Goal: Task Accomplishment & Management: Manage account settings

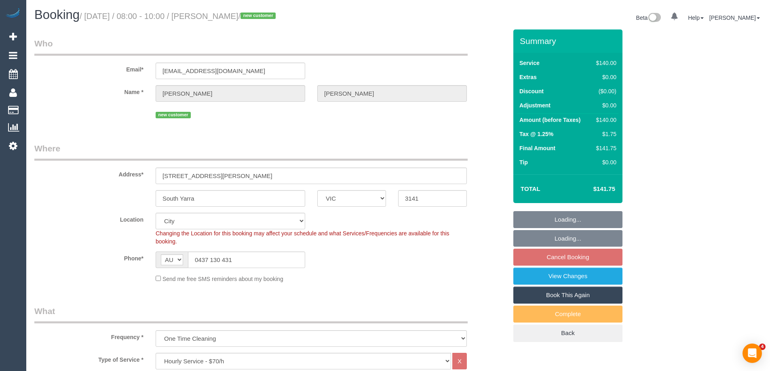
select select "VIC"
select select "spot1"
select select "number:28"
select select "number:14"
select select "number:18"
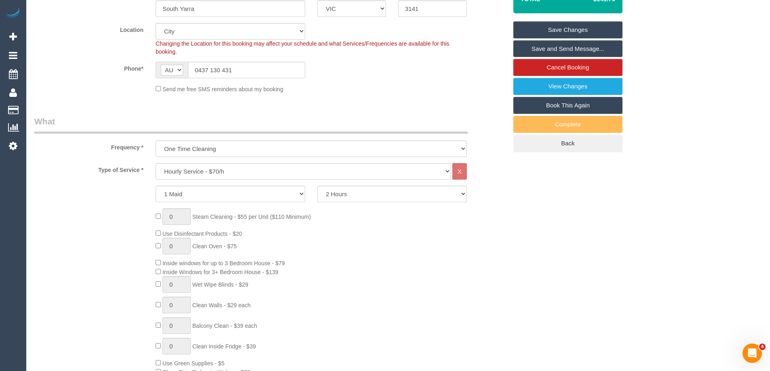
scroll to position [121, 0]
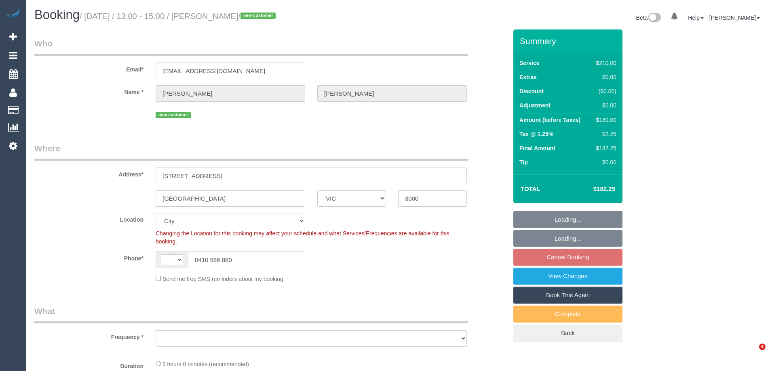
select select "VIC"
select select "string:AU"
select select "object:625"
select select "180"
select select "number:28"
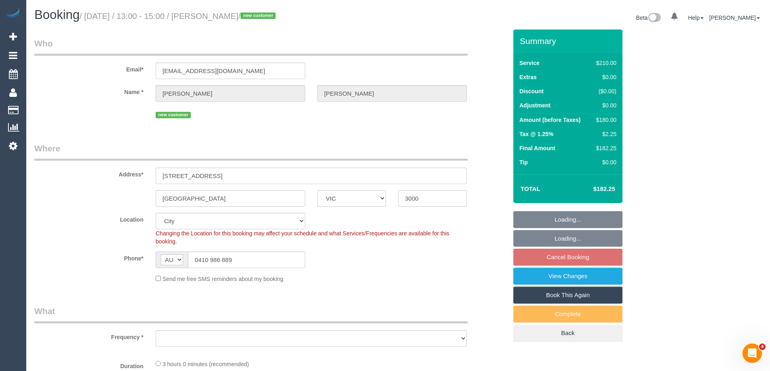
select select "number:14"
select select "number:18"
select select "number:36"
select select "number:26"
select select "string:stripe-pm_1S2zH92GScqysDRV8pxr02Vt"
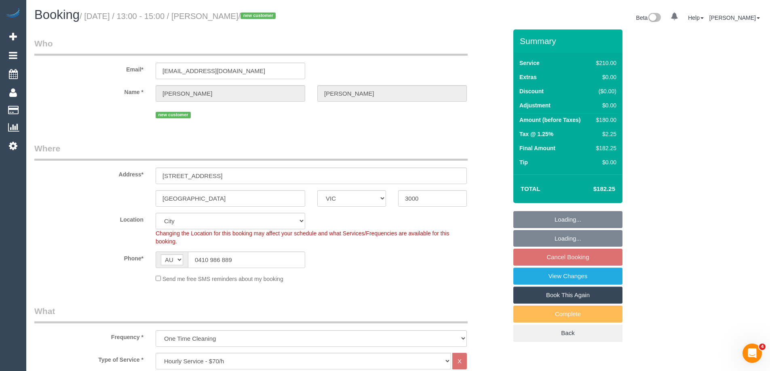
select select "object:1346"
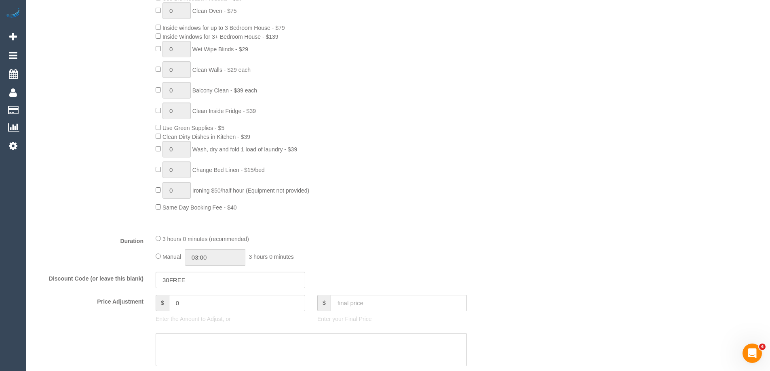
scroll to position [525, 0]
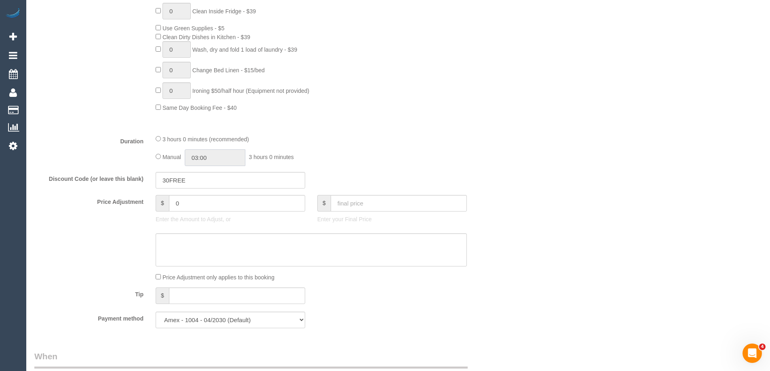
click at [242, 157] on input "03:00" at bounding box center [215, 157] width 61 height 17
type input "01:30"
click at [210, 181] on li "01:30" at bounding box center [206, 183] width 36 height 11
click at [356, 147] on div "3 hours 0 minutes (recommended) Manual 01:30 1 hour 30 minutes" at bounding box center [310, 151] width 323 height 32
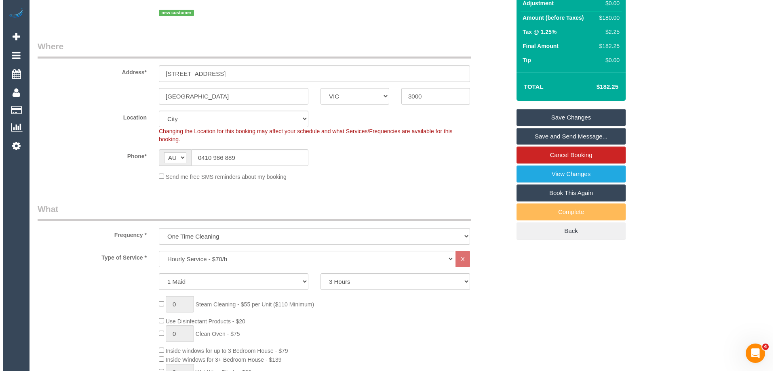
scroll to position [0, 0]
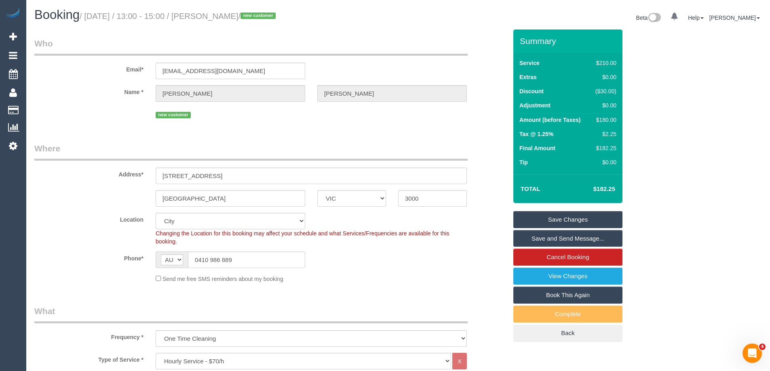
click at [553, 215] on link "Save Changes" at bounding box center [567, 219] width 109 height 17
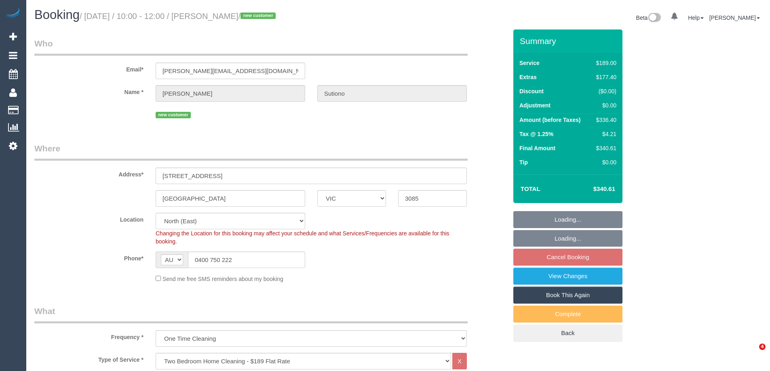
select select "VIC"
select select "number:28"
select select "number:14"
select select "number:19"
select select "number:22"
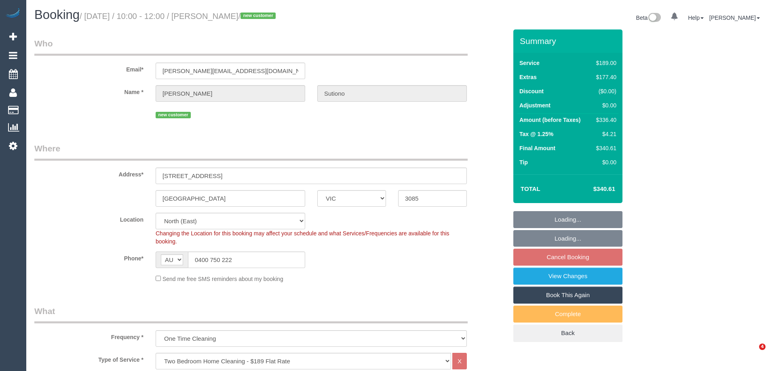
select select "number:26"
select select "object:1414"
select select "spot3"
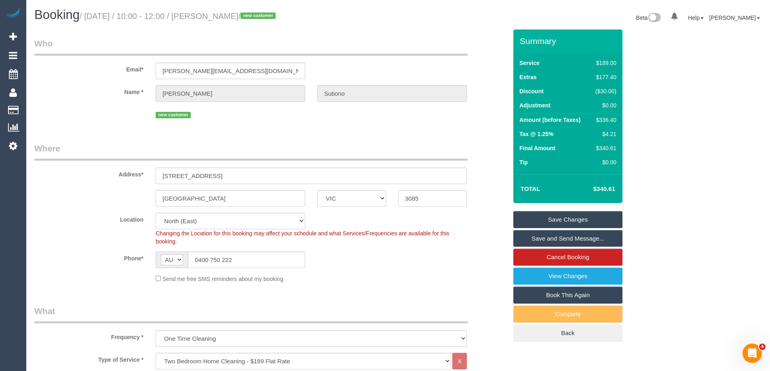
drag, startPoint x: 278, startPoint y: 16, endPoint x: 223, endPoint y: 18, distance: 55.0
click at [223, 18] on small "/ September 10, 2025 / 10:00 - 12:00 / Joshua Sutiono / new customer" at bounding box center [179, 16] width 198 height 9
copy small "Joshua Sutiono"
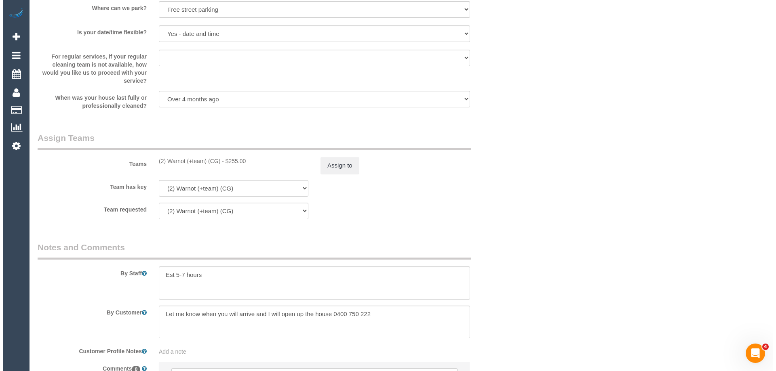
scroll to position [1191, 0]
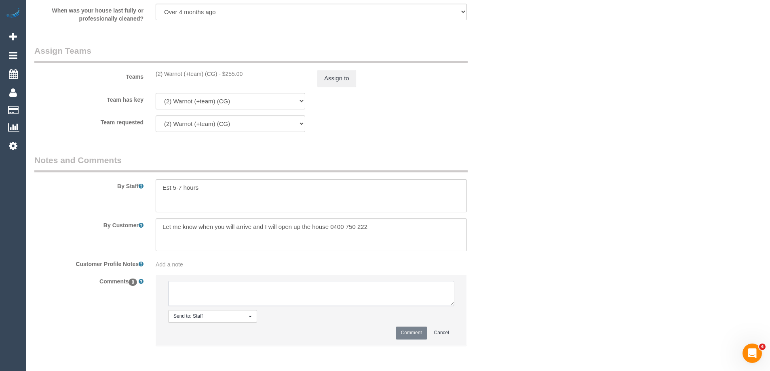
drag, startPoint x: 198, startPoint y: 291, endPoint x: 198, endPoint y: 281, distance: 10.1
click at [198, 290] on textarea at bounding box center [311, 293] width 286 height 25
type textarea "Lahiru agreed via sms. Warnot U/A to free up his schedule for larger booking"
click at [405, 337] on button "Comment" at bounding box center [412, 333] width 32 height 13
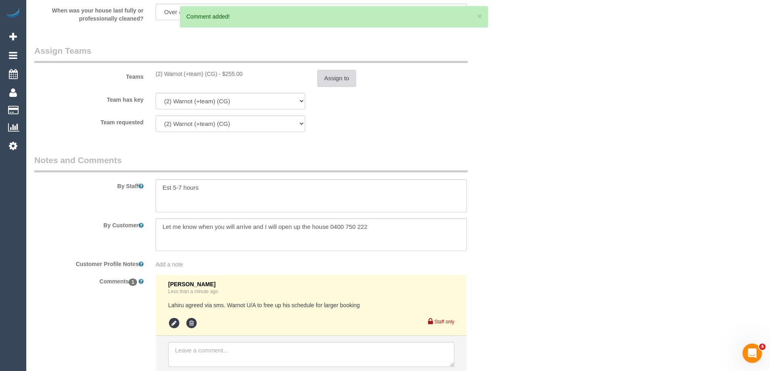
click at [348, 80] on button "Assign to" at bounding box center [336, 78] width 39 height 17
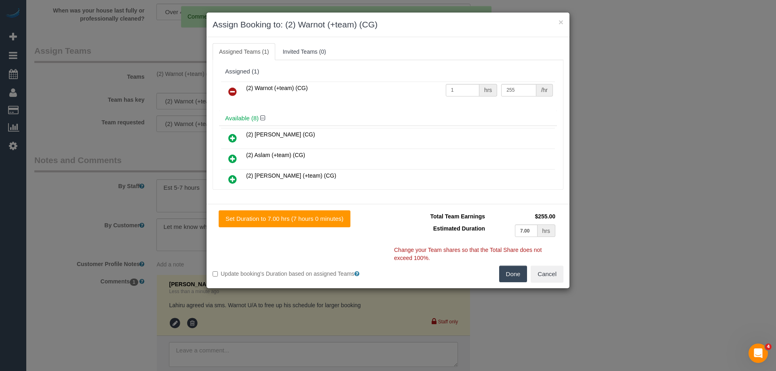
click at [229, 88] on icon at bounding box center [232, 92] width 8 height 10
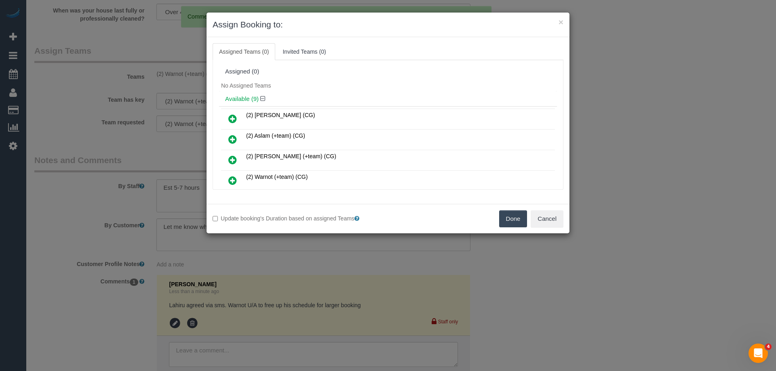
click at [293, 85] on div "No Assigned Teams" at bounding box center [388, 86] width 338 height 12
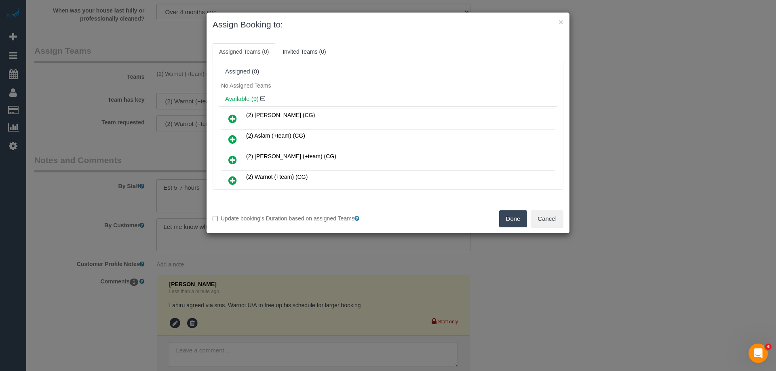
scroll to position [1331, 0]
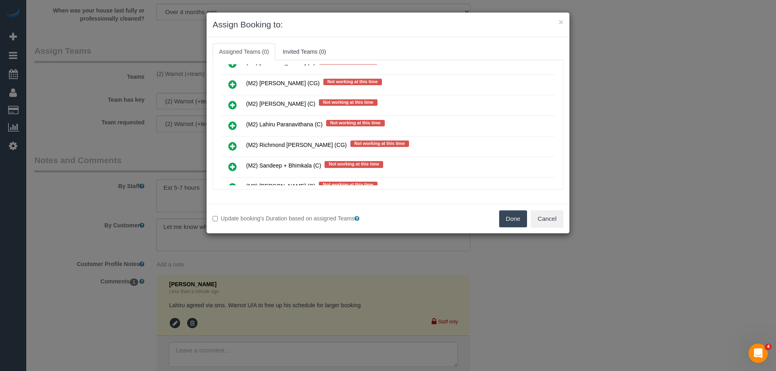
click at [229, 128] on icon at bounding box center [232, 126] width 8 height 10
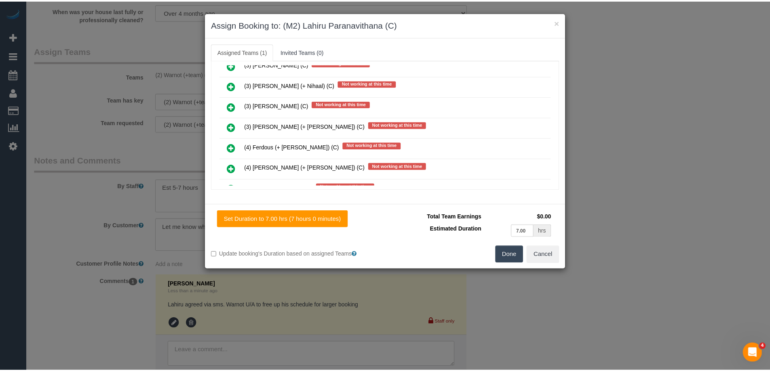
scroll to position [0, 0]
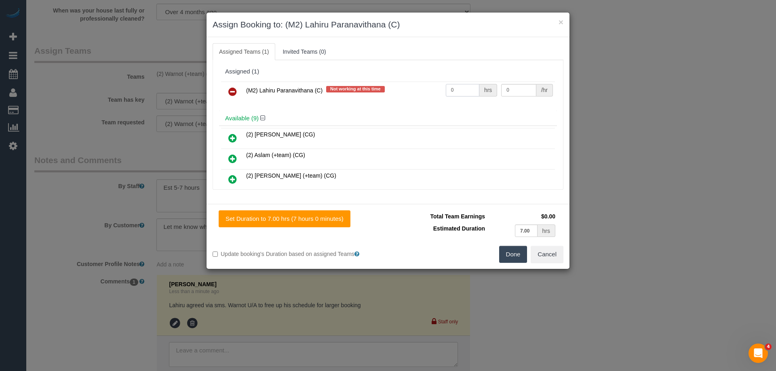
click at [456, 90] on input "0" at bounding box center [463, 90] width 34 height 13
type input "1"
click at [513, 91] on input "0" at bounding box center [518, 90] width 35 height 13
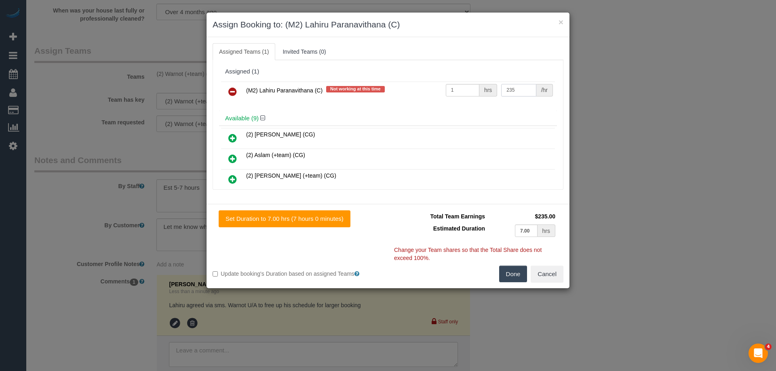
type input "235"
click at [518, 275] on button "Done" at bounding box center [513, 274] width 28 height 17
click at [517, 274] on div "× Assign Booking to: (M2) Lahiru Paranavithana (C) Assigned Teams (1) Invited T…" at bounding box center [388, 185] width 776 height 371
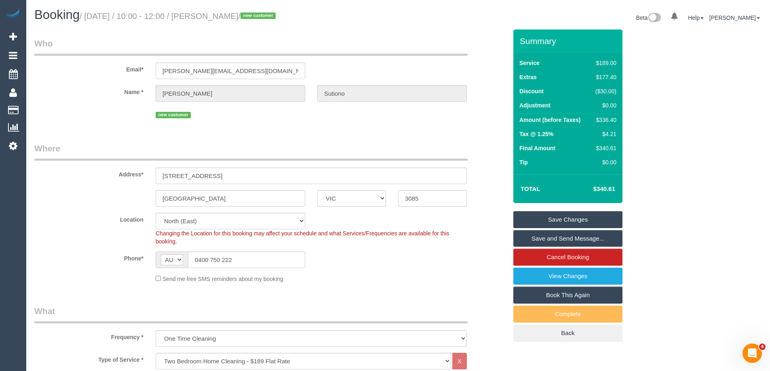
click at [556, 218] on link "Save Changes" at bounding box center [567, 219] width 109 height 17
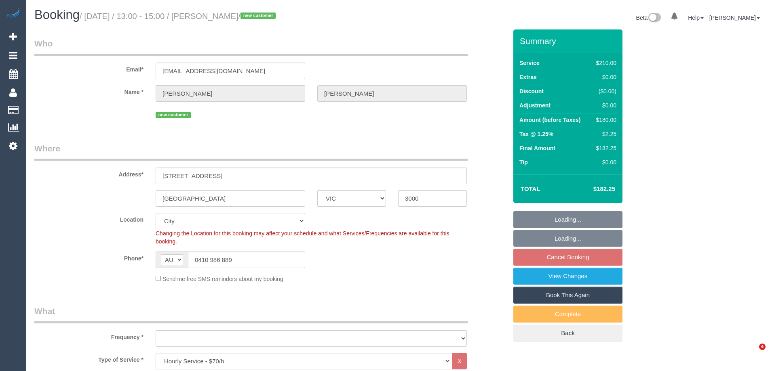
select select "VIC"
select select "180"
select select "number:28"
select select "number:14"
select select "number:18"
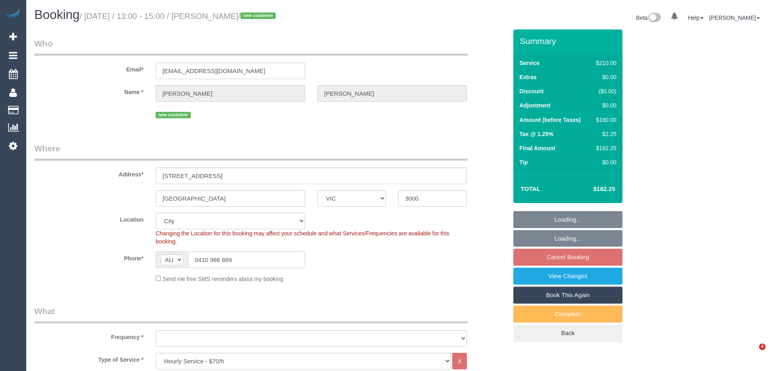
select select "number:36"
select select "number:26"
select select "object:1332"
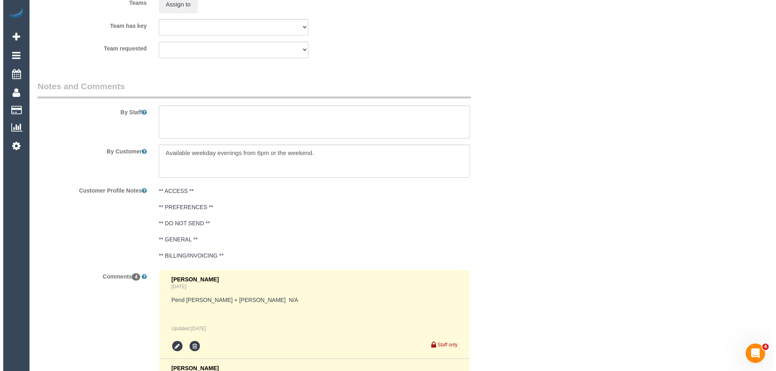
scroll to position [1174, 0]
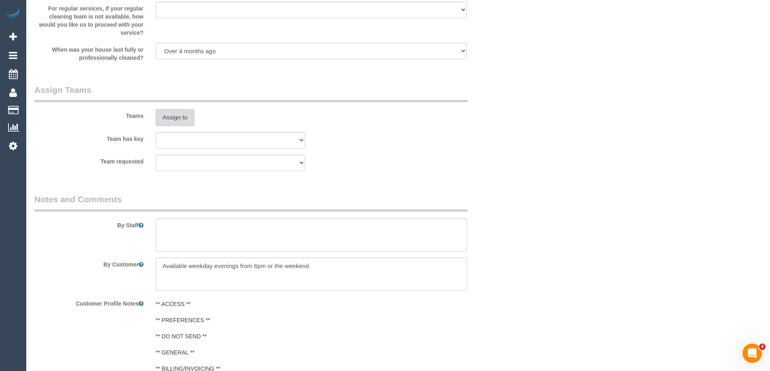
click at [173, 119] on button "Assign to" at bounding box center [175, 117] width 39 height 17
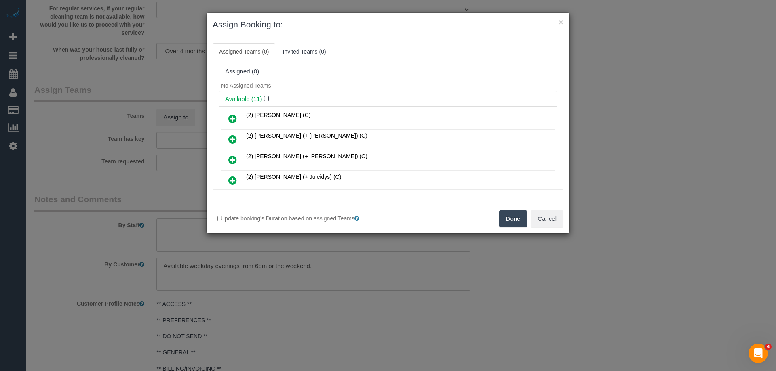
click at [356, 84] on div "No Assigned Teams" at bounding box center [388, 86] width 338 height 12
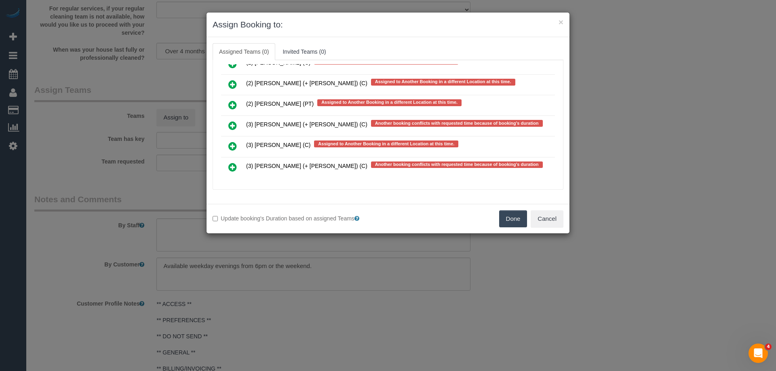
drag, startPoint x: 229, startPoint y: 124, endPoint x: 239, endPoint y: 150, distance: 27.8
click at [229, 124] on icon at bounding box center [232, 126] width 8 height 10
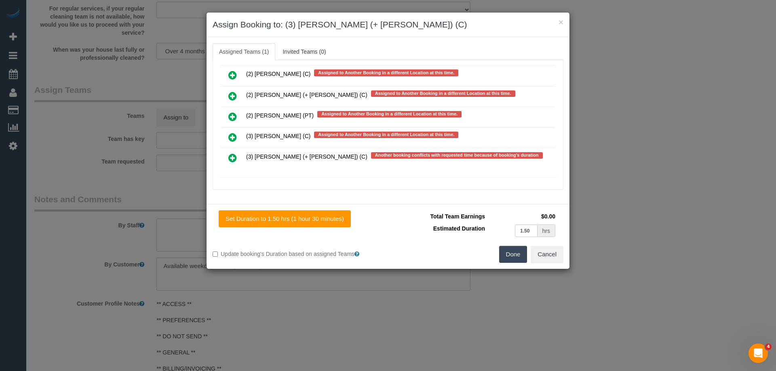
click at [231, 160] on icon at bounding box center [232, 158] width 8 height 10
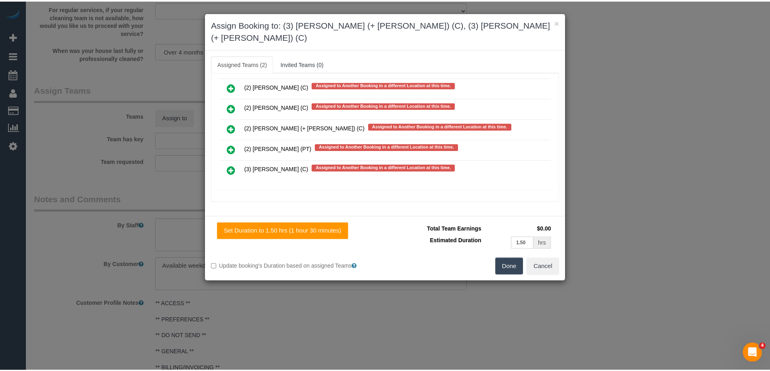
scroll to position [0, 0]
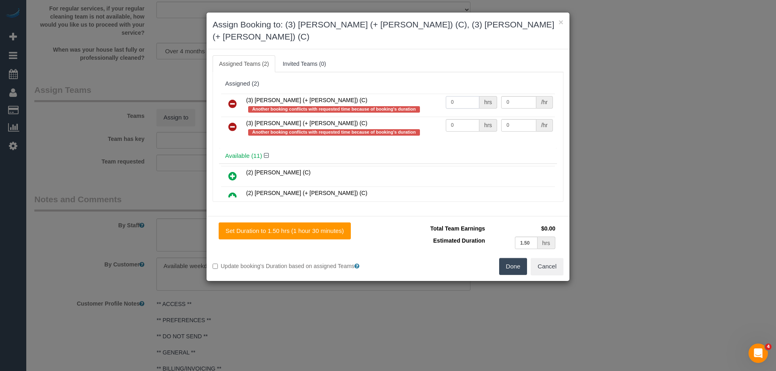
click at [469, 96] on input "0" at bounding box center [463, 102] width 34 height 13
type input "1.5"
click at [466, 119] on input "0" at bounding box center [463, 125] width 34 height 13
type input "1.5"
click at [518, 96] on input "0" at bounding box center [518, 102] width 35 height 13
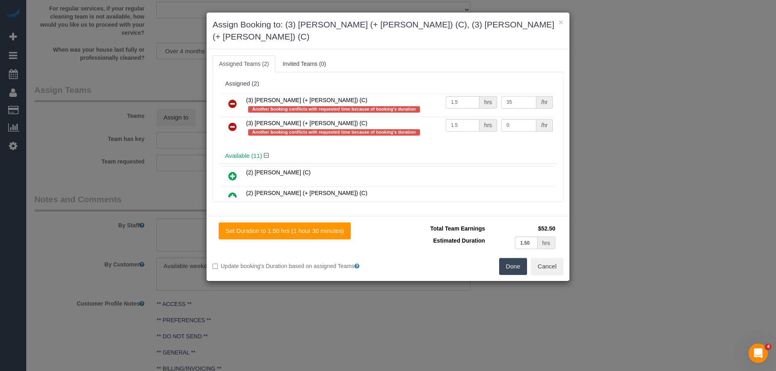
type input "35"
click at [510, 119] on input "0" at bounding box center [518, 125] width 35 height 13
type input "35"
click at [522, 259] on button "Done" at bounding box center [513, 266] width 28 height 17
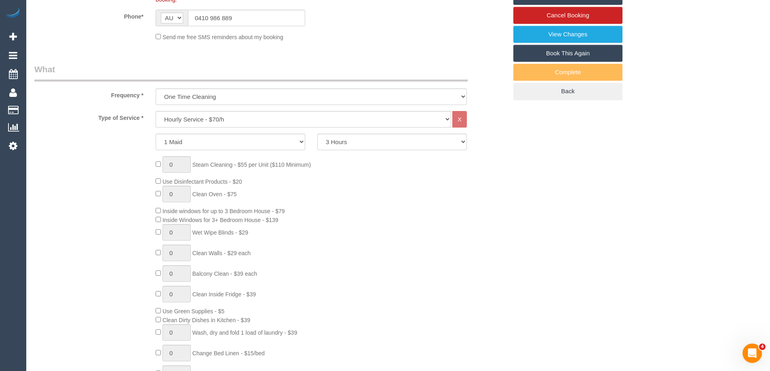
scroll to position [2, 0]
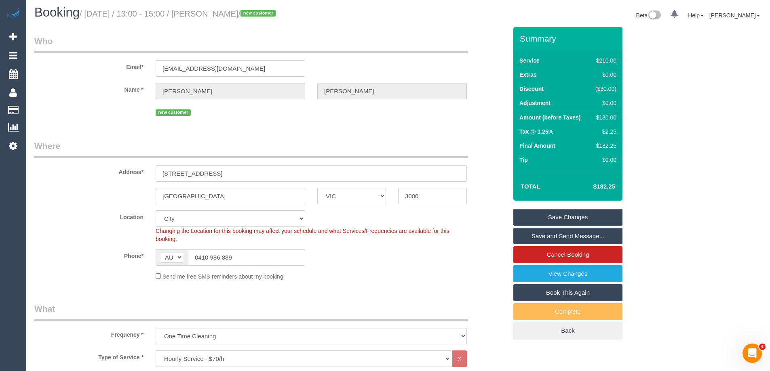
click at [550, 215] on link "Save Changes" at bounding box center [567, 217] width 109 height 17
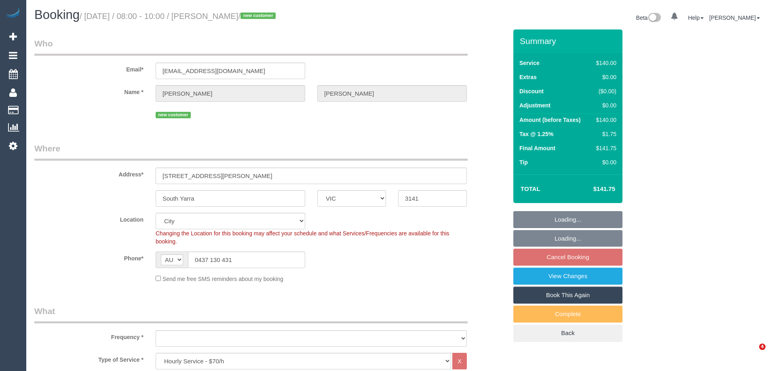
select select "VIC"
select select "object:1280"
select select "spot1"
select select "number:28"
select select "number:14"
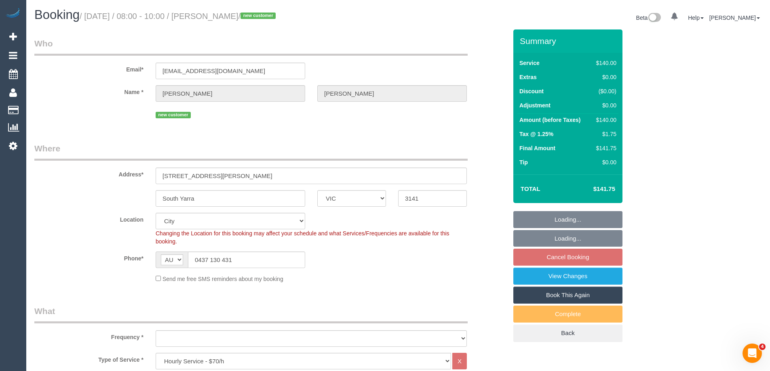
select select "number:18"
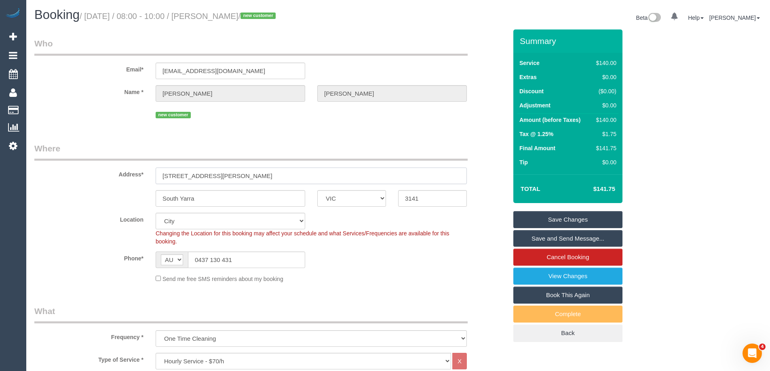
drag, startPoint x: 238, startPoint y: 176, endPoint x: 177, endPoint y: 174, distance: 60.2
click at [177, 174] on input "[STREET_ADDRESS][PERSON_NAME]" at bounding box center [311, 176] width 311 height 17
drag, startPoint x: 275, startPoint y: 16, endPoint x: 230, endPoint y: 14, distance: 45.3
click at [225, 15] on small "/ [DATE] / 08:00 - 10:00 / [PERSON_NAME] / new customer" at bounding box center [179, 16] width 198 height 9
click at [372, 273] on sui-booking-location "Location [GEOGRAPHIC_DATA] (North) East (South) [GEOGRAPHIC_DATA] (East) [GEOGR…" at bounding box center [270, 248] width 473 height 70
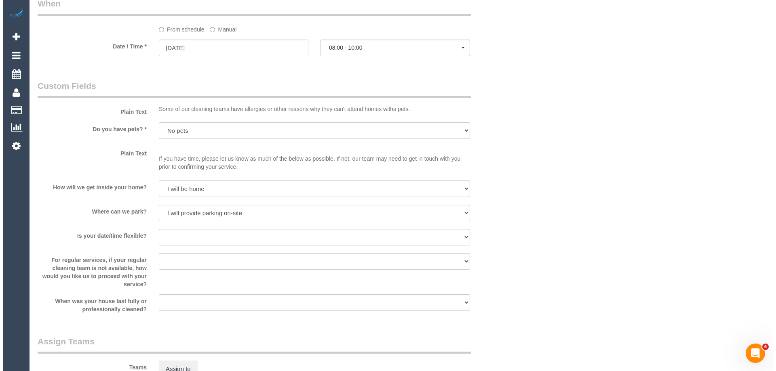
scroll to position [970, 0]
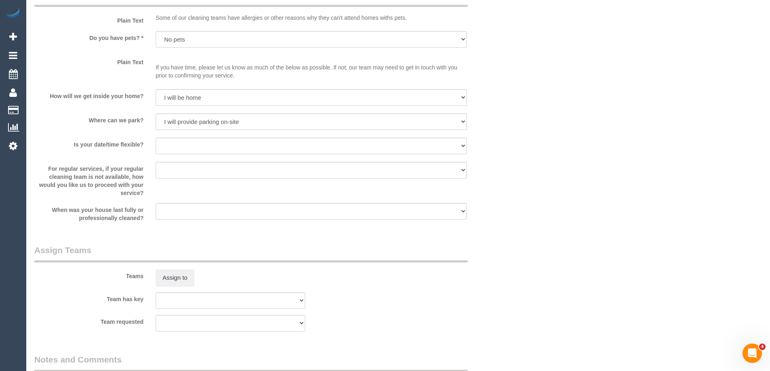
click at [176, 269] on div "Teams Assign to" at bounding box center [270, 265] width 485 height 42
click at [177, 278] on button "Assign to" at bounding box center [175, 277] width 39 height 17
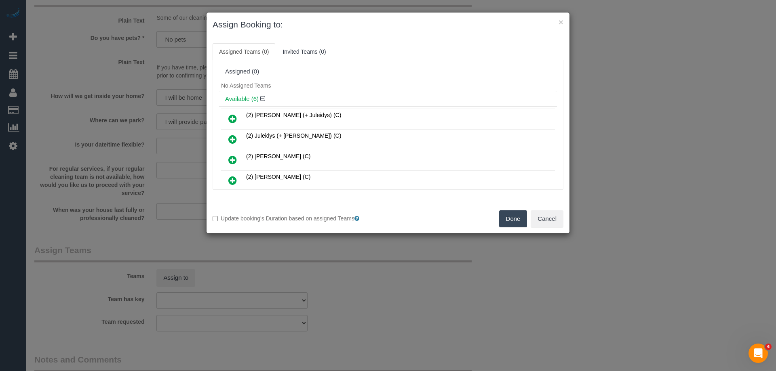
click at [320, 93] on div "Available (6)" at bounding box center [388, 99] width 338 height 15
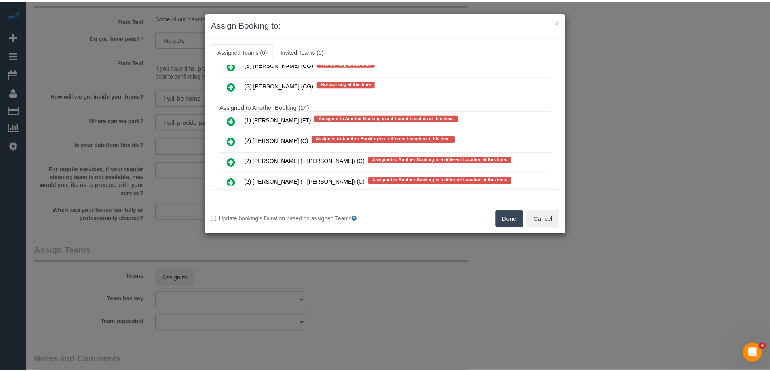
scroll to position [1391, 0]
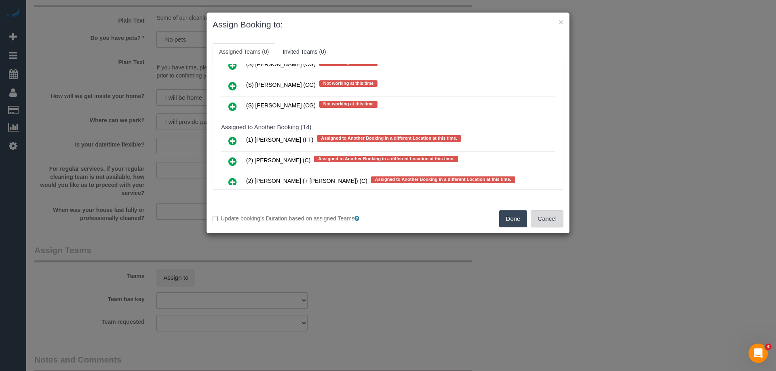
click at [553, 221] on button "Cancel" at bounding box center [546, 218] width 33 height 17
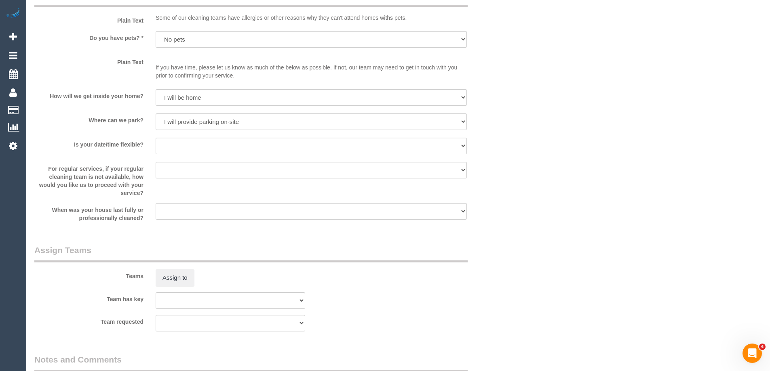
click at [553, 221] on div "× Assign Booking to: Assigned Teams (0) Invited Teams (0) Assigned (0) No Assig…" at bounding box center [385, 185] width 770 height 371
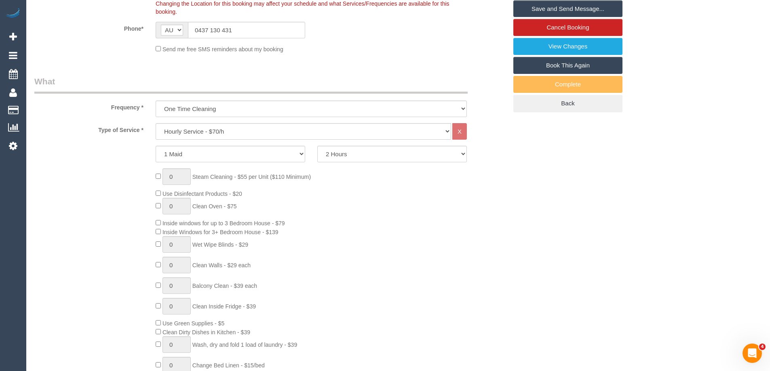
scroll to position [162, 0]
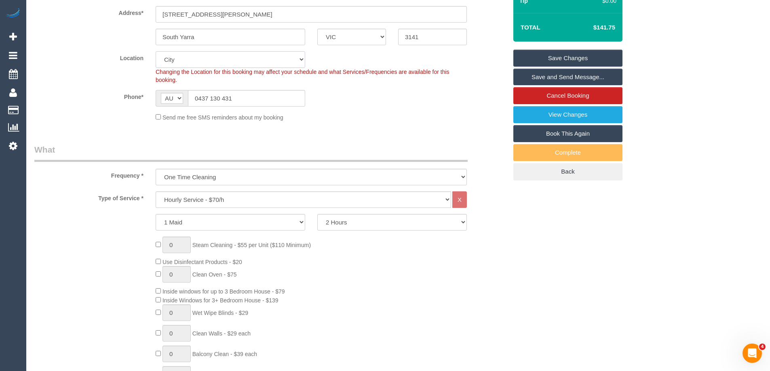
click at [181, 61] on select "Office City East (North) East (South) Inner East Inner North (East) Inner North…" at bounding box center [230, 59] width 149 height 17
select select "50"
click at [156, 51] on select "Office City East (North) East (South) Inner East Inner North (East) Inner North…" at bounding box center [230, 59] width 149 height 17
click at [357, 118] on div "Send me free SMS reminders about my booking" at bounding box center [310, 117] width 323 height 9
select select "object:3185"
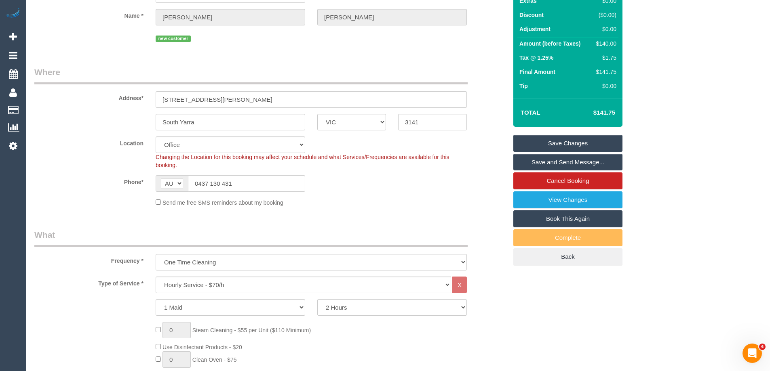
scroll to position [0, 0]
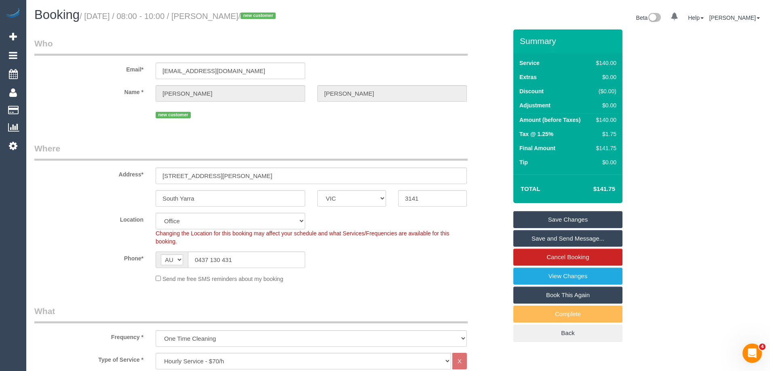
drag, startPoint x: 222, startPoint y: 17, endPoint x: 277, endPoint y: 21, distance: 54.7
click at [277, 21] on h1 "Booking / September 06, 2025 / 08:00 - 10:00 / Belinda Archer / new customer" at bounding box center [213, 15] width 358 height 14
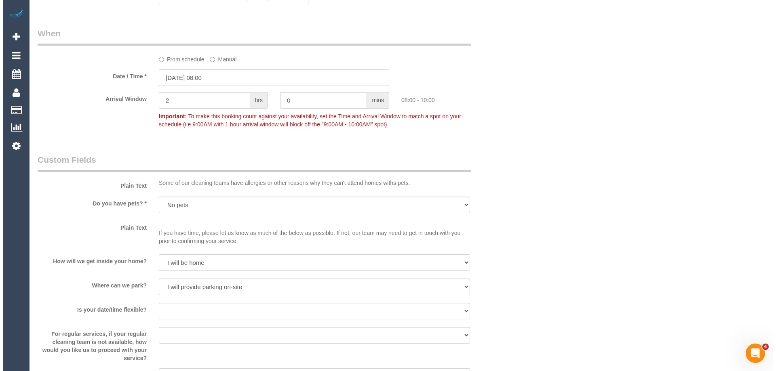
scroll to position [1131, 0]
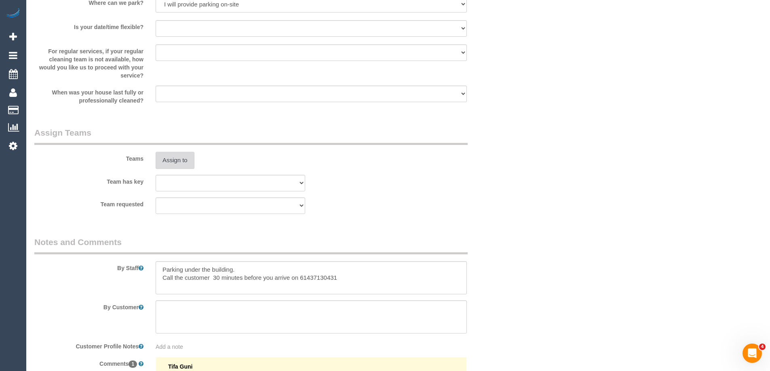
click at [184, 164] on button "Assign to" at bounding box center [175, 160] width 39 height 17
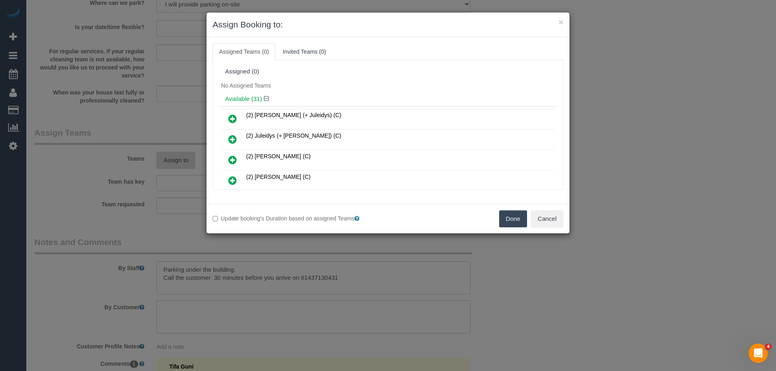
scroll to position [218, 0]
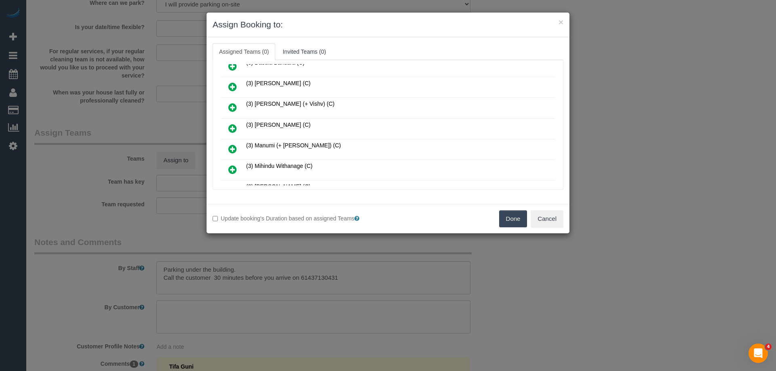
click at [236, 127] on icon at bounding box center [232, 129] width 8 height 10
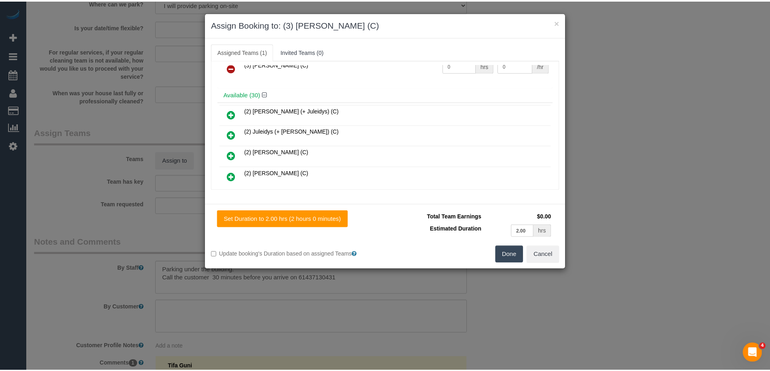
scroll to position [0, 0]
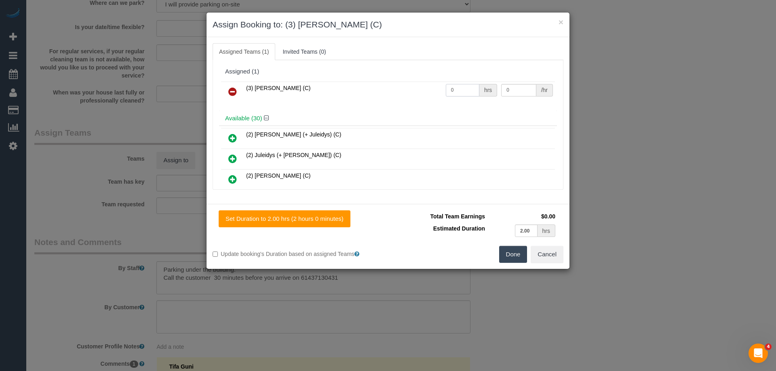
click at [463, 95] on input "0" at bounding box center [463, 90] width 34 height 13
type input "2"
click at [521, 92] on input "0" at bounding box center [518, 90] width 35 height 13
type input "35"
click at [513, 262] on button "Done" at bounding box center [513, 254] width 28 height 17
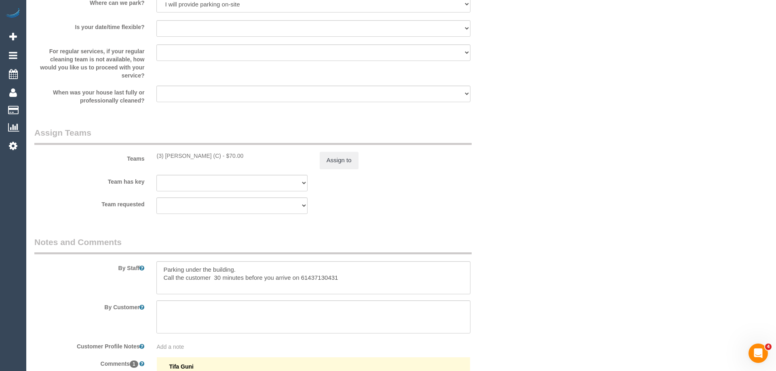
click at [513, 262] on div "× Assign Booking to: (3) Manula Wimalasooriya (C) Assigned Teams (1) Invited Te…" at bounding box center [388, 185] width 776 height 371
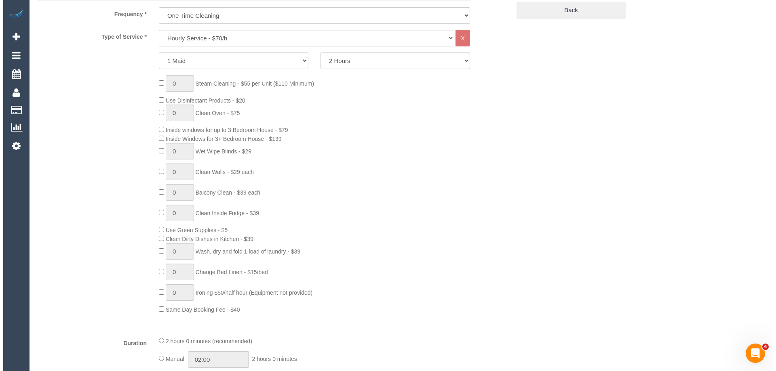
scroll to position [121, 0]
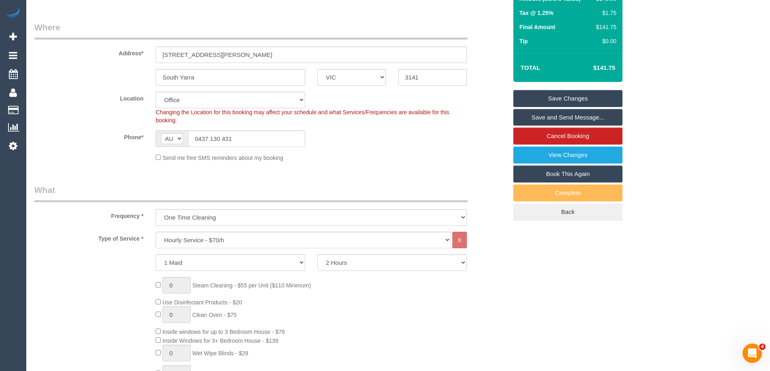
click at [574, 119] on link "Save and Send Message..." at bounding box center [567, 117] width 109 height 17
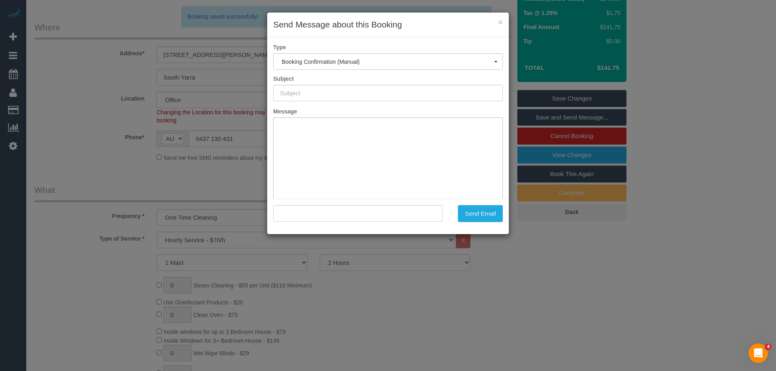
type input "Booking Confirmed"
type input ""Belinda Archer" <bmarcher66@bigpond.com>"
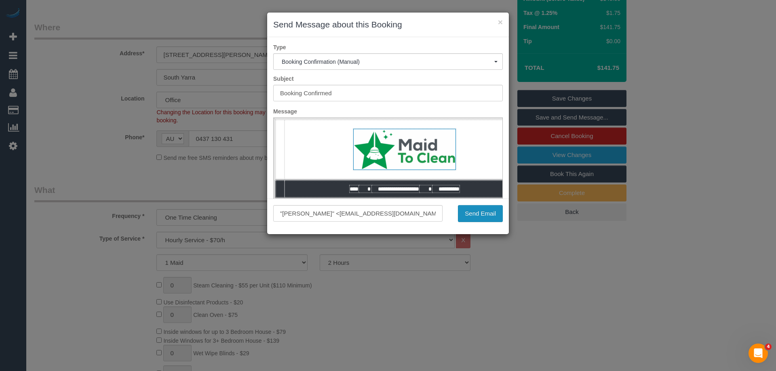
click at [484, 216] on button "Send Email" at bounding box center [480, 213] width 45 height 17
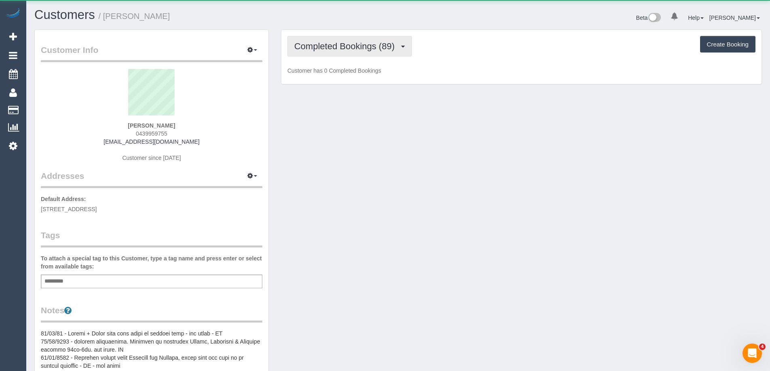
click at [324, 50] on span "Completed Bookings (89)" at bounding box center [346, 46] width 104 height 10
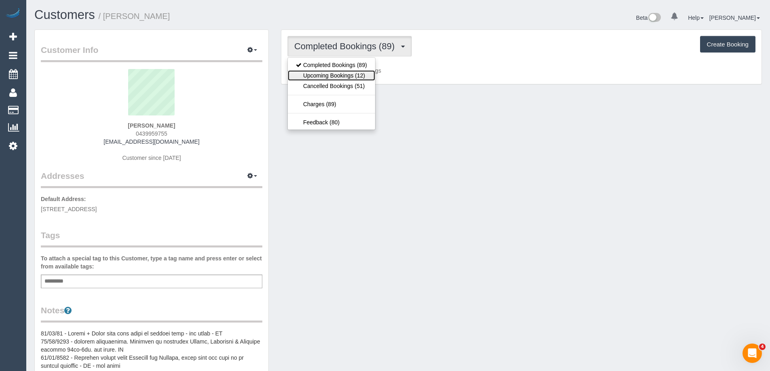
click at [323, 80] on link "Upcoming Bookings (12)" at bounding box center [331, 75] width 87 height 11
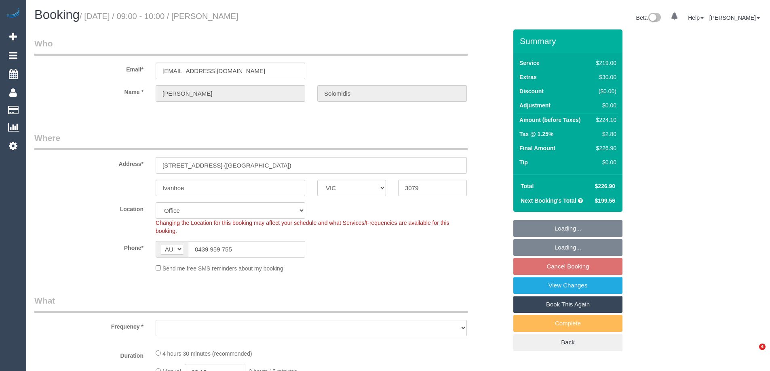
select select "VIC"
select select "number:28"
select select "number:14"
select select "number:18"
select select "number:36"
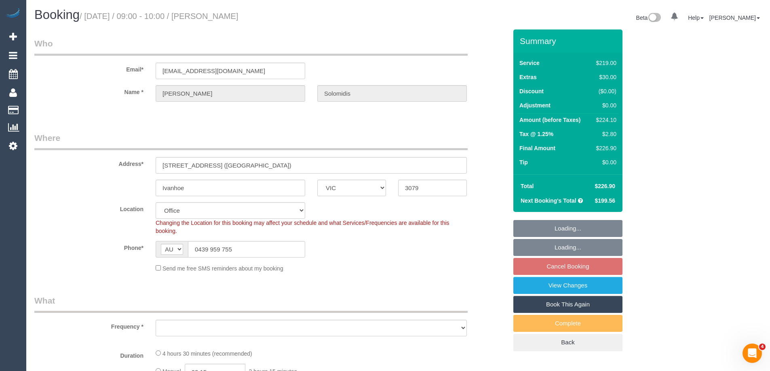
select select "object:2081"
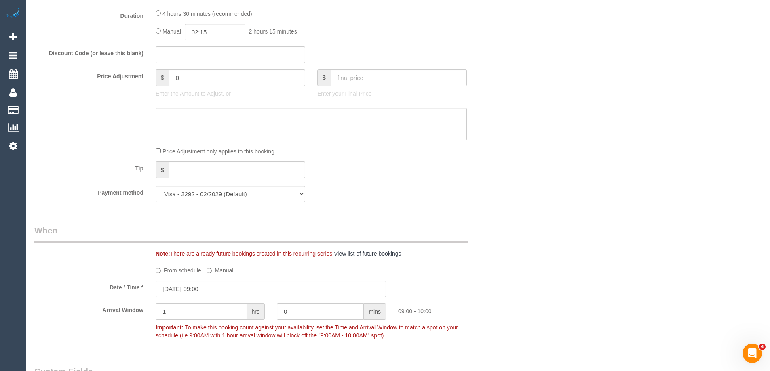
scroll to position [808, 0]
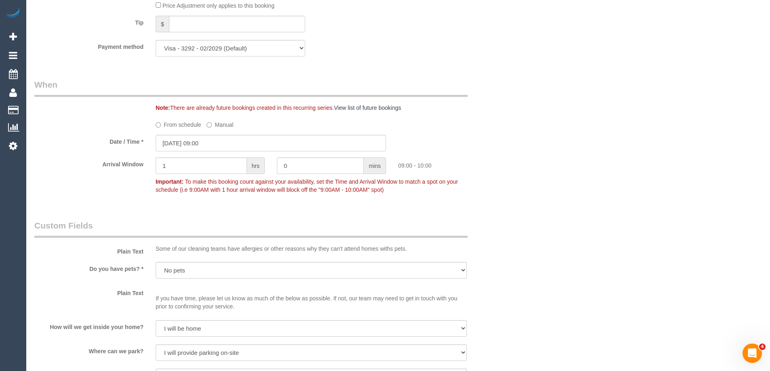
drag, startPoint x: 563, startPoint y: 194, endPoint x: 557, endPoint y: 194, distance: 6.1
click at [562, 194] on div "Who Email* [EMAIL_ADDRESS][DOMAIN_NAME] Name * [PERSON_NAME] Where Address* [ST…" at bounding box center [397, 171] width 727 height 1900
click at [224, 140] on input "[DATE] 09:00" at bounding box center [271, 143] width 230 height 17
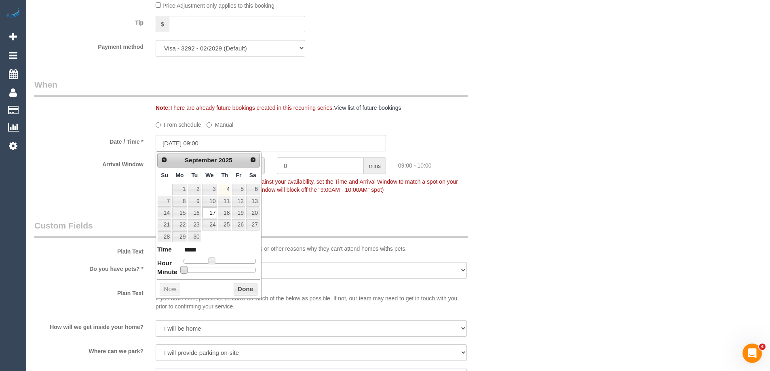
type input "[DATE] 09:05"
type input "*****"
type input "[DATE] 09:10"
type input "*****"
type input "[DATE] 09:15"
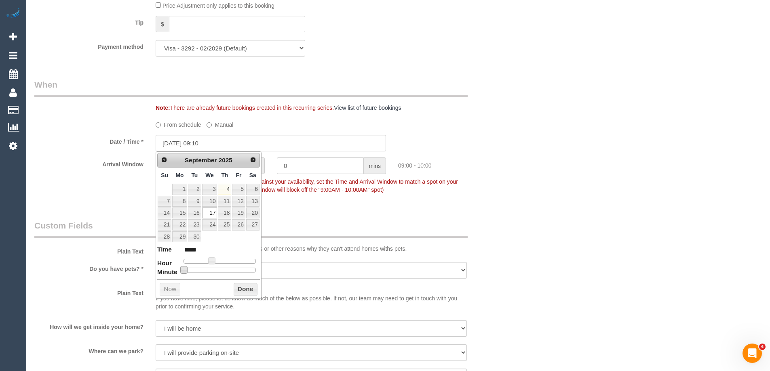
type input "*****"
type input "[DATE] 09:20"
type input "*****"
type input "[DATE] 09:25"
type input "*****"
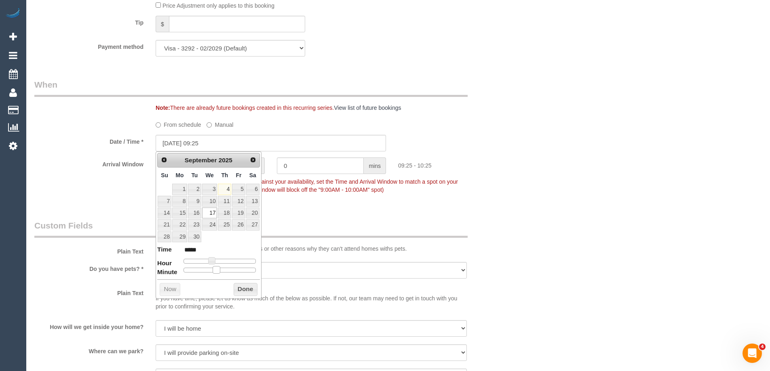
type input "[DATE] 09:30"
type input "*****"
drag, startPoint x: 185, startPoint y: 271, endPoint x: 222, endPoint y: 270, distance: 37.2
click at [222, 270] on span at bounding box center [222, 269] width 7 height 7
click at [241, 290] on button "Done" at bounding box center [246, 289] width 24 height 13
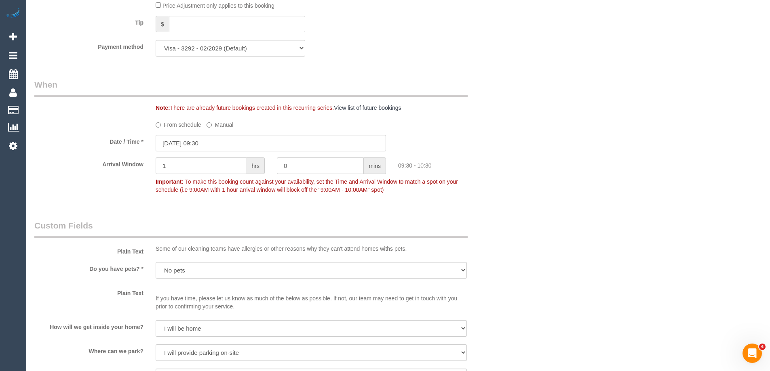
click at [466, 169] on div "09:30 - 10:30" at bounding box center [452, 164] width 121 height 12
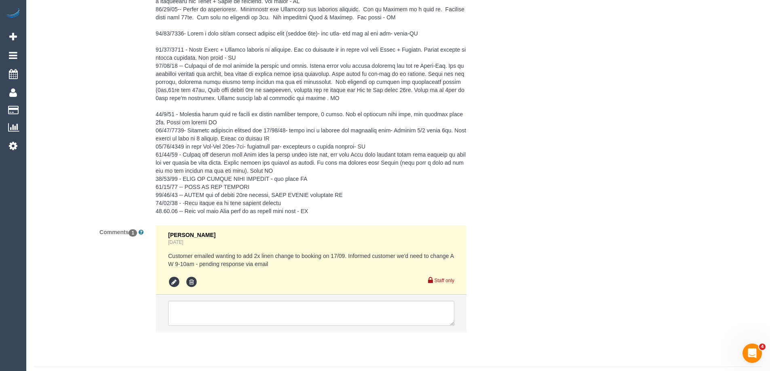
scroll to position [1576, 0]
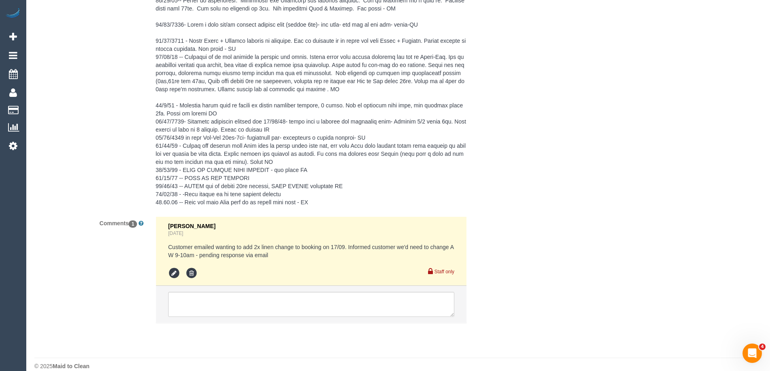
click at [202, 288] on li at bounding box center [311, 304] width 310 height 37
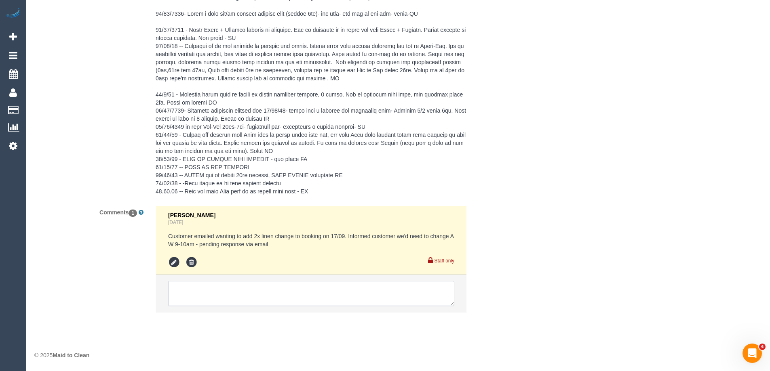
click at [363, 304] on textarea at bounding box center [311, 293] width 286 height 25
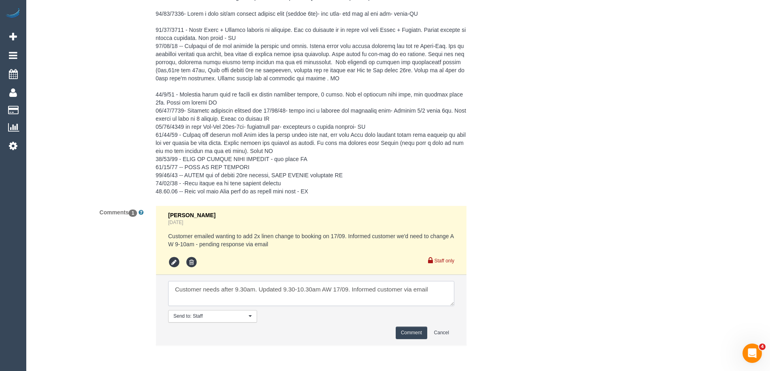
type textarea "Customer needs after 9.30am. Updated 9.30-10.30am AW 17/09. Informed customer v…"
click at [417, 337] on button "Comment" at bounding box center [412, 333] width 32 height 13
drag, startPoint x: 556, startPoint y: 272, endPoint x: 522, endPoint y: 262, distance: 35.4
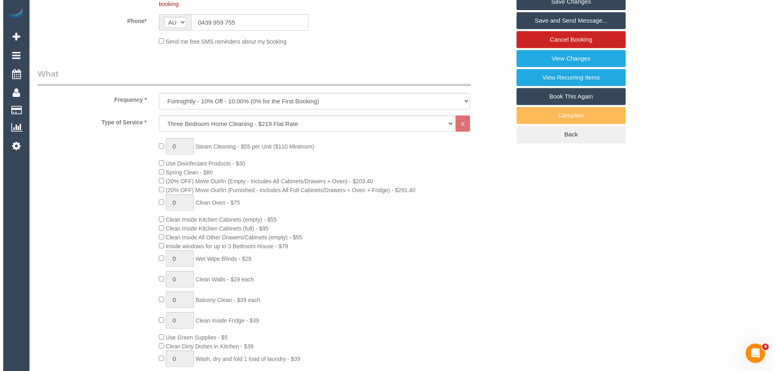
scroll to position [173, 0]
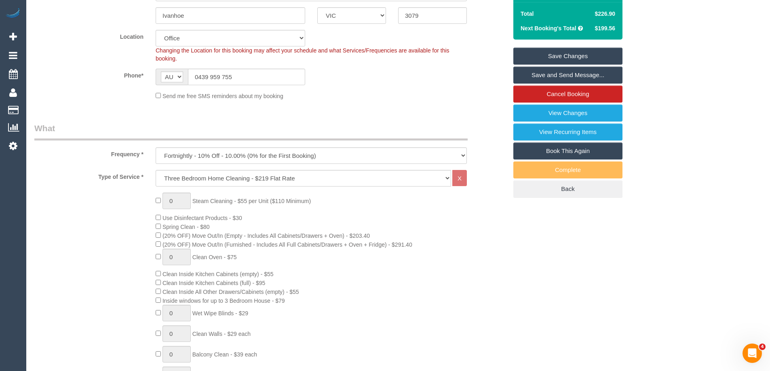
click at [565, 77] on link "Save and Send Message..." at bounding box center [567, 75] width 109 height 17
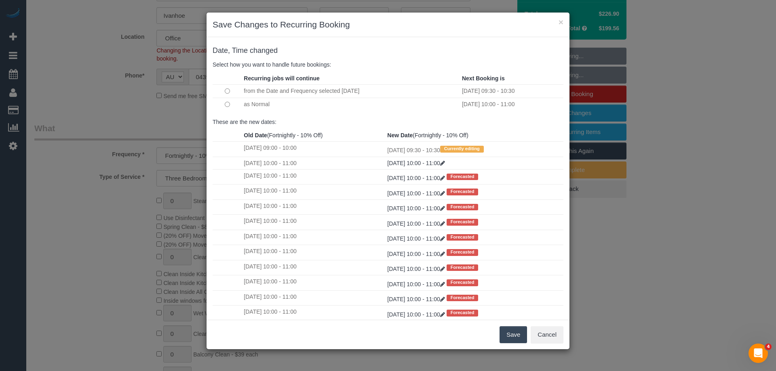
click at [506, 332] on button "Save" at bounding box center [512, 334] width 27 height 17
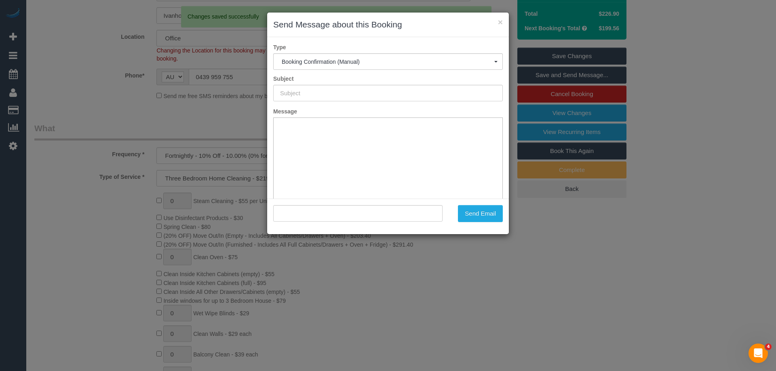
scroll to position [0, 0]
type input "Booking Confirmed"
type input ""Sharon Solomidis" <ssoloms@gmail.com>"
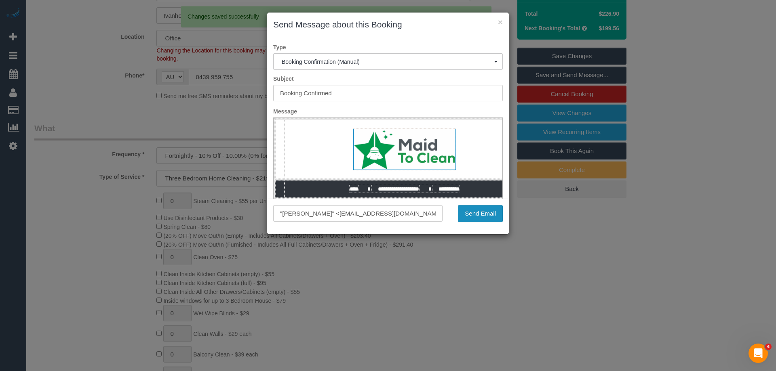
click at [476, 216] on button "Send Email" at bounding box center [480, 213] width 45 height 17
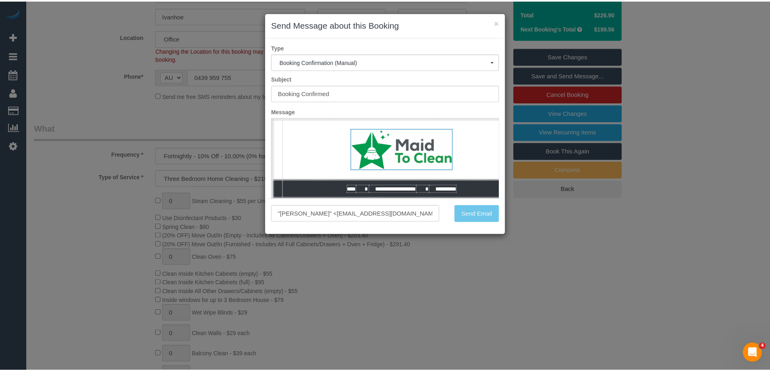
scroll to position [202, 0]
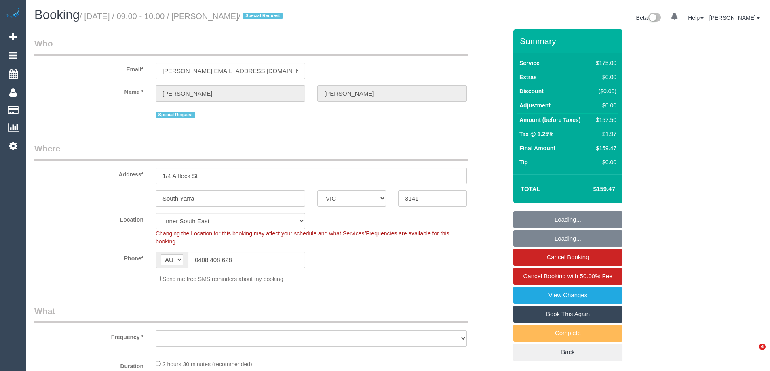
select select "VIC"
select select "string:stripe-pm_1MMfPo2GScqysDRVsPYDdghp"
select select "number:29"
select select "number:14"
select select "number:21"
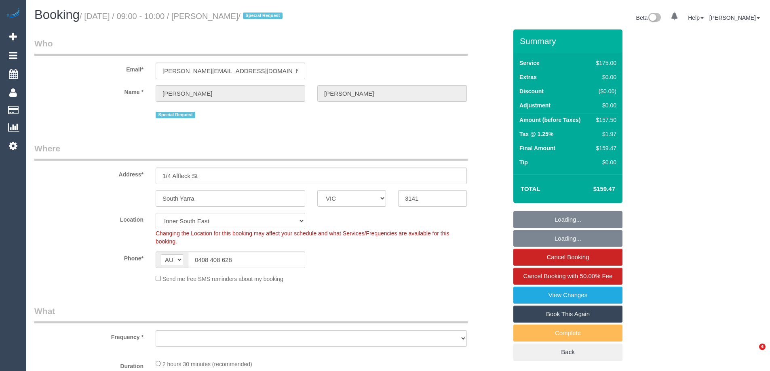
select select "number:22"
select select "number:35"
select select "object:1325"
select select "71229"
select select "150"
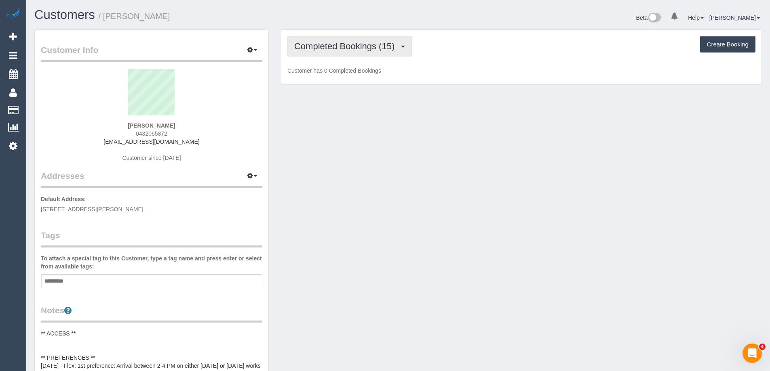
click at [379, 48] on span "Completed Bookings (15)" at bounding box center [346, 46] width 104 height 10
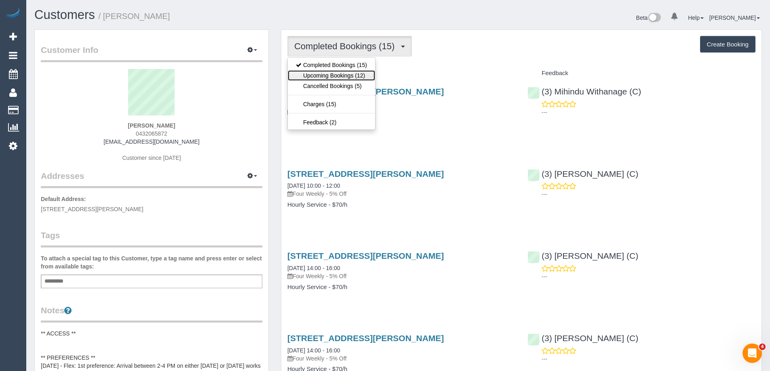
click at [345, 76] on link "Upcoming Bookings (12)" at bounding box center [331, 75] width 87 height 11
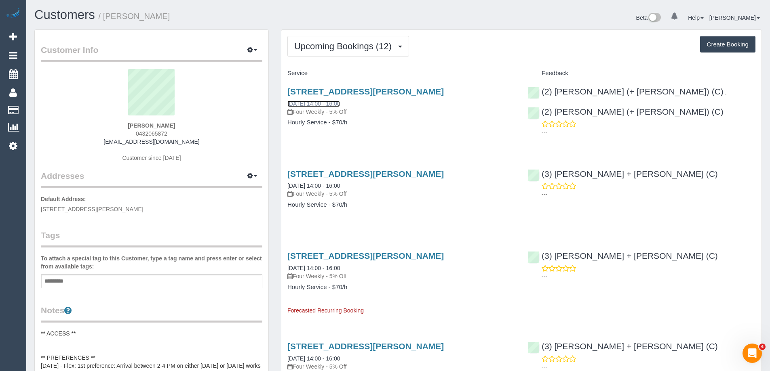
click at [336, 103] on link "06/09/2025 14:00 - 16:00" at bounding box center [313, 104] width 53 height 6
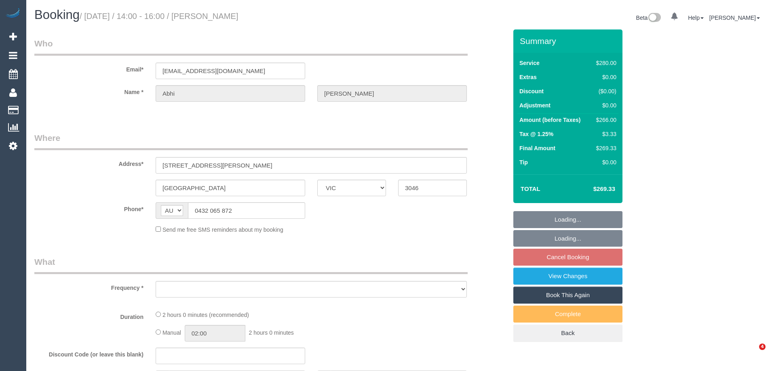
select select "VIC"
select select "number:28"
select select "number:14"
select select "number:19"
select select "number:24"
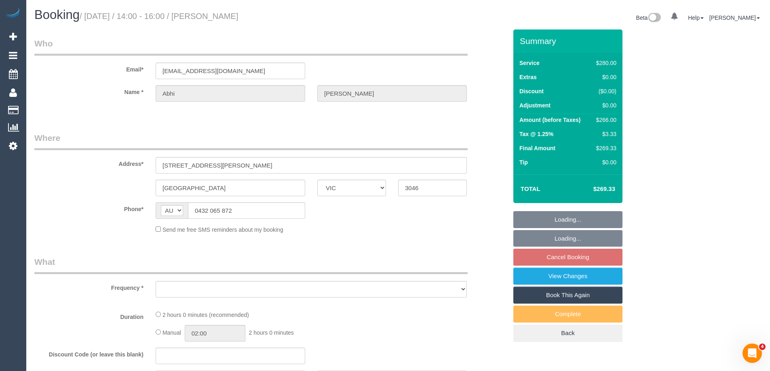
select select "number:35"
select select "number:12"
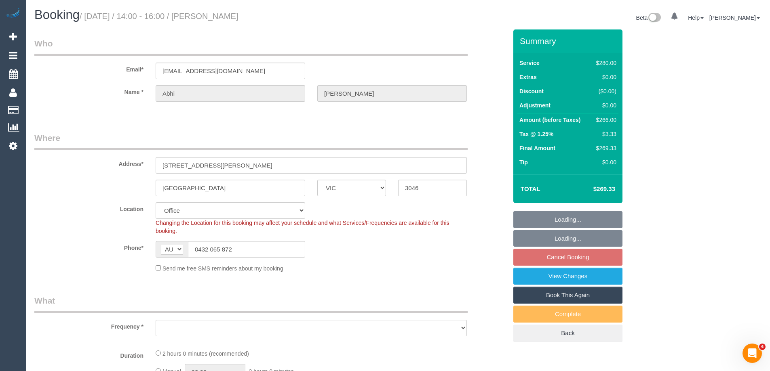
select select "object:923"
select select "2"
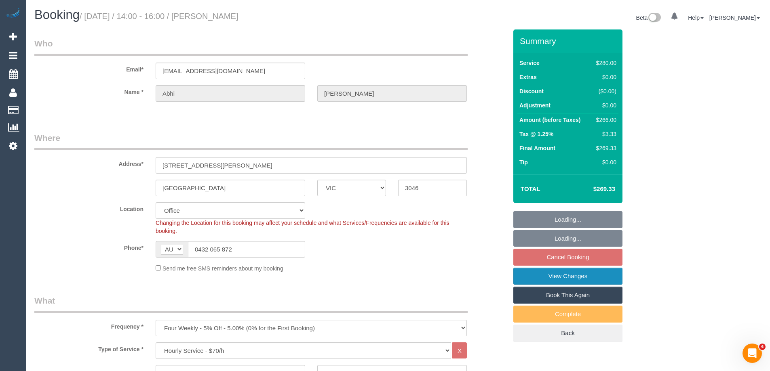
select select "string:stripe-pm_1PwtYZ2GScqysDRV48wmUbED"
select select "object:2212"
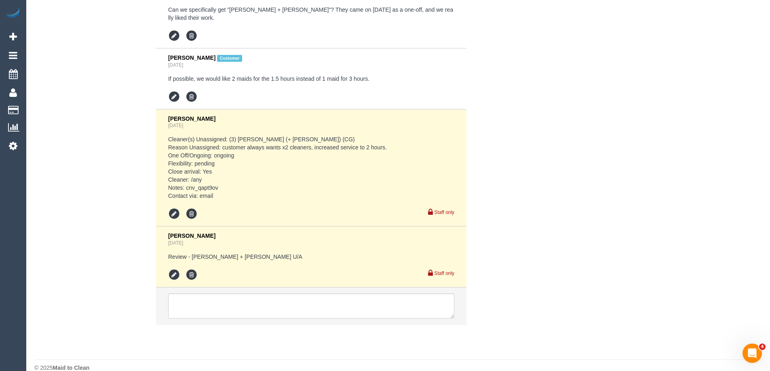
scroll to position [1658, 0]
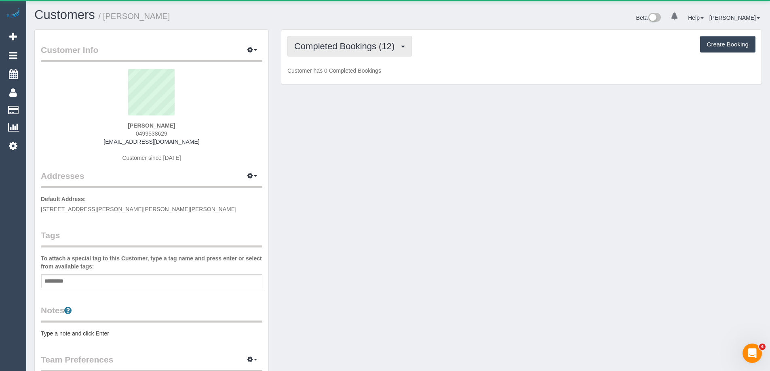
click at [345, 44] on span "Completed Bookings (12)" at bounding box center [346, 46] width 104 height 10
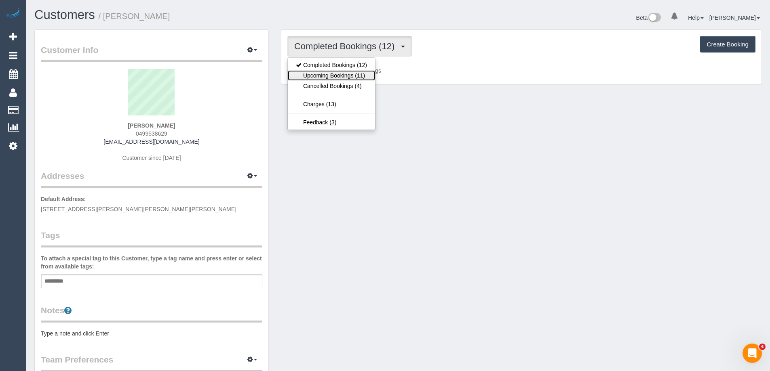
click at [350, 77] on link "Upcoming Bookings (11)" at bounding box center [331, 75] width 87 height 11
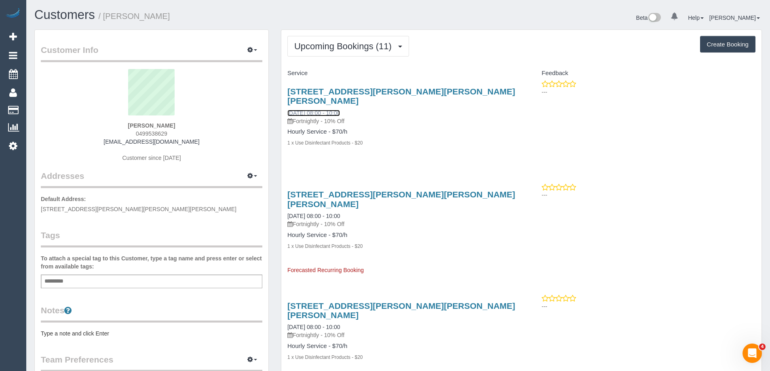
click at [300, 110] on link "[DATE] 08:00 - 10:00" at bounding box center [313, 113] width 53 height 6
click at [320, 45] on span "Upcoming Bookings (11)" at bounding box center [344, 46] width 101 height 10
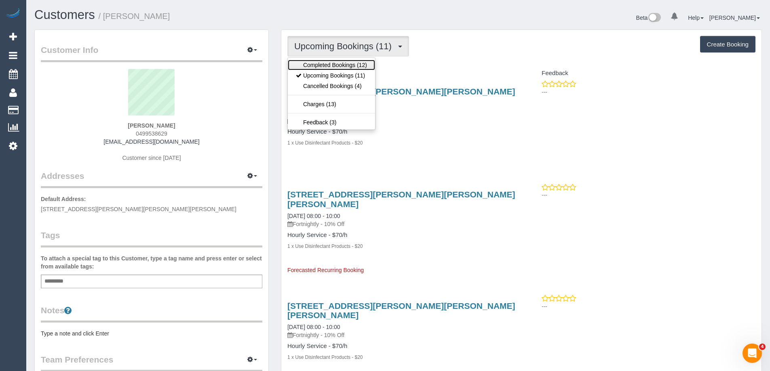
click at [314, 64] on link "Completed Bookings (12)" at bounding box center [331, 65] width 87 height 11
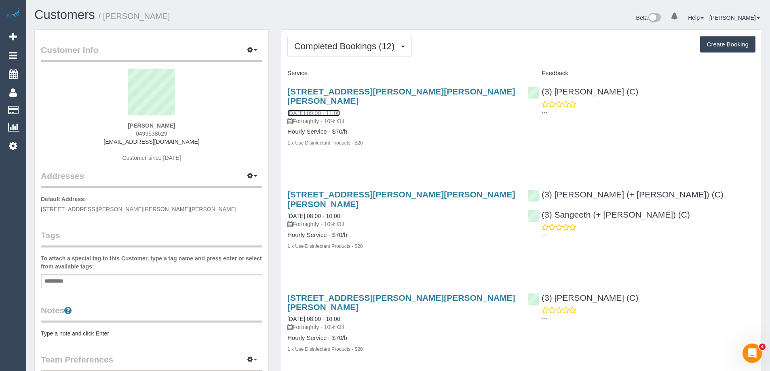
click at [338, 110] on link "[DATE] 09:00 - 11:00" at bounding box center [313, 113] width 53 height 6
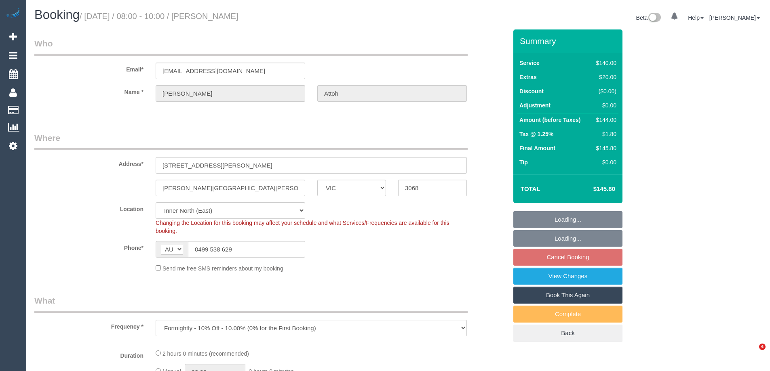
select select "VIC"
select select "object:695"
select select "string:stripe-pm_1RAJQp2GScqysDRVRkHqHRuT"
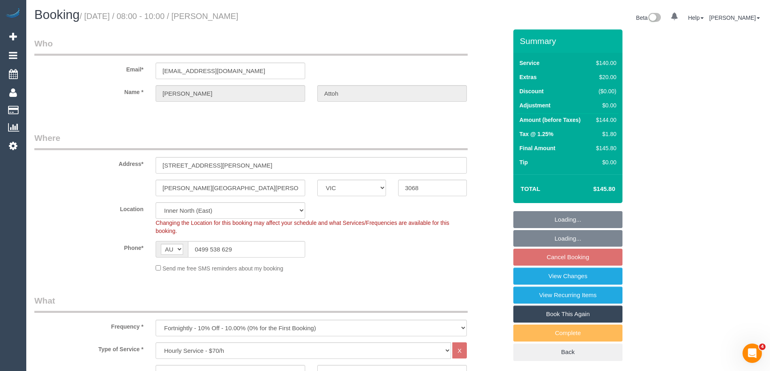
select select "spot2"
select select "number:27"
select select "number:14"
select select "number:19"
select select "number:22"
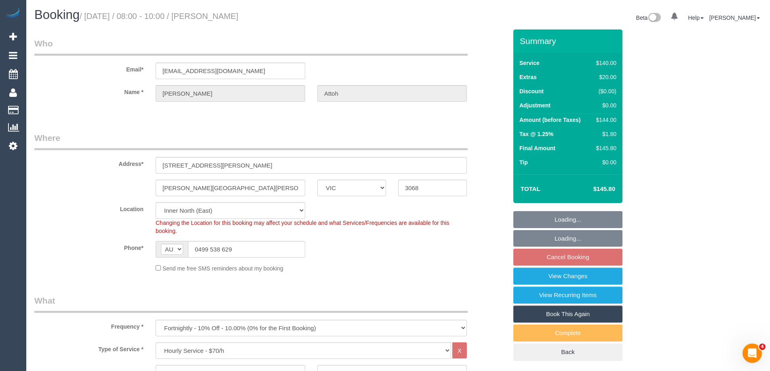
select select "number:33"
select select "number:12"
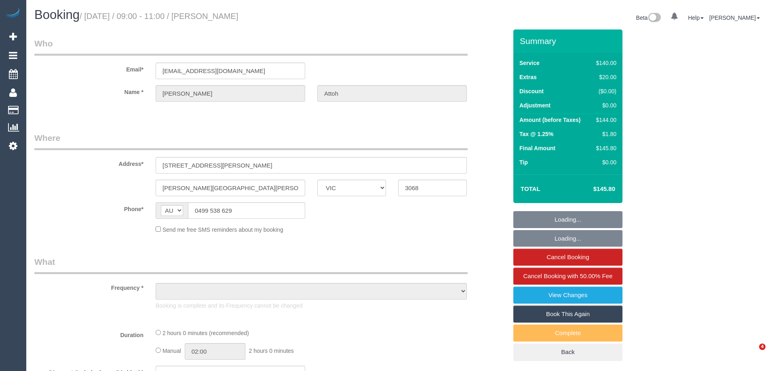
select select "VIC"
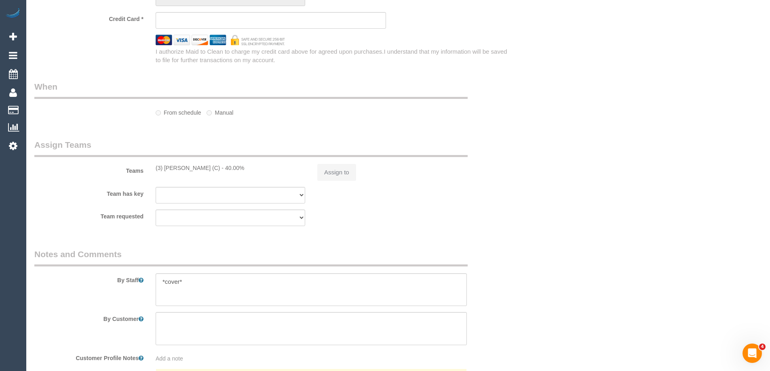
scroll to position [743, 0]
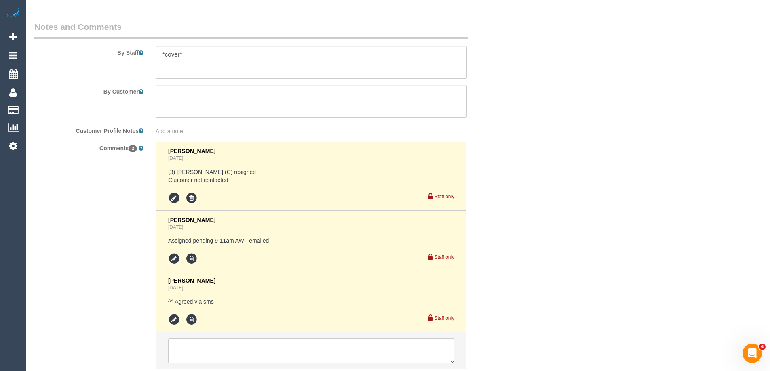
select select "string:stripe-pm_1RAJQp2GScqysDRVRkHqHRuT"
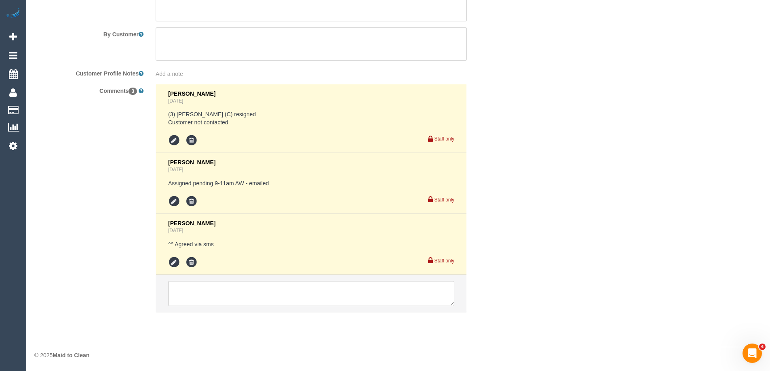
select select "object:1724"
select select "number:27"
select select "number:14"
select select "number:19"
select select "number:22"
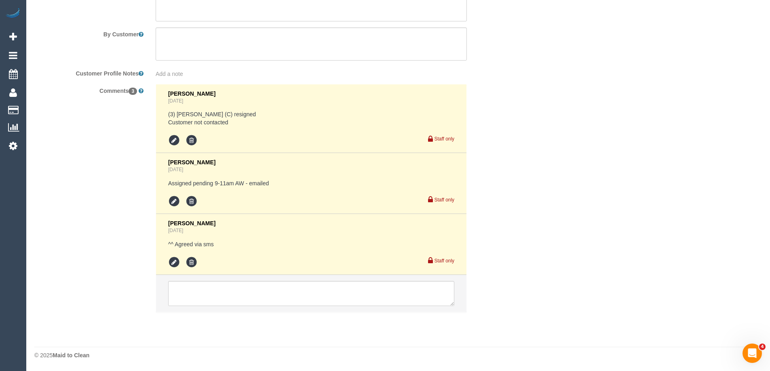
select select "number:33"
select select "number:12"
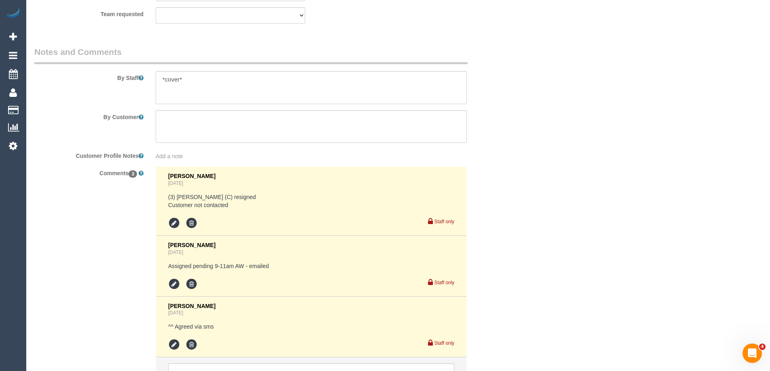
scroll to position [1440, 0]
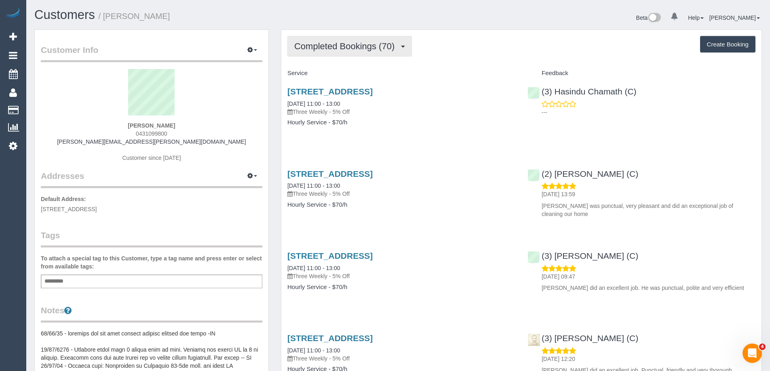
click at [367, 47] on span "Completed Bookings (70)" at bounding box center [346, 46] width 104 height 10
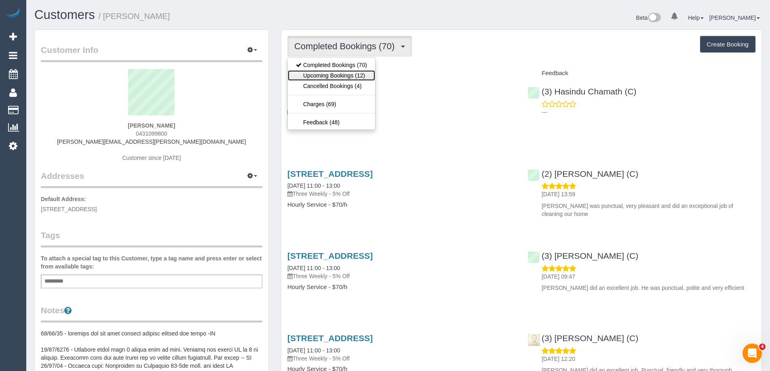
click at [350, 75] on link "Upcoming Bookings (12)" at bounding box center [331, 75] width 87 height 11
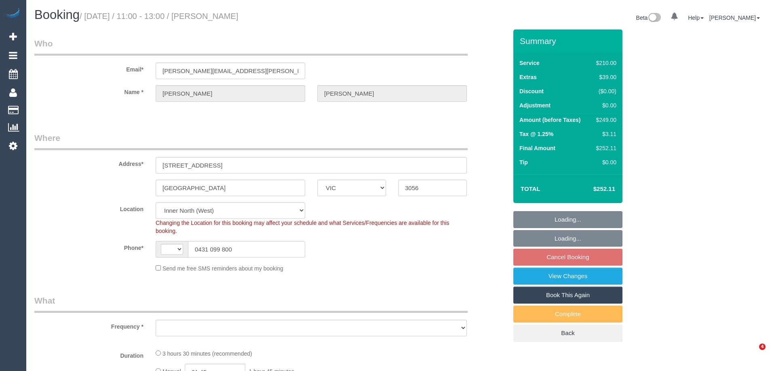
select select "VIC"
select select "string:AU"
select select "string:stripe-pm_1NNrsc2GScqysDRV3QqyehSo"
select select "object:685"
select select "180"
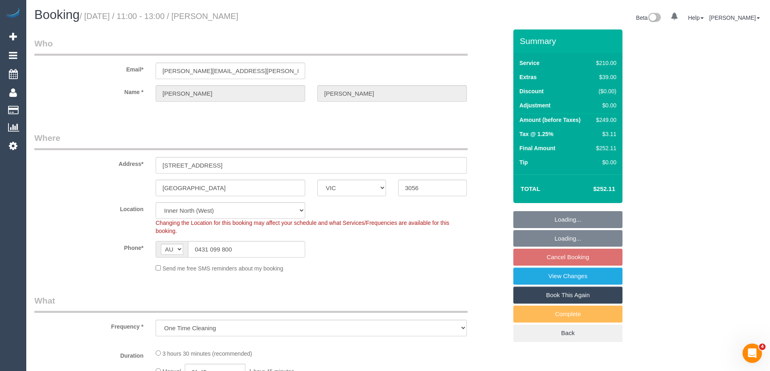
select select "number:29"
select select "number:14"
select select "number:18"
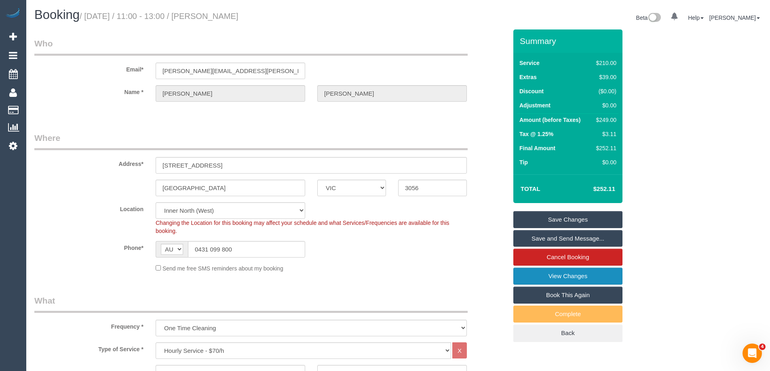
click at [569, 274] on link "View Changes" at bounding box center [567, 276] width 109 height 17
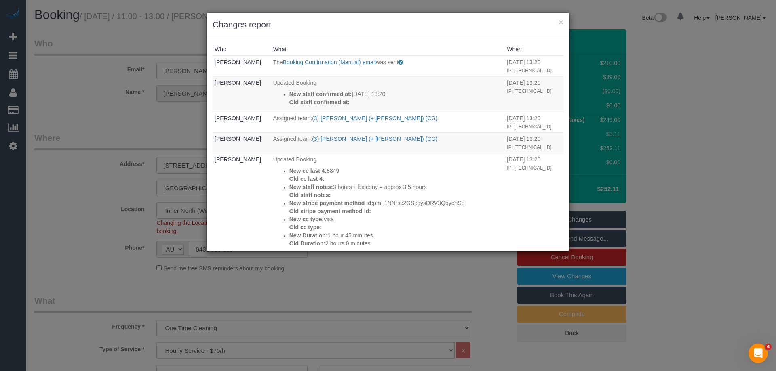
click at [377, 34] on div "× Changes report" at bounding box center [387, 25] width 363 height 25
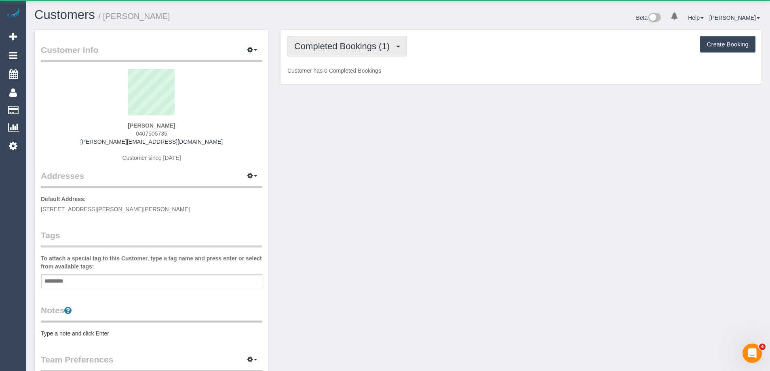
click at [333, 51] on span "Completed Bookings (1)" at bounding box center [343, 46] width 99 height 10
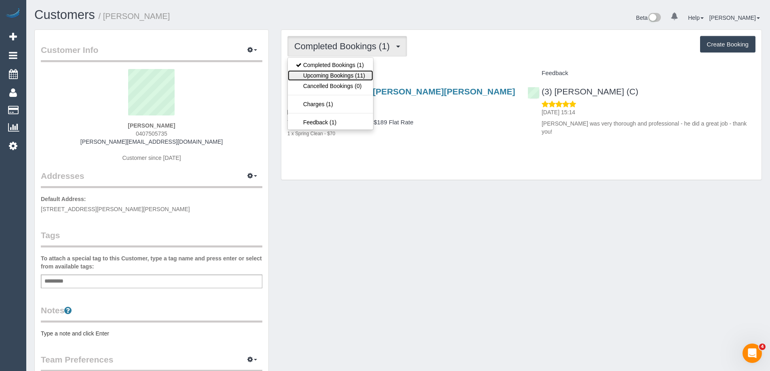
click at [332, 76] on link "Upcoming Bookings (11)" at bounding box center [330, 75] width 85 height 11
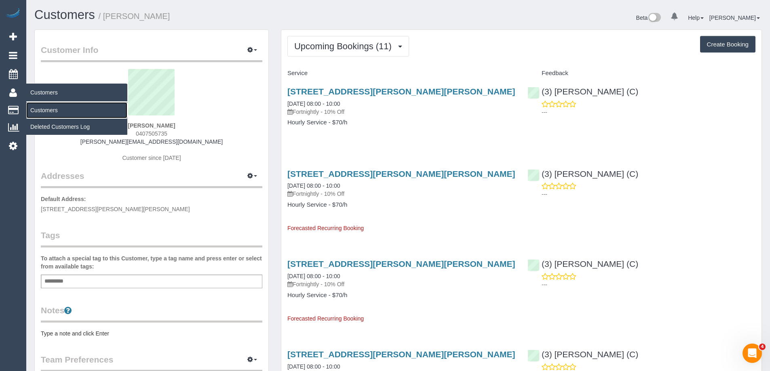
click at [40, 109] on link "Customers" at bounding box center [76, 110] width 101 height 16
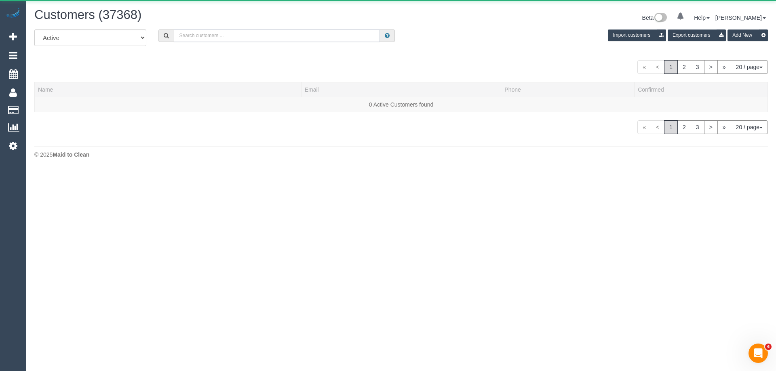
click at [220, 32] on input "text" at bounding box center [277, 35] width 206 height 13
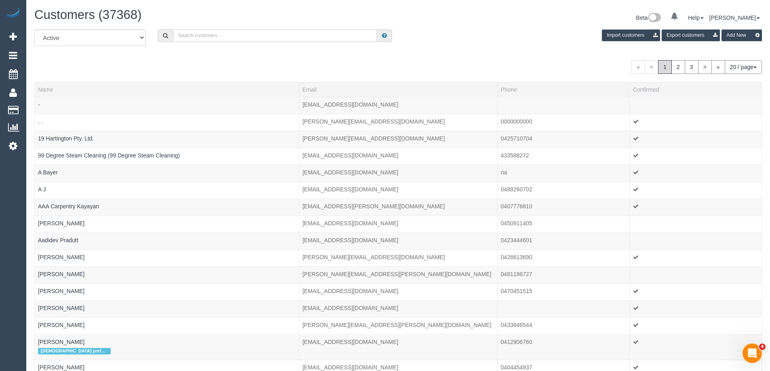
paste input "[PERSON_NAME]"
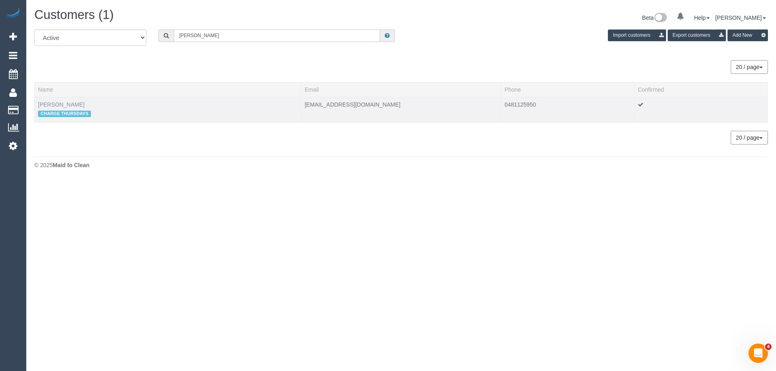
type input "[PERSON_NAME]"
click at [61, 104] on link "[PERSON_NAME]" at bounding box center [61, 104] width 46 height 6
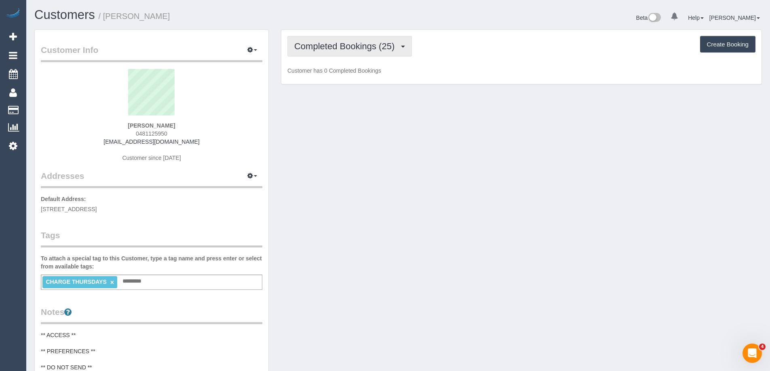
click at [381, 44] on span "Completed Bookings (25)" at bounding box center [346, 46] width 104 height 10
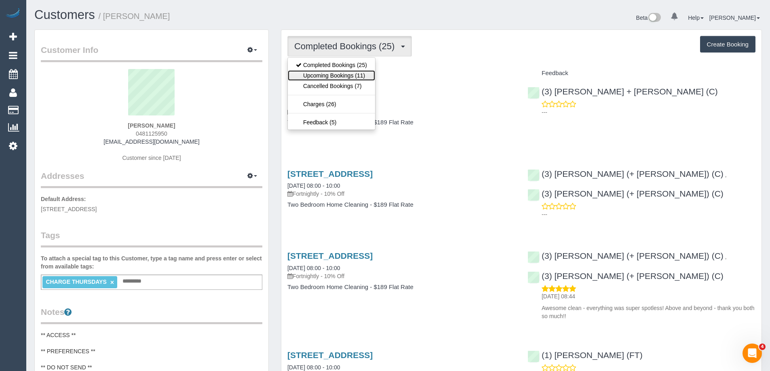
click at [359, 72] on link "Upcoming Bookings (11)" at bounding box center [331, 75] width 87 height 11
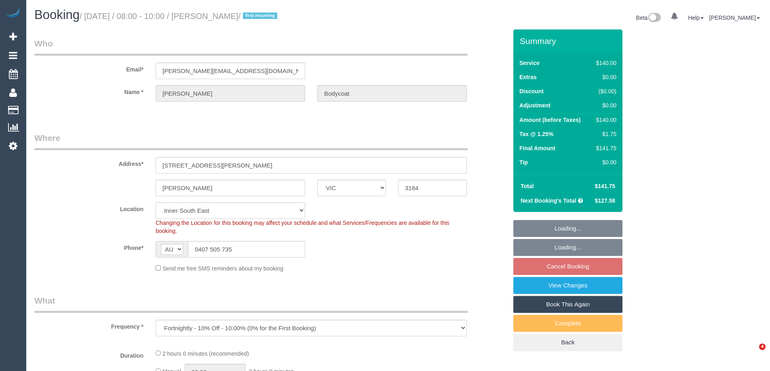
select select "VIC"
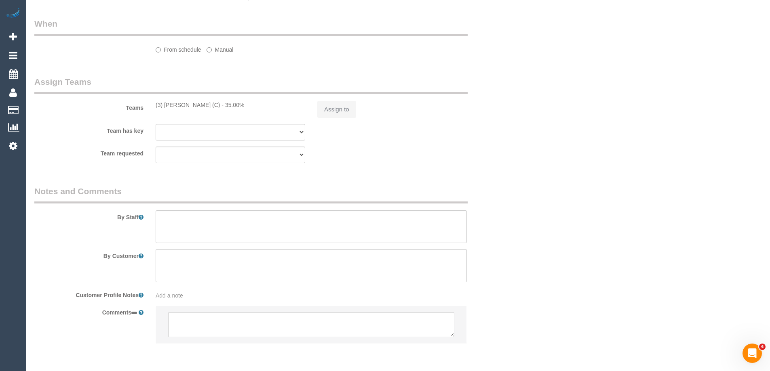
select select "object:542"
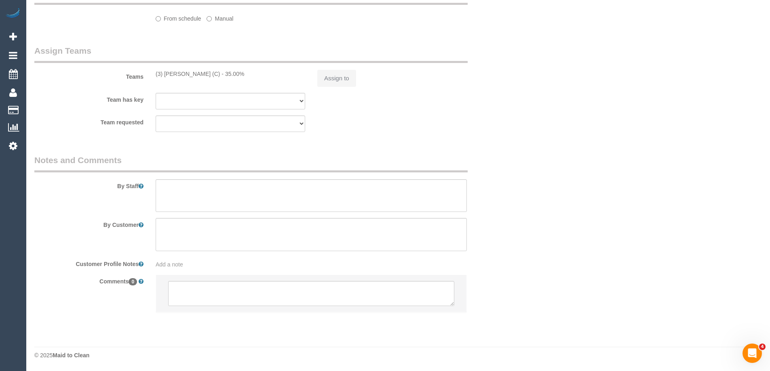
select select "number:27"
select select "number:22"
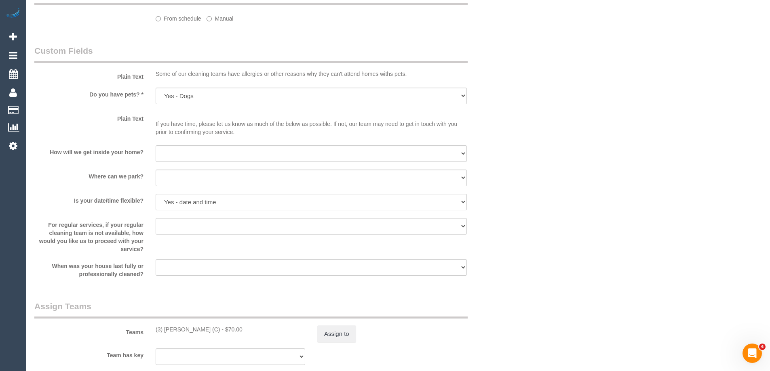
select select "string:stripe-pm_1Ru7NC2GScqysDRVoxb08CtP"
select select "spot2"
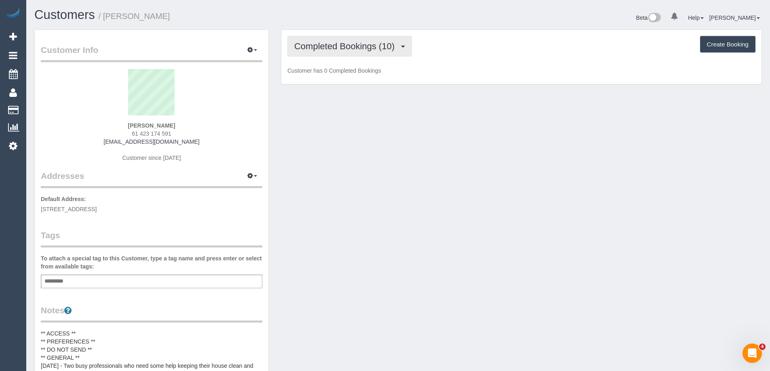
click at [342, 49] on span "Completed Bookings (10)" at bounding box center [346, 46] width 104 height 10
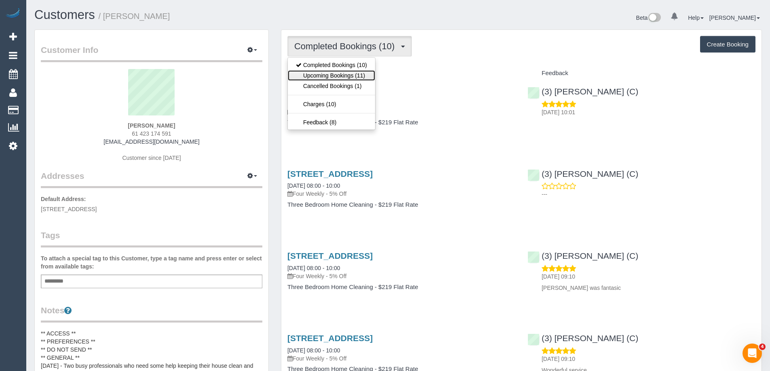
click at [344, 78] on link "Upcoming Bookings (11)" at bounding box center [331, 75] width 87 height 11
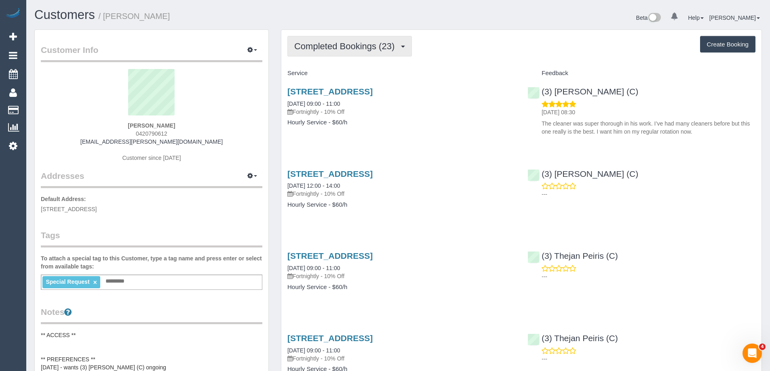
click at [354, 53] on button "Completed Bookings (23)" at bounding box center [349, 46] width 124 height 21
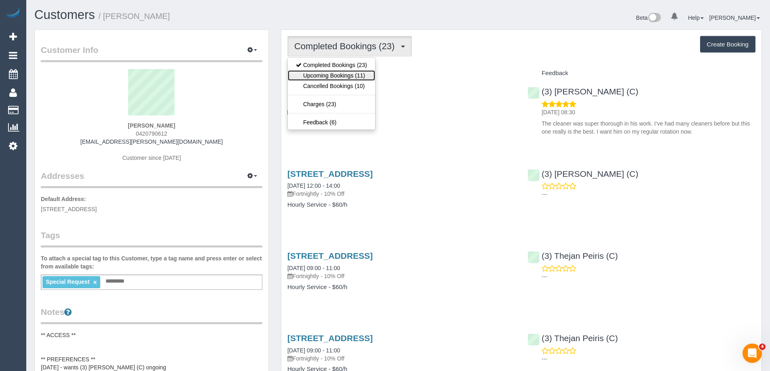
click at [319, 78] on link "Upcoming Bookings (11)" at bounding box center [331, 75] width 87 height 11
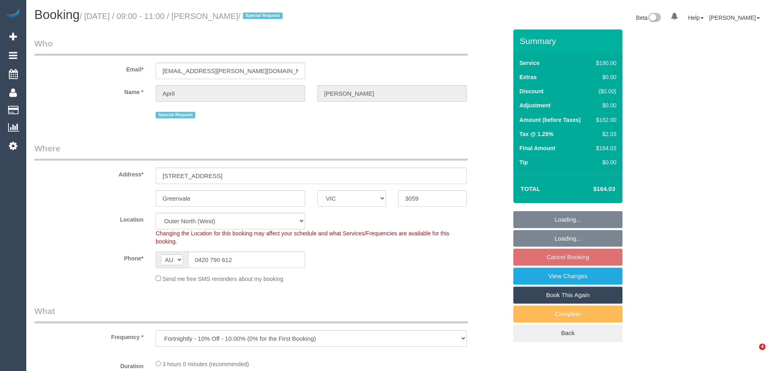
select select "VIC"
select select "object:544"
select select "string:stripe-pm_1OujM22GScqysDRVV6ggUq2G"
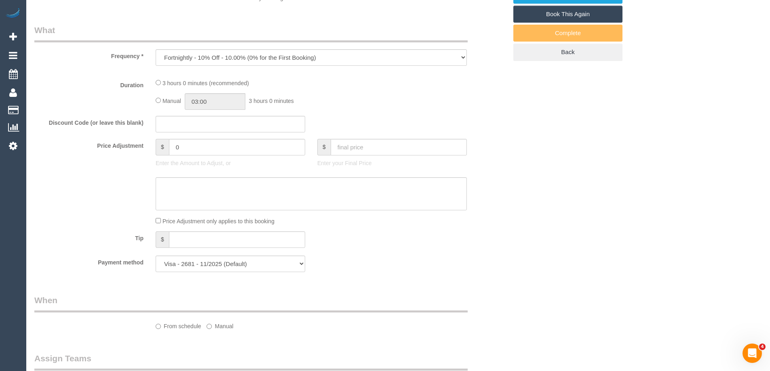
select select "180"
select select "number:27"
select select "number:19"
select select "number:33"
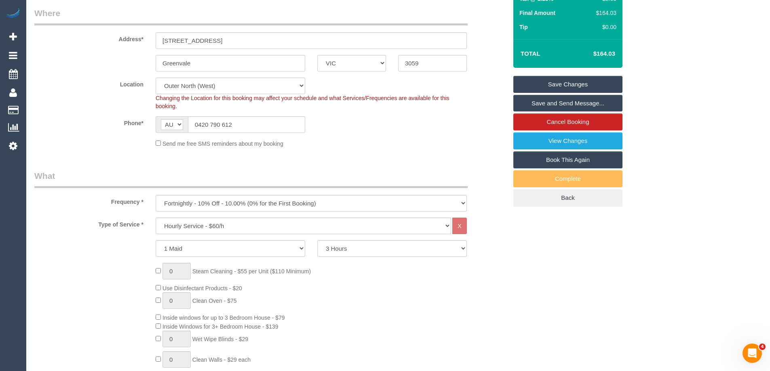
scroll to position [135, 0]
click at [579, 143] on link "View Changes" at bounding box center [567, 141] width 109 height 17
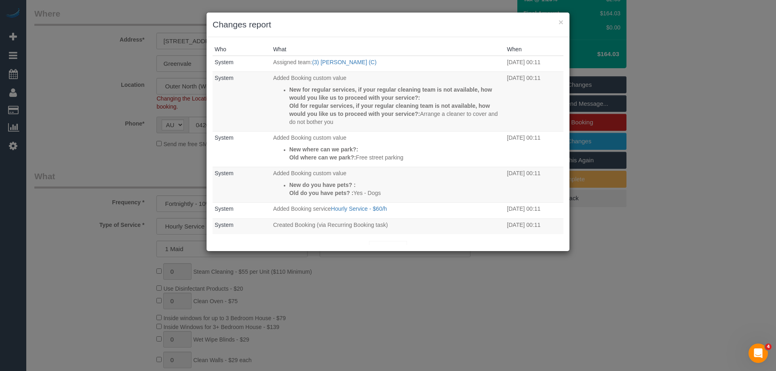
click at [393, 34] on div "× Changes report" at bounding box center [387, 25] width 363 height 25
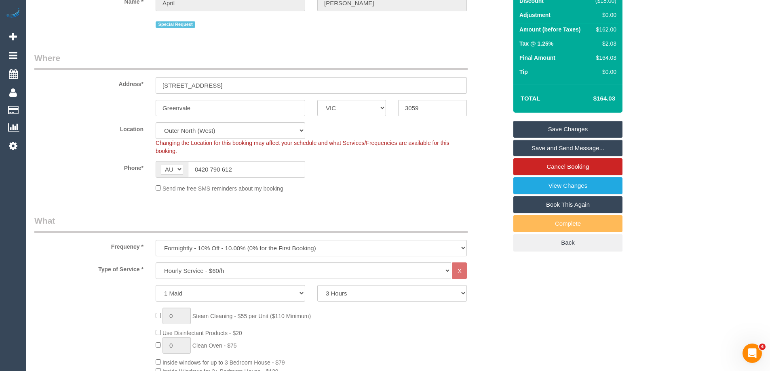
scroll to position [0, 0]
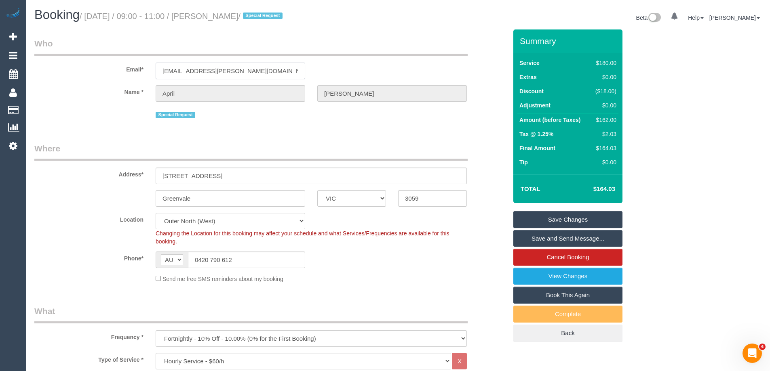
click at [207, 70] on input "april.e.carreon@gmail.com" at bounding box center [230, 71] width 149 height 17
drag, startPoint x: 223, startPoint y: 16, endPoint x: 269, endPoint y: 19, distance: 46.5
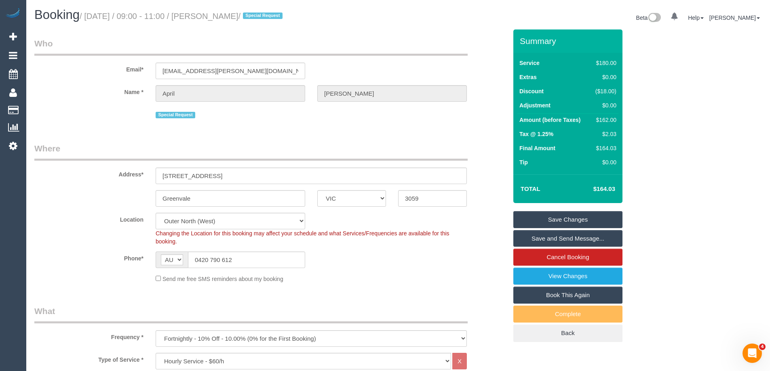
click at [269, 19] on small "/ September 15, 2025 / 09:00 - 11:00 / April Carreon / Special Request" at bounding box center [182, 16] width 205 height 9
copy small "[PERSON_NAME]"
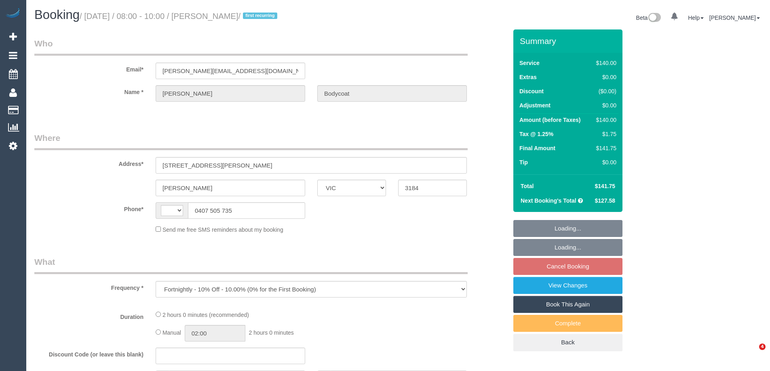
select select "VIC"
select select "string:stripe-pm_1Ru7NC2GScqysDRVoxb08CtP"
select select "string:AU"
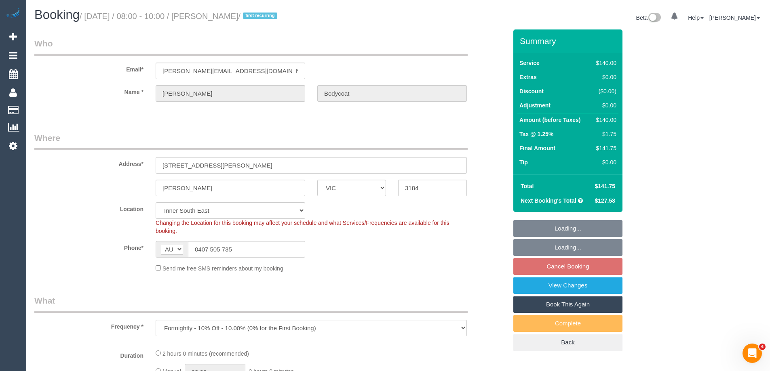
select select "number:27"
select select "number:22"
select select "object:852"
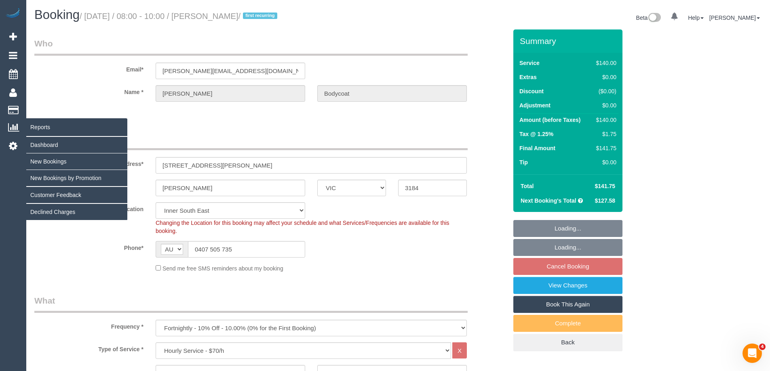
select select "spot2"
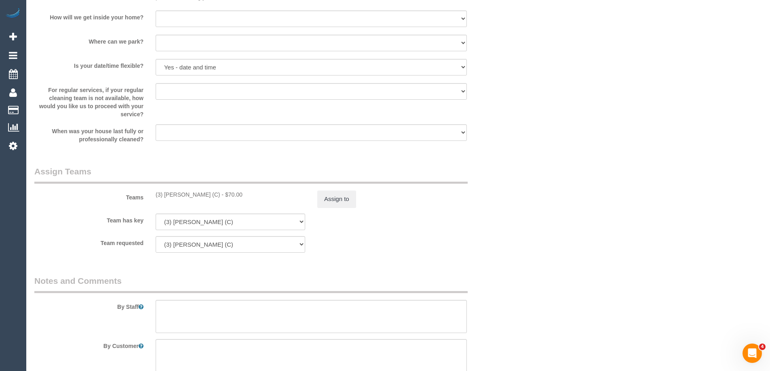
scroll to position [1159, 0]
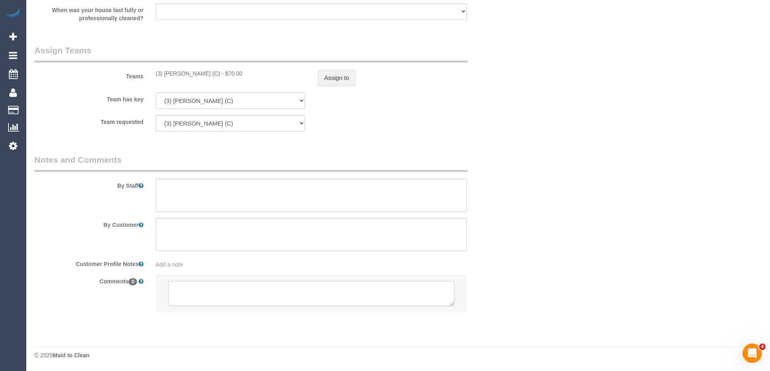
click at [295, 296] on textarea at bounding box center [311, 293] width 286 height 25
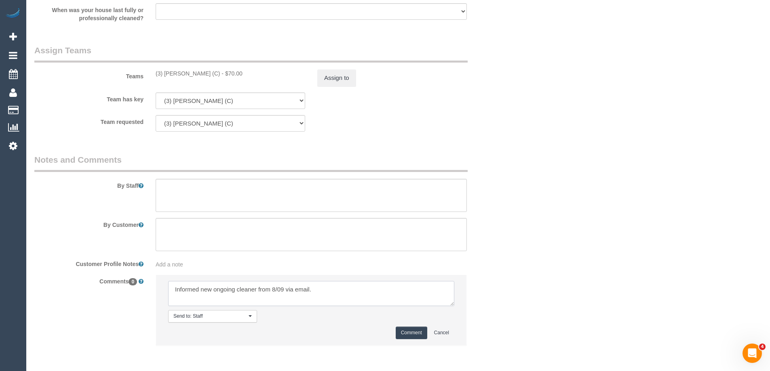
type textarea "Informed new ongoing cleaner from 8/09 via email."
click at [415, 334] on button "Comment" at bounding box center [412, 333] width 32 height 13
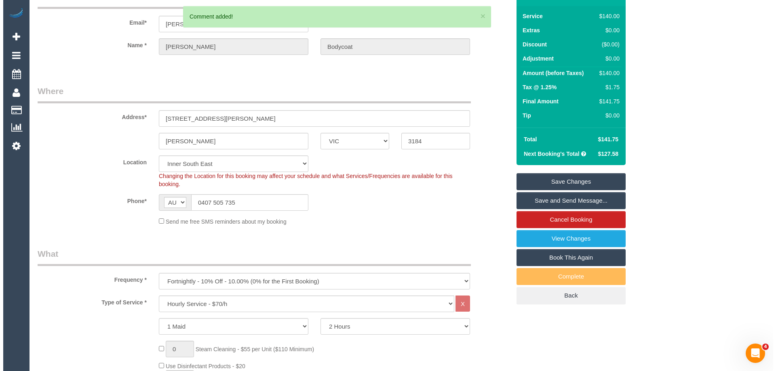
scroll to position [0, 0]
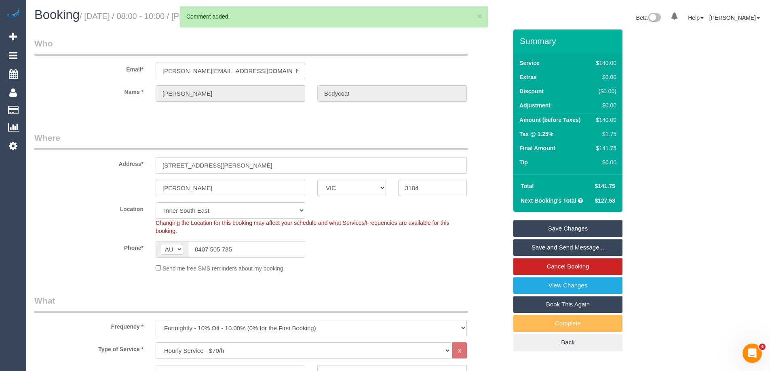
click at [570, 229] on link "Save Changes" at bounding box center [567, 228] width 109 height 17
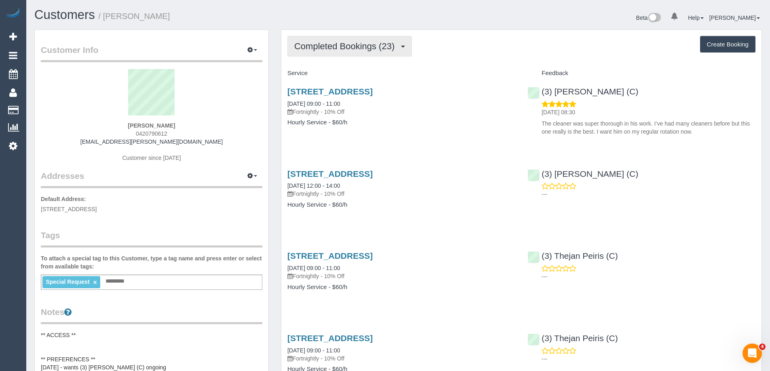
click at [359, 53] on button "Completed Bookings (23)" at bounding box center [349, 46] width 124 height 21
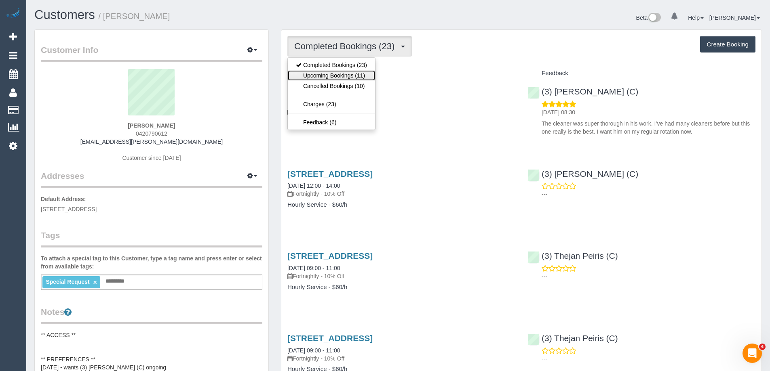
click at [342, 76] on link "Upcoming Bookings (11)" at bounding box center [331, 75] width 87 height 11
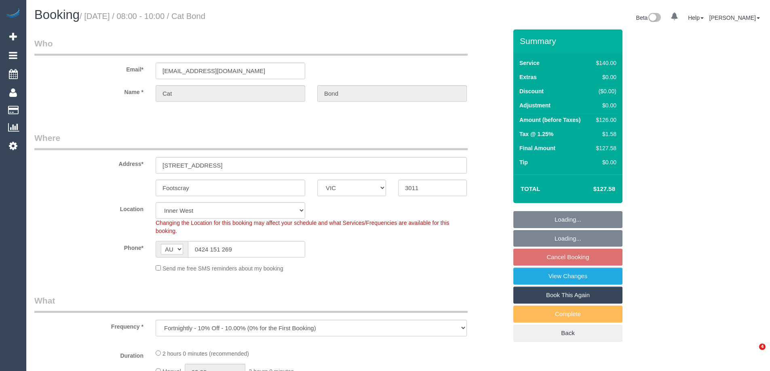
select select "VIC"
select select "object:600"
select select "string:stripe-pm_1Kqq4U2GScqysDRVmawTZbD2"
select select "spot2"
select select "number:27"
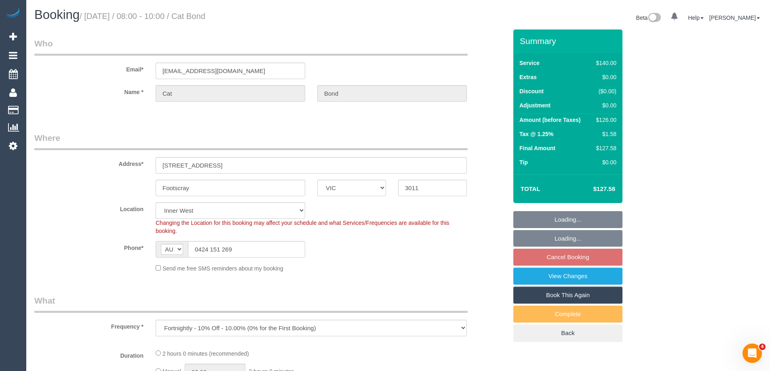
select select "number:14"
select select "number:19"
select select "number:22"
select select "33057"
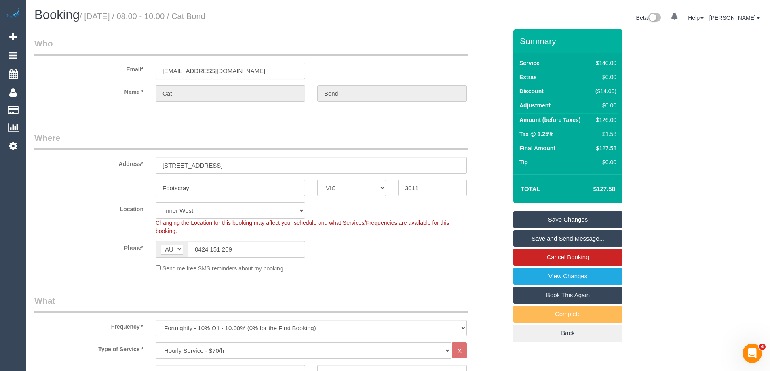
click at [195, 65] on input "cat_bond@live.com.au" at bounding box center [230, 71] width 149 height 17
click at [202, 71] on input "cat_bond@live.com.au" at bounding box center [230, 71] width 149 height 17
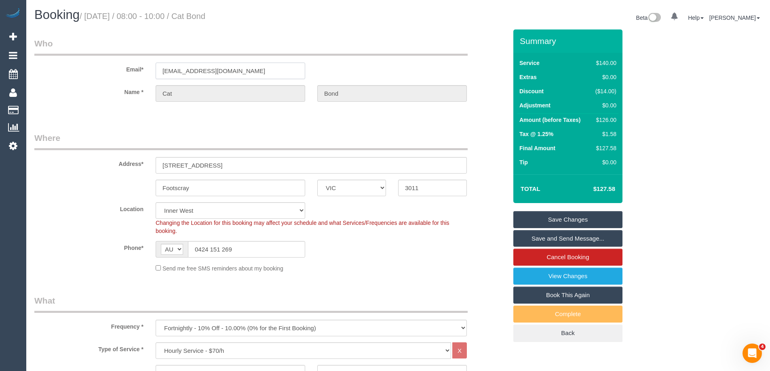
click at [202, 71] on input "cat_bond@live.com.au" at bounding box center [230, 71] width 149 height 17
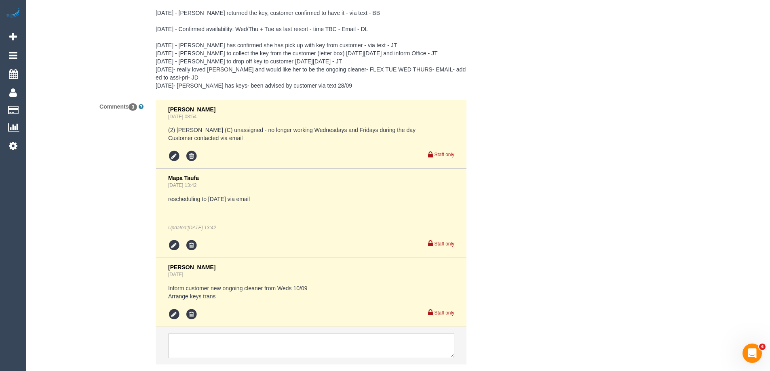
scroll to position [1511, 0]
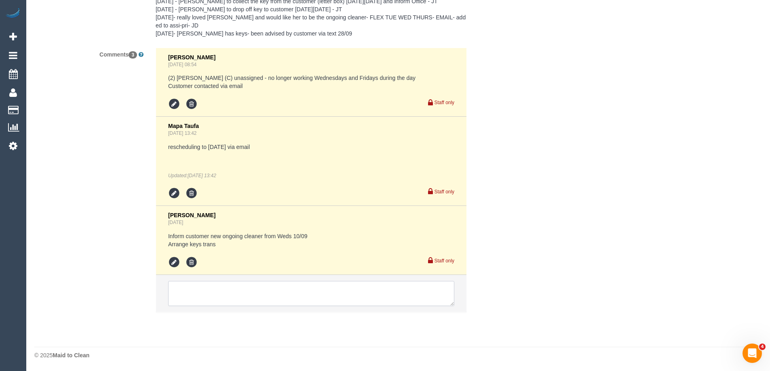
click at [240, 286] on textarea at bounding box center [311, 293] width 286 height 25
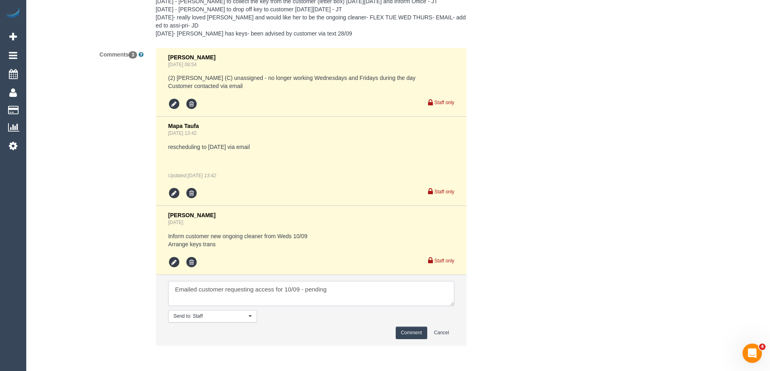
type textarea "Emailed customer requesting access for 10/09 - pending"
drag, startPoint x: 411, startPoint y: 332, endPoint x: 579, endPoint y: 229, distance: 196.4
click at [411, 332] on button "Comment" at bounding box center [412, 333] width 32 height 13
drag, startPoint x: 579, startPoint y: 229, endPoint x: 591, endPoint y: 208, distance: 25.0
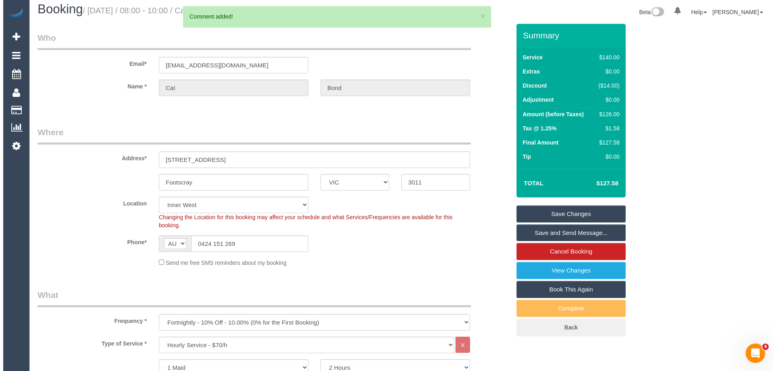
scroll to position [0, 0]
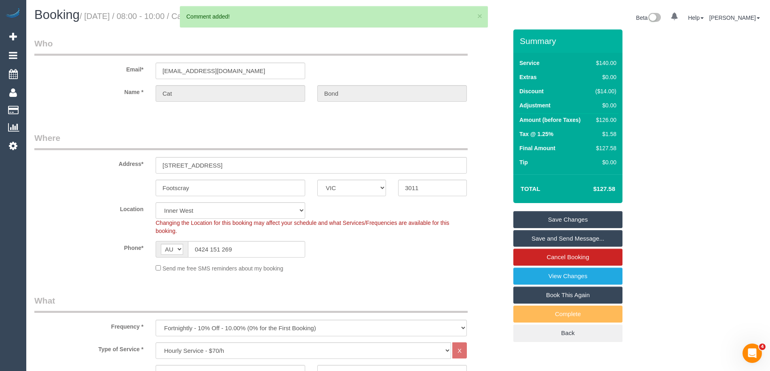
click at [609, 217] on link "Save Changes" at bounding box center [567, 219] width 109 height 17
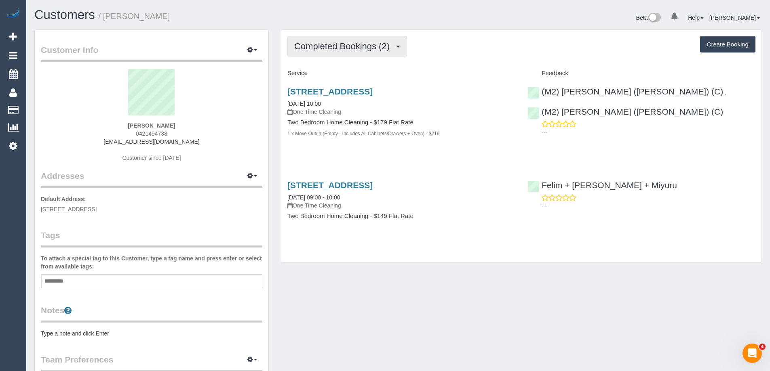
click at [347, 40] on button "Completed Bookings (2)" at bounding box center [347, 46] width 120 height 21
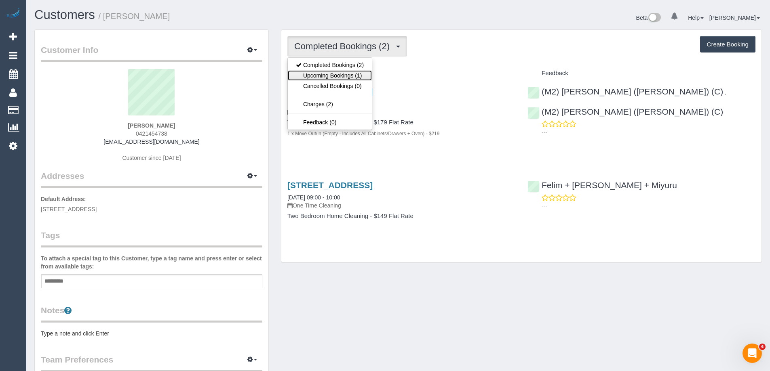
click at [334, 73] on link "Upcoming Bookings (1)" at bounding box center [330, 75] width 84 height 11
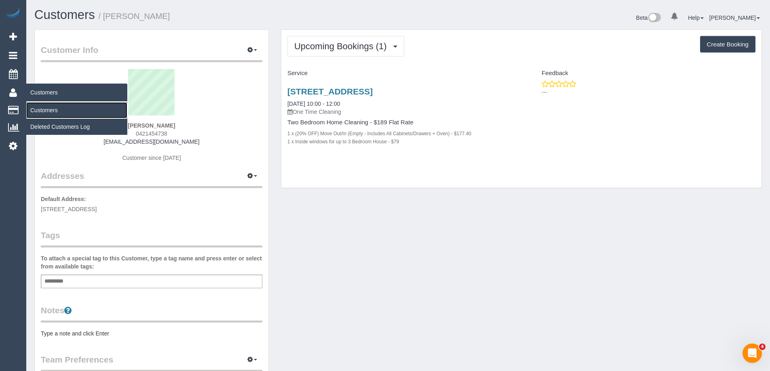
drag, startPoint x: 50, startPoint y: 109, endPoint x: 59, endPoint y: 105, distance: 9.8
click at [50, 109] on link "Customers" at bounding box center [76, 110] width 101 height 16
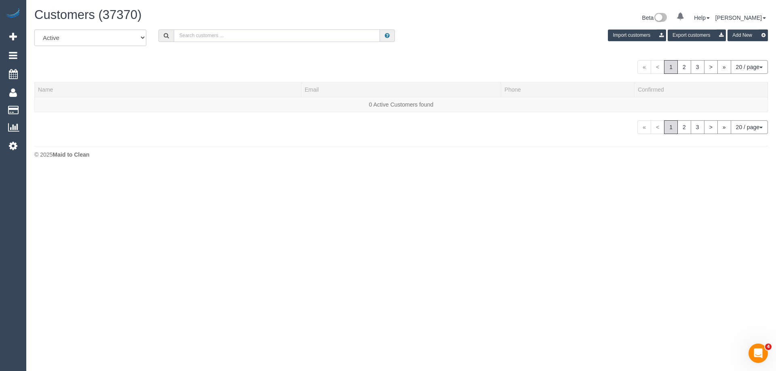
click at [248, 32] on input "text" at bounding box center [277, 35] width 206 height 13
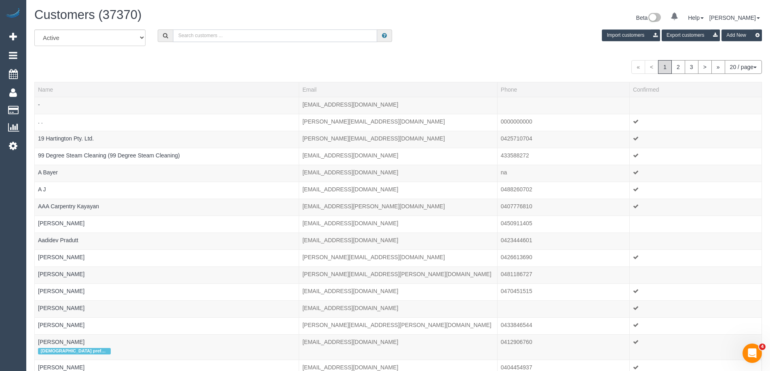
paste input "[PERSON_NAME]"
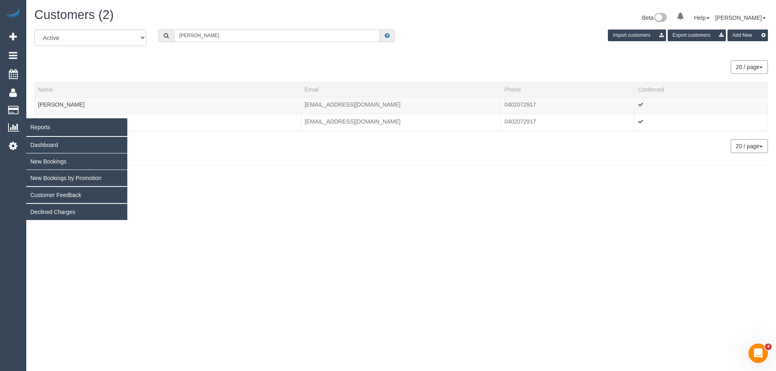
type input "Tess Schenberg"
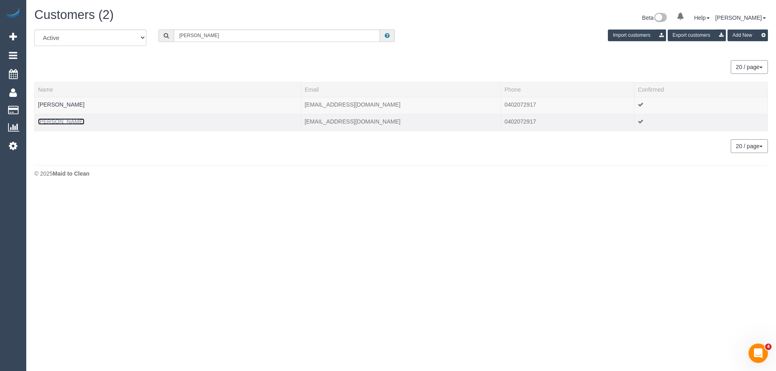
click at [64, 123] on link "Tess Schenberg" at bounding box center [61, 121] width 46 height 6
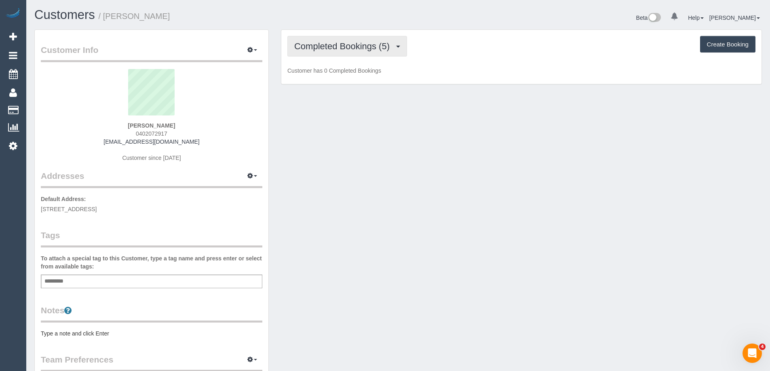
click at [340, 43] on span "Completed Bookings (5)" at bounding box center [343, 46] width 99 height 10
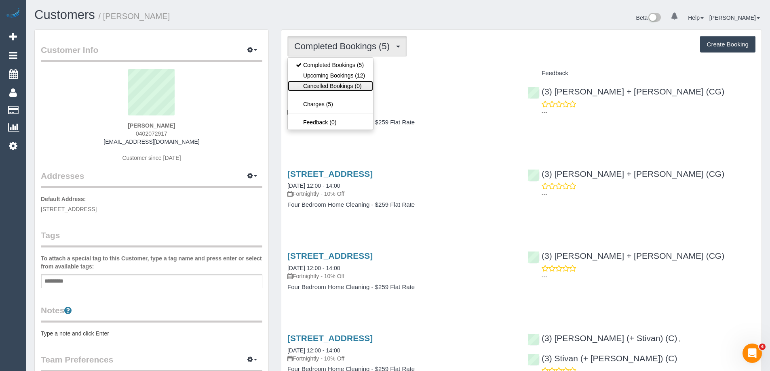
click at [319, 82] on link "Cancelled Bookings (0)" at bounding box center [330, 86] width 85 height 11
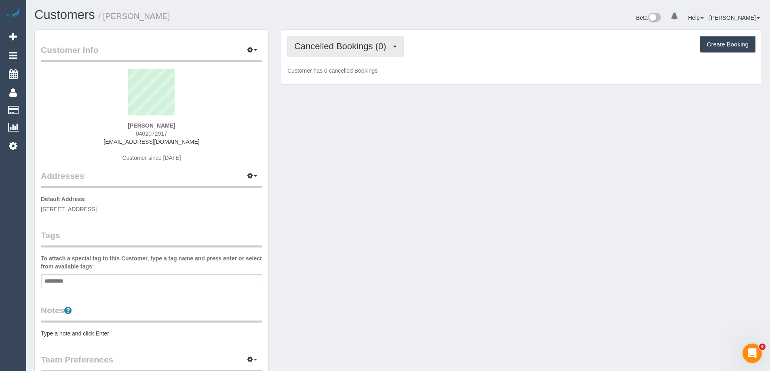
click at [321, 50] on span "Cancelled Bookings (0)" at bounding box center [342, 46] width 96 height 10
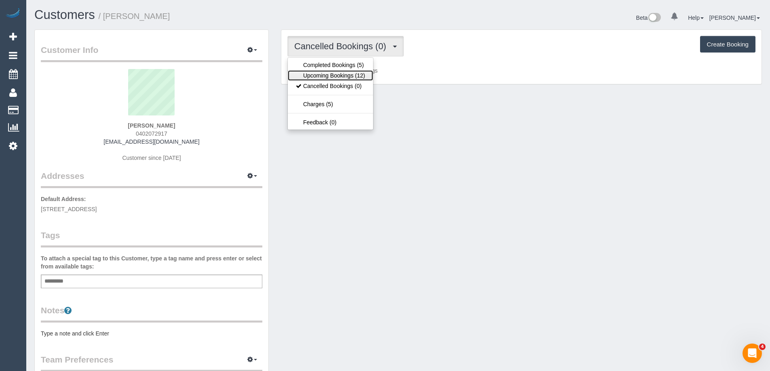
click at [315, 74] on link "Upcoming Bookings (12)" at bounding box center [330, 75] width 85 height 11
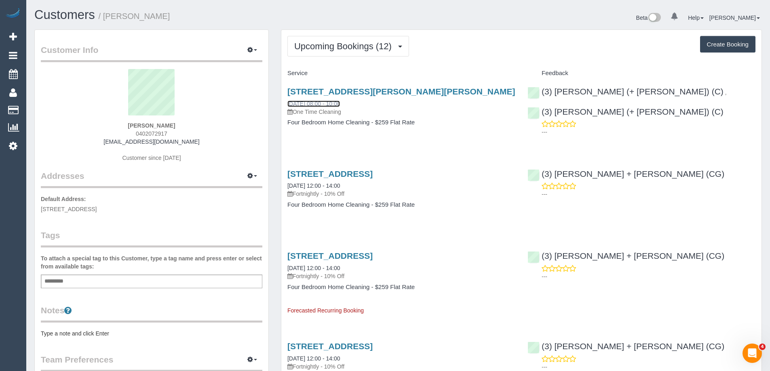
click at [304, 103] on link "06/09/2025 08:00 - 10:00" at bounding box center [313, 104] width 53 height 6
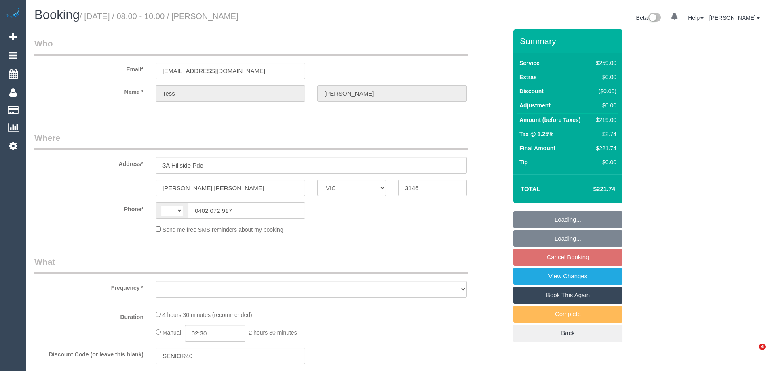
select select "VIC"
select select "string:AU"
select select "string:stripe-pm_1S2Uxh2GScqysDRVSzoZf0mM"
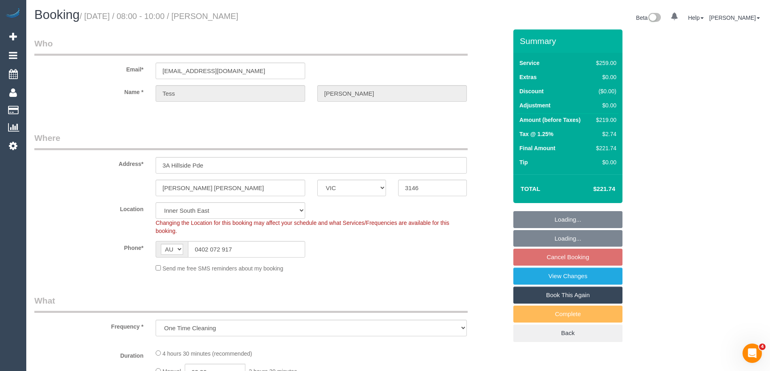
select select "object:1361"
select select "spot1"
select select "number:28"
select select "number:14"
select select "number:18"
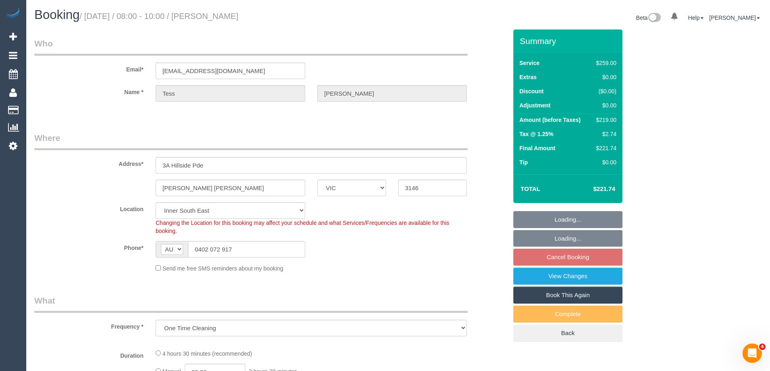
select select "number:22"
select select "number:13"
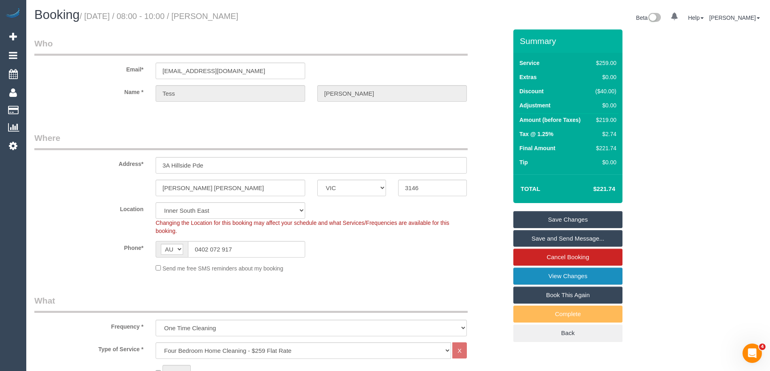
click at [581, 276] on link "View Changes" at bounding box center [567, 276] width 109 height 17
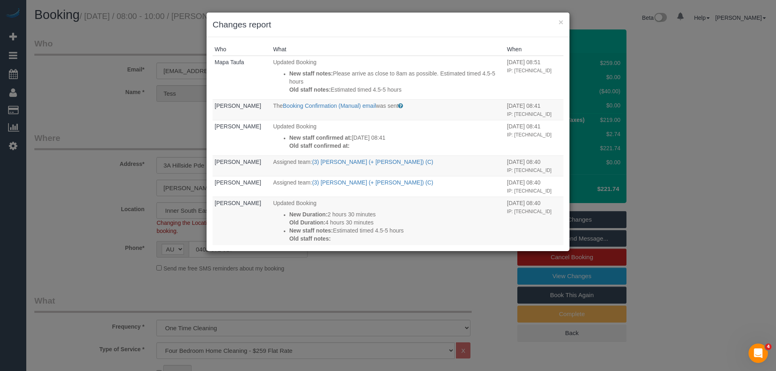
click at [400, 23] on h3 "Changes report" at bounding box center [388, 25] width 351 height 12
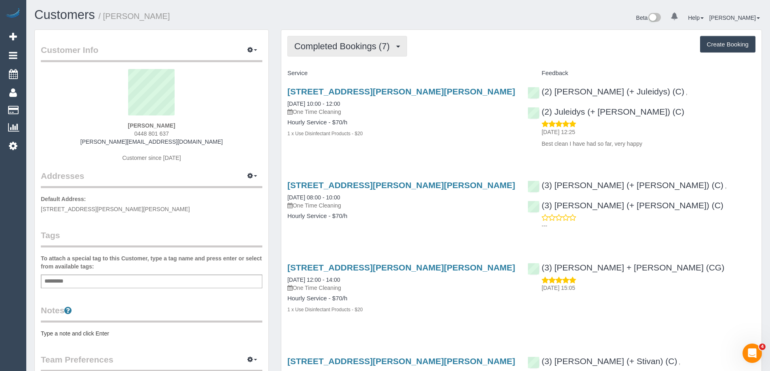
click at [362, 44] on span "Completed Bookings (7)" at bounding box center [343, 46] width 99 height 10
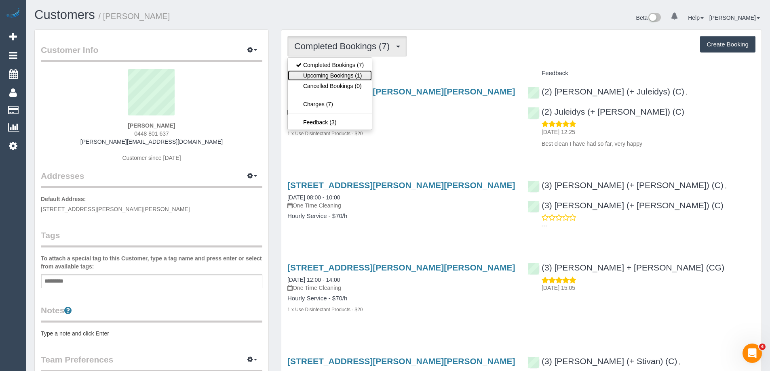
click at [317, 75] on link "Upcoming Bookings (1)" at bounding box center [330, 75] width 84 height 11
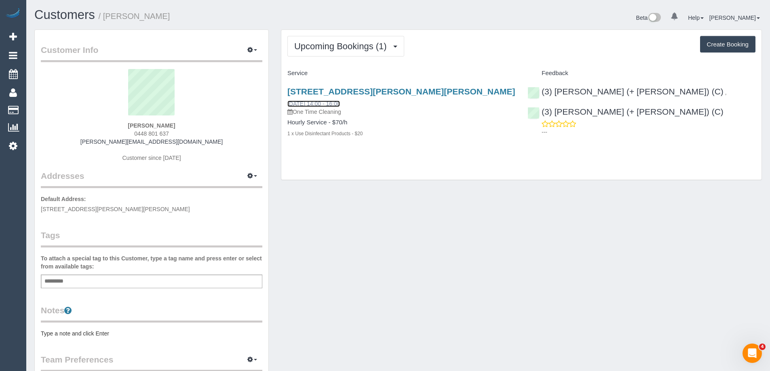
click at [332, 102] on link "[DATE] 14:00 - 16:00" at bounding box center [313, 104] width 53 height 6
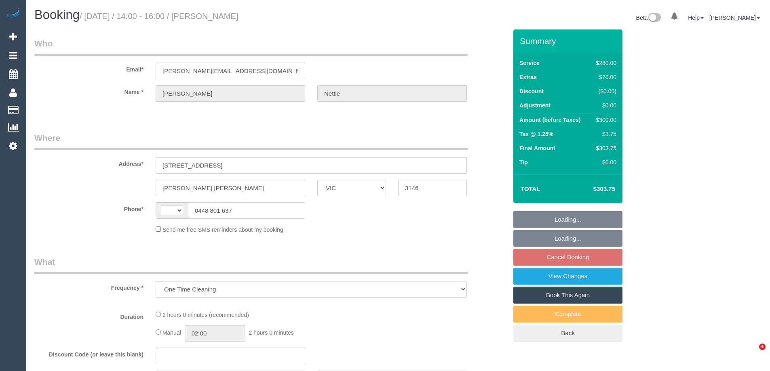
select select "VIC"
select select "object:796"
select select "string:AU"
select select "string:stripe-pm_1QOwes2GScqysDRVEh6Rz0KC"
select select "number:27"
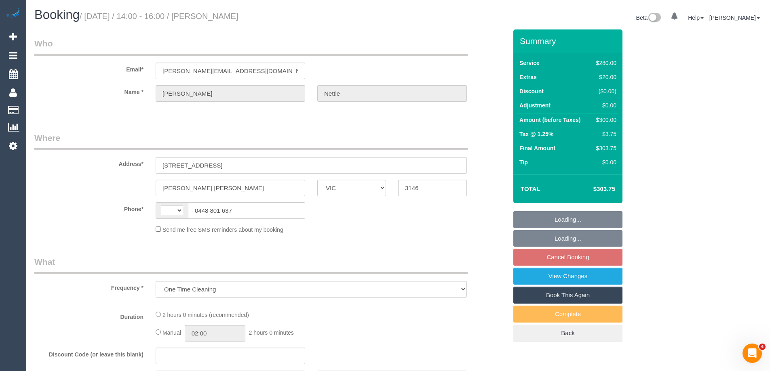
select select "number:14"
select select "number:19"
select select "number:25"
select select "number:33"
select select "number:12"
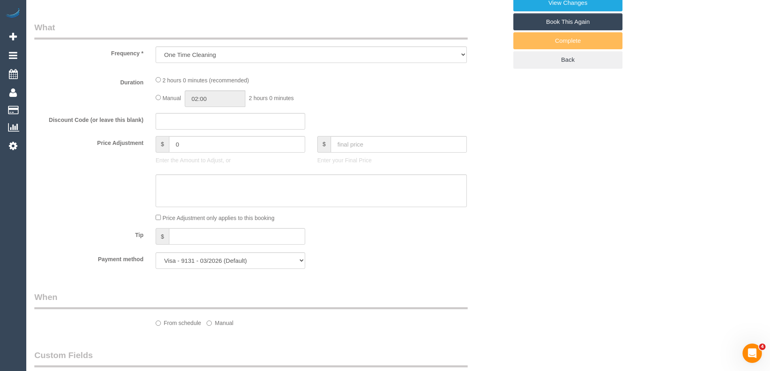
select select "2"
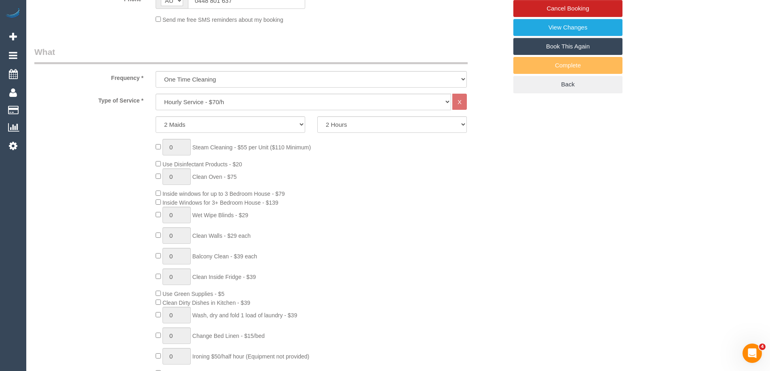
scroll to position [235, 0]
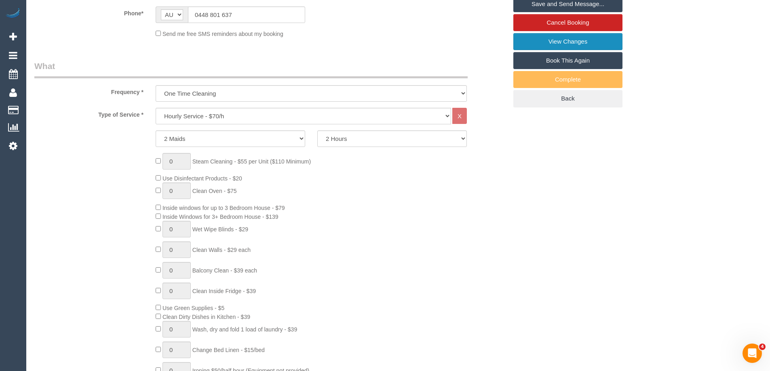
click at [593, 40] on link "View Changes" at bounding box center [567, 41] width 109 height 17
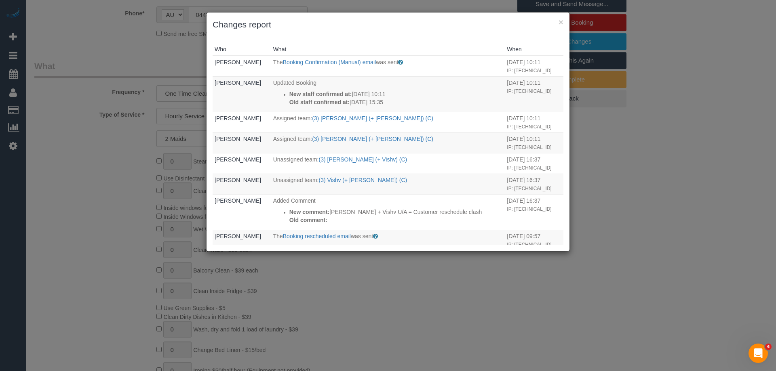
click at [440, 32] on div "× Changes report" at bounding box center [387, 25] width 363 height 25
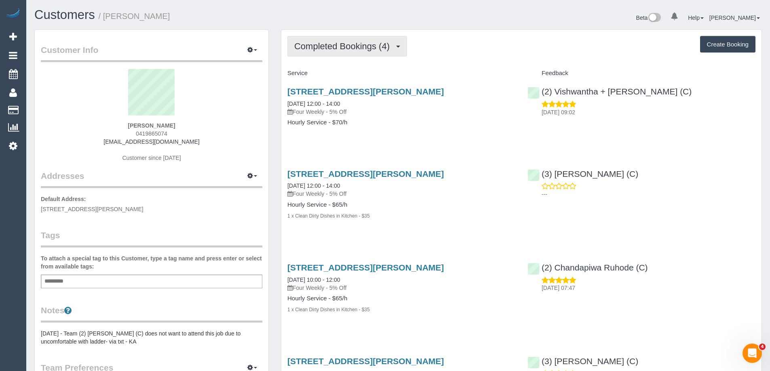
click at [362, 48] on span "Completed Bookings (4)" at bounding box center [343, 46] width 99 height 10
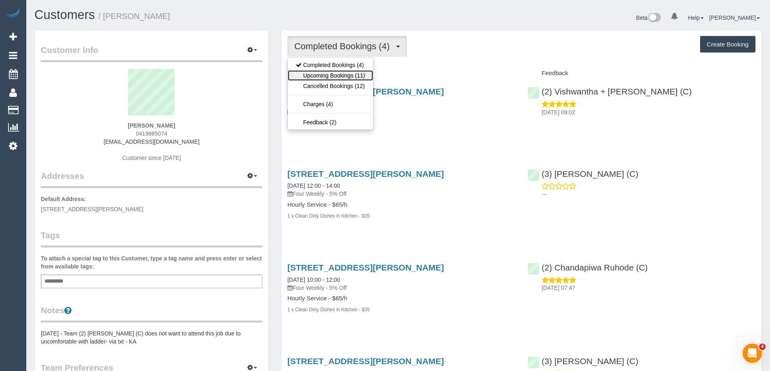
click at [311, 79] on link "Upcoming Bookings (11)" at bounding box center [330, 75] width 85 height 11
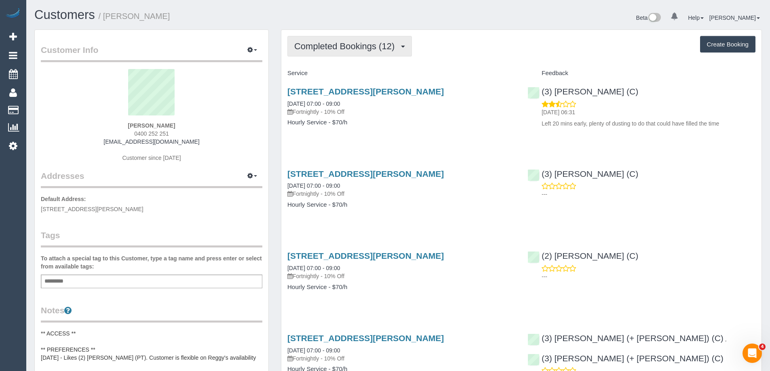
click at [326, 44] on span "Completed Bookings (12)" at bounding box center [346, 46] width 104 height 10
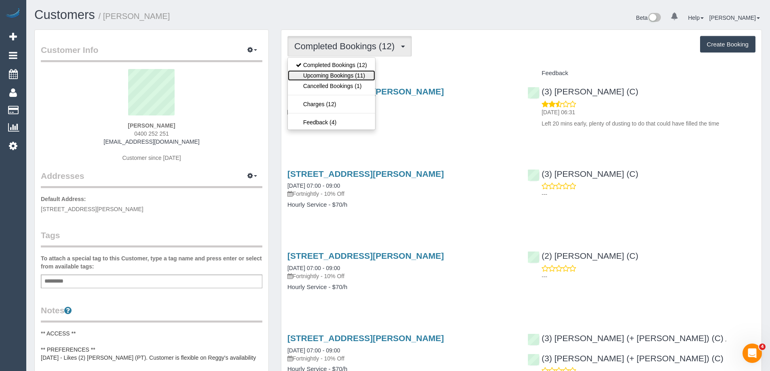
click at [316, 76] on link "Upcoming Bookings (11)" at bounding box center [331, 75] width 87 height 11
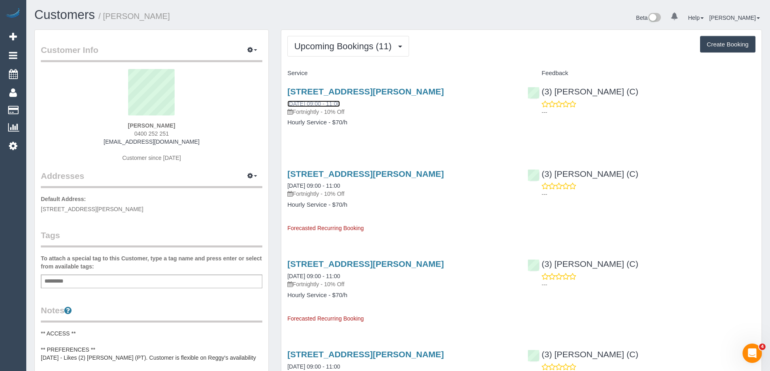
click at [322, 103] on link "10/09/2025 09:00 - 11:00" at bounding box center [313, 104] width 53 height 6
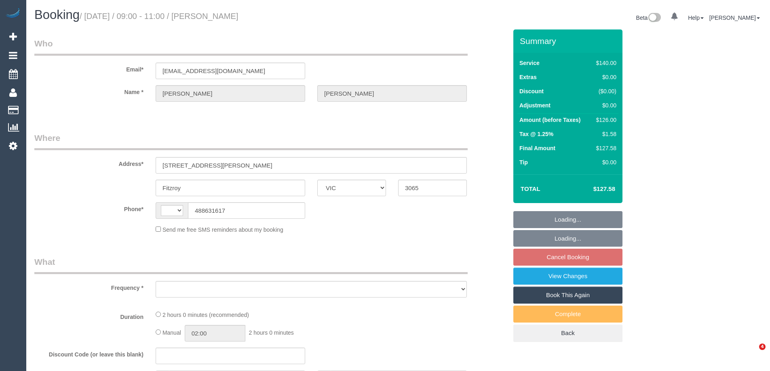
select select "VIC"
select select "string:stripe-pm_1R1mYU2GScqysDRVkwj9b1gX"
select select "number:29"
select select "number:14"
select select "number:18"
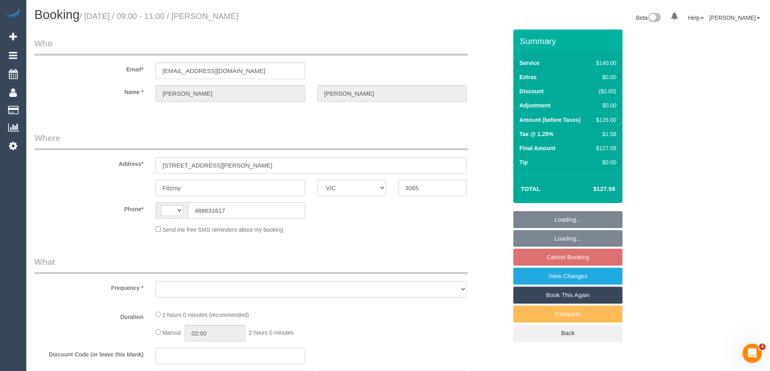
select select "number:24"
select select "number:34"
select select "number:12"
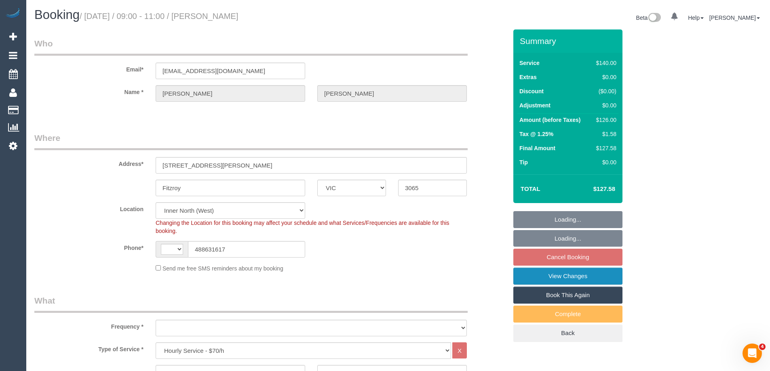
select select "string:AU"
select select "object:1708"
click at [571, 277] on link "View Changes" at bounding box center [567, 276] width 109 height 17
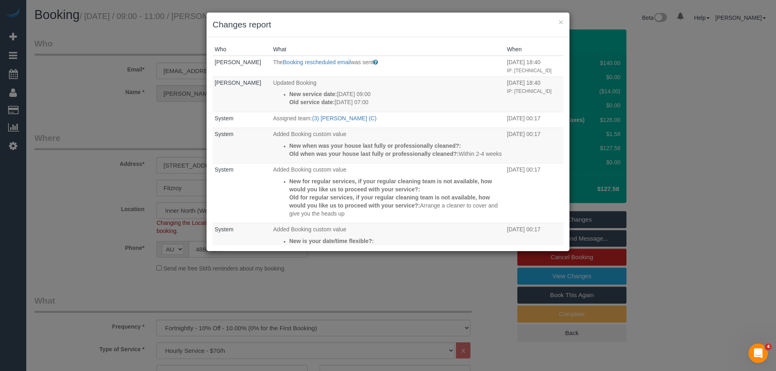
click at [400, 38] on div "Who What When [PERSON_NAME] The Booking rescheduled email was sent Sent to the …" at bounding box center [387, 144] width 363 height 214
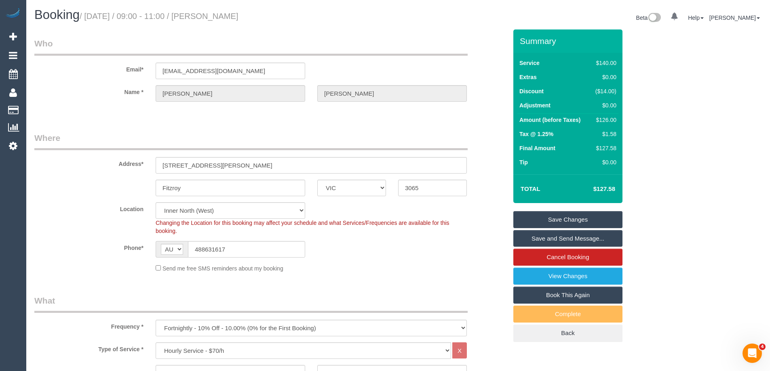
click at [103, 201] on fieldset "Where Address* [STREET_ADDRESS][PERSON_NAME] [GEOGRAPHIC_DATA] ACT [GEOGRAPHIC_…" at bounding box center [270, 205] width 473 height 147
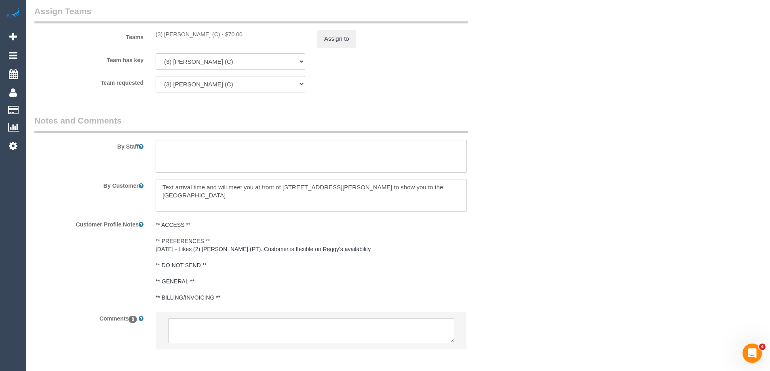
scroll to position [1279, 0]
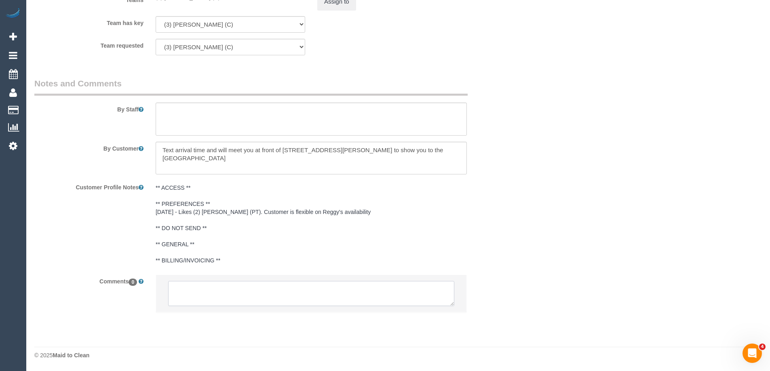
click at [221, 293] on textarea at bounding box center [311, 293] width 286 height 25
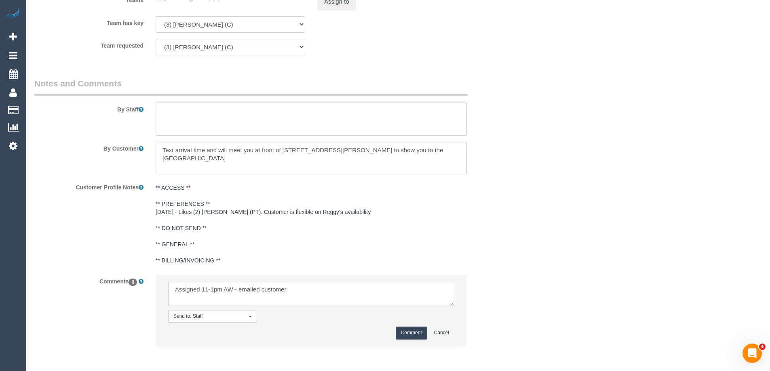
type textarea "Assigned 11-1pm AW - emailed customer"
click at [404, 330] on button "Comment" at bounding box center [412, 333] width 32 height 13
click at [485, 261] on div "Customer Profile Notes ** ACCESS ** ** PREFERENCES ** 01/04/2025 - Likes (2) Re…" at bounding box center [270, 225] width 485 height 88
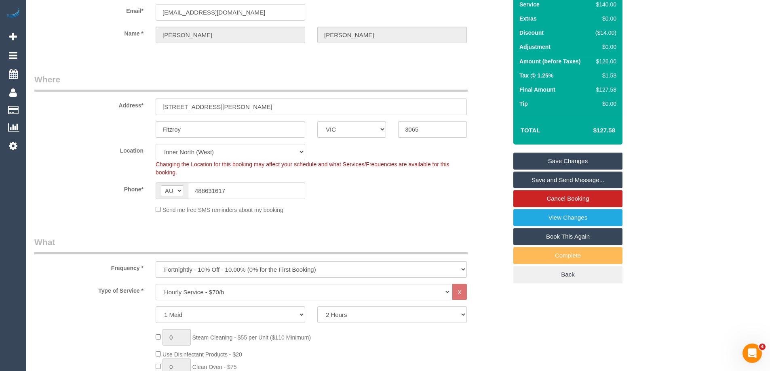
scroll to position [0, 0]
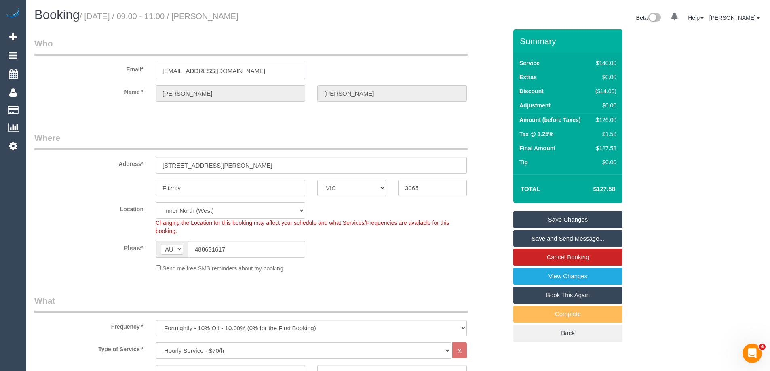
click at [185, 75] on input "ozziedixons@gmail.com" at bounding box center [230, 71] width 149 height 17
click at [208, 135] on legend "Where" at bounding box center [250, 141] width 433 height 18
click at [420, 257] on div "Phone* AF AL DZ AD AO AI AQ AG AR AM AW AU AT AZ BS BH BD BB BY BE BZ BJ BM BT …" at bounding box center [270, 249] width 485 height 17
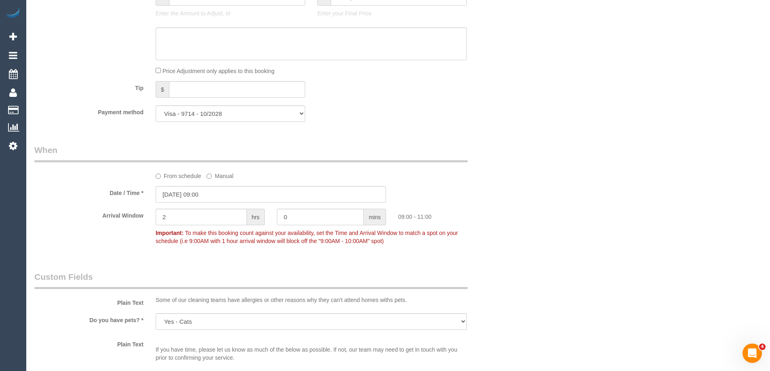
scroll to position [808, 0]
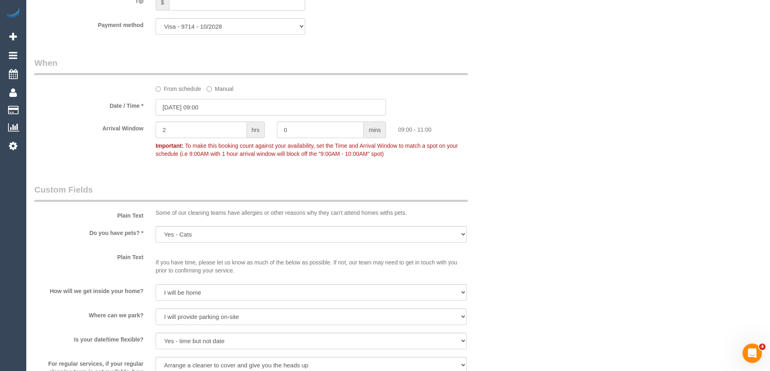
click at [203, 106] on input "10/09/2025 09:00" at bounding box center [271, 107] width 230 height 17
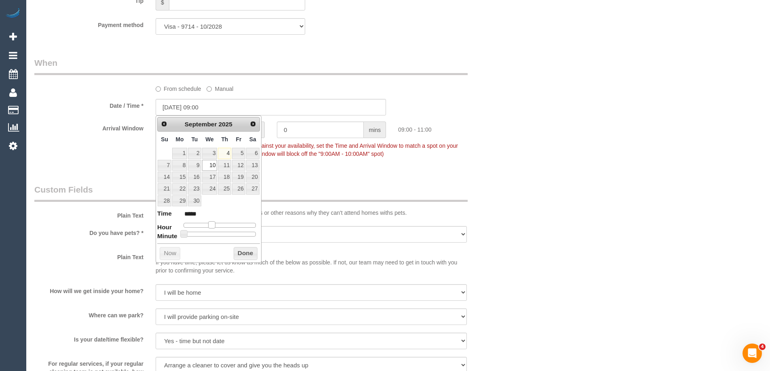
type input "10/09/2025 10:00"
type input "*****"
type input "10/09/2025 11:00"
type input "*****"
drag, startPoint x: 211, startPoint y: 224, endPoint x: 218, endPoint y: 224, distance: 6.9
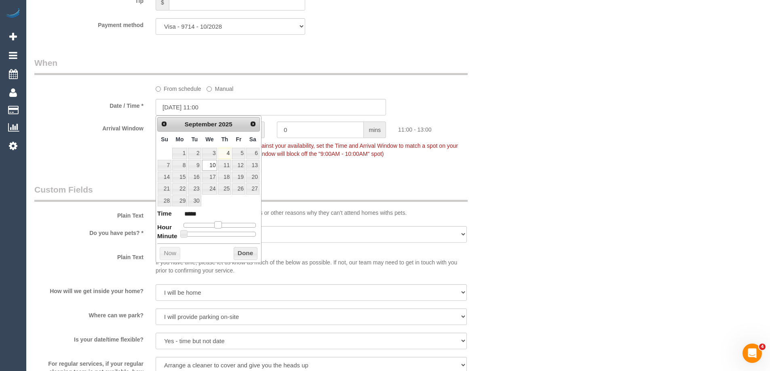
click at [218, 224] on span at bounding box center [217, 224] width 7 height 7
click at [238, 251] on button "Done" at bounding box center [246, 253] width 24 height 13
click at [582, 193] on div "Who Email* ozziedixons@gmail.com Name * Esther Dixon Where Address* 9 Smith St,…" at bounding box center [397, 48] width 727 height 1654
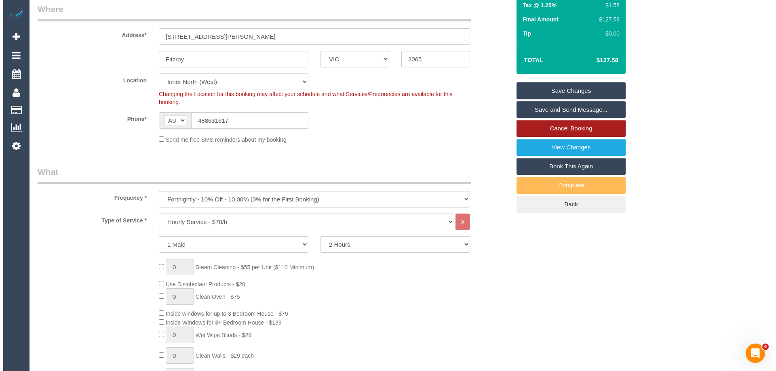
scroll to position [128, 0]
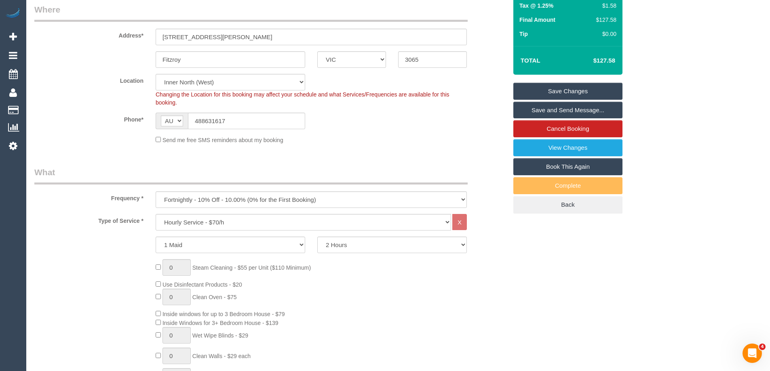
click at [549, 110] on link "Save and Send Message..." at bounding box center [567, 110] width 109 height 17
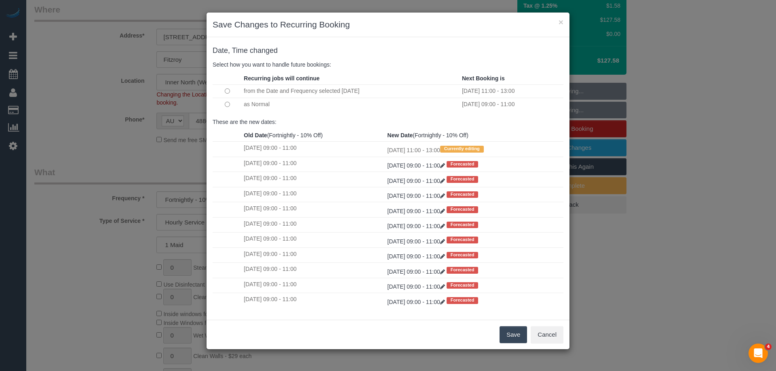
click at [512, 340] on button "Save" at bounding box center [512, 334] width 27 height 17
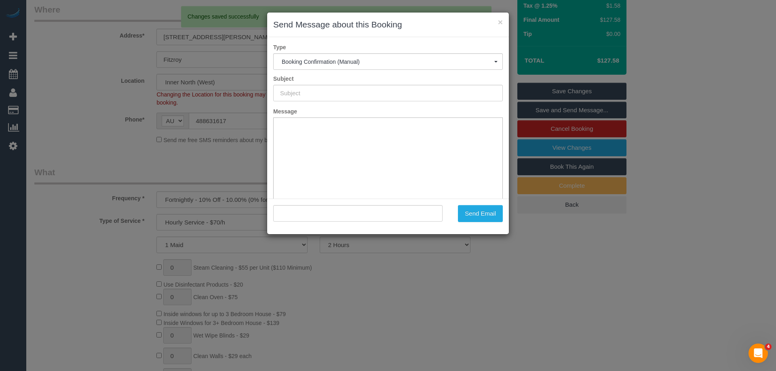
type input "Booking Confirmed"
type input ""Esther Dixon" <ozziedixons@gmail.com>"
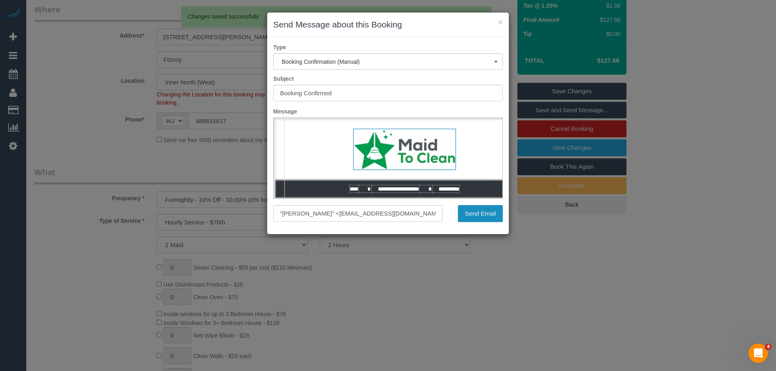
click at [484, 213] on button "Send Email" at bounding box center [480, 213] width 45 height 17
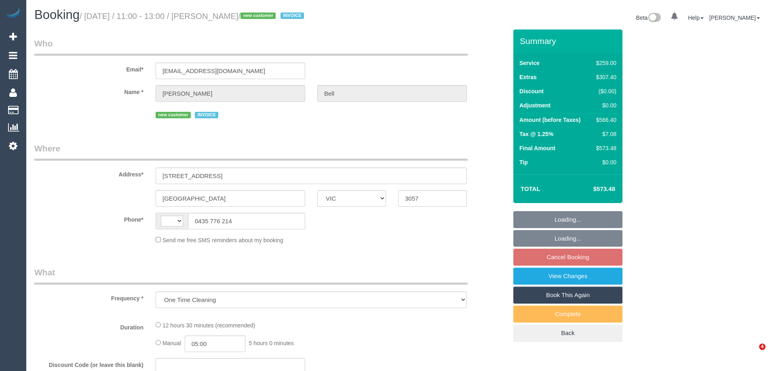
select select "VIC"
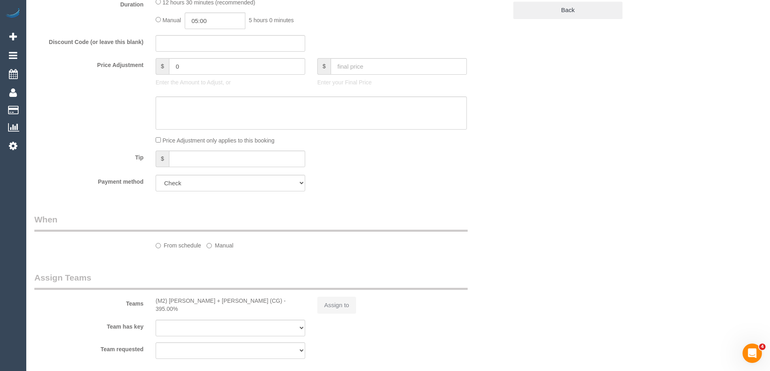
select select "object:685"
select select "string:AU"
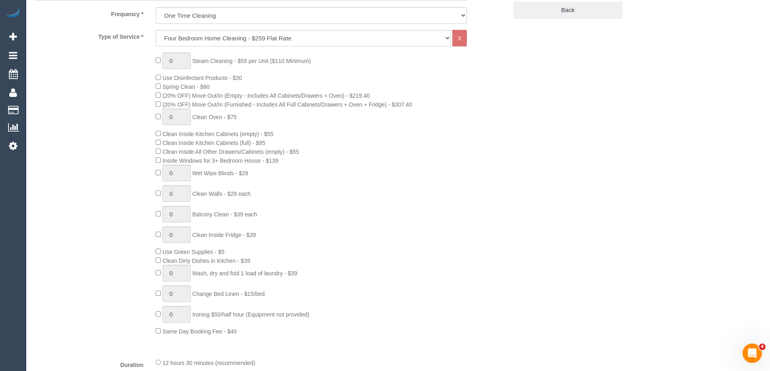
scroll to position [339, 0]
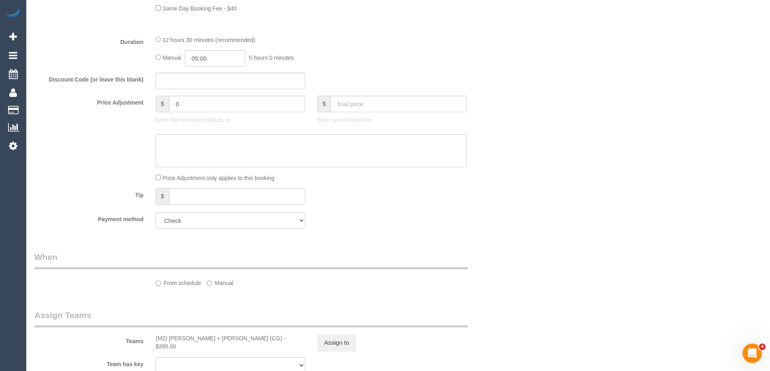
select select "number:28"
select select "number:14"
select select "number:19"
select select "number:36"
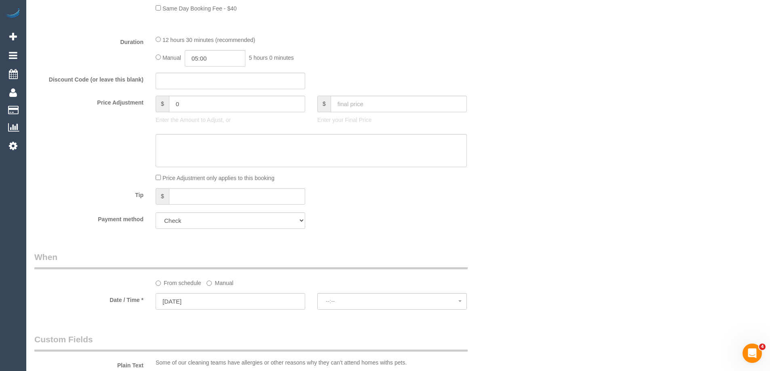
select select "spot1"
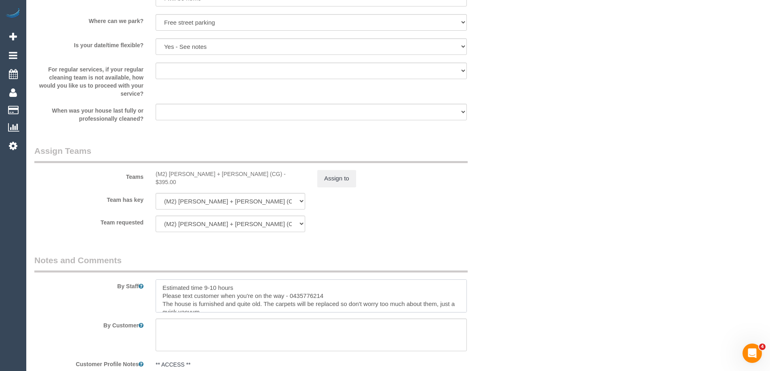
scroll to position [16, 0]
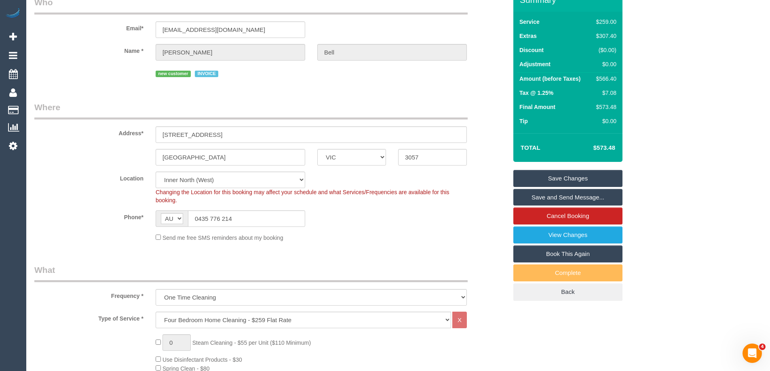
scroll to position [0, 0]
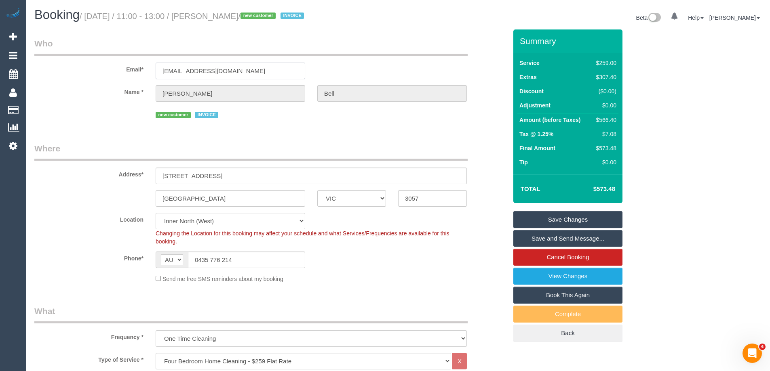
click at [197, 73] on input "harrietbell2019@outlook.com" at bounding box center [230, 71] width 149 height 17
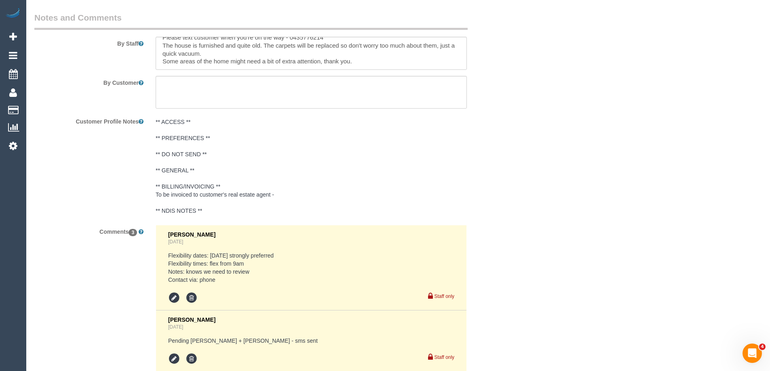
scroll to position [1491, 0]
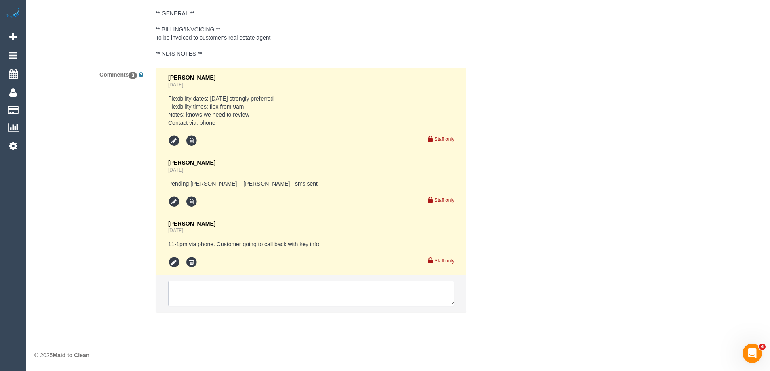
click at [233, 299] on textarea at bounding box center [311, 293] width 286 height 25
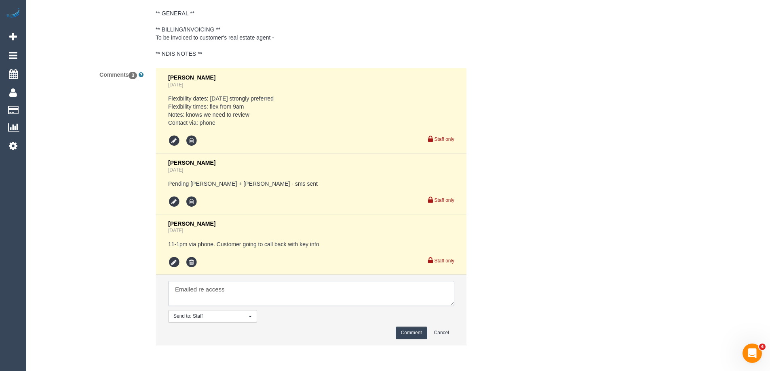
click at [198, 287] on textarea at bounding box center [311, 293] width 286 height 25
click at [235, 291] on textarea at bounding box center [311, 293] width 286 height 25
type textarea "Emailed re access fu"
click at [417, 333] on button "Comment" at bounding box center [412, 333] width 32 height 13
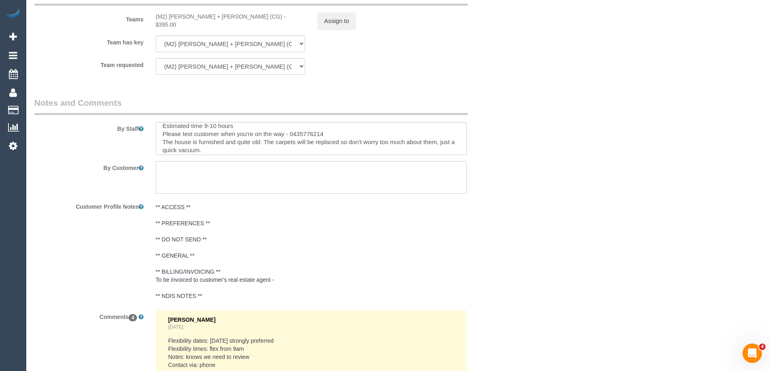
scroll to position [0, 0]
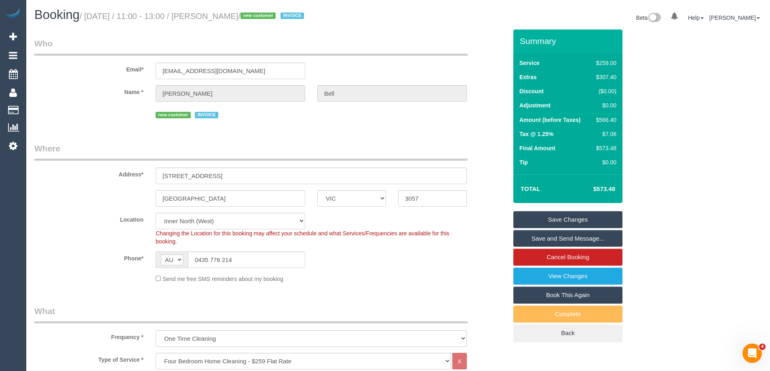
click at [574, 217] on link "Save Changes" at bounding box center [567, 219] width 109 height 17
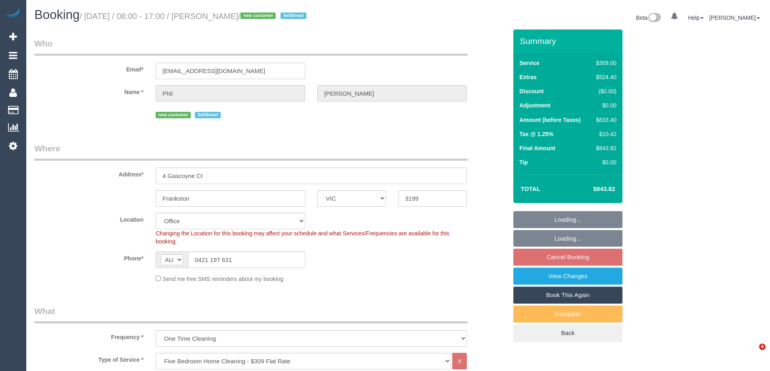
select select "VIC"
select select "object:789"
select select "number:28"
select select "number:14"
select select "number:19"
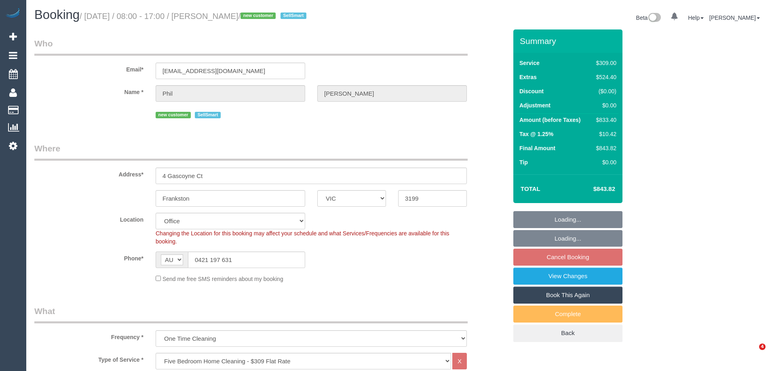
select select "number:24"
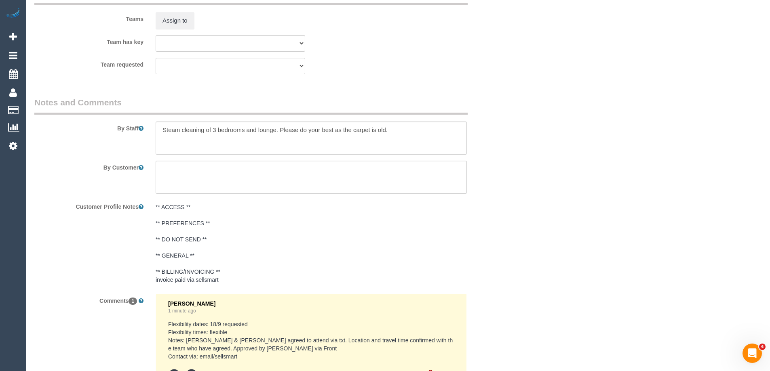
scroll to position [1405, 0]
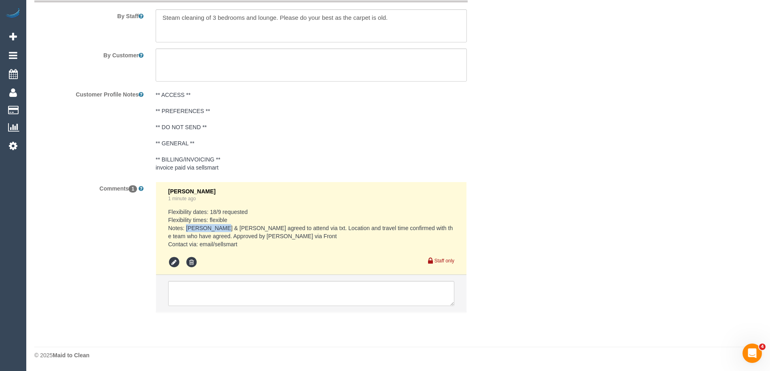
drag, startPoint x: 186, startPoint y: 228, endPoint x: 218, endPoint y: 230, distance: 31.6
click at [218, 230] on pre "Flexibility dates: 18/9 requested Flexibility times: flexible Notes: [PERSON_NA…" at bounding box center [311, 228] width 286 height 40
drag, startPoint x: 221, startPoint y: 229, endPoint x: 186, endPoint y: 227, distance: 34.4
click at [186, 227] on pre "Flexibility dates: 18/9 requested Flexibility times: flexible Notes: [PERSON_NA…" at bounding box center [311, 228] width 286 height 40
copy pre "[PERSON_NAME] & [PERSON_NAME]"
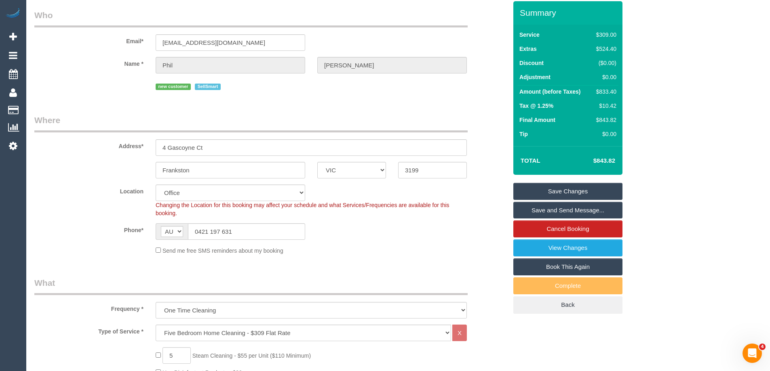
scroll to position [0, 0]
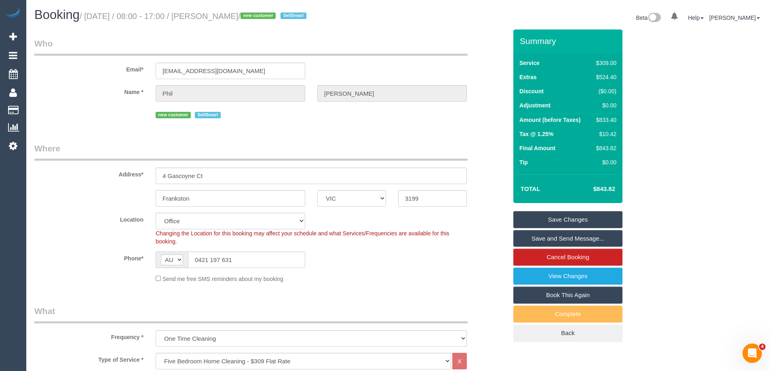
drag, startPoint x: 223, startPoint y: 15, endPoint x: 266, endPoint y: 15, distance: 43.6
click at [266, 15] on small "/ September 18, 2025 / 08:00 - 17:00 / Phil Wearne / new customer SellSmart" at bounding box center [194, 16] width 229 height 9
copy small "Phil Wearne"
click at [481, 218] on div "Location Office City East (North) East (South) Inner East Inner North (East) In…" at bounding box center [270, 229] width 485 height 33
click at [613, 122] on div "$833.40" at bounding box center [604, 120] width 23 height 8
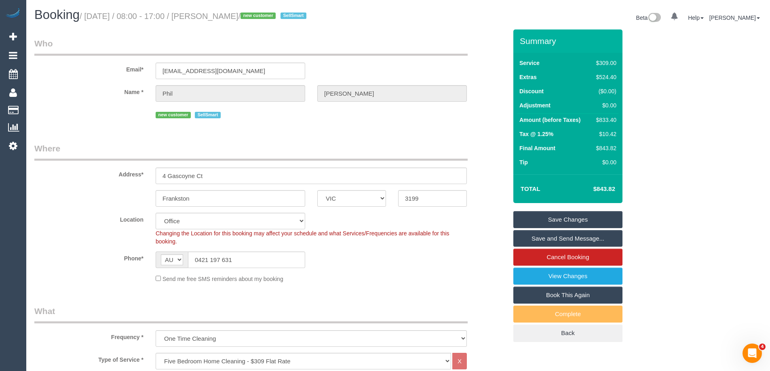
click at [613, 122] on div "$833.40" at bounding box center [604, 120] width 23 height 8
copy div "833.40"
click at [648, 126] on div "Summary Service $309.00 Extras $524.40 Discount ($0.00) Adjustment $0.00 Amount…" at bounding box center [598, 193] width 182 height 329
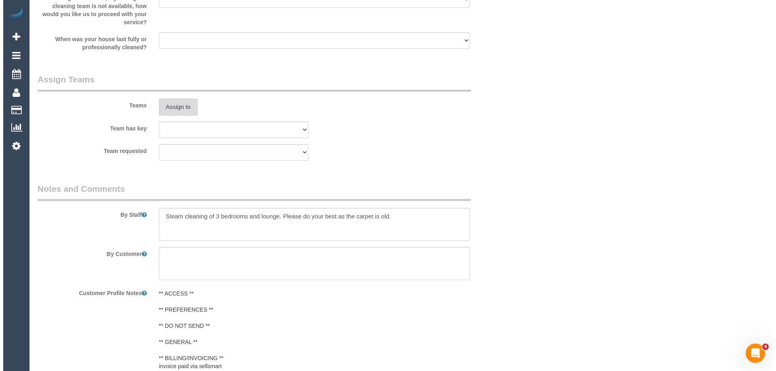
scroll to position [1203, 0]
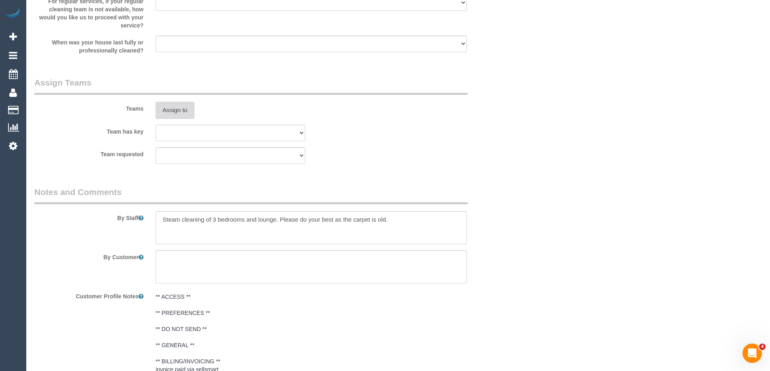
click at [188, 112] on button "Assign to" at bounding box center [175, 110] width 39 height 17
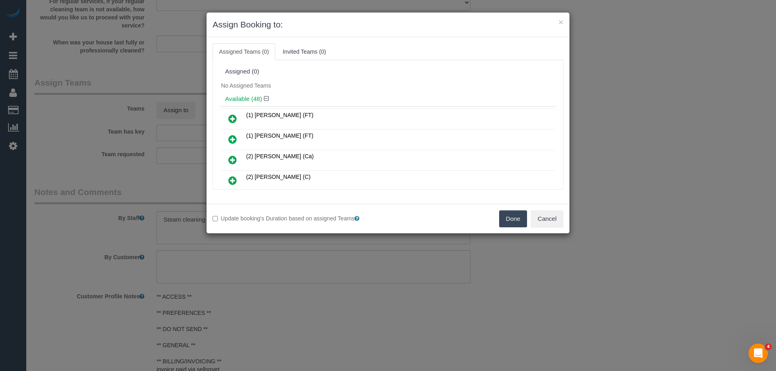
click at [354, 90] on div "No Assigned Teams" at bounding box center [388, 86] width 338 height 12
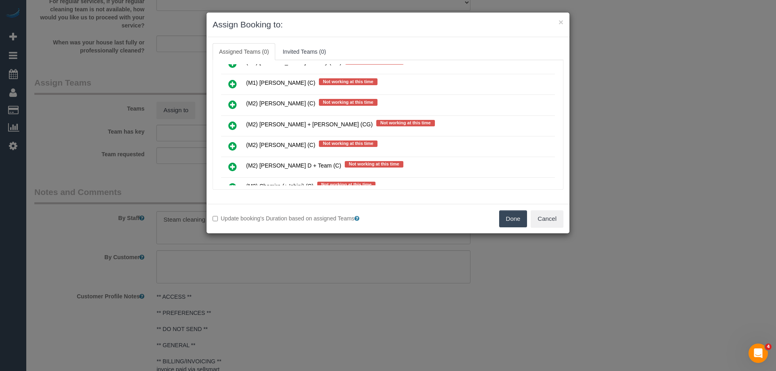
click at [230, 125] on icon at bounding box center [232, 126] width 8 height 10
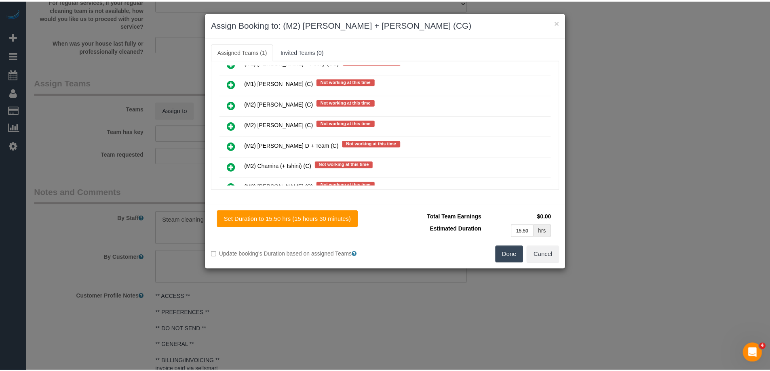
scroll to position [0, 0]
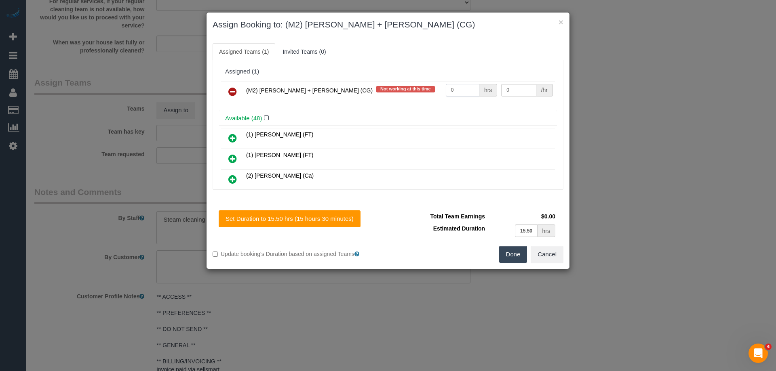
click at [460, 90] on input "0" at bounding box center [463, 90] width 34 height 13
type input "1"
click at [516, 90] on input "0" at bounding box center [518, 90] width 35 height 13
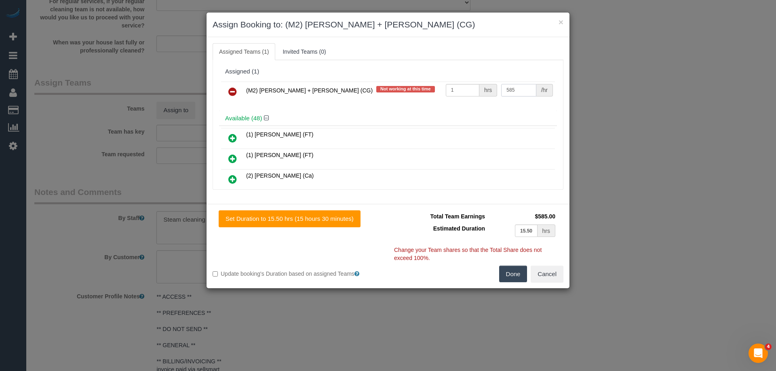
type input "585"
click at [513, 277] on button "Done" at bounding box center [513, 274] width 28 height 17
click at [513, 277] on div "× Assign Booking to: (M2) Akila + Tehan (CG) Assigned Teams (1) Invited Teams (…" at bounding box center [388, 185] width 776 height 371
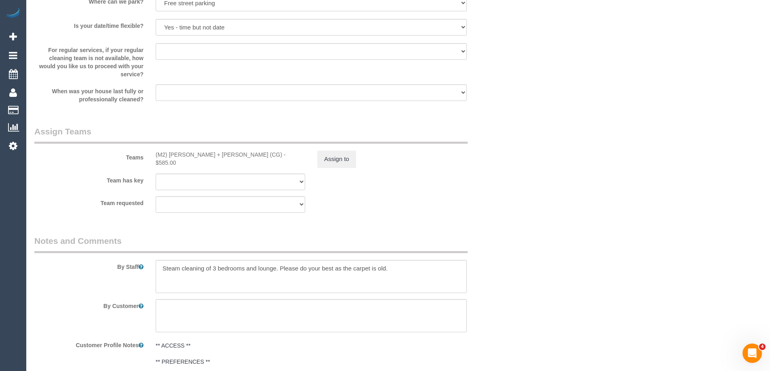
scroll to position [1244, 0]
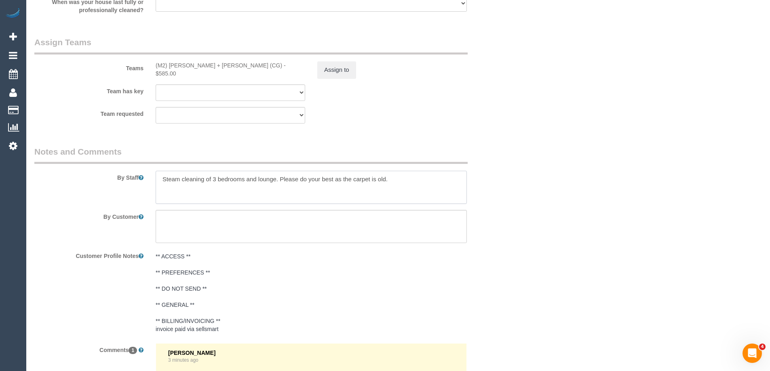
click at [160, 183] on textarea at bounding box center [311, 187] width 311 height 33
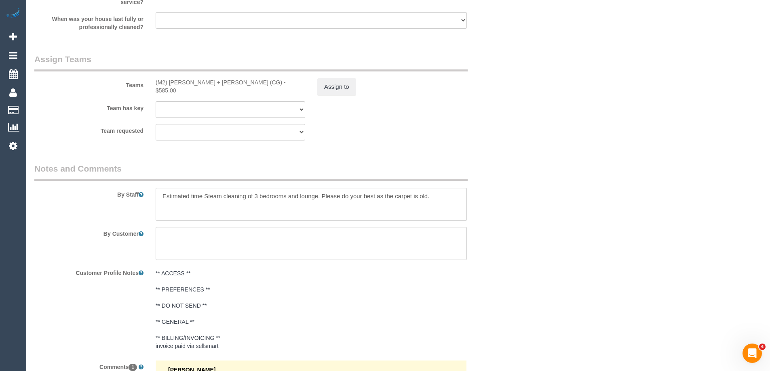
scroll to position [1333, 0]
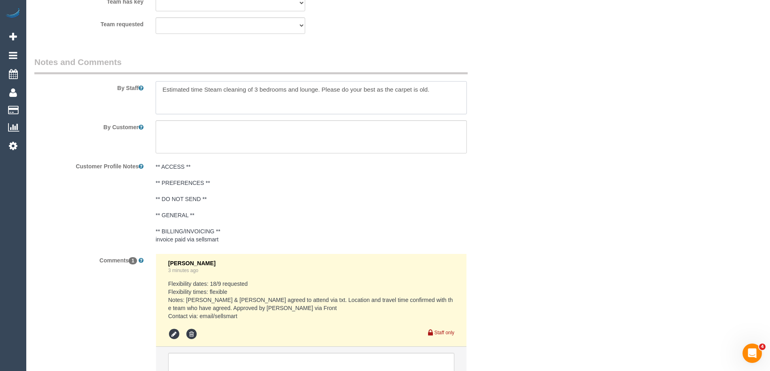
click at [202, 91] on textarea at bounding box center [311, 97] width 311 height 33
type textarea "Estimated time10-12 hours + Steam cleaning of 3 bedrooms and lounge. Please do …"
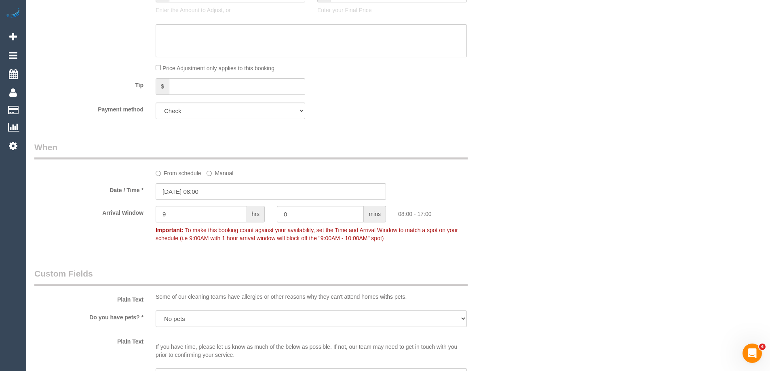
scroll to position [646, 0]
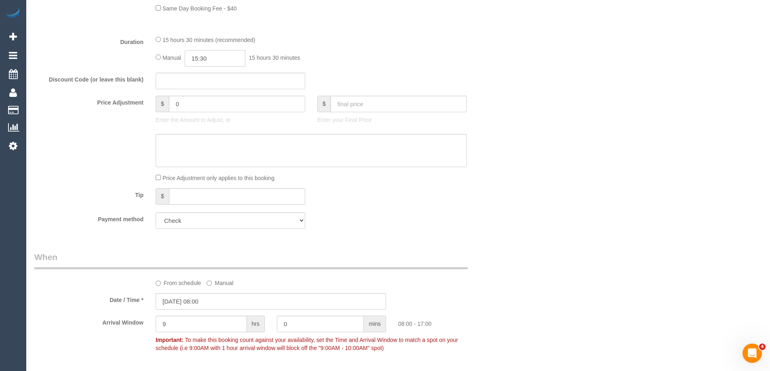
click at [228, 58] on input "15:30" at bounding box center [215, 58] width 61 height 17
type input "06:00"
click at [201, 77] on li "06:00" at bounding box center [206, 77] width 36 height 11
click at [509, 47] on div "Duration 15 hours 30 minutes (recommended) Manual 06:00 6 hours 0 minutes" at bounding box center [270, 51] width 485 height 32
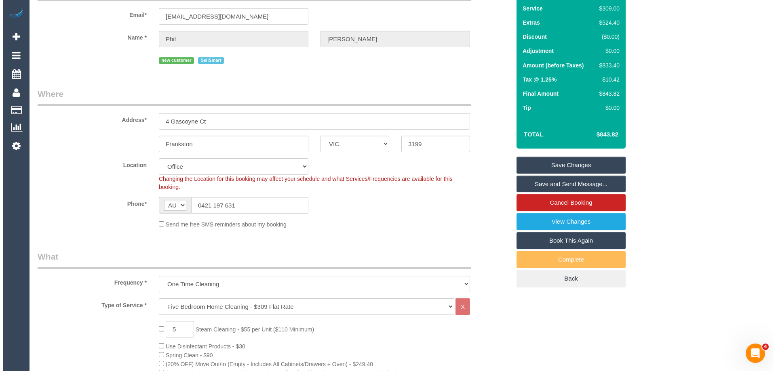
scroll to position [0, 0]
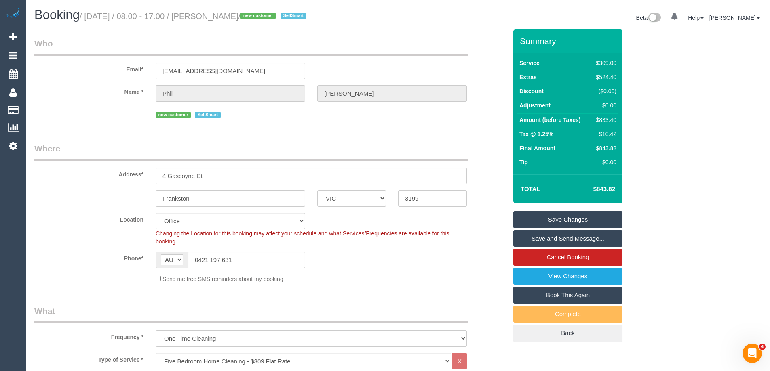
click at [568, 236] on link "Save and Send Message..." at bounding box center [567, 238] width 109 height 17
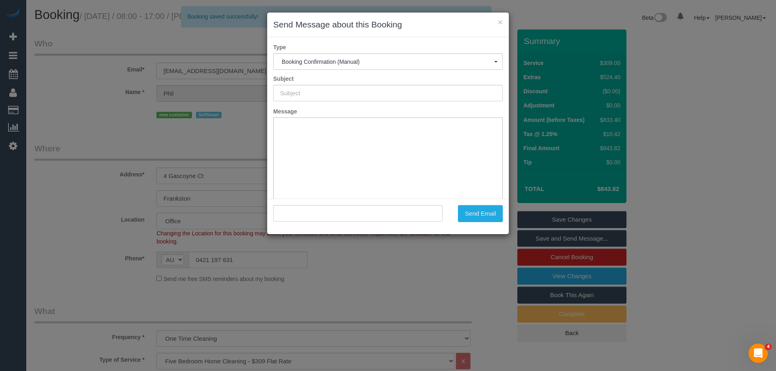
type input "Booking Confirmed"
type input ""Phil Wearne" <philwearne@gmail.com>"
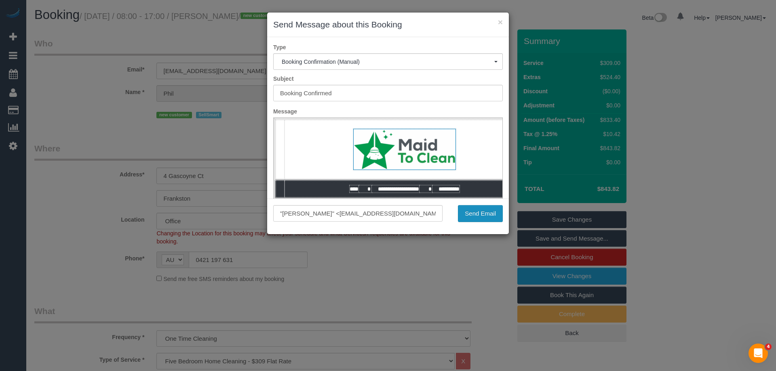
click at [486, 217] on button "Send Email" at bounding box center [480, 213] width 45 height 17
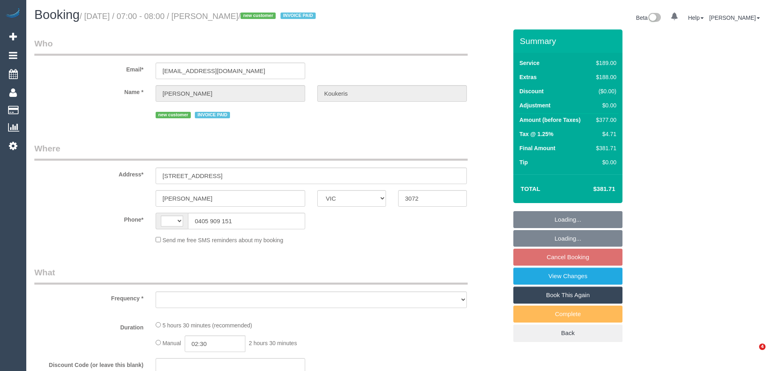
select select "VIC"
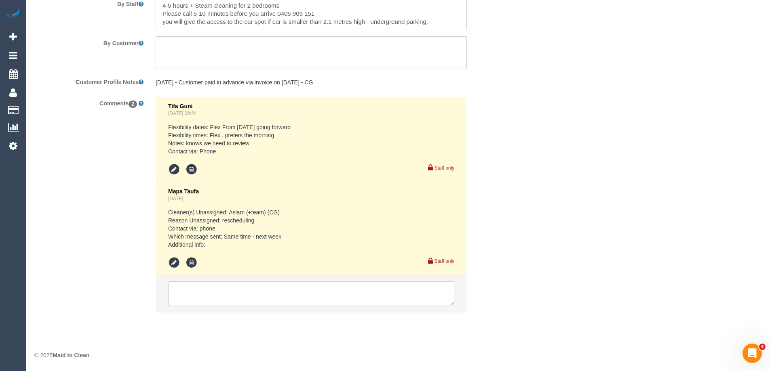
select select "string:AU"
select select "object:802"
select select "spot1"
select select "number:28"
select select "number:14"
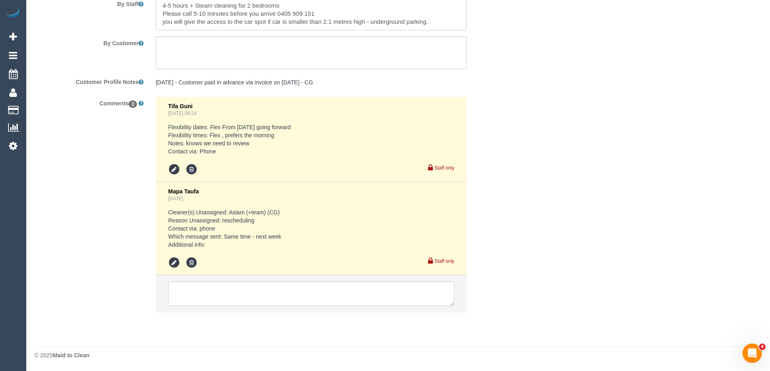
select select "number:19"
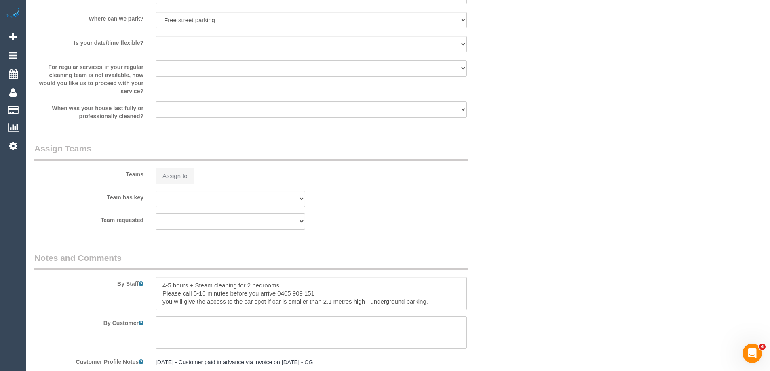
scroll to position [1373, 0]
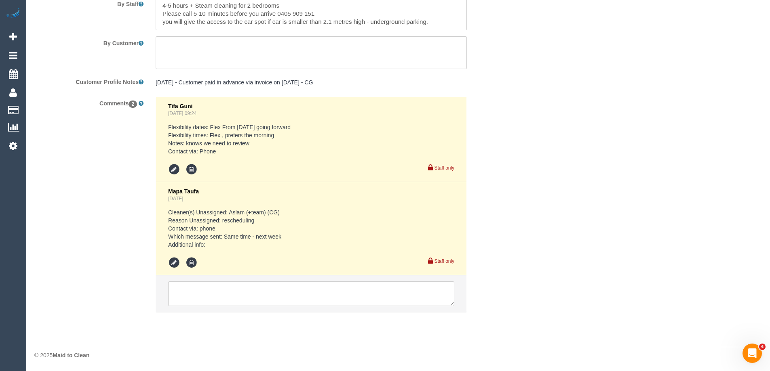
select select "object:812"
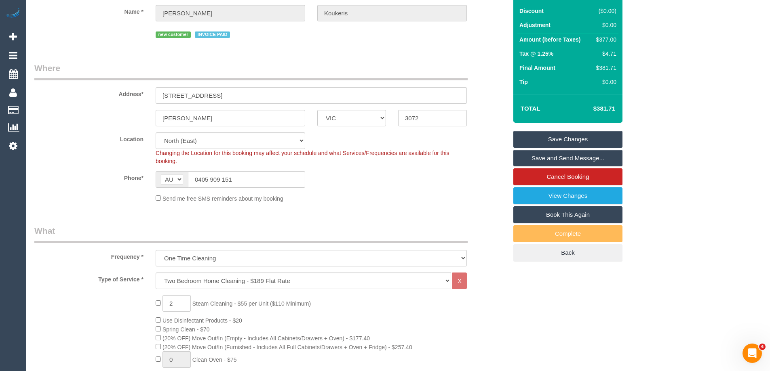
scroll to position [0, 0]
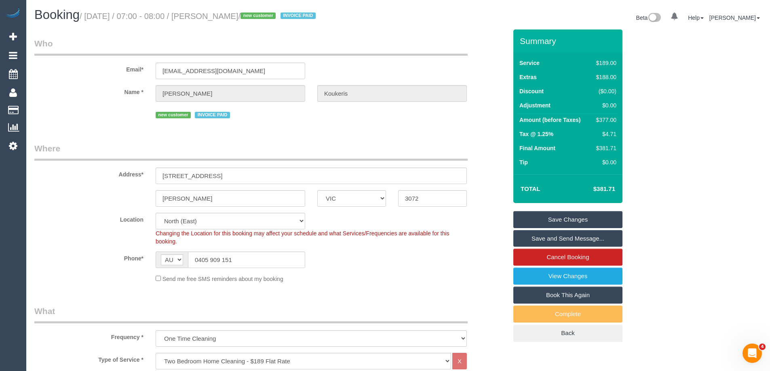
drag, startPoint x: 289, startPoint y: 17, endPoint x: 234, endPoint y: 17, distance: 54.5
click at [225, 17] on small "/ September 10, 2025 / 07:00 - 08:00 / George Koukeris / new customer INVOICE P…" at bounding box center [199, 16] width 238 height 9
copy small "George Koukeris /"
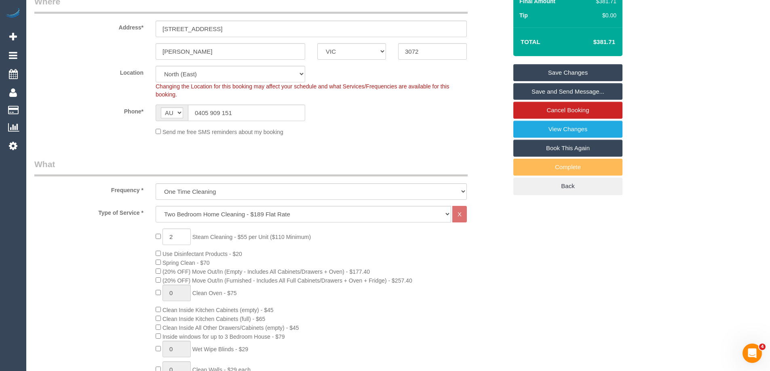
scroll to position [40, 0]
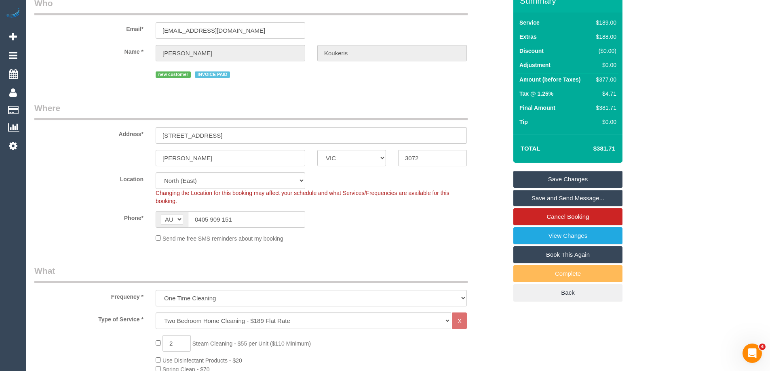
click at [607, 81] on div "$377.00" at bounding box center [604, 80] width 23 height 8
copy div "377.00"
click at [653, 85] on div "Summary Service $189.00 Extras $188.00 Discount ($0.00) Adjustment $0.00 Amount…" at bounding box center [598, 153] width 182 height 329
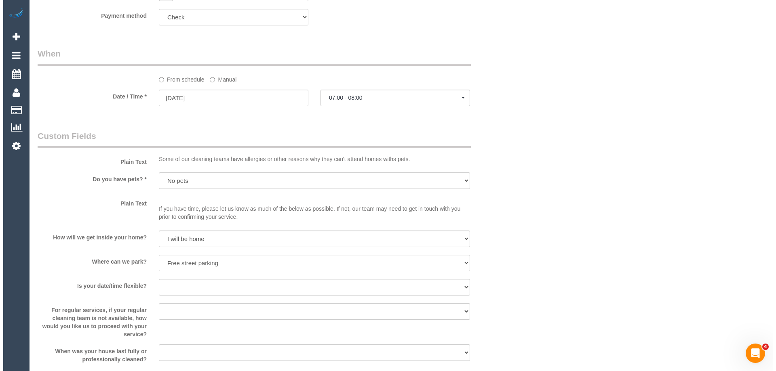
scroll to position [970, 0]
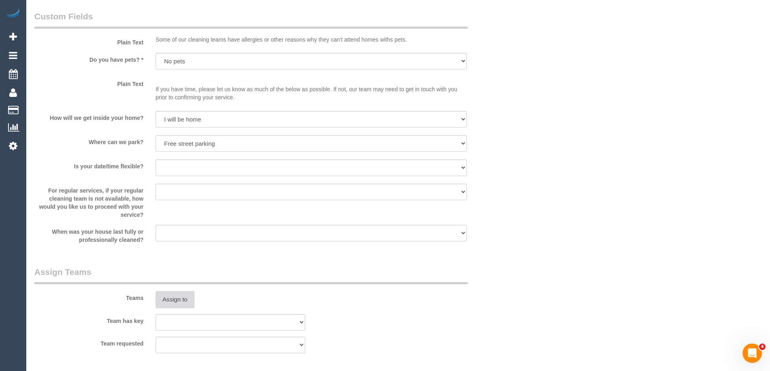
click at [179, 297] on button "Assign to" at bounding box center [175, 299] width 39 height 17
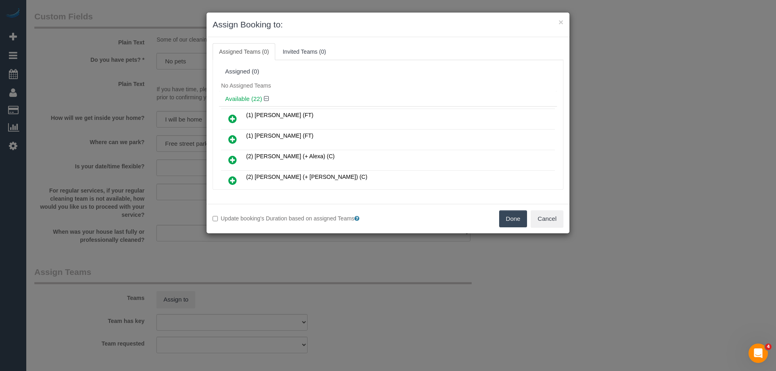
click at [368, 84] on div "No Assigned Teams" at bounding box center [388, 86] width 338 height 12
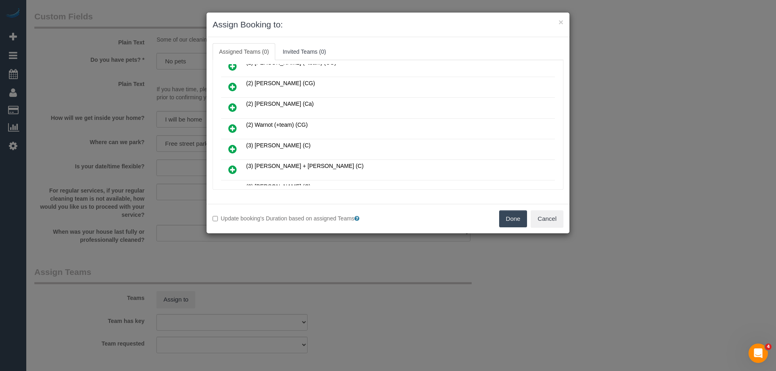
click at [231, 127] on icon at bounding box center [232, 129] width 8 height 10
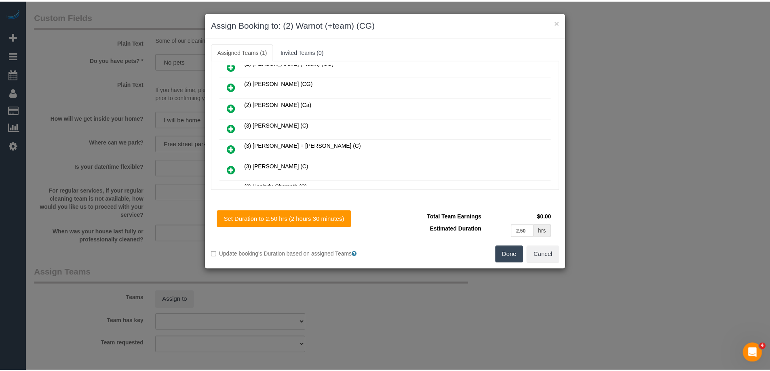
scroll to position [0, 0]
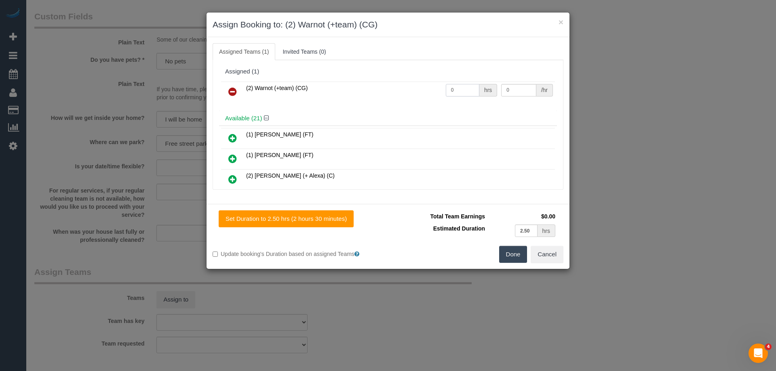
click at [455, 89] on input "0" at bounding box center [463, 90] width 34 height 13
type input "1"
drag, startPoint x: 514, startPoint y: 89, endPoint x: 523, endPoint y: 85, distance: 9.8
click at [517, 89] on input "0" at bounding box center [518, 90] width 35 height 13
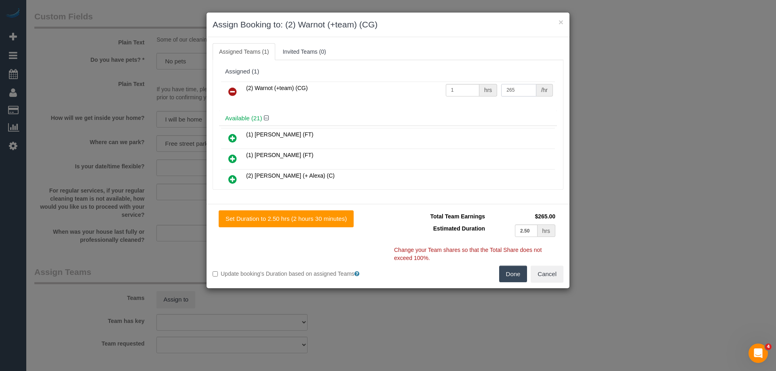
type input "265"
click at [511, 266] on button "Done" at bounding box center [513, 274] width 28 height 17
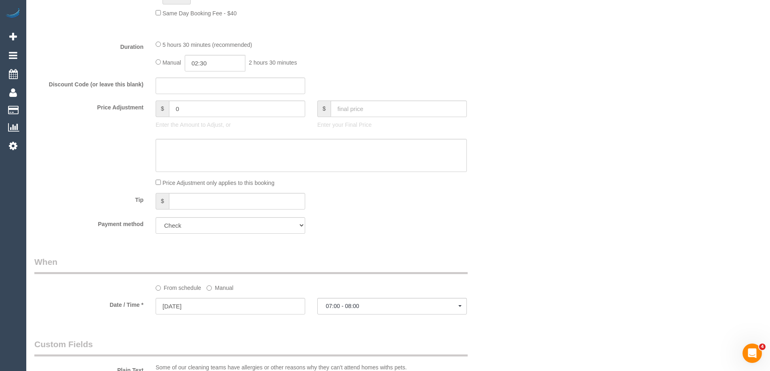
scroll to position [566, 0]
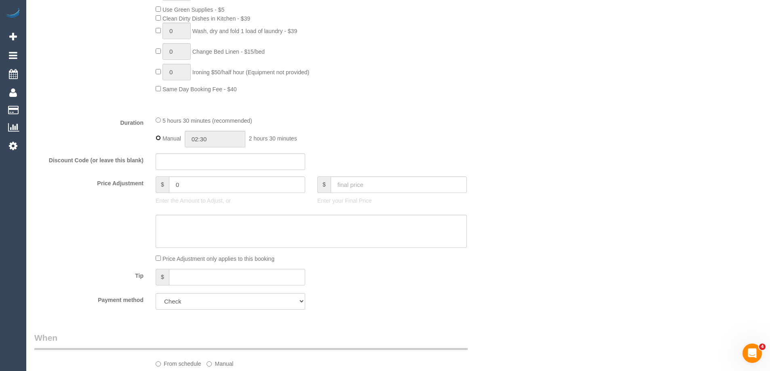
type input "05:30"
click at [477, 120] on div "Duration 5 hours 30 minutes (recommended) Manual 05:30 5 hours 30 minutes" at bounding box center [270, 132] width 485 height 32
select select "spot16"
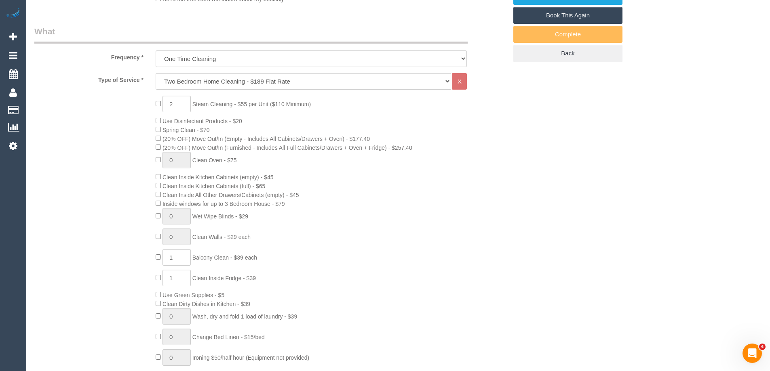
scroll to position [444, 0]
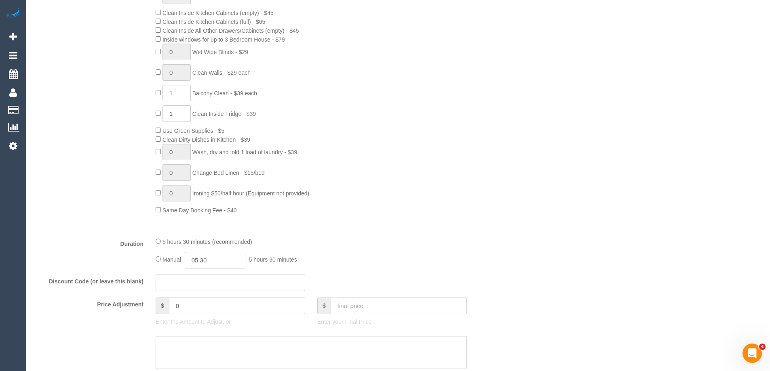
click at [223, 262] on input "05:30" at bounding box center [215, 260] width 61 height 17
click at [470, 220] on div "Type of Service * Hourly Service - $70/h Hourly Service - $65/h Hourly Service …" at bounding box center [270, 70] width 473 height 322
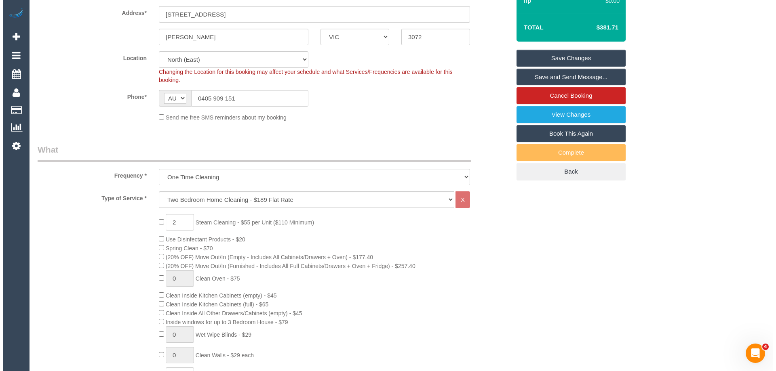
scroll to position [0, 0]
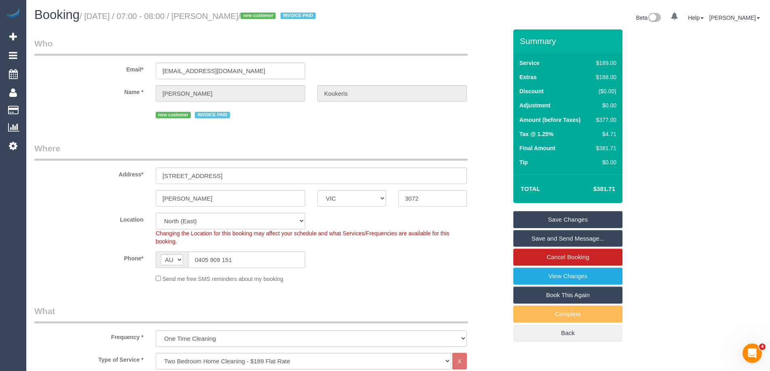
click at [556, 238] on link "Save and Send Message..." at bounding box center [567, 238] width 109 height 17
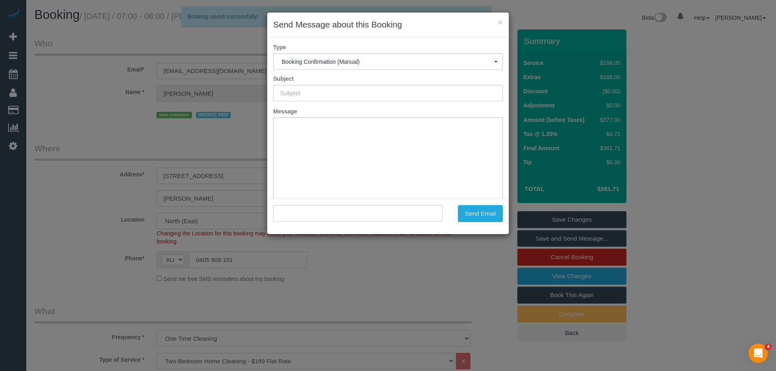
type input "Booking Confirmed"
type input ""George Koukeris" <gkoukeris@hotmail.com>"
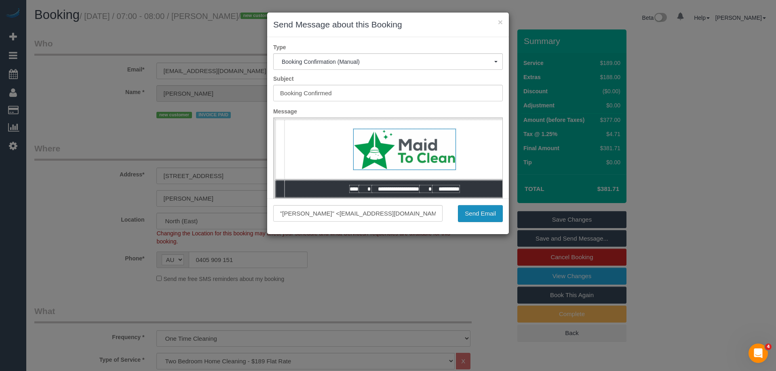
drag, startPoint x: 479, startPoint y: 214, endPoint x: 0, endPoint y: 70, distance: 499.4
click at [479, 214] on button "Send Email" at bounding box center [480, 213] width 45 height 17
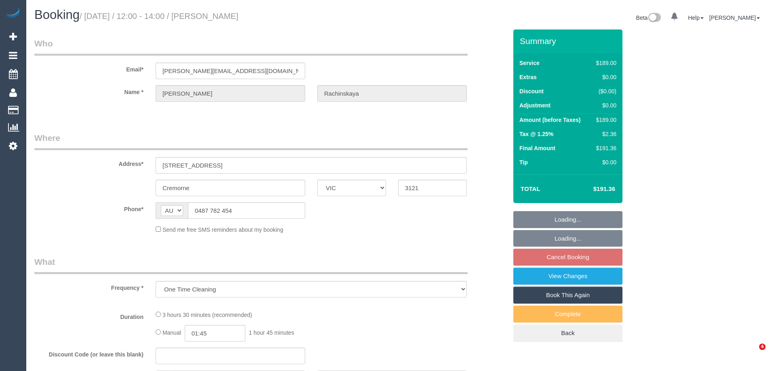
select select "VIC"
select select "number:28"
select select "number:14"
select select "number:19"
select select "number:23"
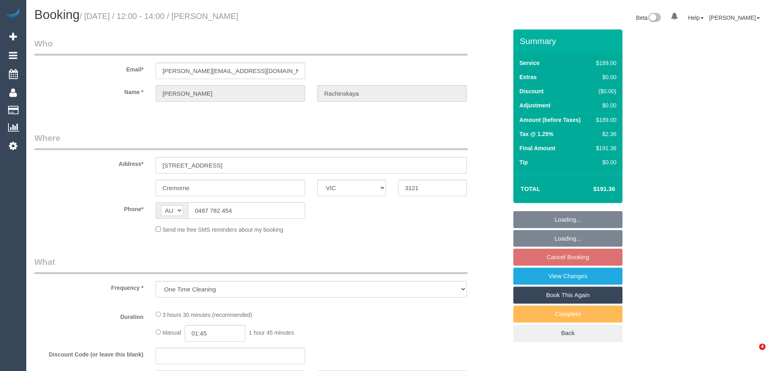
select select "number:35"
select select "number:12"
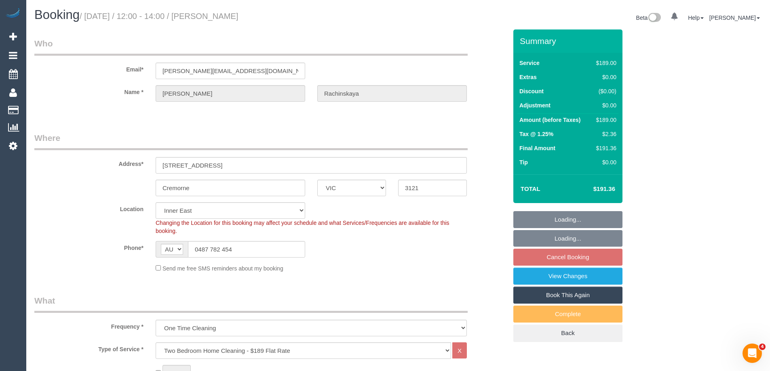
select select "object:1466"
select select "spot12"
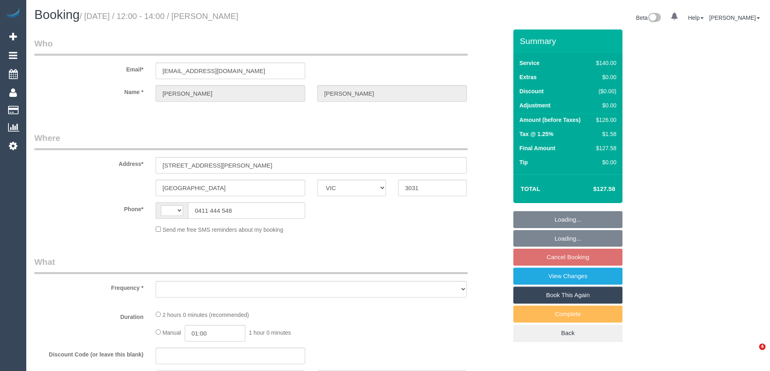
select select "VIC"
select select "string:AU"
select select "object:534"
select select "string:stripe-pm_1QMzYf2GScqysDRVeHwjkRQQ"
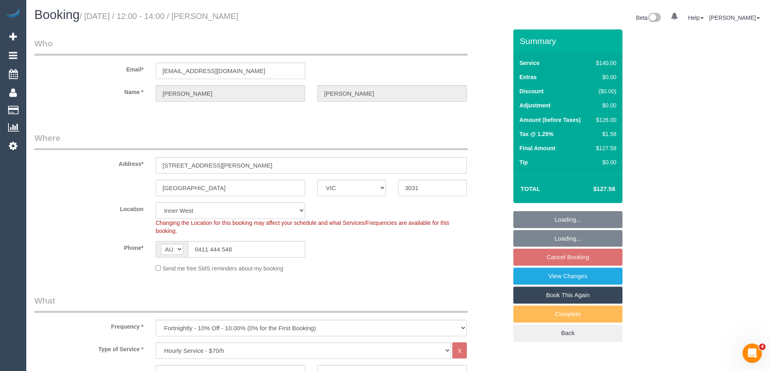
select select "number:29"
select select "number:14"
select select "number:19"
select select "number:22"
select select "number:34"
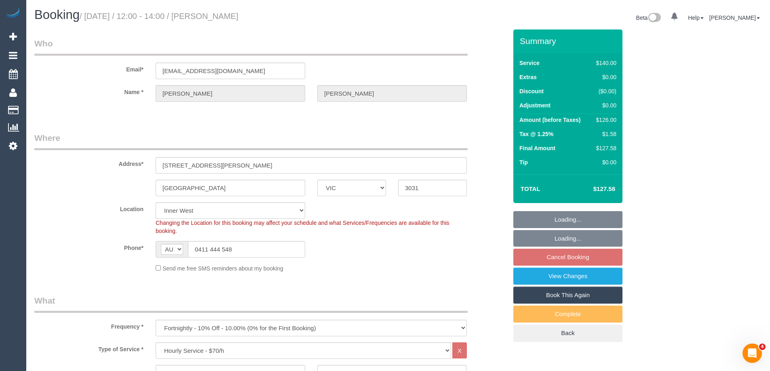
select select "number:12"
select select "object:1529"
select select "spot4"
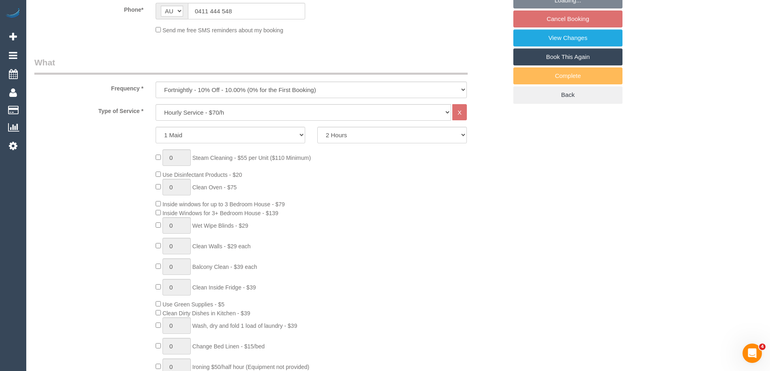
scroll to position [242, 0]
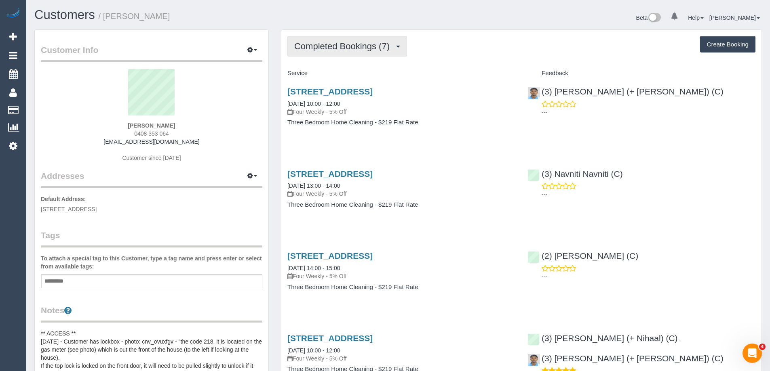
click at [378, 49] on span "Completed Bookings (7)" at bounding box center [343, 46] width 99 height 10
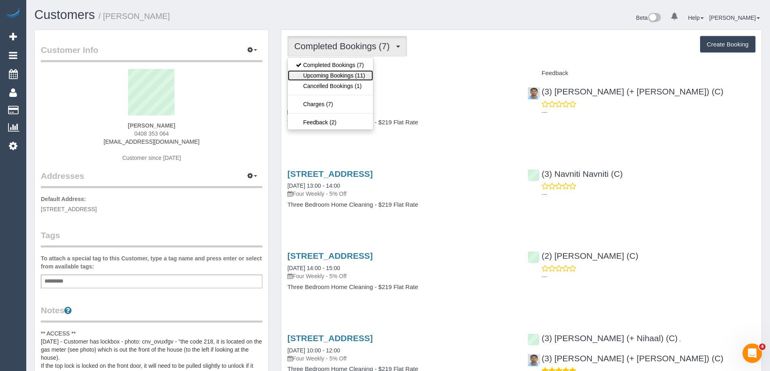
click at [307, 75] on link "Upcoming Bookings (11)" at bounding box center [330, 75] width 85 height 11
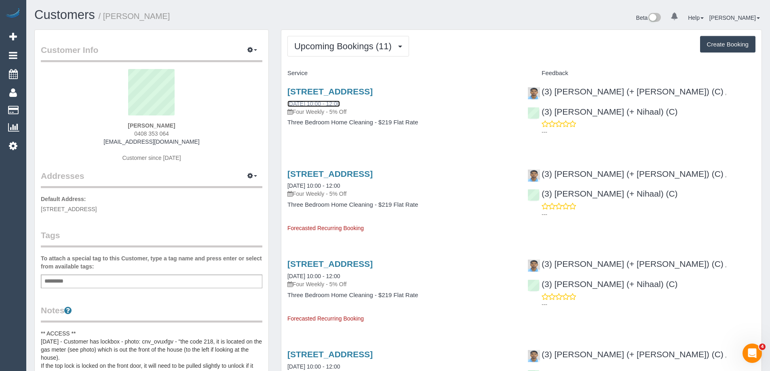
click at [306, 103] on link "24/09/2025 10:00 - 12:00" at bounding box center [313, 104] width 53 height 6
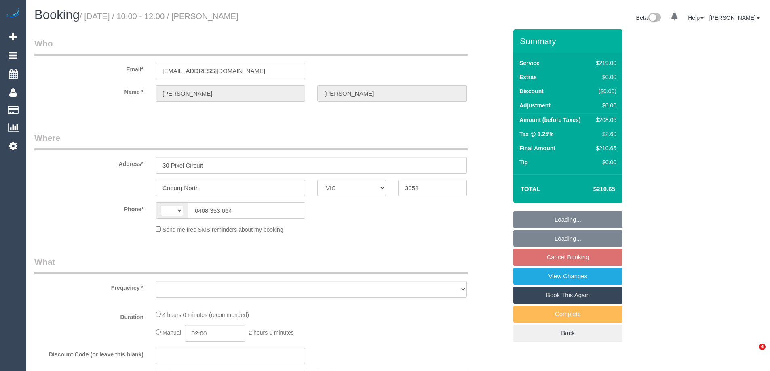
select select "VIC"
select select "string:AU"
select select "object:285"
select select "string:stripe-pm_1QobWq2GScqysDRVDoLHTR9P"
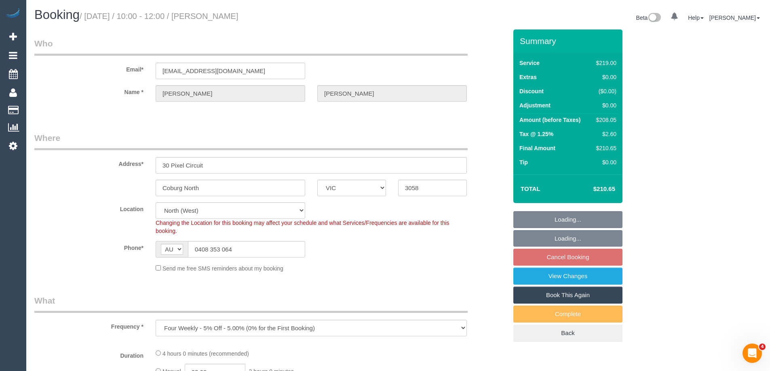
select select "number:28"
select select "number:14"
select select "number:18"
select select "number:36"
select select "number:34"
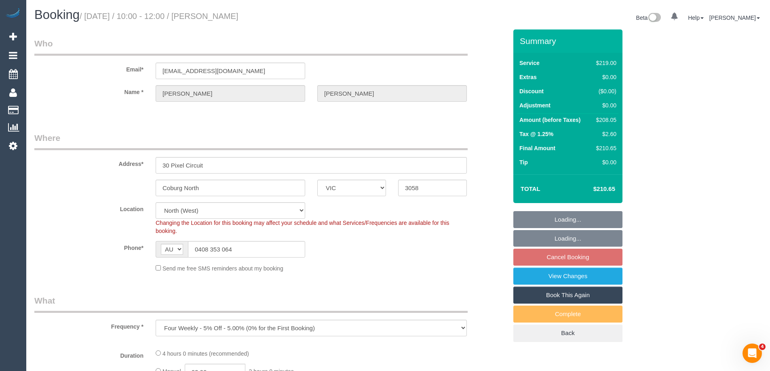
select select "number:13"
select select "object:1501"
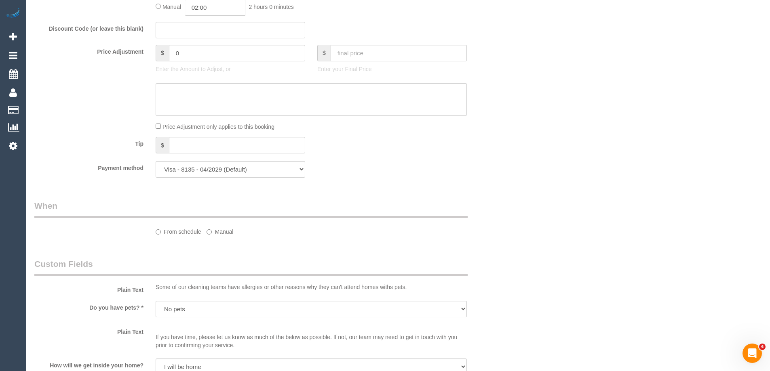
select select "spot3"
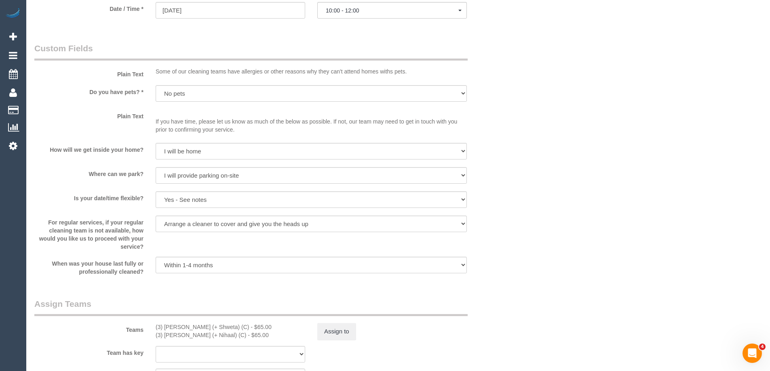
scroll to position [1010, 0]
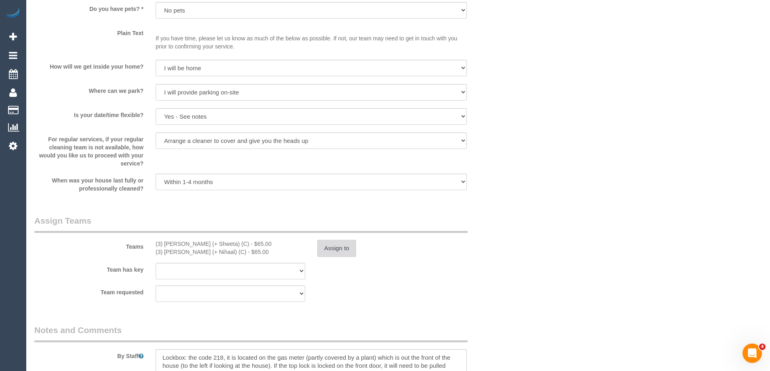
click at [344, 250] on button "Assign to" at bounding box center [336, 248] width 39 height 17
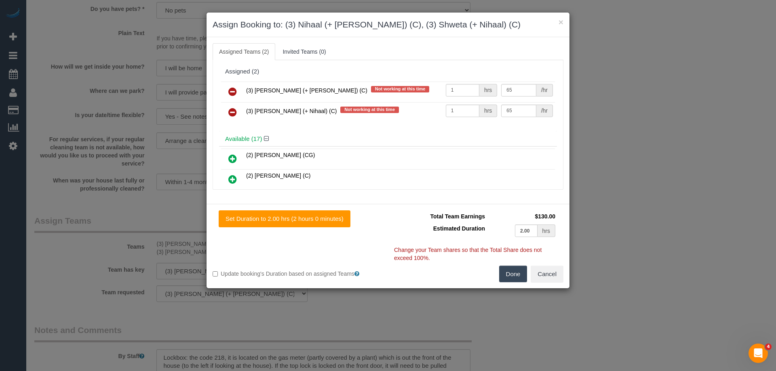
click at [234, 90] on icon at bounding box center [232, 92] width 8 height 10
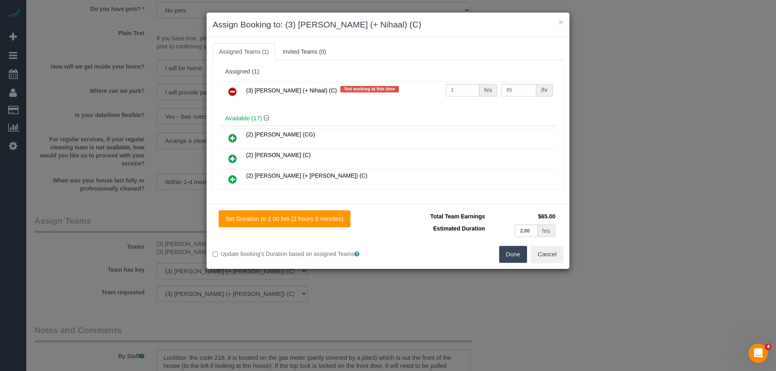
drag, startPoint x: 232, startPoint y: 92, endPoint x: 387, endPoint y: 149, distance: 165.2
click at [232, 92] on icon at bounding box center [232, 92] width 8 height 10
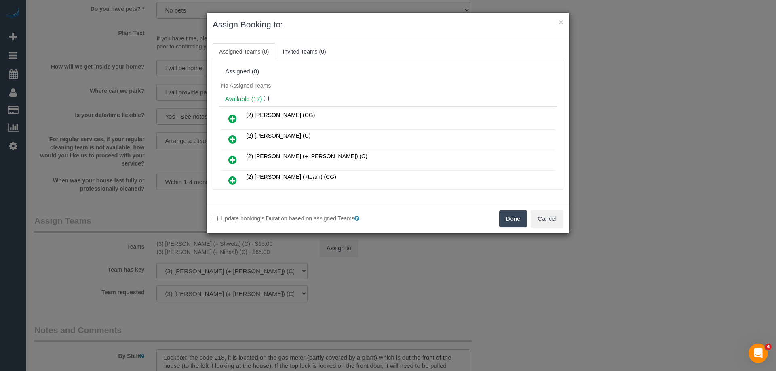
click at [506, 220] on button "Done" at bounding box center [513, 218] width 28 height 17
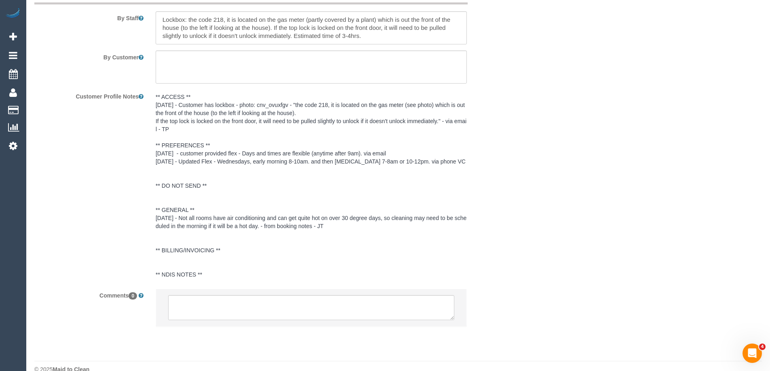
scroll to position [1362, 0]
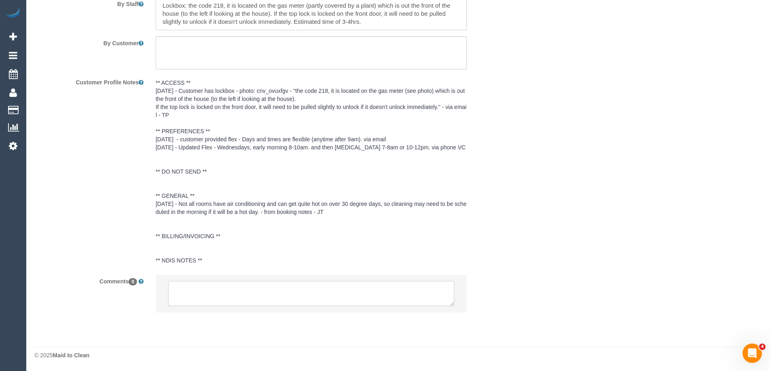
click at [248, 293] on textarea at bounding box center [311, 293] width 286 height 25
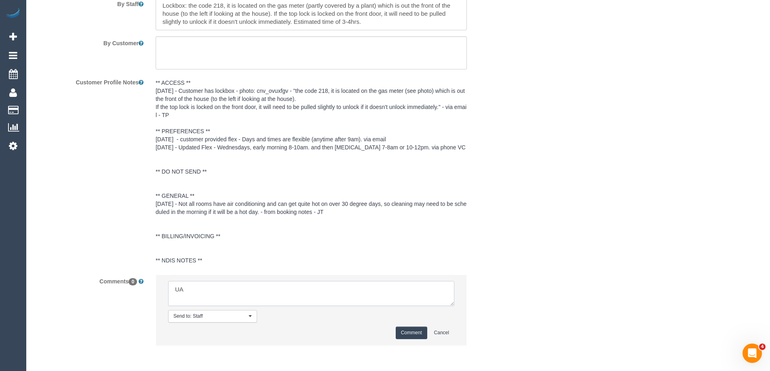
type textarea "U"
type textarea "Nihaal + Shweta U/A as per new avails"
click at [403, 335] on button "Comment" at bounding box center [412, 333] width 32 height 13
drag, startPoint x: 601, startPoint y: 241, endPoint x: 601, endPoint y: 233, distance: 8.1
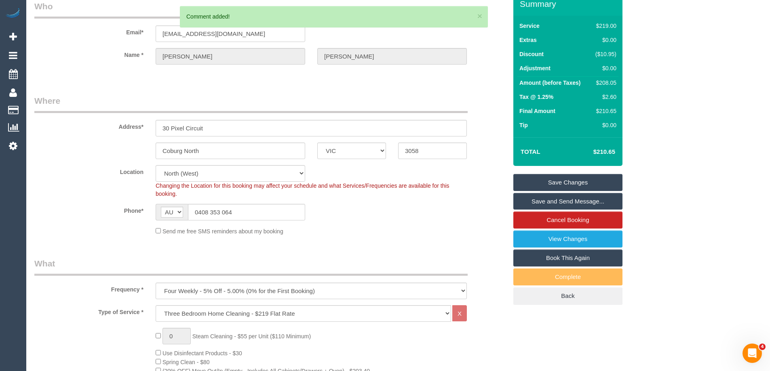
scroll to position [29, 0]
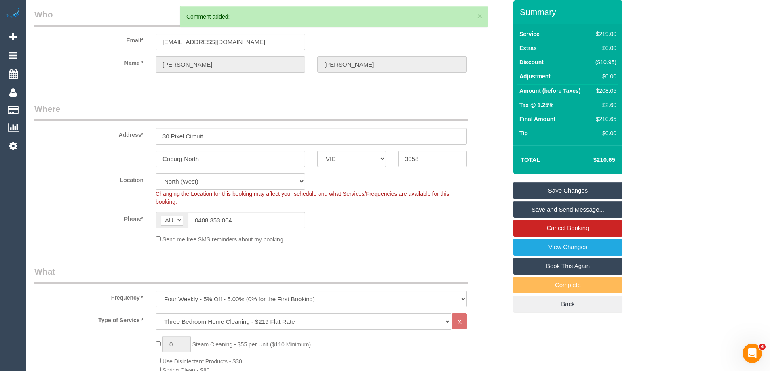
click at [559, 192] on link "Save Changes" at bounding box center [567, 190] width 109 height 17
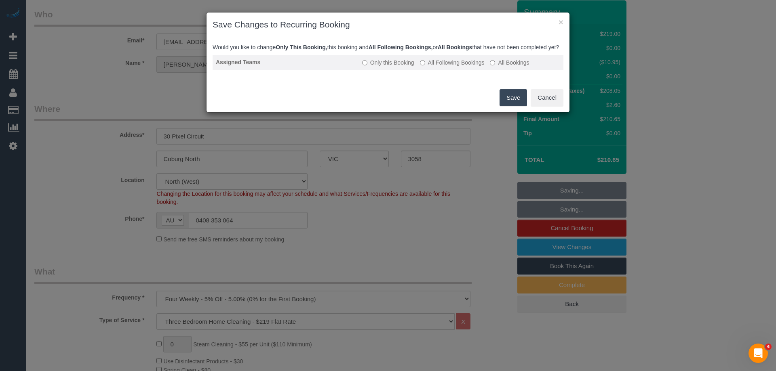
click at [450, 67] on label "All Following Bookings" at bounding box center [452, 63] width 65 height 8
click at [508, 103] on button "Save" at bounding box center [512, 97] width 27 height 17
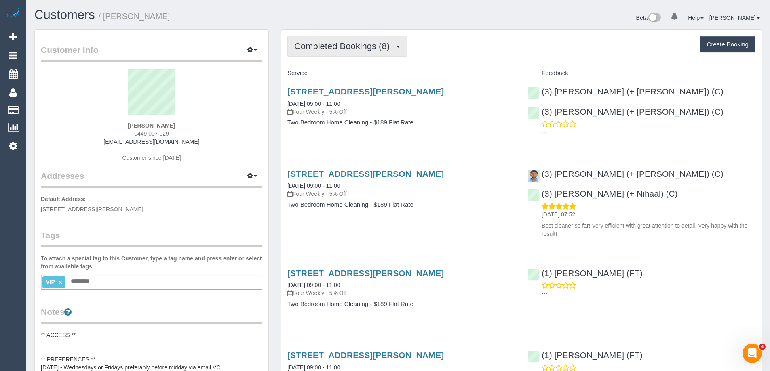
click at [373, 42] on span "Completed Bookings (8)" at bounding box center [343, 46] width 99 height 10
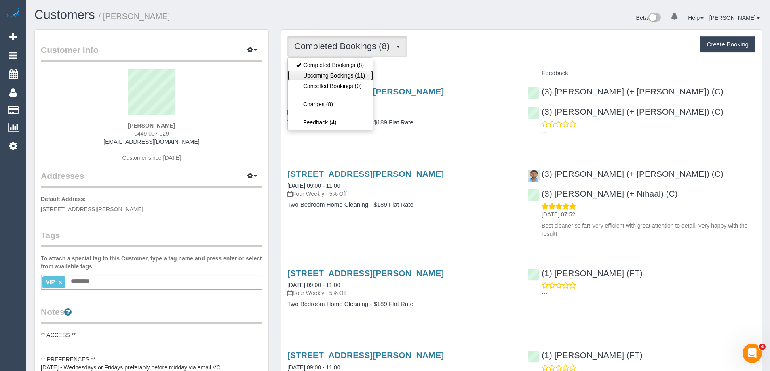
click at [335, 74] on link "Upcoming Bookings (11)" at bounding box center [330, 75] width 85 height 11
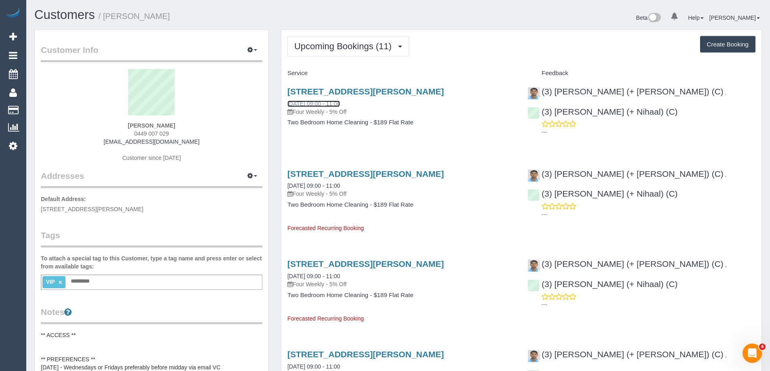
click at [340, 104] on link "[DATE] 09:00 - 11:00" at bounding box center [313, 104] width 53 height 6
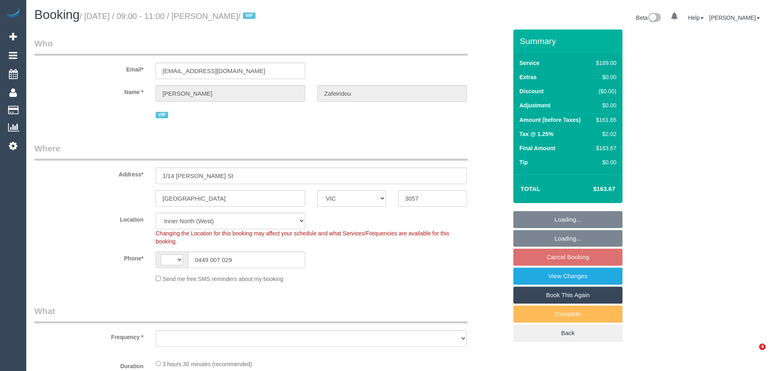
select select "VIC"
select select "string:AU"
select select "string:stripe-pm_1Qu44f2GScqysDRVVRsiGy8u"
select select "number:28"
select select "number:14"
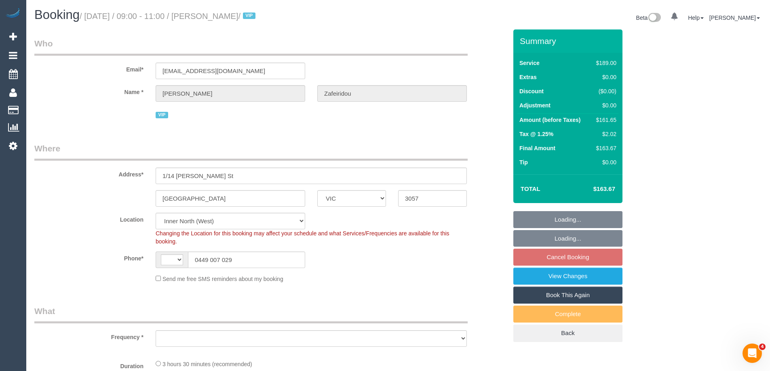
select select "number:19"
select select "number:24"
select select "number:34"
select select "number:26"
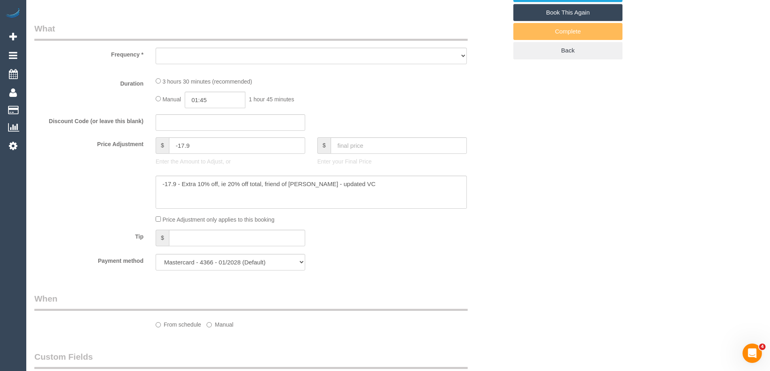
select select "object:795"
select select "spot3"
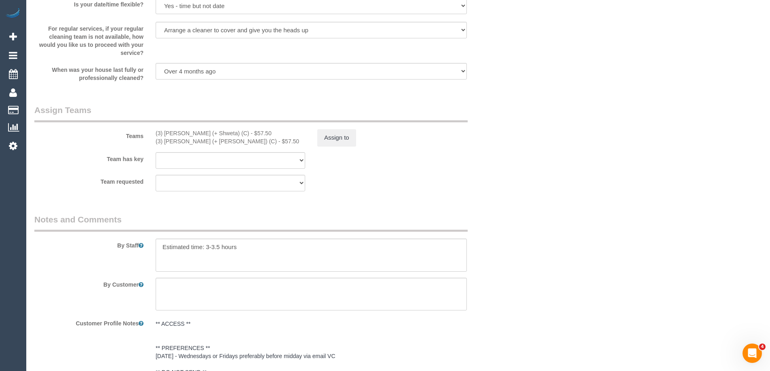
scroll to position [1316, 0]
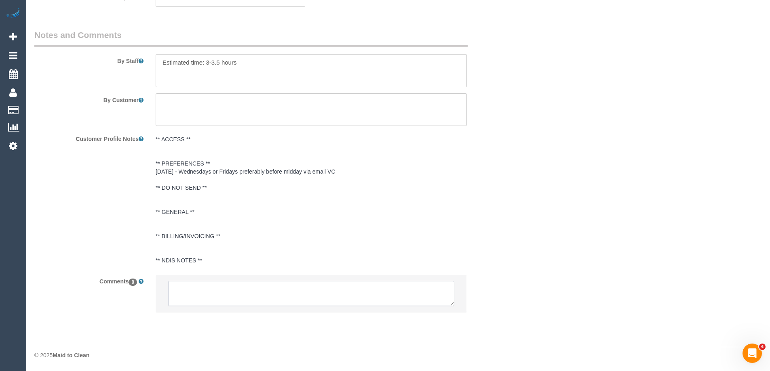
click at [211, 290] on textarea at bounding box center [311, 293] width 286 height 25
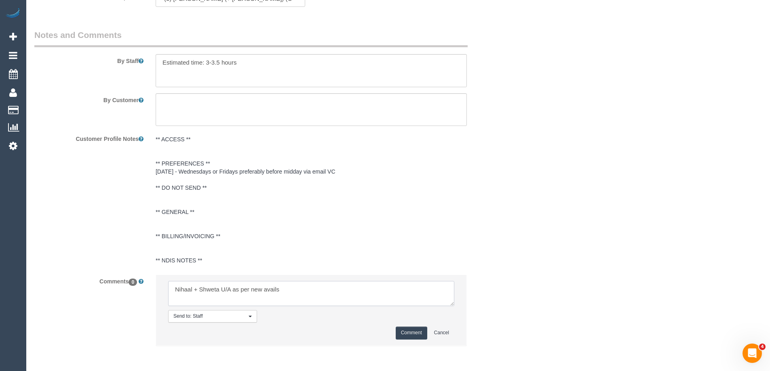
type textarea "Nihaal + Shweta U/A as per new avails"
drag, startPoint x: 416, startPoint y: 337, endPoint x: 442, endPoint y: 303, distance: 42.3
click at [416, 336] on button "Comment" at bounding box center [412, 333] width 32 height 13
drag, startPoint x: 526, startPoint y: 215, endPoint x: 509, endPoint y: 200, distance: 22.1
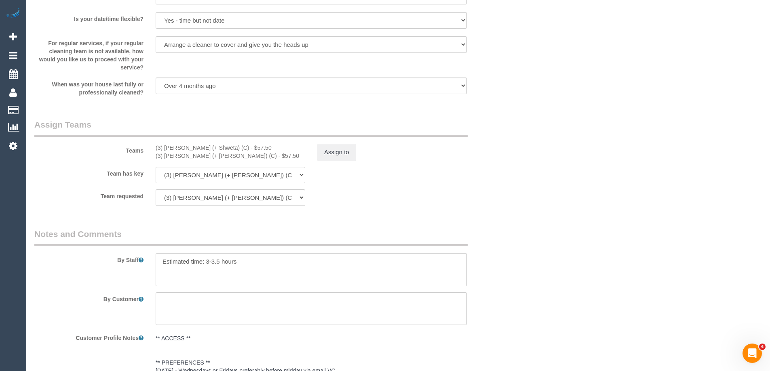
scroll to position [1033, 0]
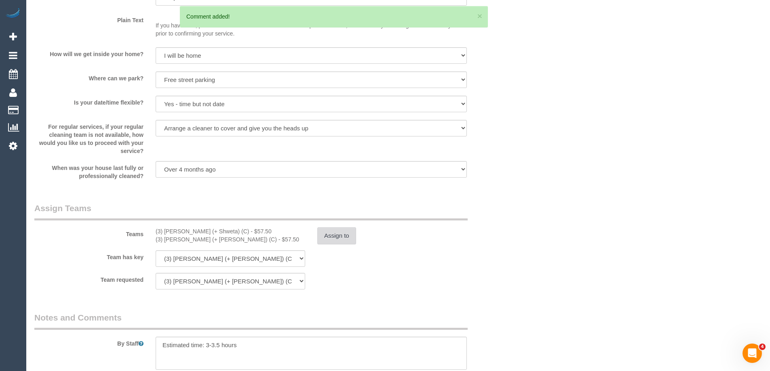
click at [330, 234] on button "Assign to" at bounding box center [336, 235] width 39 height 17
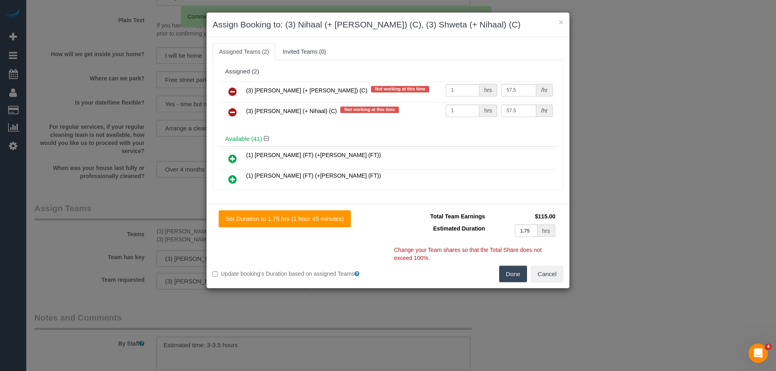
click at [234, 90] on icon at bounding box center [232, 92] width 8 height 10
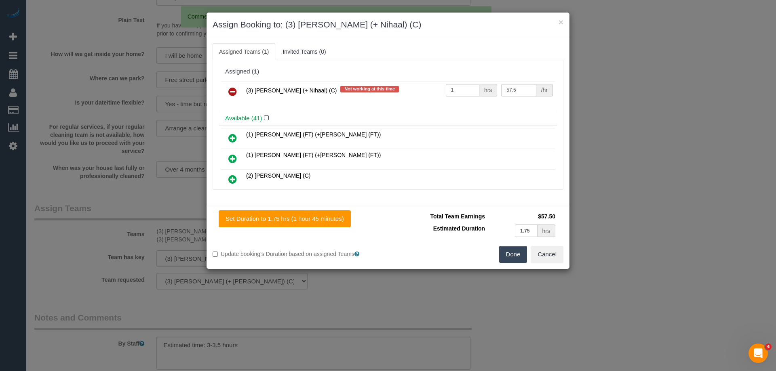
click at [234, 94] on icon at bounding box center [232, 92] width 8 height 10
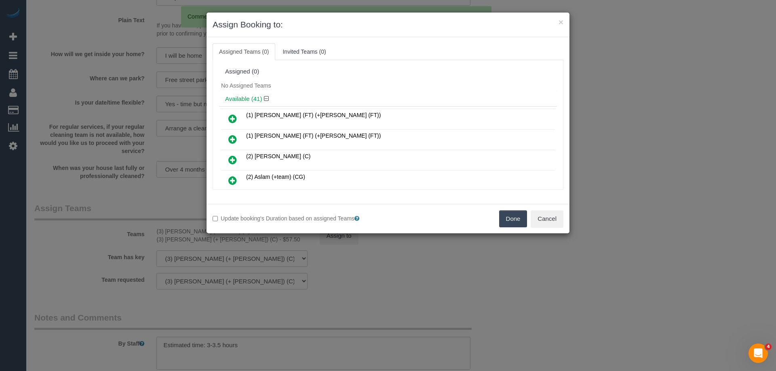
click at [513, 218] on button "Done" at bounding box center [513, 218] width 28 height 17
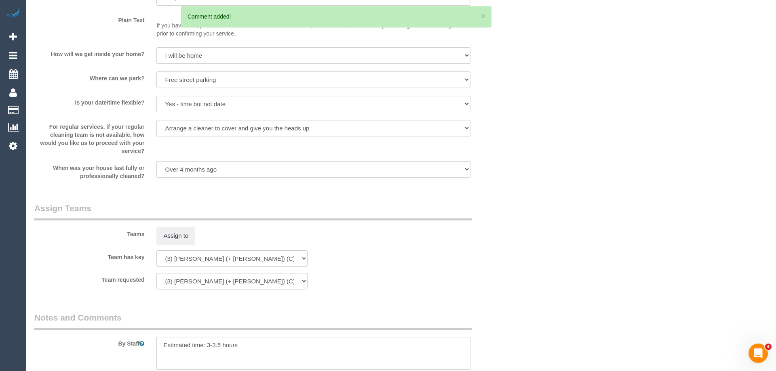
click at [513, 218] on div "× Assign Booking to: Assigned Teams (0) Invited Teams (0) Assigned (0) No Assig…" at bounding box center [388, 185] width 776 height 371
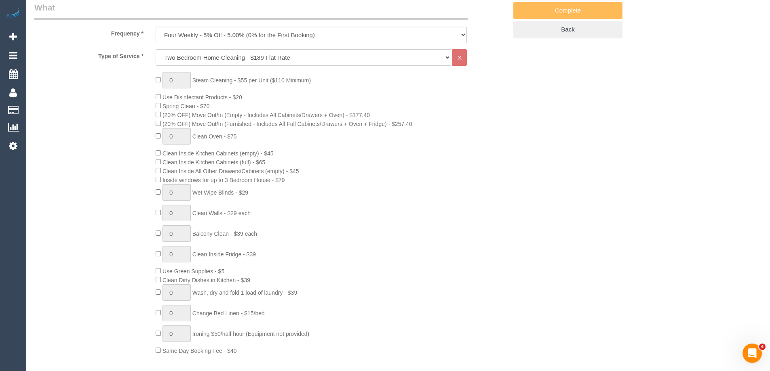
scroll to position [64, 0]
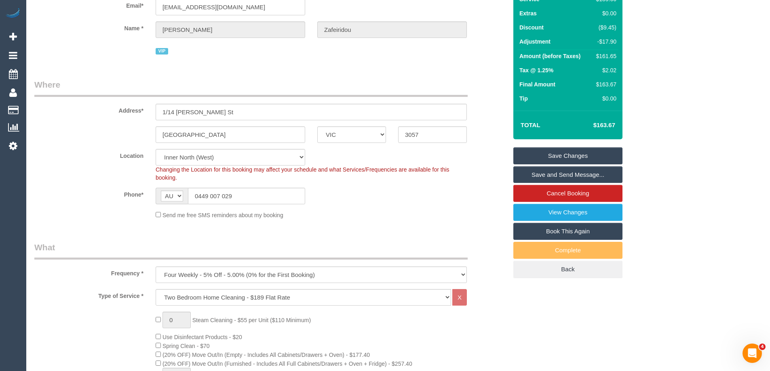
click at [539, 154] on link "Save Changes" at bounding box center [567, 155] width 109 height 17
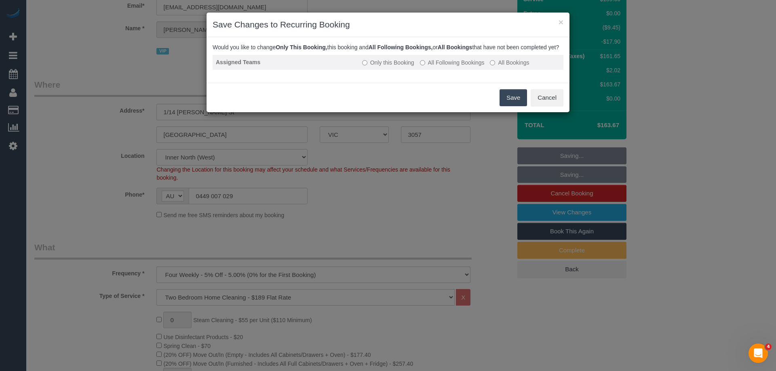
click at [467, 67] on label "All Following Bookings" at bounding box center [452, 63] width 65 height 8
click at [507, 106] on button "Save" at bounding box center [512, 97] width 27 height 17
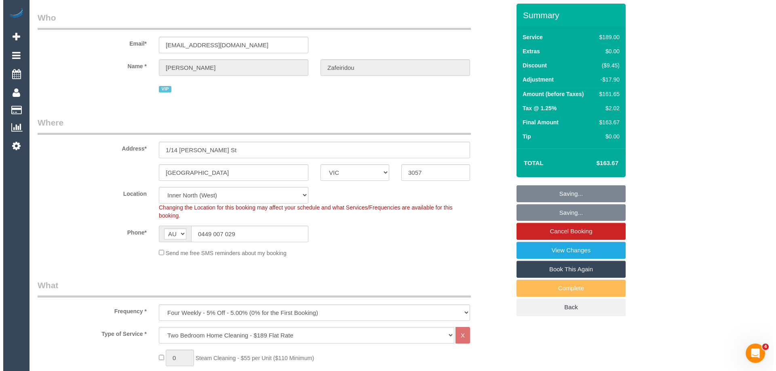
scroll to position [0, 0]
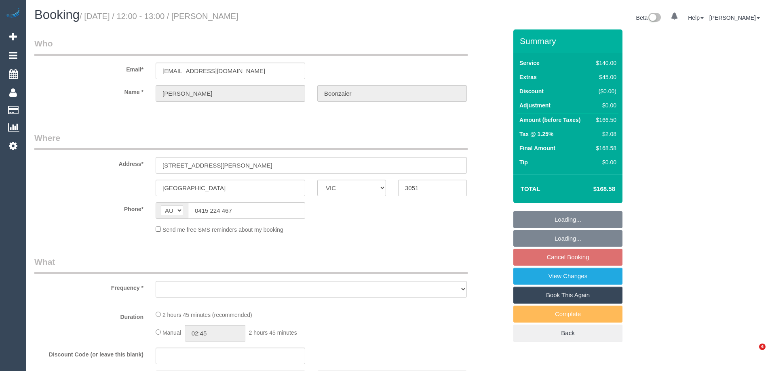
select select "VIC"
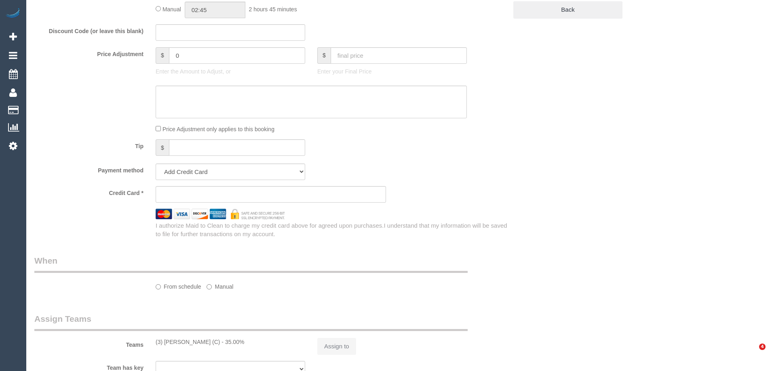
select select "object:840"
select select "string:stripe-pm_1RzXpv2GScqysDRViP3N51dc"
select select "number:29"
select select "number:16"
select select "number:19"
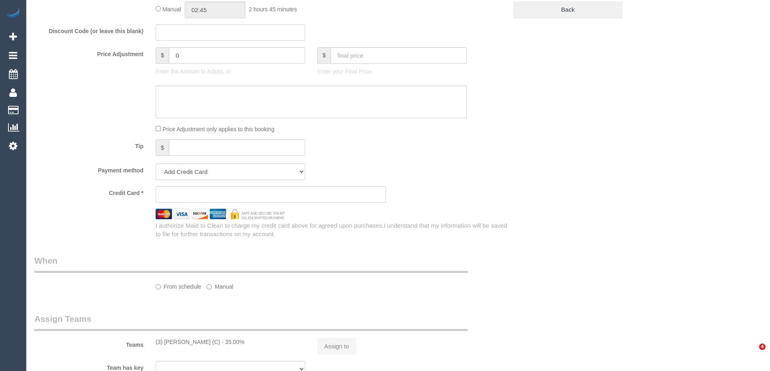
select select "number:25"
select select "number:34"
select select "number:11"
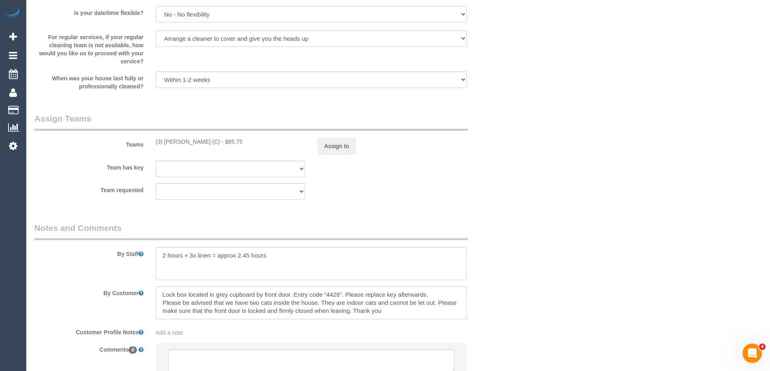
select select "object:1525"
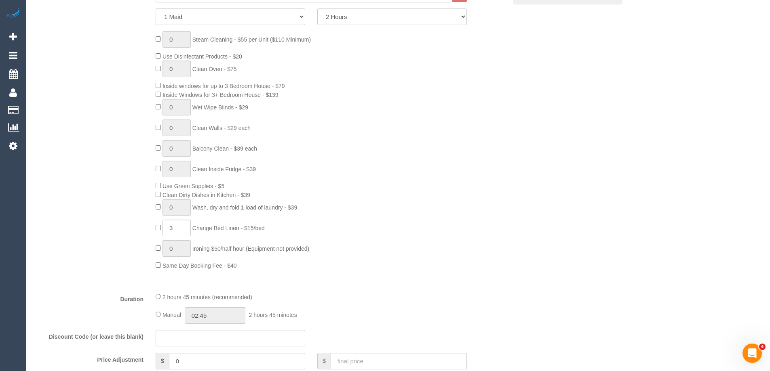
scroll to position [354, 0]
click at [511, 196] on div "0 Steam Cleaning - $55 per Unit ($110 Minimum) Use Disinfectant Products - $20 …" at bounding box center [331, 153] width 364 height 239
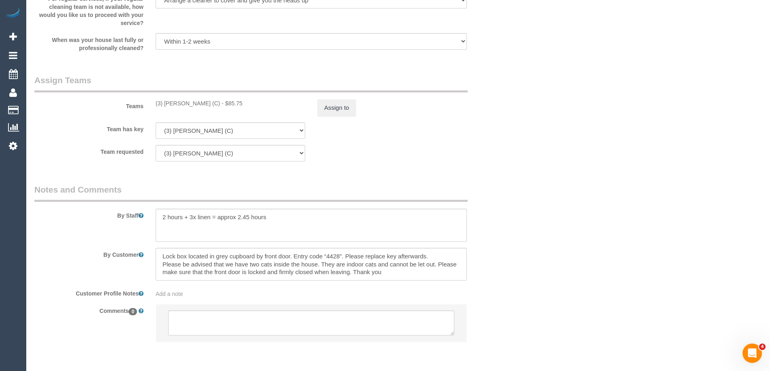
scroll to position [1203, 0]
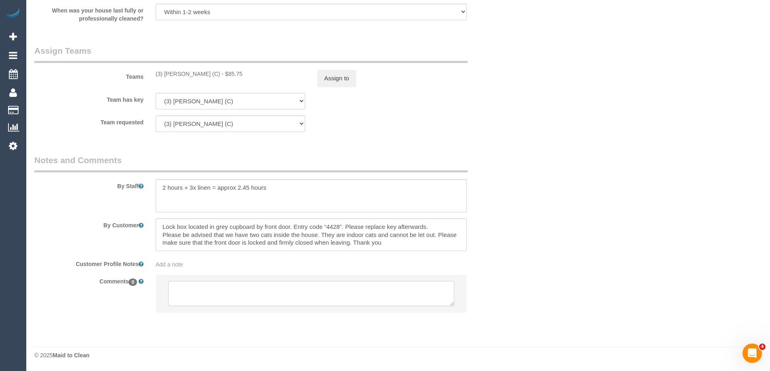
click at [206, 284] on textarea at bounding box center [311, 293] width 286 height 25
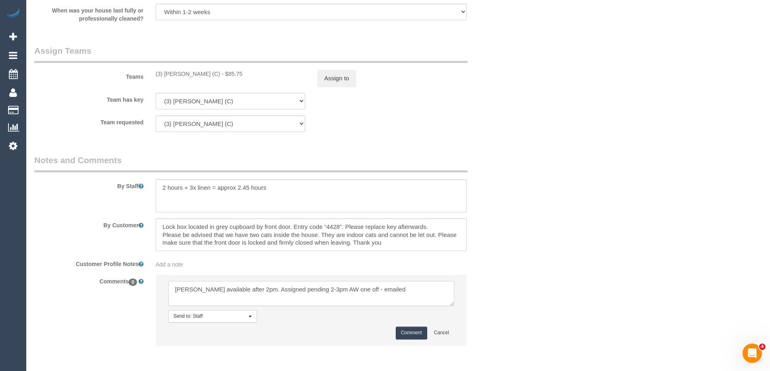
type textarea "John available after 2pm. Assigned pending 2-3pm AW one off - emailed"
click at [406, 332] on button "Comment" at bounding box center [412, 333] width 32 height 13
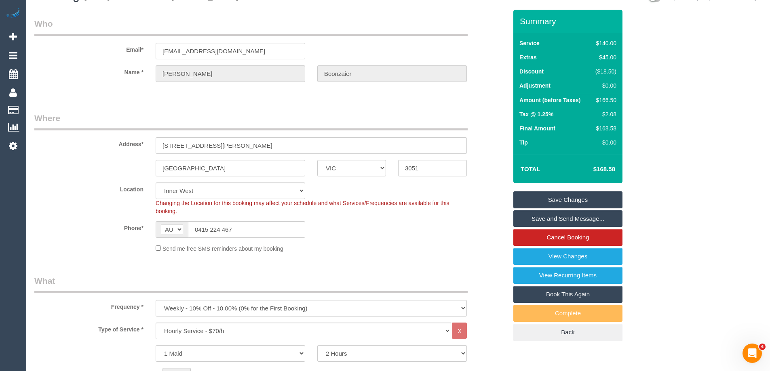
scroll to position [0, 0]
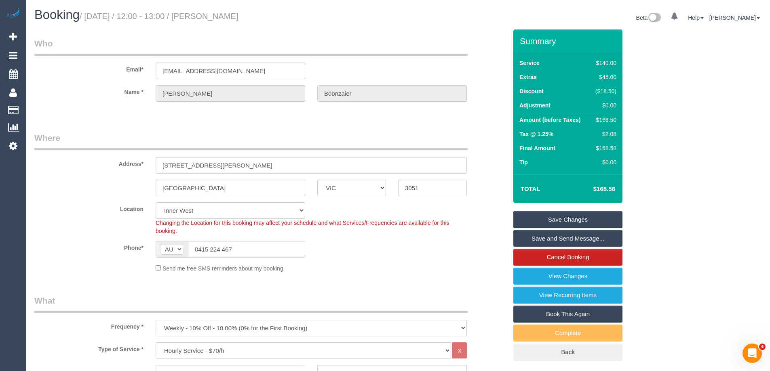
drag, startPoint x: 276, startPoint y: 21, endPoint x: 229, endPoint y: 15, distance: 48.0
click at [223, 16] on h1 "Booking / September 10, 2025 / 12:00 - 13:00 / Ann Boonzaier" at bounding box center [213, 15] width 358 height 14
copy small "[PERSON_NAME]"
click at [423, 264] on div "Send me free SMS reminders about my booking" at bounding box center [310, 268] width 323 height 9
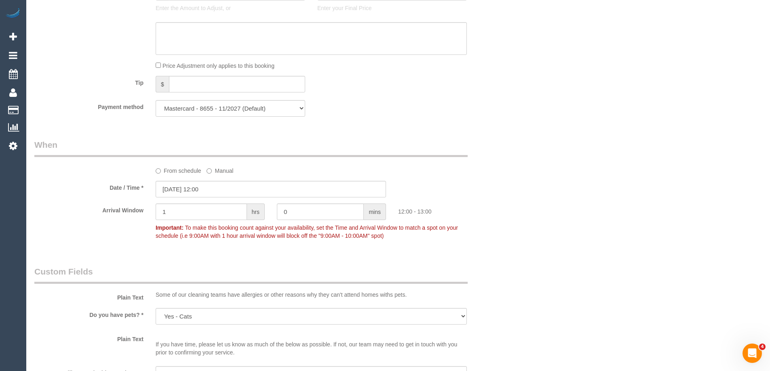
scroll to position [727, 0]
click at [198, 186] on input "10/09/2025 12:00" at bounding box center [271, 188] width 230 height 17
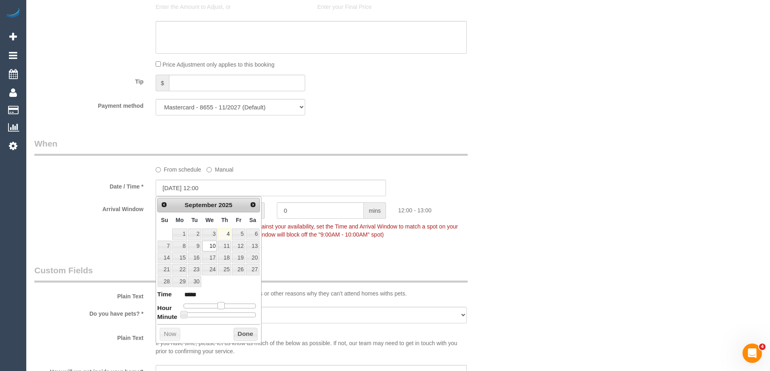
type input "10/09/2025 13:00"
type input "*****"
type input "10/09/2025 14:00"
type input "*****"
drag, startPoint x: 222, startPoint y: 306, endPoint x: 229, endPoint y: 309, distance: 7.6
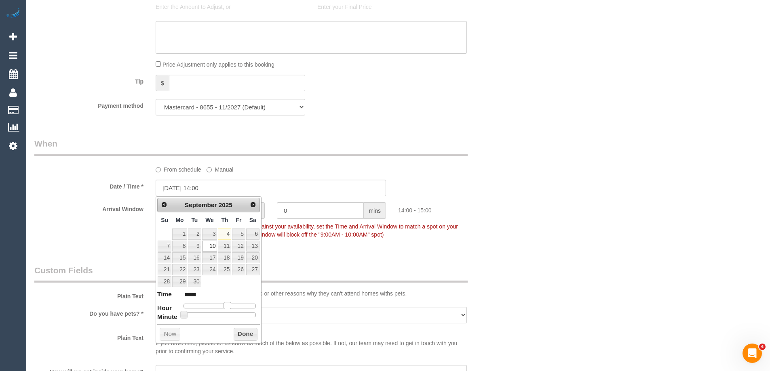
click at [229, 309] on span at bounding box center [226, 305] width 7 height 7
click at [245, 330] on button "Done" at bounding box center [246, 334] width 24 height 13
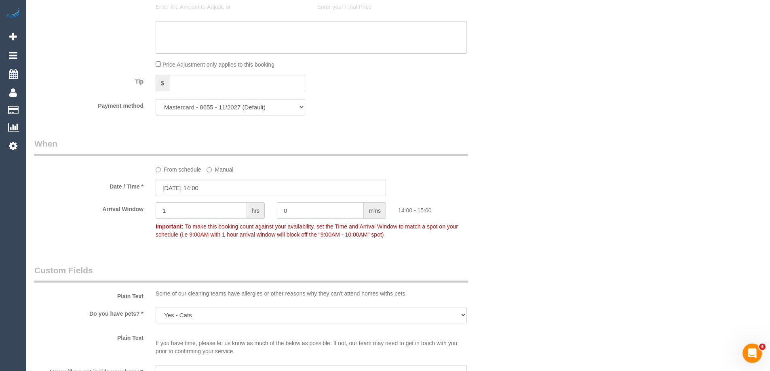
click at [525, 209] on div "Who Email* annpsyc@hotmail.com Name * Ann Boonzaier Where Address* 34 Little Dr…" at bounding box center [397, 90] width 727 height 1577
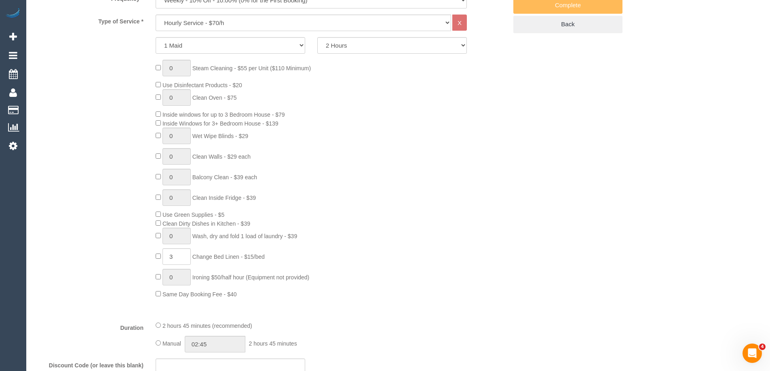
scroll to position [162, 0]
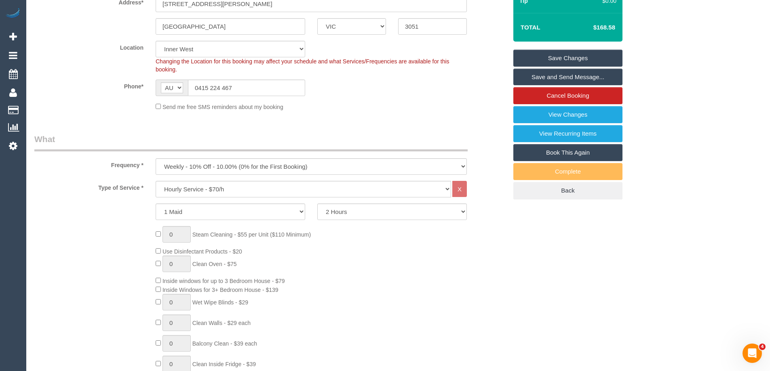
click at [556, 57] on link "Save Changes" at bounding box center [567, 58] width 109 height 17
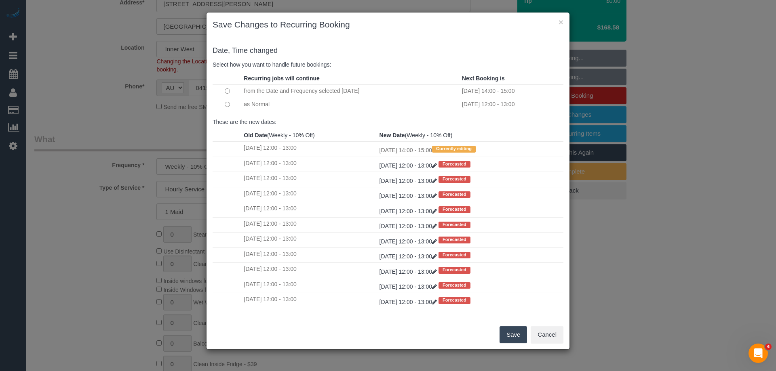
click at [509, 334] on button "Save" at bounding box center [512, 334] width 27 height 17
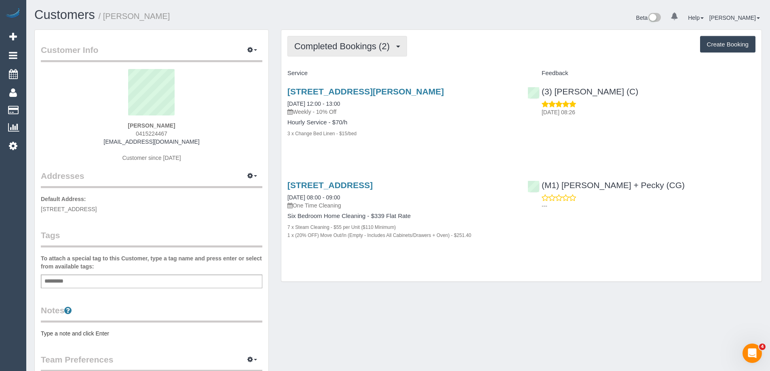
click at [368, 46] on span "Completed Bookings (2)" at bounding box center [343, 46] width 99 height 10
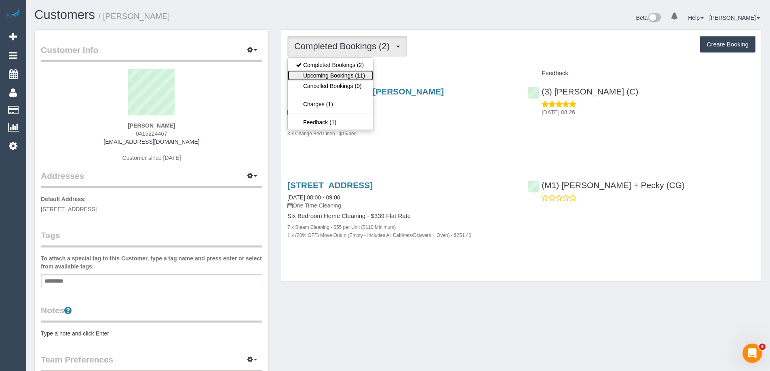
click at [332, 74] on link "Upcoming Bookings (11)" at bounding box center [330, 75] width 85 height 11
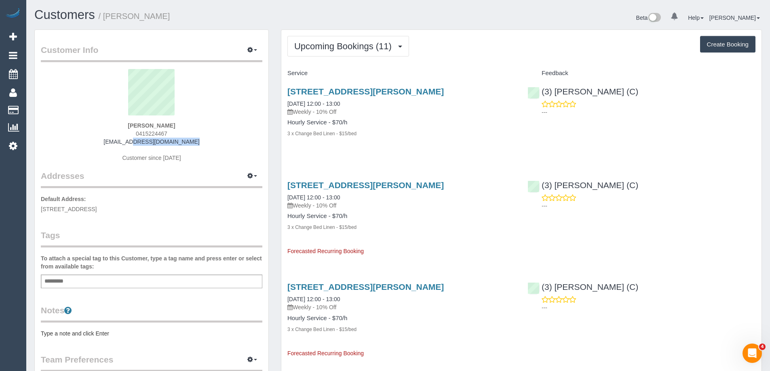
drag, startPoint x: 196, startPoint y: 142, endPoint x: 109, endPoint y: 145, distance: 86.5
click at [109, 145] on div "[PERSON_NAME] 0415224467 [EMAIL_ADDRESS][DOMAIN_NAME] Customer since [DATE]" at bounding box center [151, 119] width 221 height 101
copy link "[EMAIL_ADDRESS][DOMAIN_NAME]"
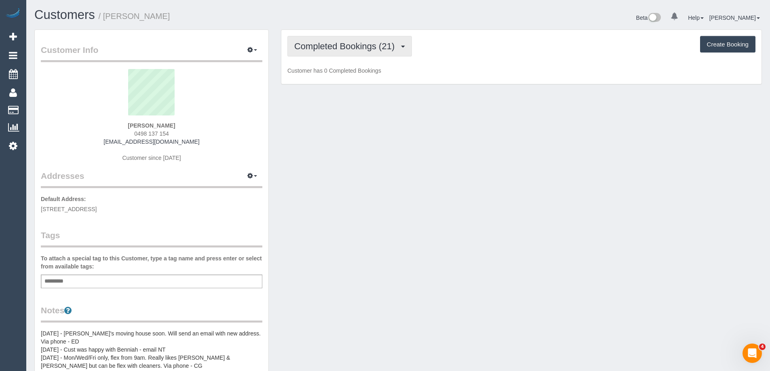
click at [373, 45] on span "Completed Bookings (21)" at bounding box center [346, 46] width 104 height 10
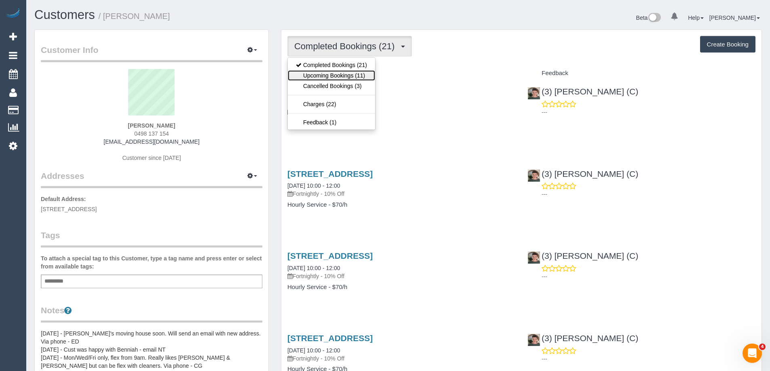
click at [346, 79] on link "Upcoming Bookings (11)" at bounding box center [331, 75] width 87 height 11
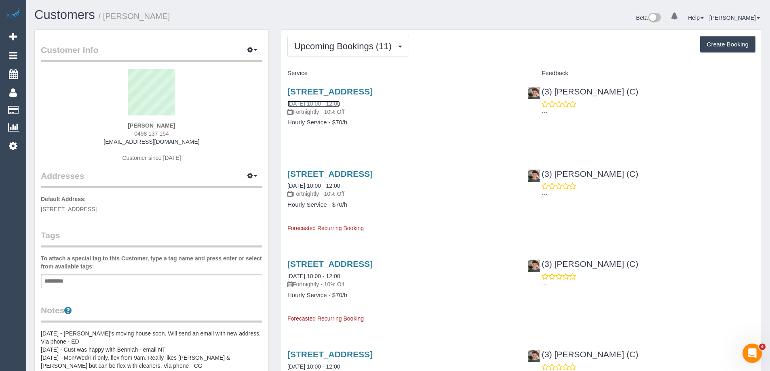
click at [339, 102] on link "17/09/2025 10:00 - 12:00" at bounding box center [313, 104] width 53 height 6
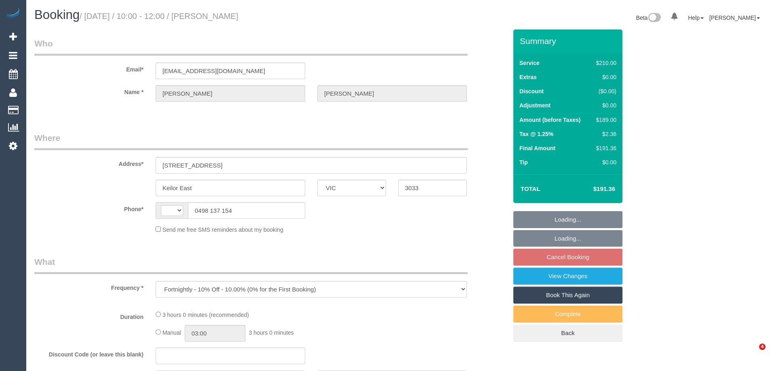
select select "VIC"
select select "string:AU"
select select "string:stripe-pm_1Q8EFA2GScqysDRVC3z2387E"
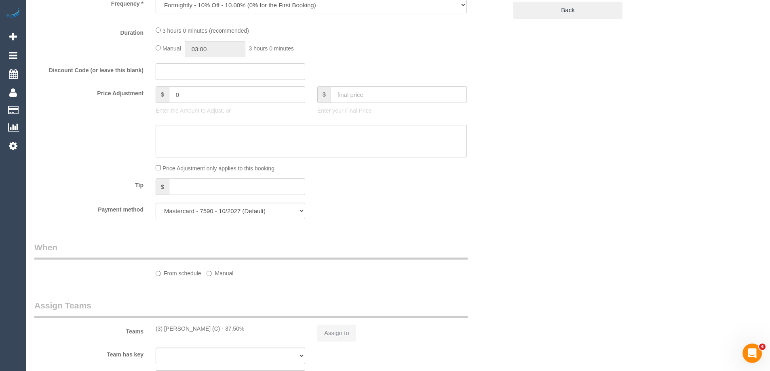
select select "180"
select select "number:27"
select select "number:14"
select select "number:19"
select select "number:36"
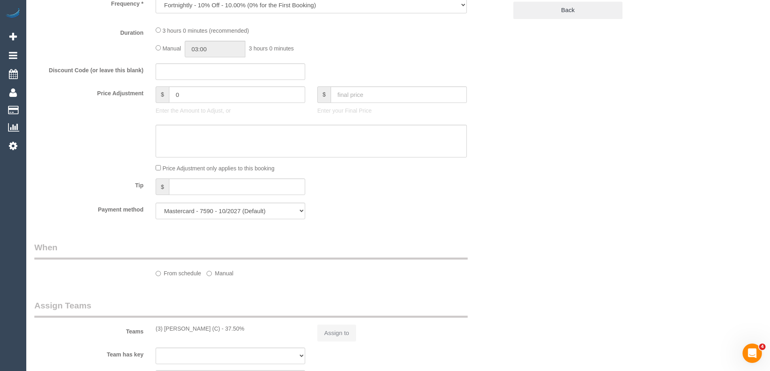
select select "number:34"
select select "number:11"
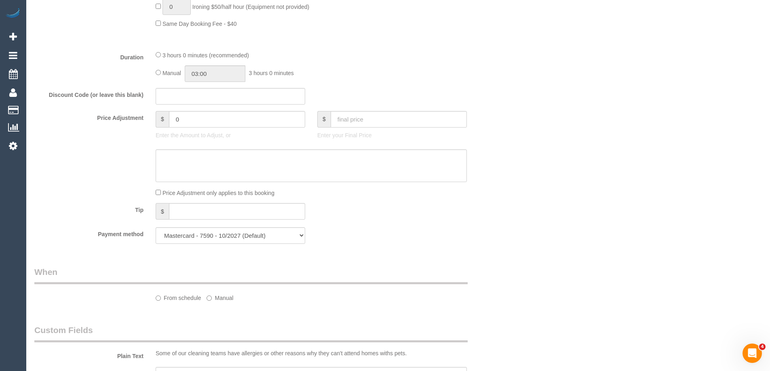
select select "object:1403"
select select "spot3"
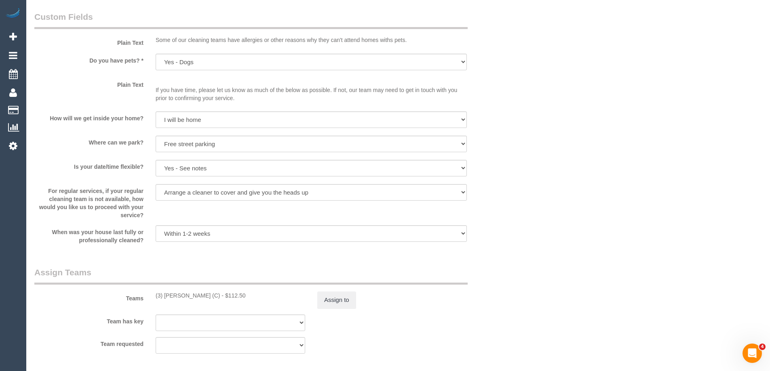
scroll to position [1043, 0]
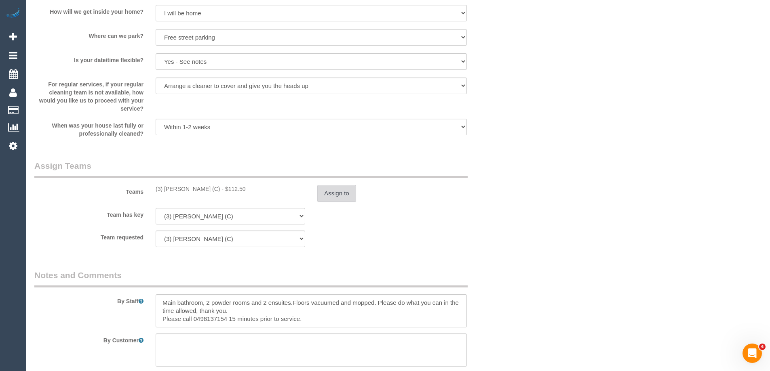
click at [332, 192] on button "Assign to" at bounding box center [336, 193] width 39 height 17
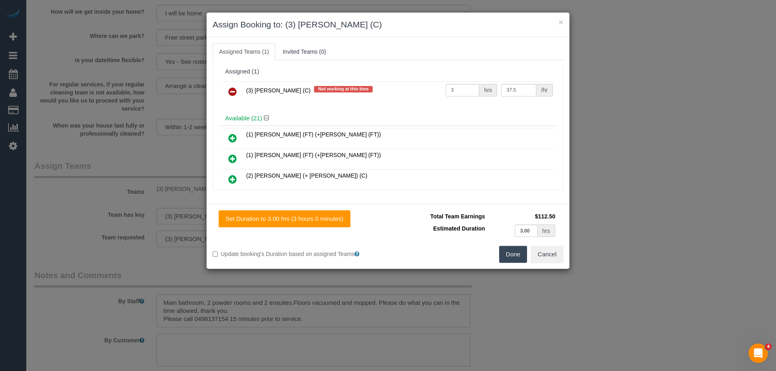
click at [440, 48] on ul "Assigned Teams (1) Invited Teams (0)" at bounding box center [388, 51] width 351 height 17
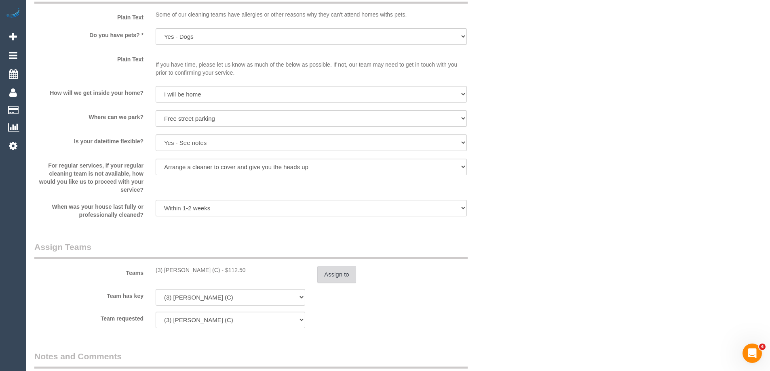
scroll to position [1084, 0]
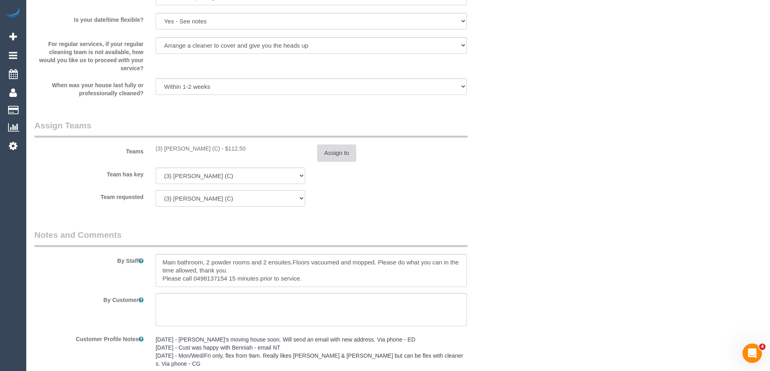
click at [334, 157] on button "Assign to" at bounding box center [336, 153] width 39 height 17
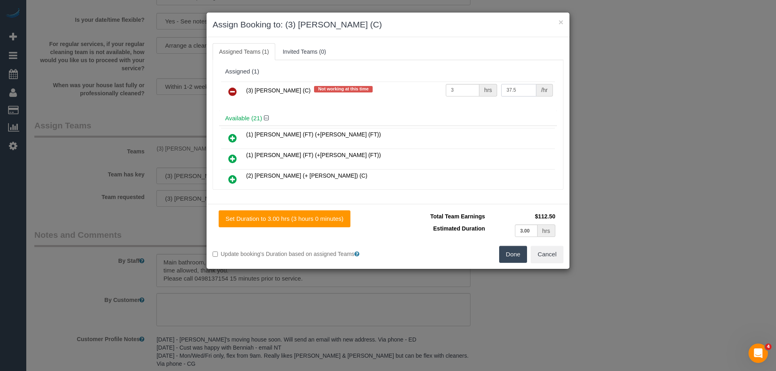
click at [521, 89] on input "37.5" at bounding box center [518, 90] width 35 height 13
type input "35"
click at [505, 255] on button "Done" at bounding box center [513, 254] width 28 height 17
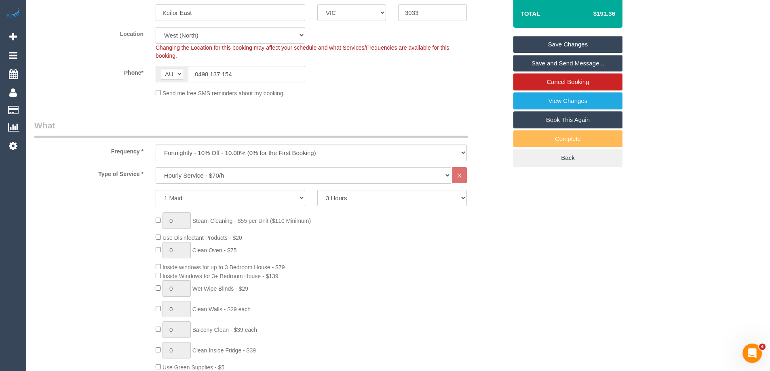
scroll to position [74, 0]
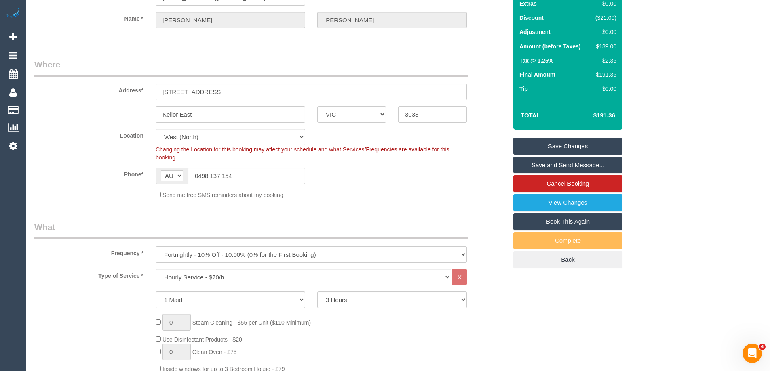
click at [547, 144] on link "Save Changes" at bounding box center [567, 146] width 109 height 17
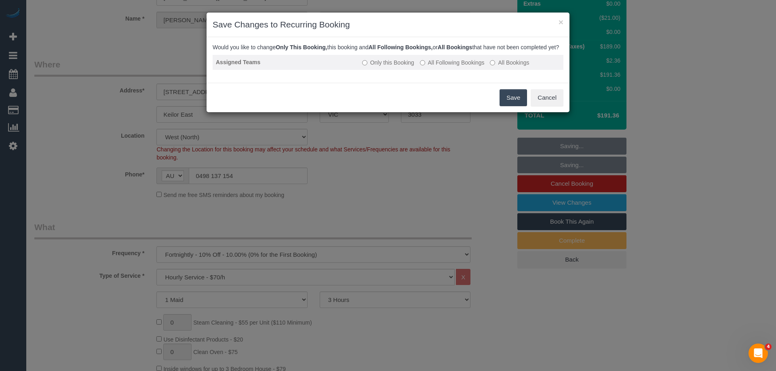
click at [449, 67] on label "All Following Bookings" at bounding box center [452, 63] width 65 height 8
click at [509, 106] on button "Save" at bounding box center [512, 97] width 27 height 17
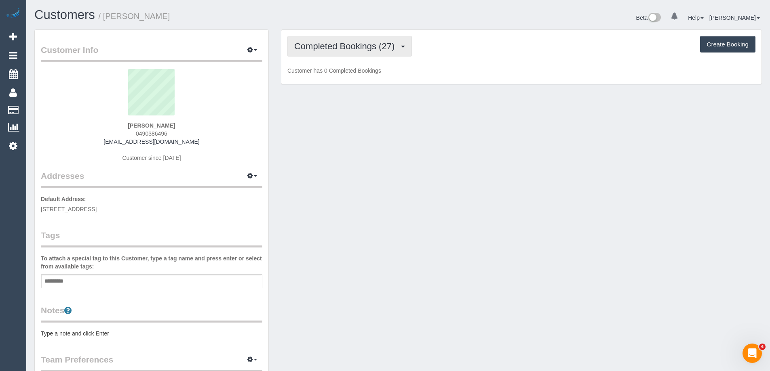
click at [350, 45] on span "Completed Bookings (27)" at bounding box center [346, 46] width 104 height 10
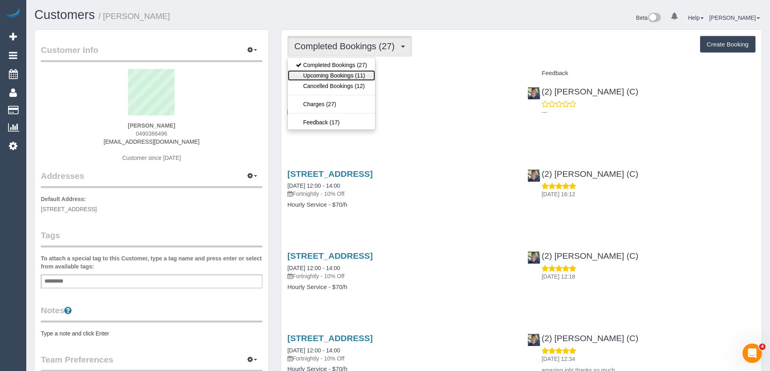
click at [330, 74] on link "Upcoming Bookings (11)" at bounding box center [331, 75] width 87 height 11
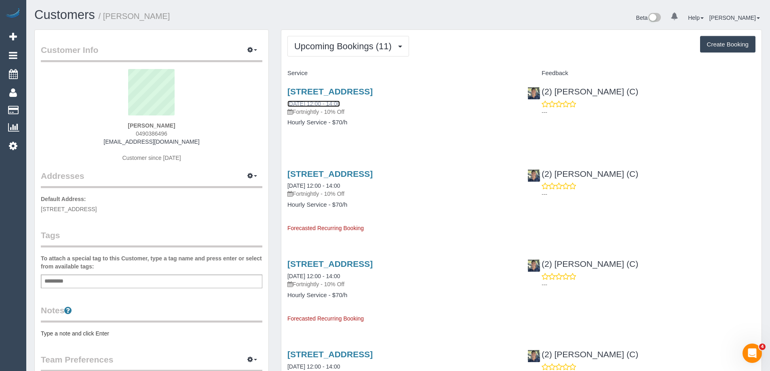
click at [319, 103] on link "[DATE] 12:00 - 14:00" at bounding box center [313, 104] width 53 height 6
click at [335, 45] on span "Upcoming Bookings (11)" at bounding box center [344, 46] width 101 height 10
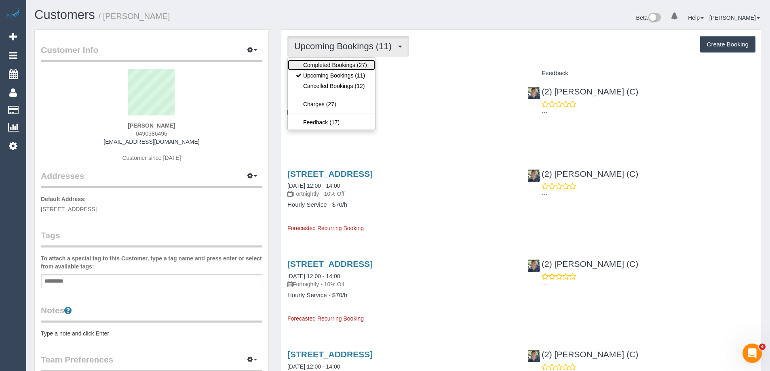
click at [318, 65] on link "Completed Bookings (27)" at bounding box center [331, 65] width 87 height 11
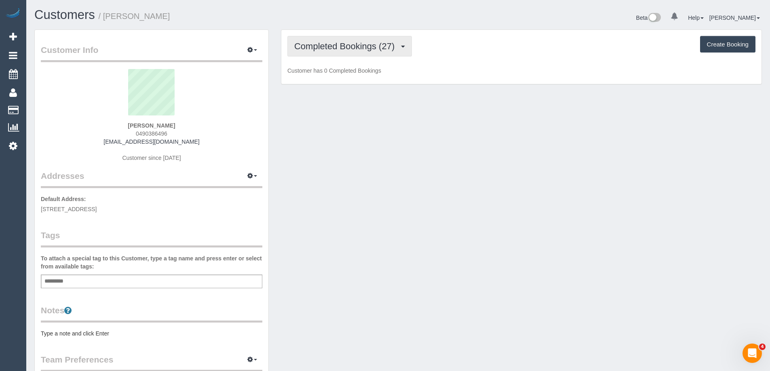
click at [329, 48] on span "Completed Bookings (27)" at bounding box center [346, 46] width 104 height 10
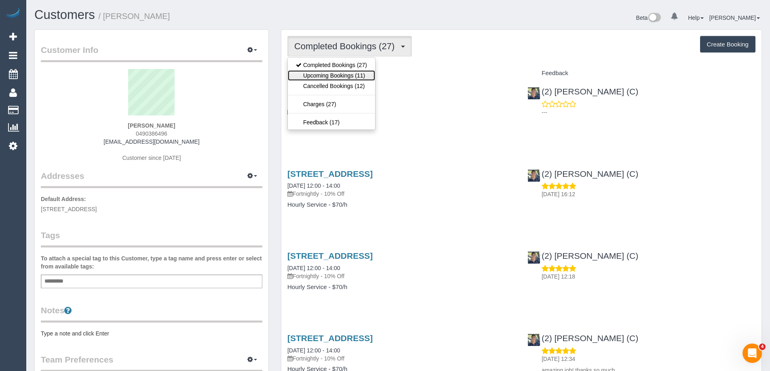
click at [320, 75] on link "Upcoming Bookings (11)" at bounding box center [331, 75] width 87 height 11
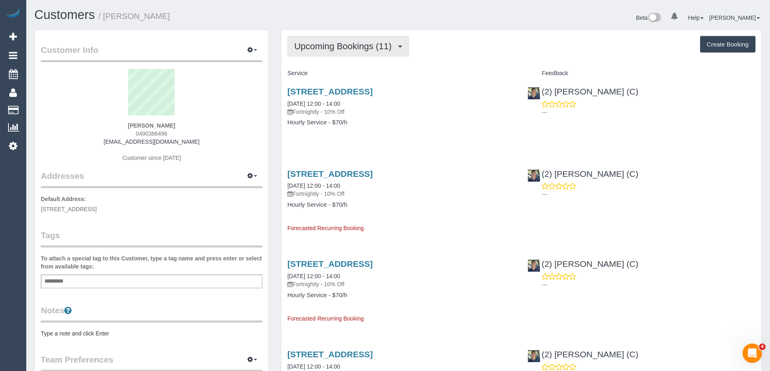
click at [351, 50] on span "Upcoming Bookings (11)" at bounding box center [344, 46] width 101 height 10
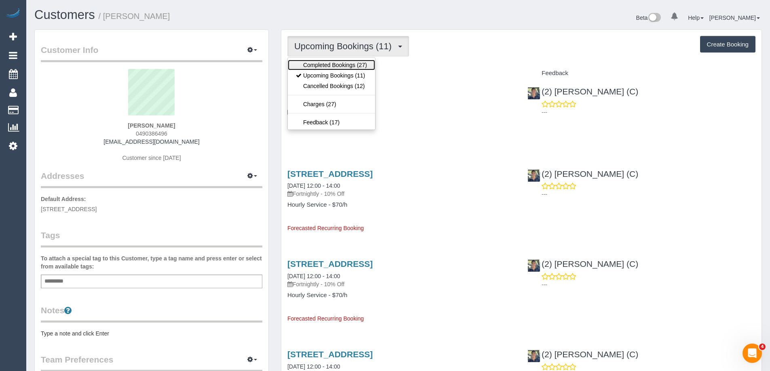
click at [345, 66] on link "Completed Bookings (27)" at bounding box center [331, 65] width 87 height 11
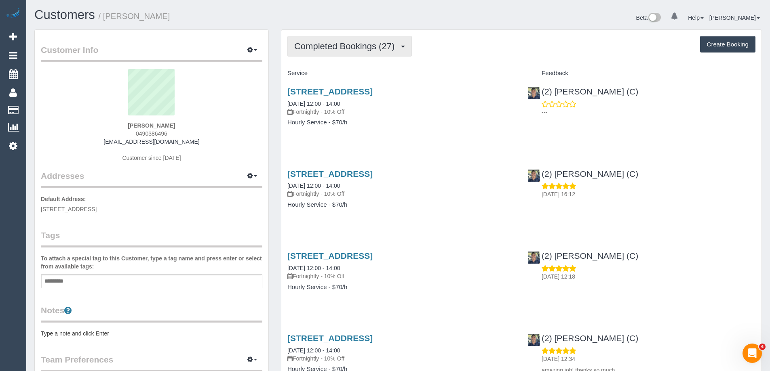
click at [356, 43] on span "Completed Bookings (27)" at bounding box center [346, 46] width 104 height 10
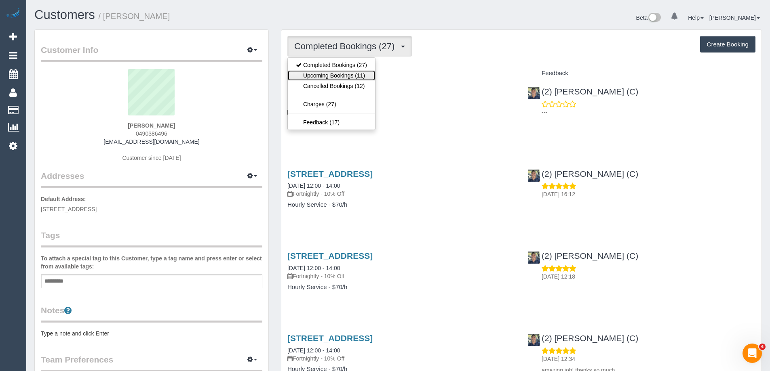
click at [336, 74] on link "Upcoming Bookings (11)" at bounding box center [331, 75] width 87 height 11
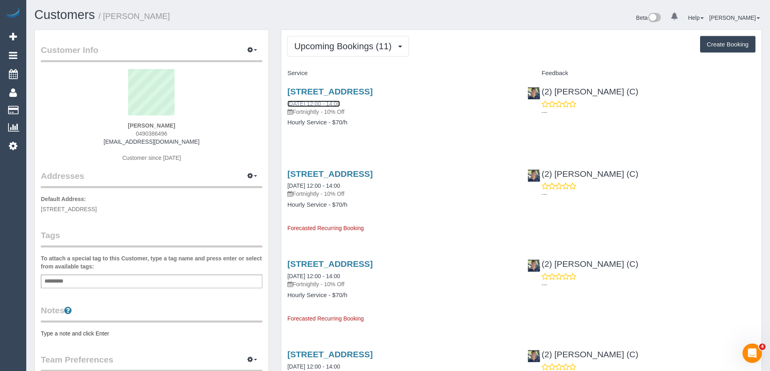
click at [316, 106] on link "06/09/2025 12:00 - 14:00" at bounding box center [313, 104] width 53 height 6
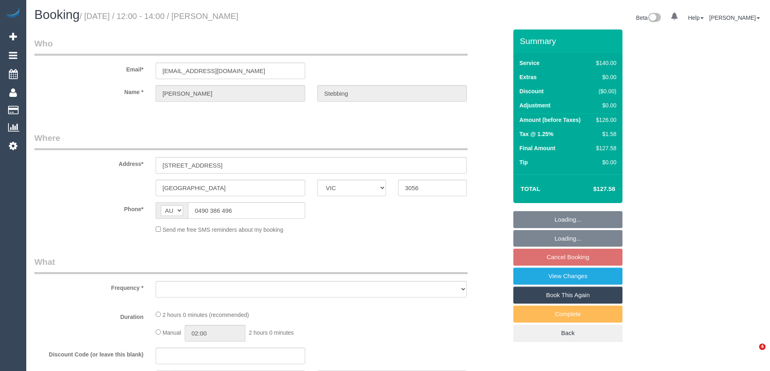
select select "VIC"
select select "object:549"
select select "string:stripe-pm_1OoCtn2GScqysDRVLHTyPcLY"
select select "number:29"
select select "number:14"
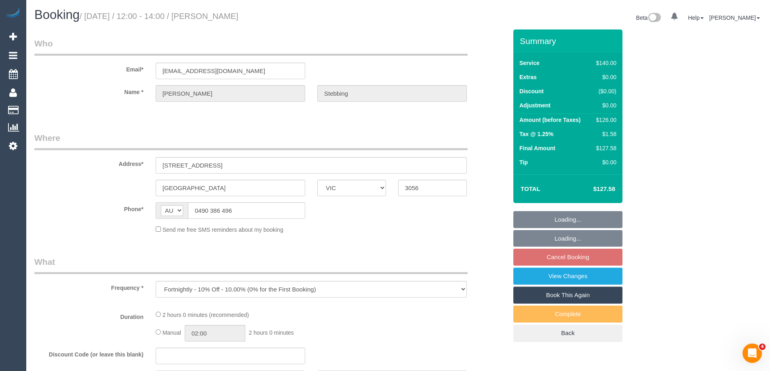
select select "number:19"
select select "number:22"
select select "number:34"
select select "number:12"
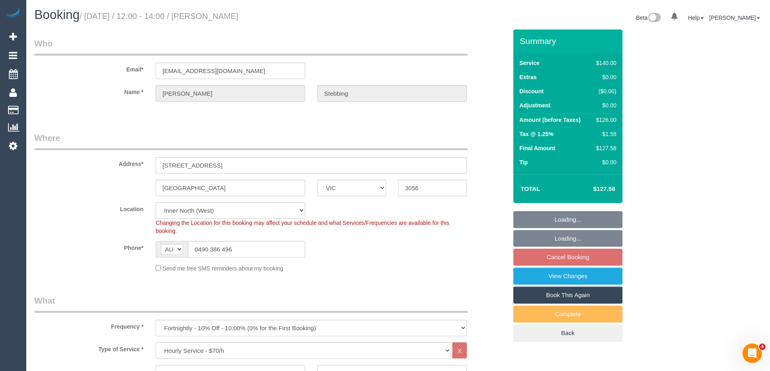
select select "object:1729"
select select "spot1"
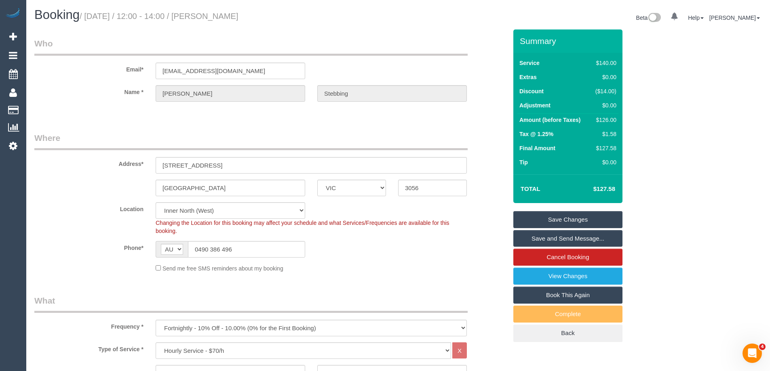
click at [387, 296] on legend "What" at bounding box center [250, 304] width 433 height 18
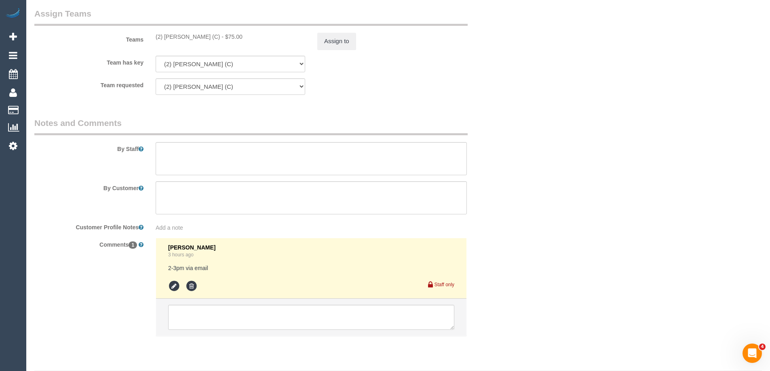
scroll to position [1219, 0]
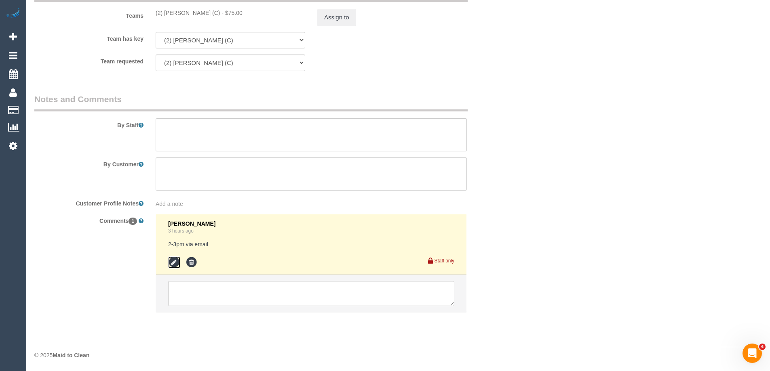
click at [177, 260] on icon at bounding box center [174, 263] width 12 height 12
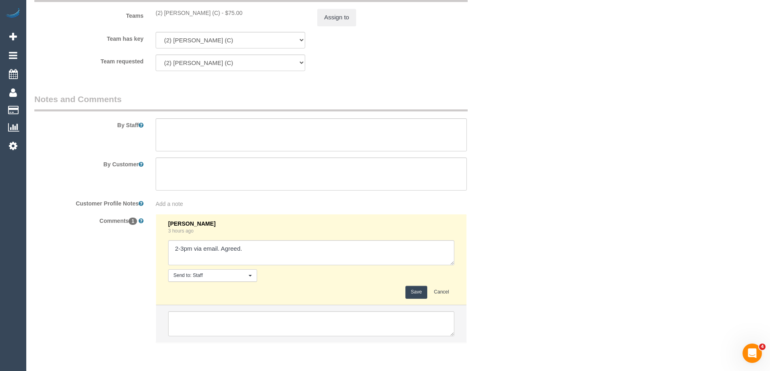
type textarea "2-3pm via email. Agreed."
click at [414, 294] on button "Save" at bounding box center [415, 292] width 21 height 13
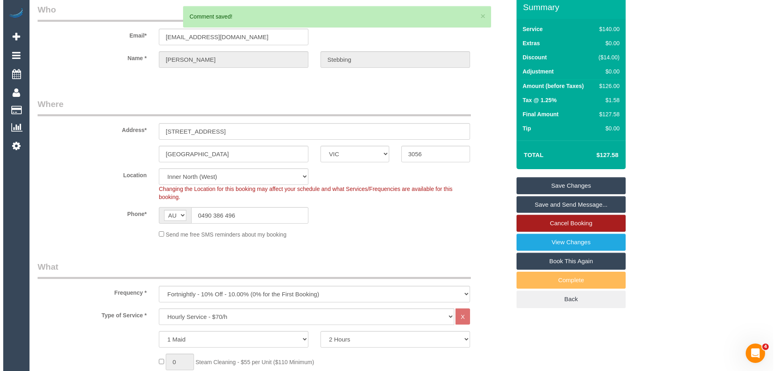
scroll to position [0, 0]
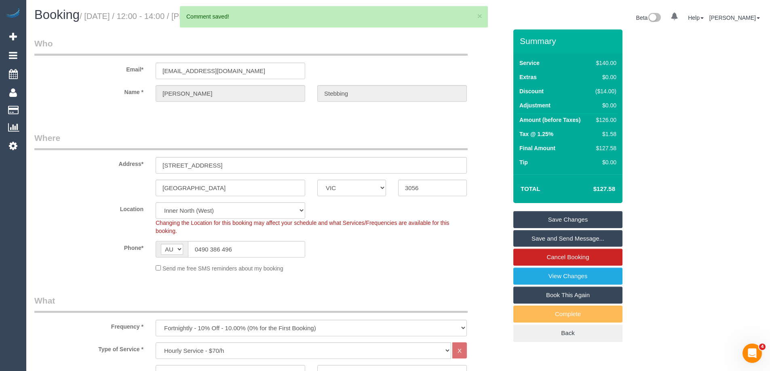
click at [554, 241] on link "Save and Send Message..." at bounding box center [567, 238] width 109 height 17
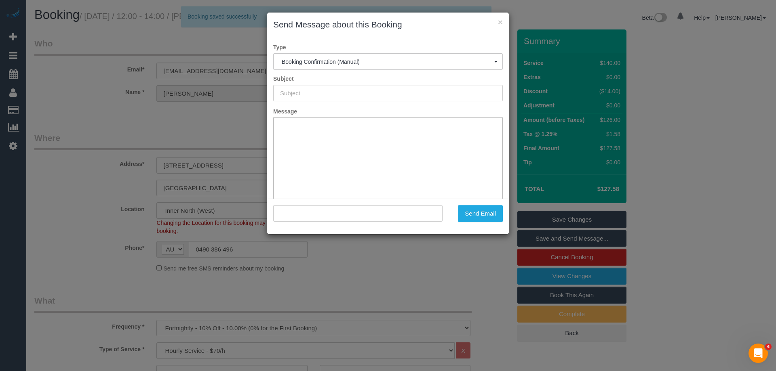
type input "Booking Confirmed"
type input ""Danielle Stebbing" <mrsdnorth@gmail.com>"
click at [487, 216] on button "Send Email" at bounding box center [480, 213] width 45 height 17
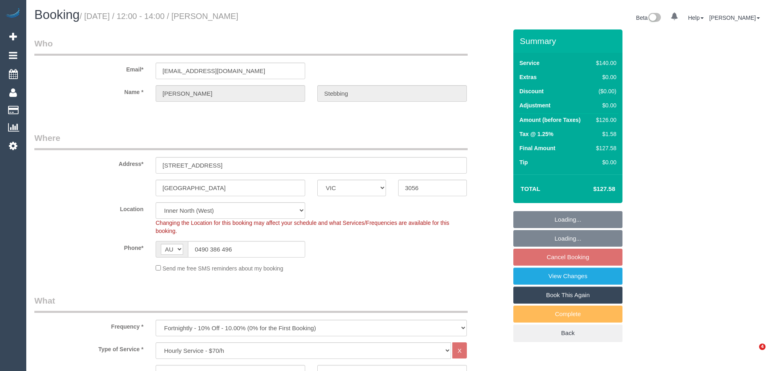
select select "VIC"
select select "object:699"
select select "number:29"
select select "number:14"
select select "number:19"
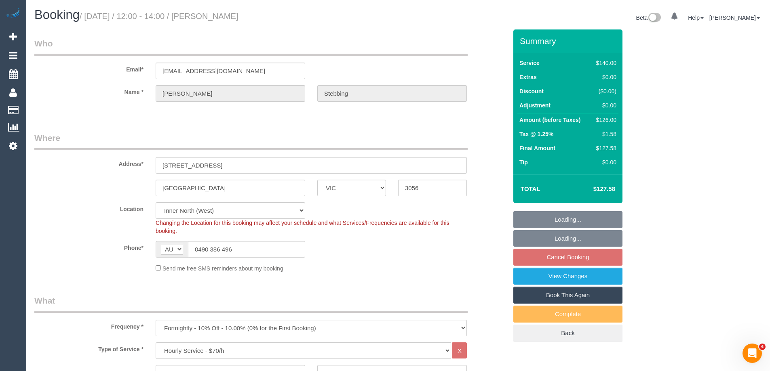
select select "number:22"
select select "number:34"
select select "number:12"
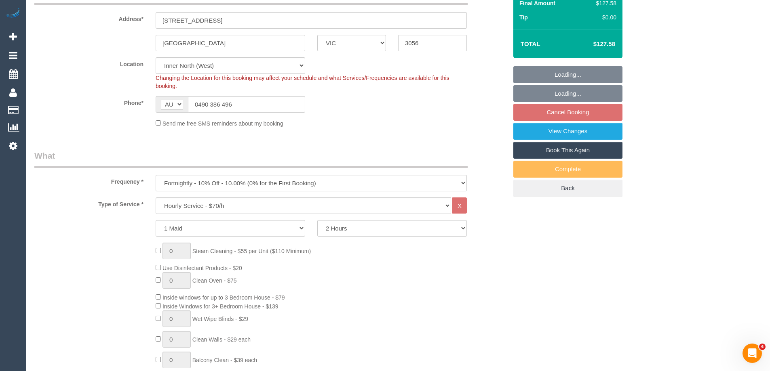
select select "spot1"
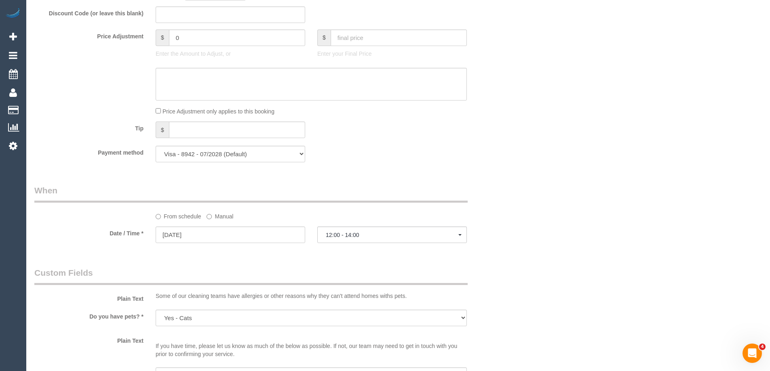
scroll to position [808, 0]
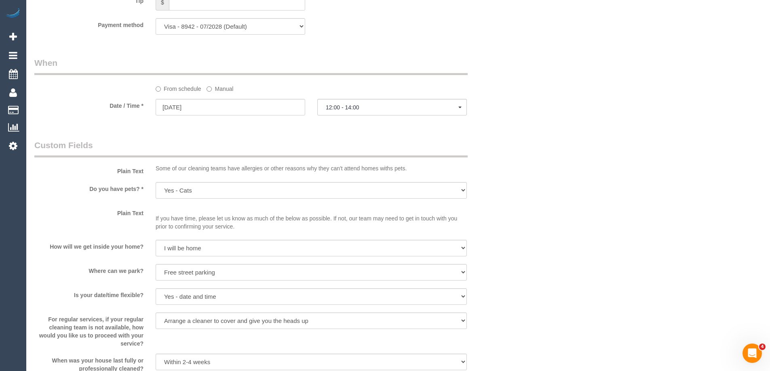
click at [227, 86] on label "Manual" at bounding box center [219, 87] width 27 height 11
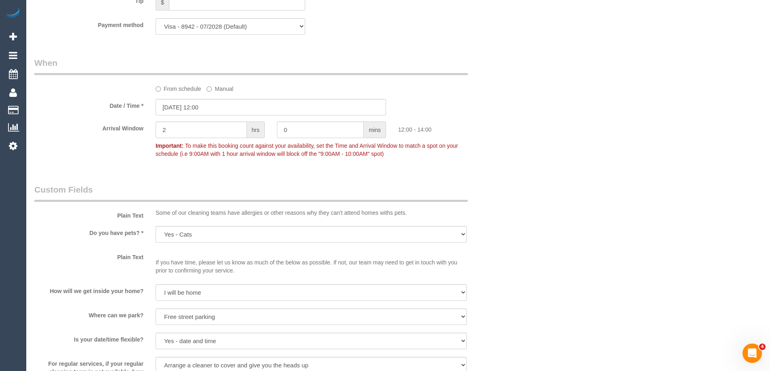
click at [213, 91] on label "Manual" at bounding box center [219, 87] width 27 height 11
click at [215, 104] on input "06/09/2025 12:00" at bounding box center [271, 107] width 230 height 17
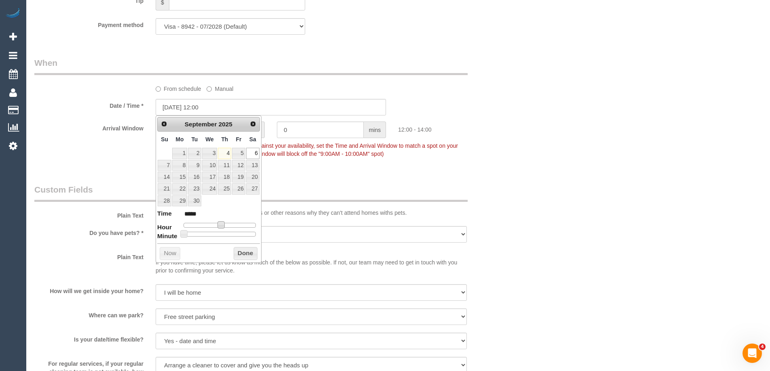
type input "06/09/2025 13:00"
type input "*****"
type input "06/09/2025 14:00"
type input "*****"
drag, startPoint x: 221, startPoint y: 226, endPoint x: 229, endPoint y: 226, distance: 7.3
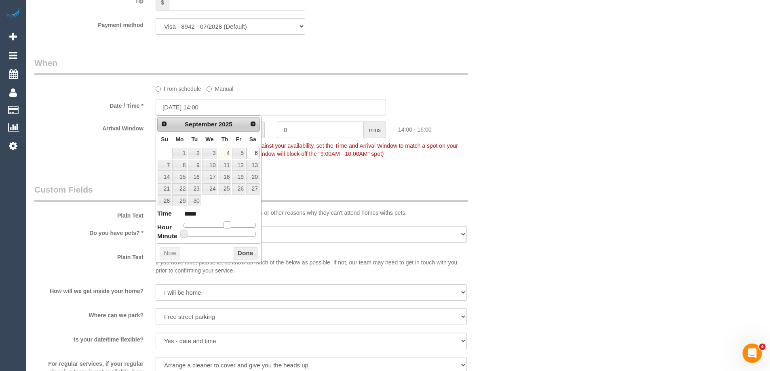
click at [229, 226] on span at bounding box center [226, 224] width 7 height 7
click at [248, 252] on button "Done" at bounding box center [246, 253] width 24 height 13
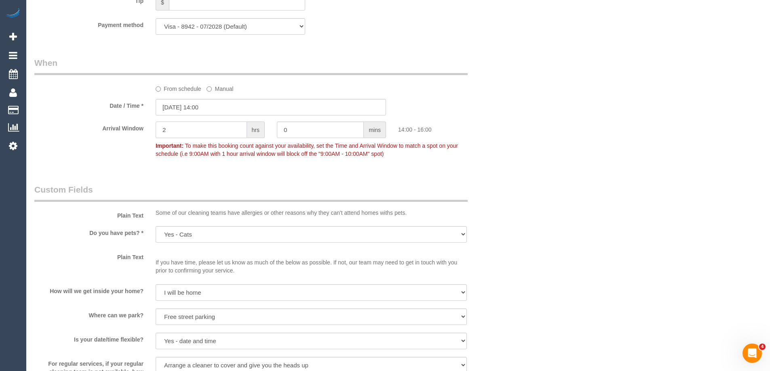
click at [207, 130] on input "2" at bounding box center [201, 130] width 91 height 17
type input "1"
click at [580, 149] on div "Who Email* mrsdnorth@gmail.com Name * Danielle Stebbing Where Address* 58 Dunst…" at bounding box center [397, 24] width 727 height 1606
click at [526, 144] on div "Who Email* mrsdnorth@gmail.com Name * Danielle Stebbing Where Address* 58 Dunst…" at bounding box center [397, 24] width 727 height 1606
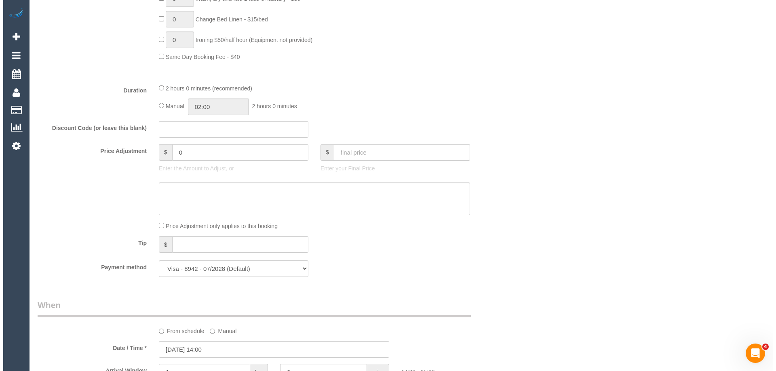
scroll to position [121, 0]
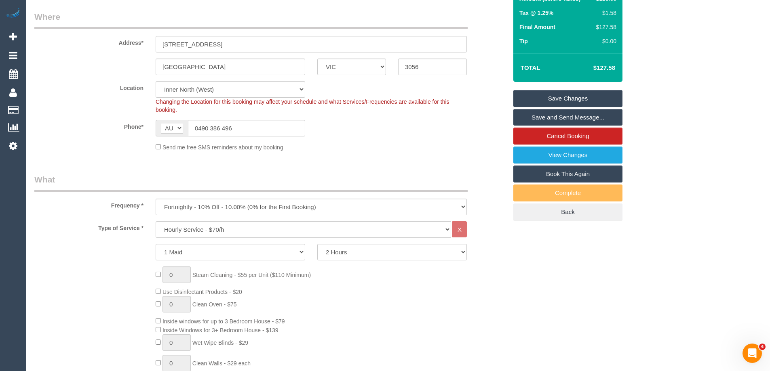
click at [557, 119] on link "Save and Send Message..." at bounding box center [567, 117] width 109 height 17
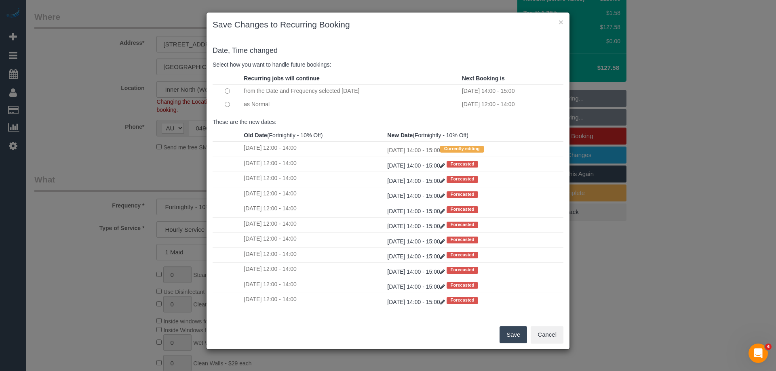
click at [230, 105] on td at bounding box center [227, 104] width 29 height 13
click at [510, 339] on button "Save" at bounding box center [512, 334] width 27 height 17
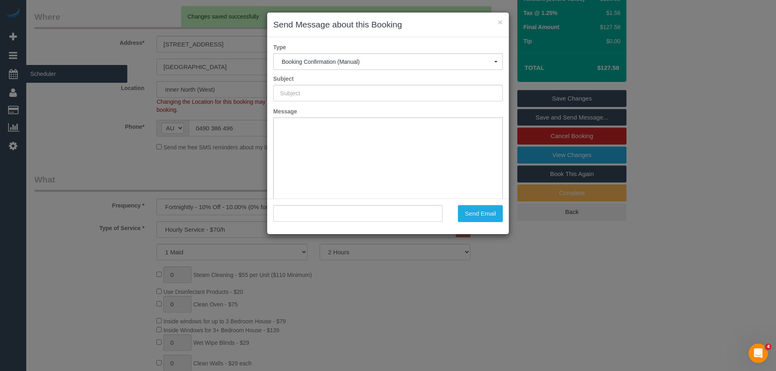
scroll to position [0, 0]
type input "Booking Confirmed"
type input ""Danielle Stebbing" <mrsdnorth@gmail.com>"
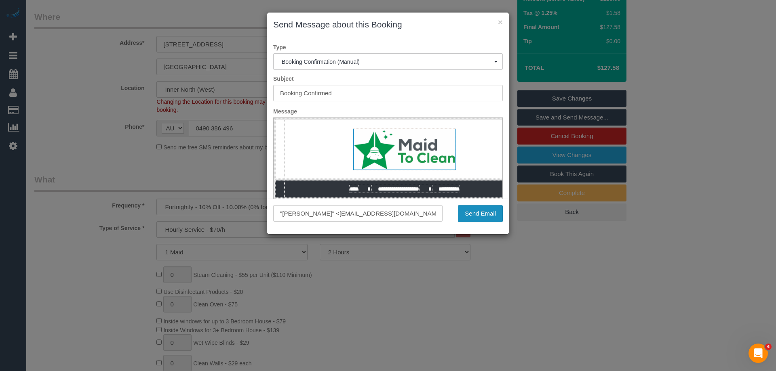
click at [488, 218] on button "Send Email" at bounding box center [480, 213] width 45 height 17
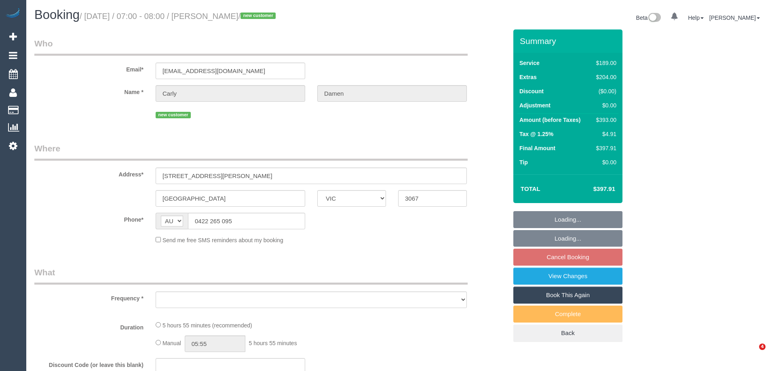
select select "VIC"
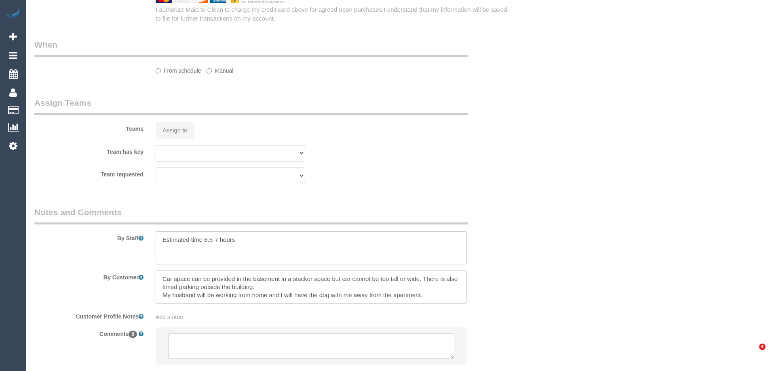
select select "string:stripe-pm_1S2qRr2GScqysDRVqWmBTJvK"
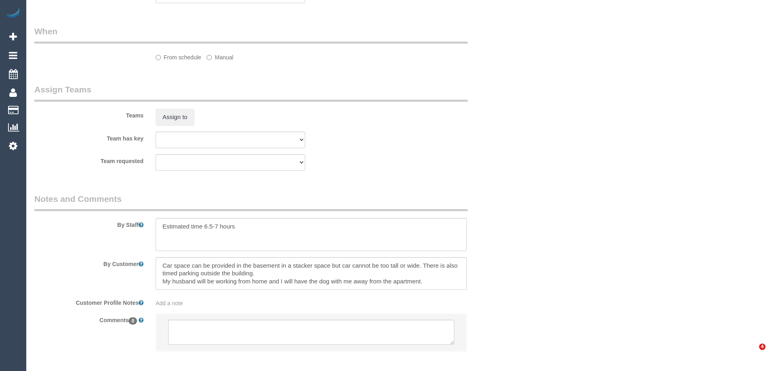
select select "object:1339"
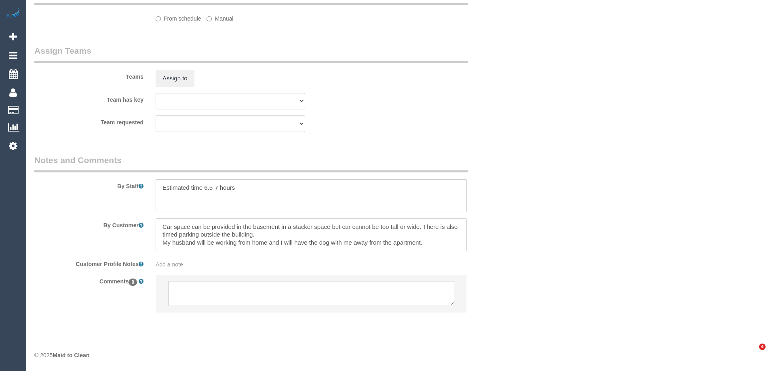
select select "number:27"
select select "number:14"
select select "number:18"
select select "number:24"
select select "number:26"
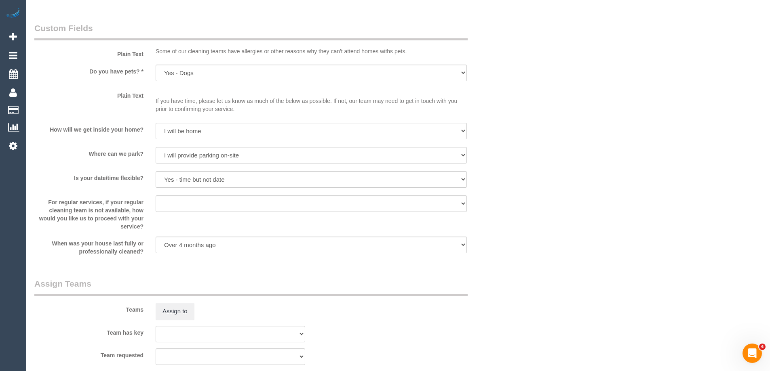
select select "object:1600"
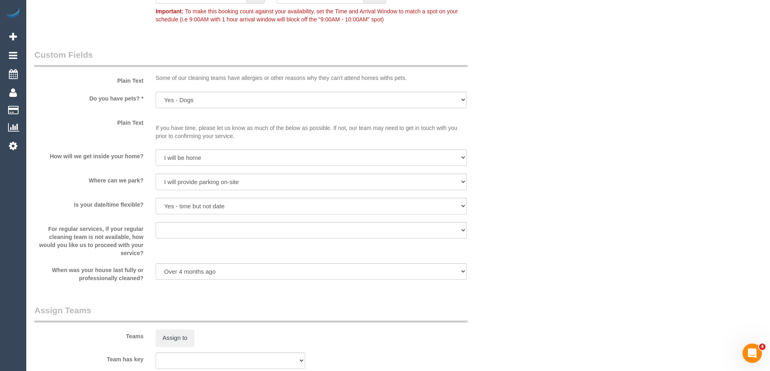
scroll to position [1235, 0]
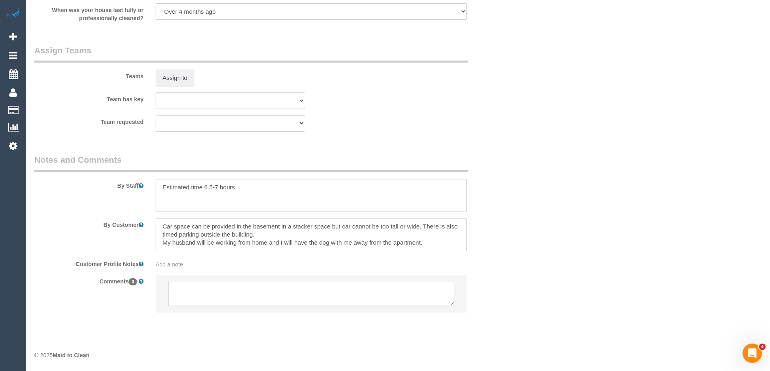
click at [201, 290] on textarea at bounding box center [311, 293] width 286 height 25
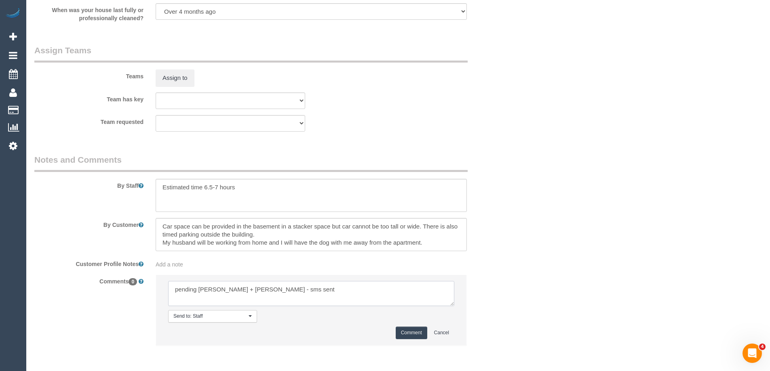
type textarea "pending Darly + Karina - sms sent"
click at [410, 338] on button "Comment" at bounding box center [412, 333] width 32 height 13
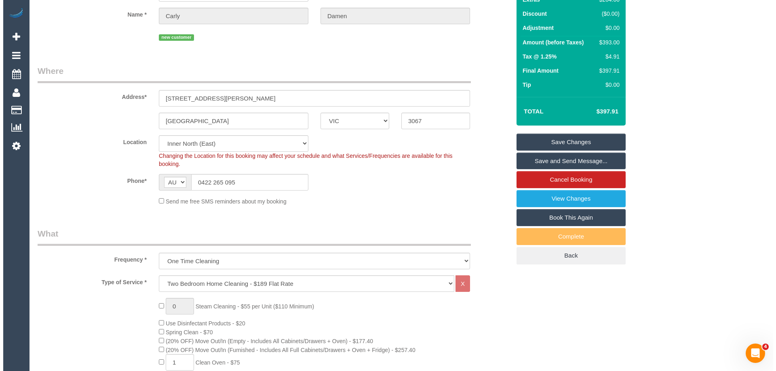
scroll to position [0, 0]
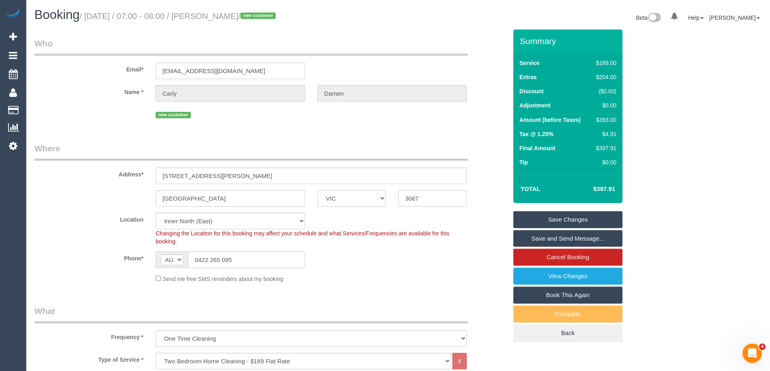
click at [607, 118] on div "$393.00" at bounding box center [604, 120] width 23 height 8
copy div "393.00"
click at [650, 122] on div "Summary Service $189.00 Extras $204.00 Discount ($0.00) Adjustment $0.00 Amount…" at bounding box center [598, 193] width 182 height 329
click at [589, 217] on link "Save Changes" at bounding box center [567, 219] width 109 height 17
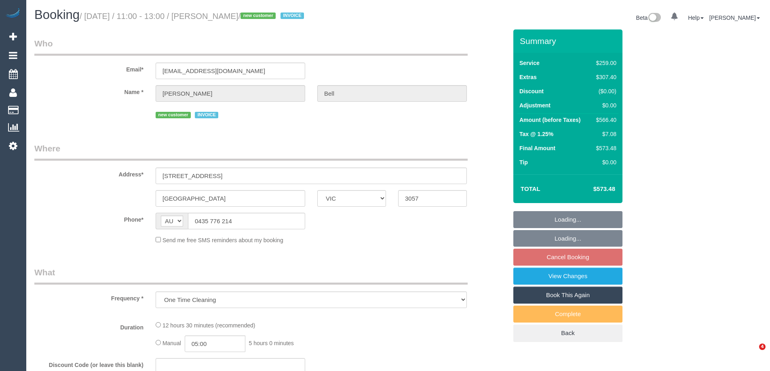
select select "VIC"
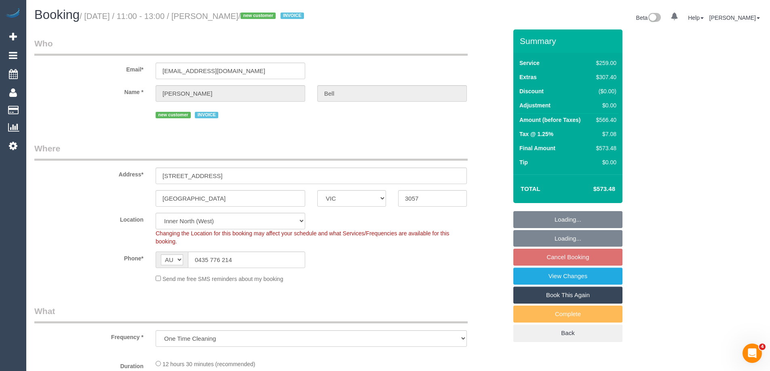
select select "object:607"
select select "number:28"
select select "number:14"
select select "number:19"
select select "number:36"
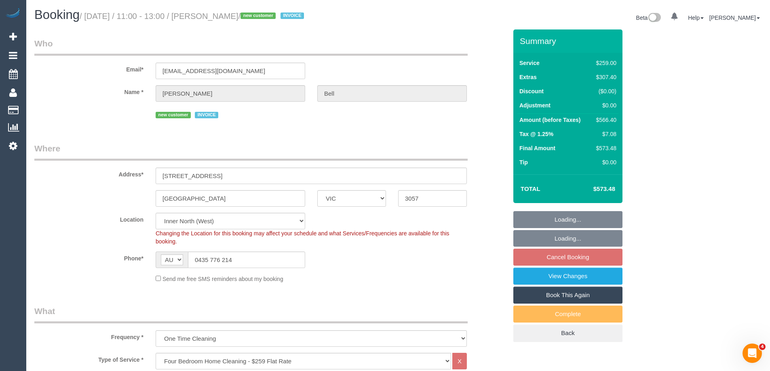
select select "spot1"
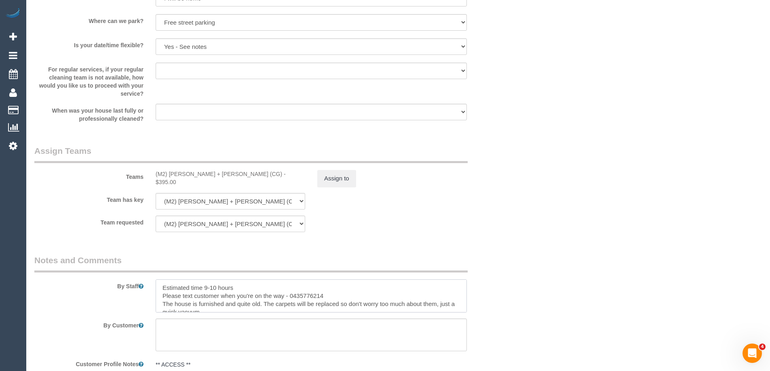
click at [266, 287] on textarea at bounding box center [311, 296] width 311 height 33
click at [349, 298] on textarea at bounding box center [311, 296] width 311 height 33
paste textarea "I have left the gate door open, and the key is under a brick by the left window…"
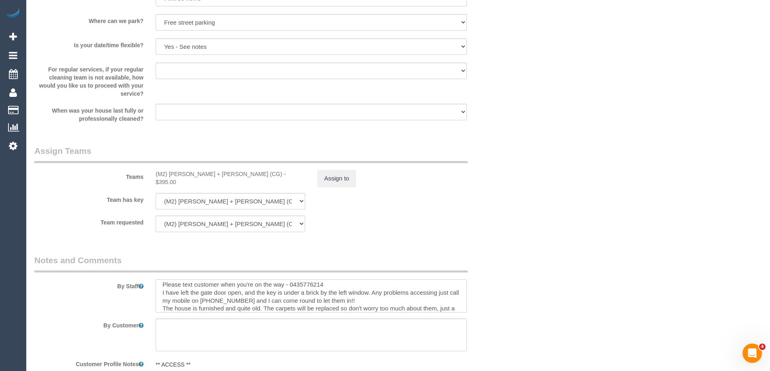
drag, startPoint x: 345, startPoint y: 300, endPoint x: 247, endPoint y: 302, distance: 98.6
click at [247, 302] on textarea at bounding box center [311, 296] width 311 height 33
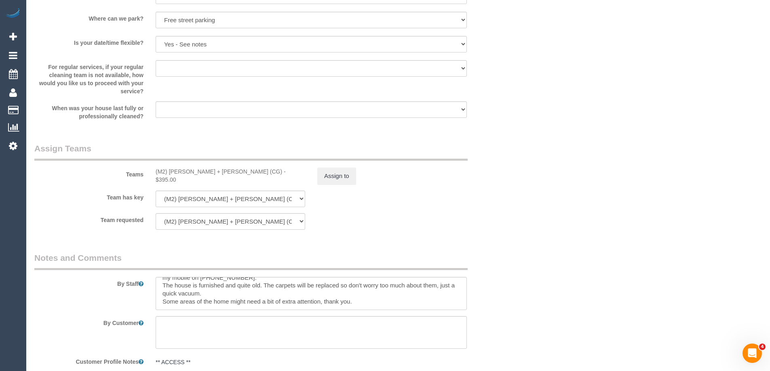
scroll to position [1212, 0]
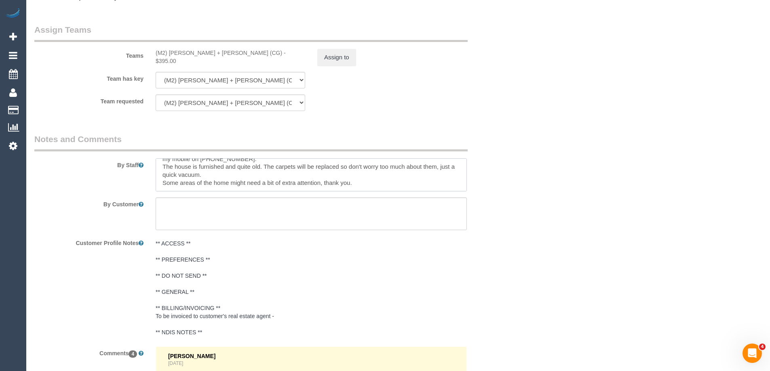
click at [357, 183] on textarea at bounding box center [311, 174] width 311 height 33
paste textarea "- furnished room downstairs - halls / entrance behind door - stairs - kitchen -…"
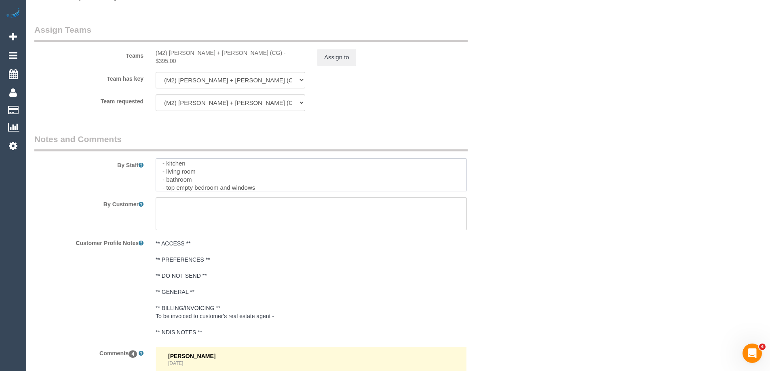
type textarea "Estimated time 9-10 hours Please text customer when you're on the way - 0435776…"
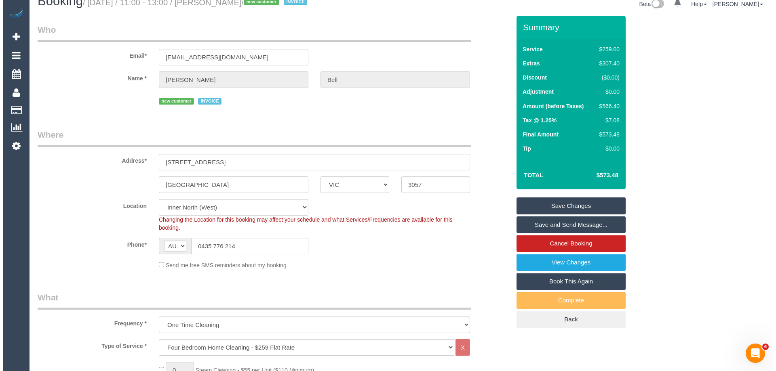
scroll to position [0, 0]
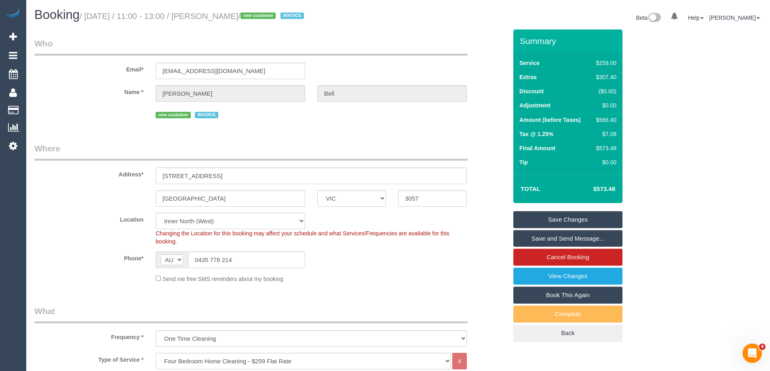
click at [568, 217] on link "Save Changes" at bounding box center [567, 219] width 109 height 17
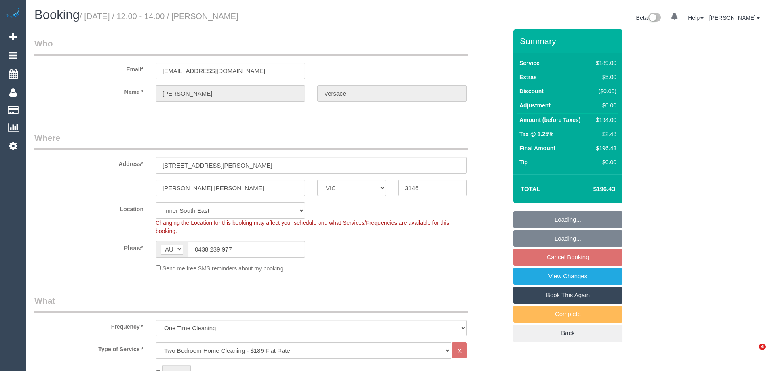
select select "VIC"
select select "string:stripe-pm_1RdPxJ2GScqysDRVBomYTnK4"
select select "spot1"
select select "number:29"
select select "number:14"
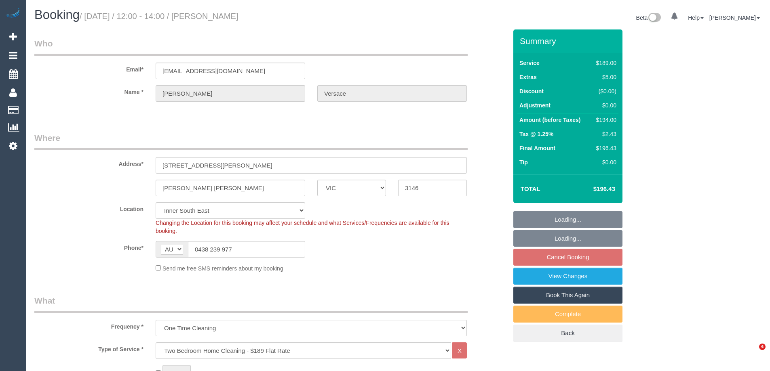
select select "number:19"
select select "number:22"
select select "number:13"
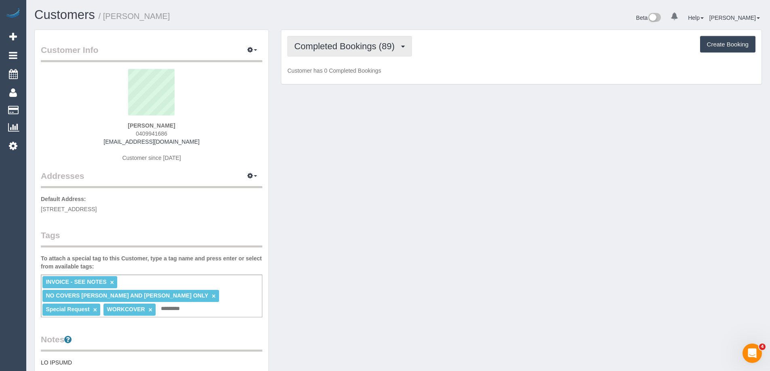
click at [347, 53] on button "Completed Bookings (89)" at bounding box center [349, 46] width 124 height 21
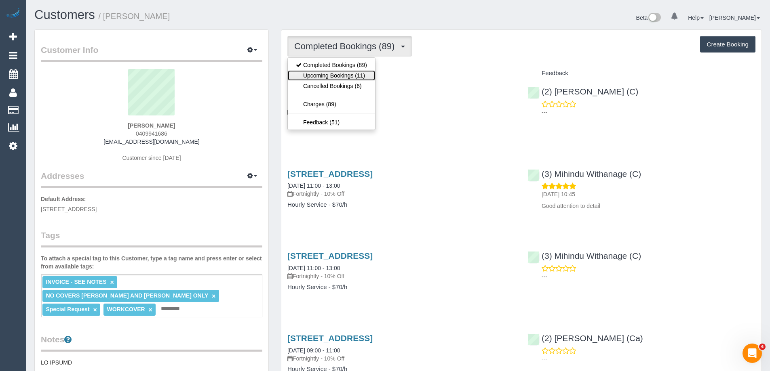
click at [317, 78] on link "Upcoming Bookings (11)" at bounding box center [331, 75] width 87 height 11
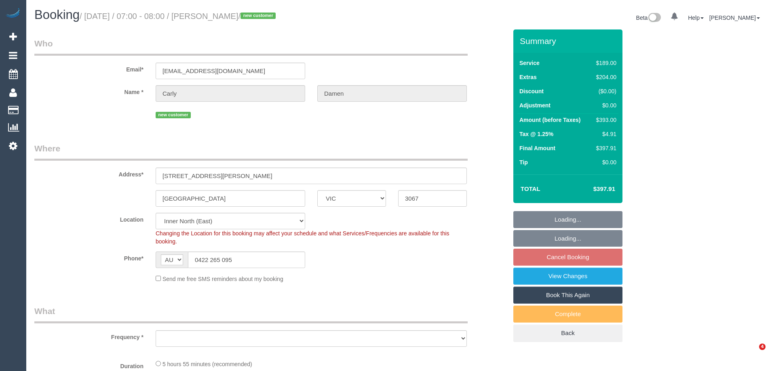
select select "VIC"
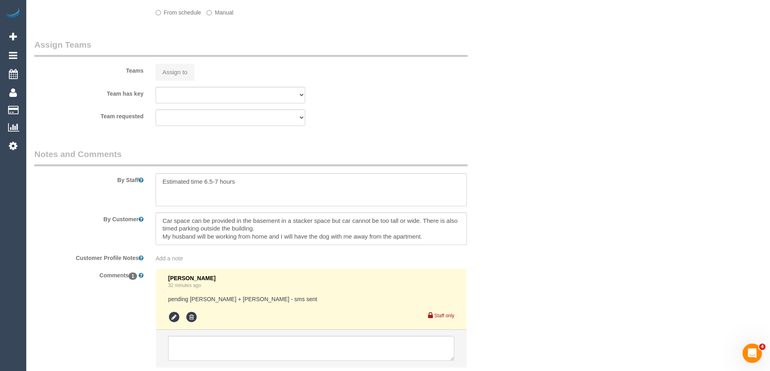
select select "object:554"
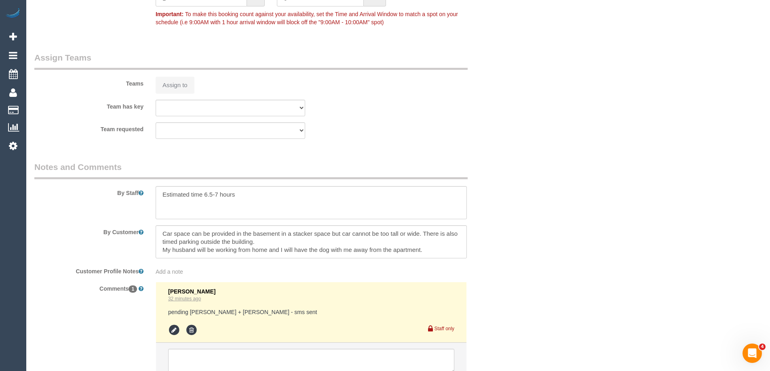
select select "number:27"
select select "number:14"
select select "number:18"
select select "number:24"
select select "number:26"
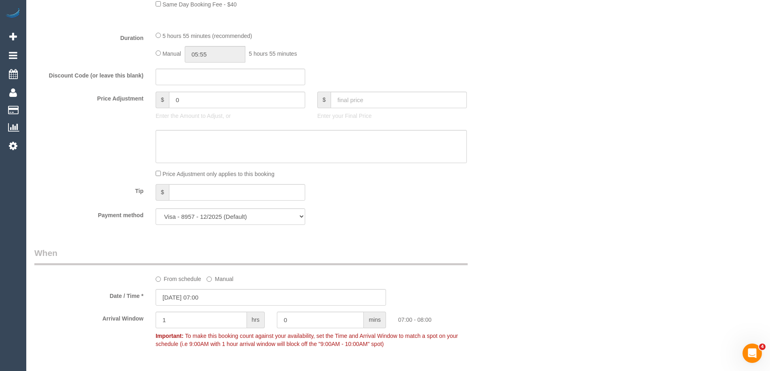
select select "object:815"
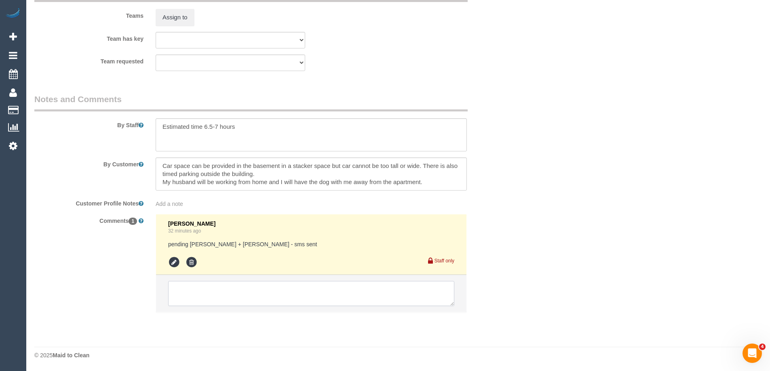
click at [228, 295] on textarea at bounding box center [311, 293] width 286 height 25
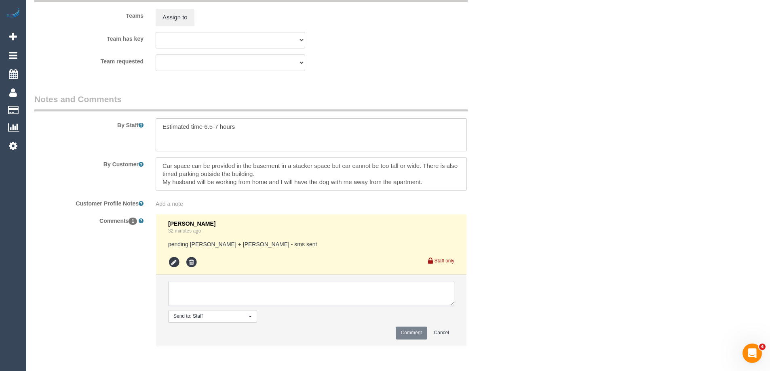
scroll to position [1330, 0]
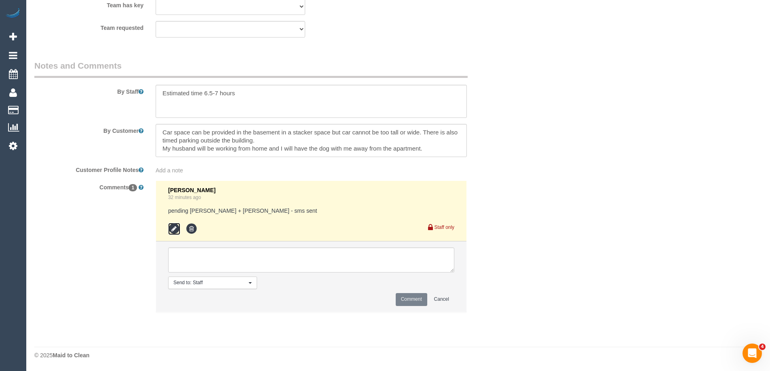
click at [172, 230] on icon at bounding box center [174, 229] width 12 height 12
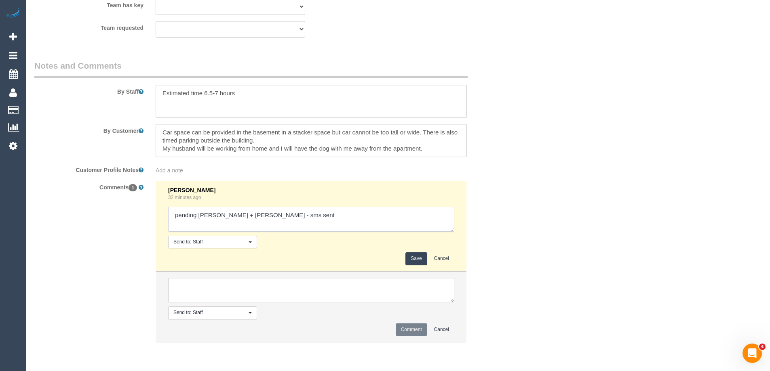
click at [275, 226] on textarea at bounding box center [311, 219] width 286 height 25
type textarea "pending Darly + Karina - sms sent Karina agreed - Darly pending"
click at [416, 261] on button "Save" at bounding box center [415, 259] width 21 height 13
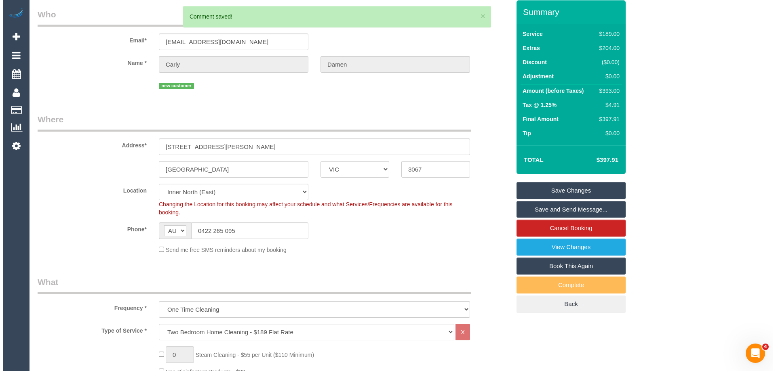
scroll to position [0, 0]
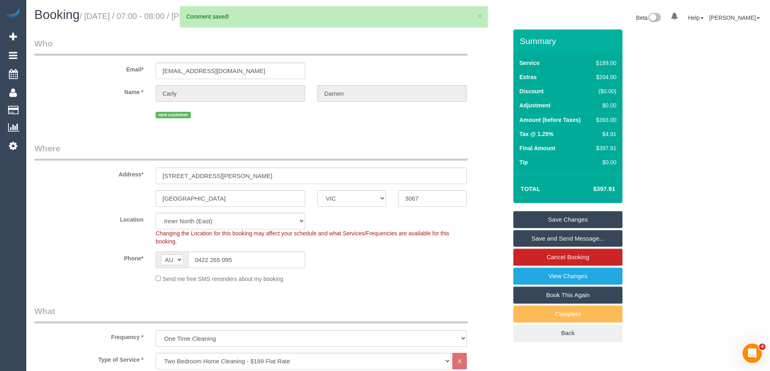
click at [547, 218] on link "Save Changes" at bounding box center [567, 219] width 109 height 17
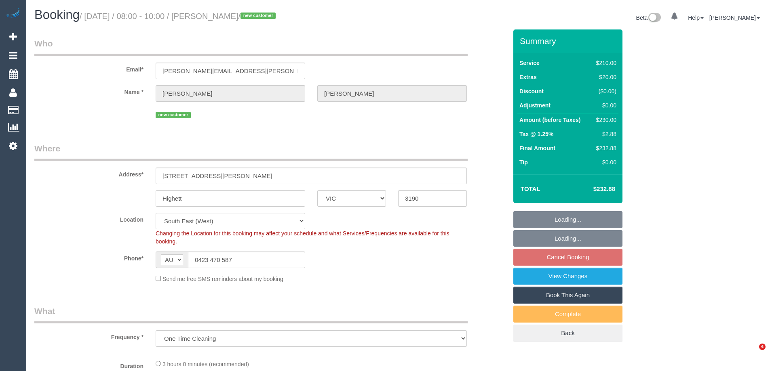
select select "VIC"
select select "number:28"
select select "number:14"
select select "number:19"
select select "number:36"
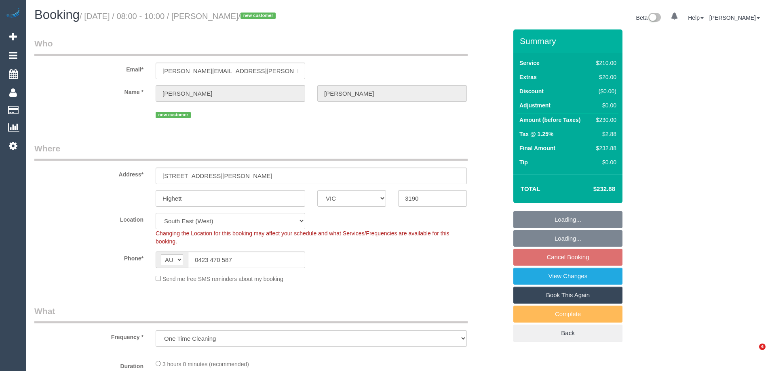
select select "number:35"
select select "number:11"
select select "object:684"
select select "180"
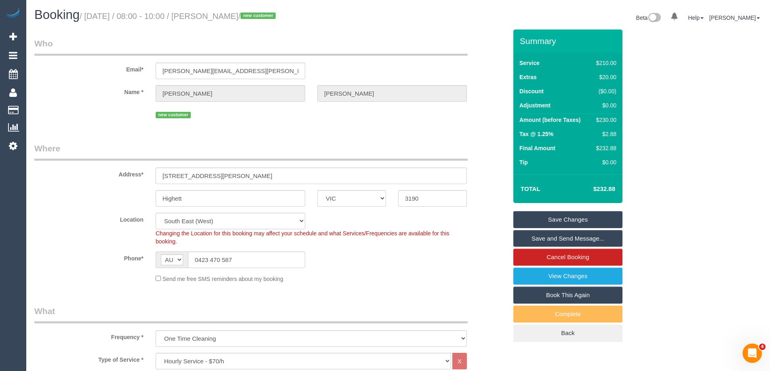
click at [96, 204] on div "Highett ACT NSW NT QLD SA TAS VIC WA 3190" at bounding box center [270, 198] width 485 height 17
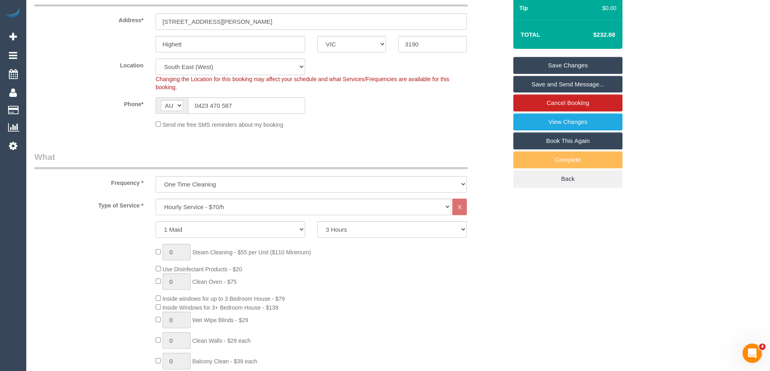
scroll to position [162, 0]
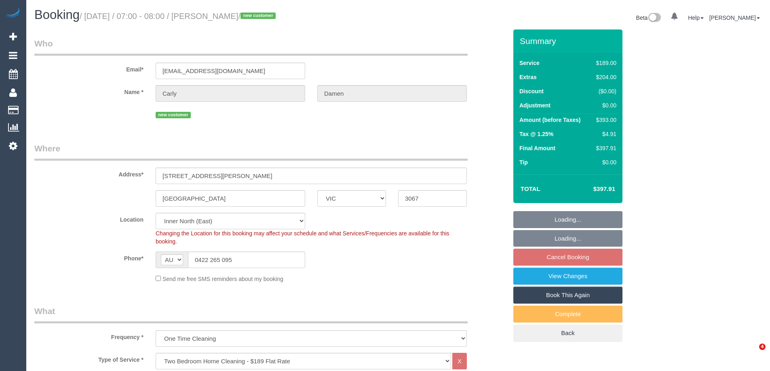
select select "VIC"
select select "number:27"
select select "number:14"
select select "number:18"
select select "number:24"
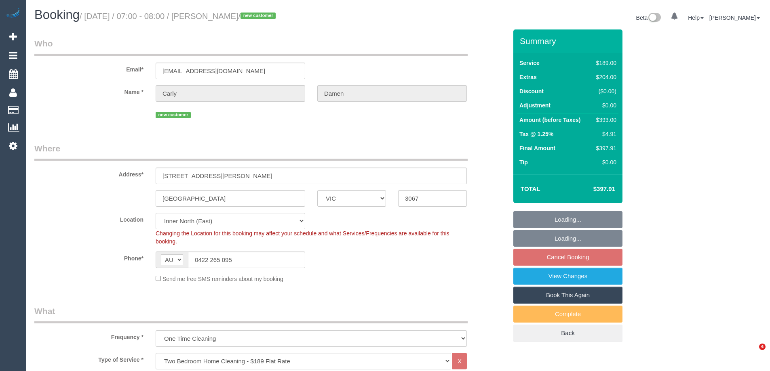
select select "number:26"
select select "object:804"
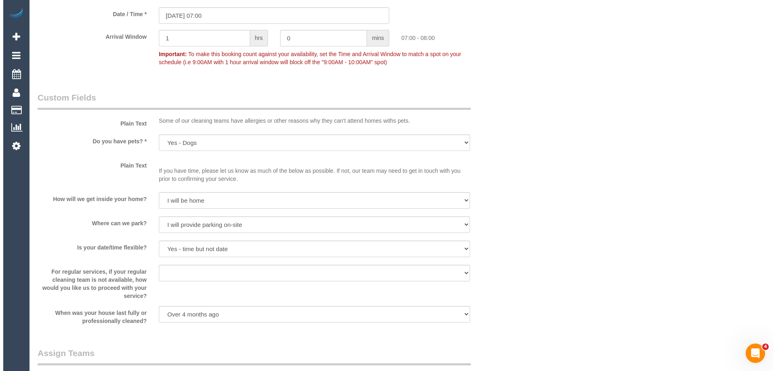
scroll to position [1091, 0]
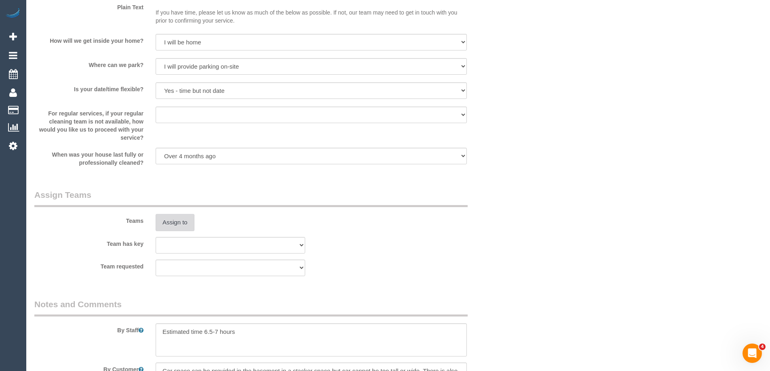
click at [183, 225] on button "Assign to" at bounding box center [175, 222] width 39 height 17
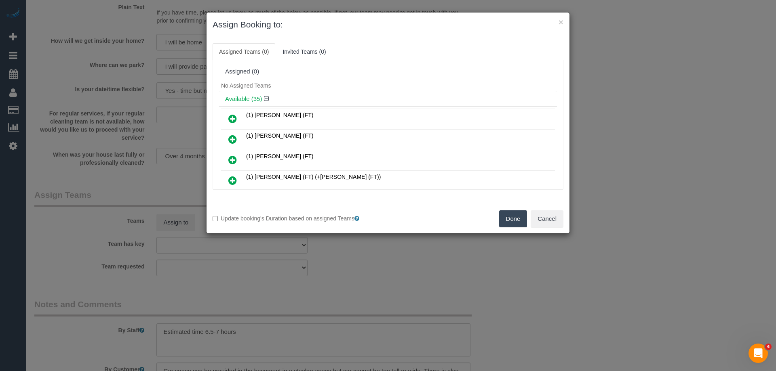
click at [344, 96] on h4 "Available (35)" at bounding box center [388, 99] width 326 height 7
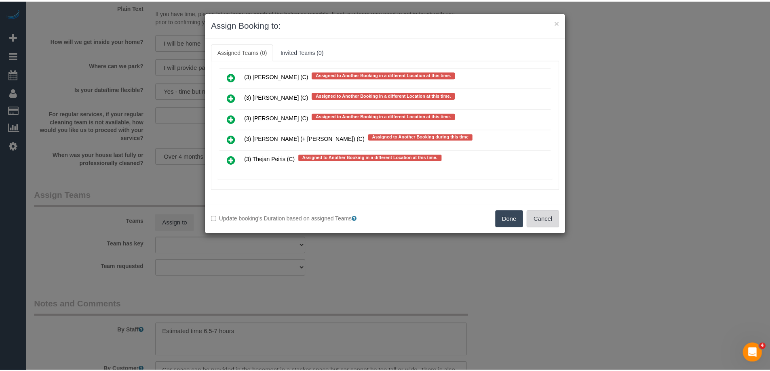
scroll to position [3295, 0]
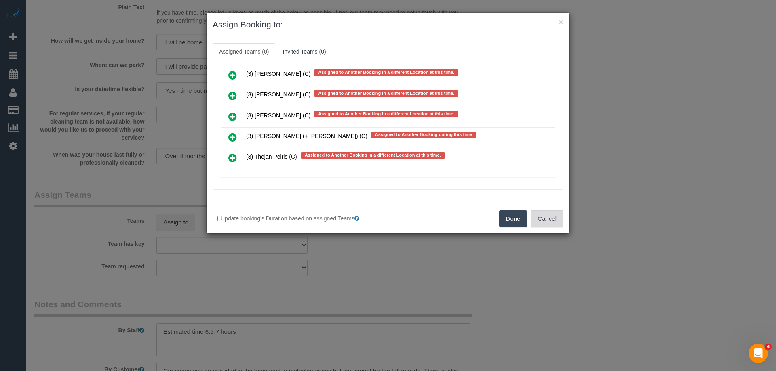
click at [550, 223] on button "Cancel" at bounding box center [546, 218] width 33 height 17
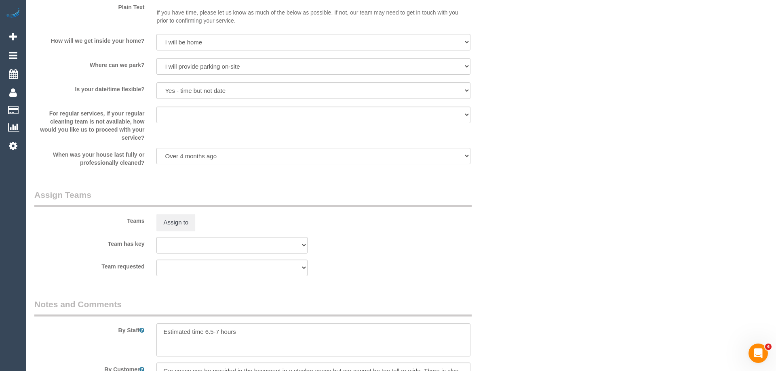
click at [550, 223] on div "× Assign Booking to: Assigned Teams (0) Invited Teams (0) Assigned (0) No Assig…" at bounding box center [388, 185] width 776 height 371
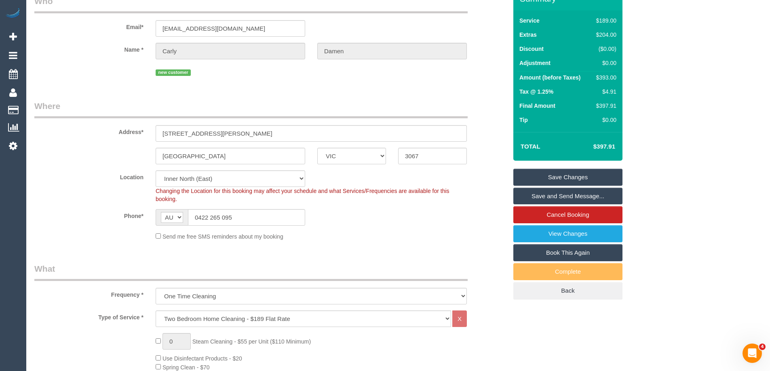
scroll to position [0, 0]
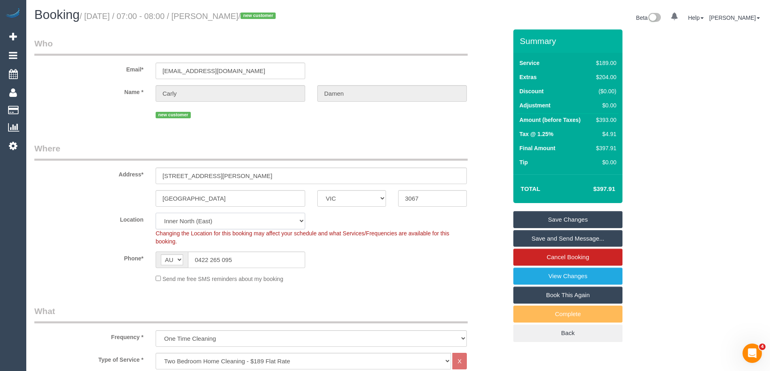
click at [191, 220] on select "Office City East (North) East (South) Inner East Inner North (East) Inner North…" at bounding box center [230, 221] width 149 height 17
select select "50"
click at [156, 213] on select "Office City East (North) East (South) Inner East Inner North (East) Inner North…" at bounding box center [230, 221] width 149 height 17
click at [104, 148] on legend "Where" at bounding box center [250, 152] width 433 height 18
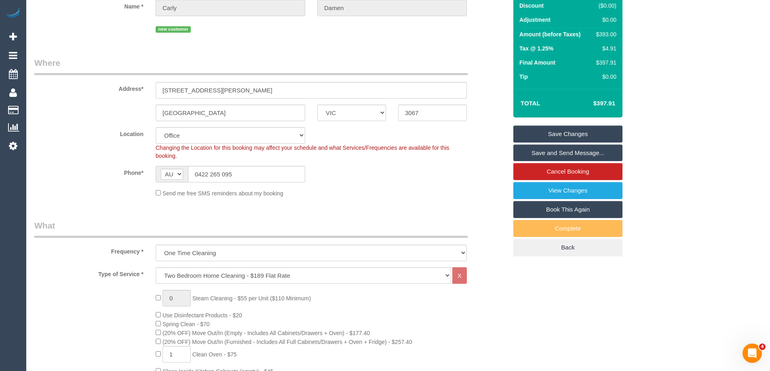
select select "object:5242"
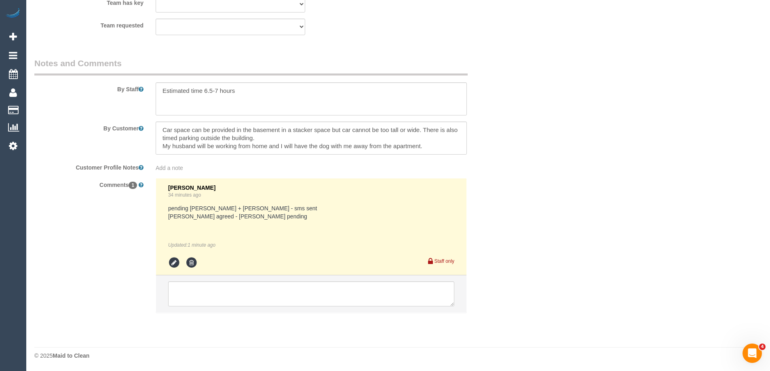
scroll to position [1332, 0]
click at [174, 265] on icon at bounding box center [174, 263] width 12 height 12
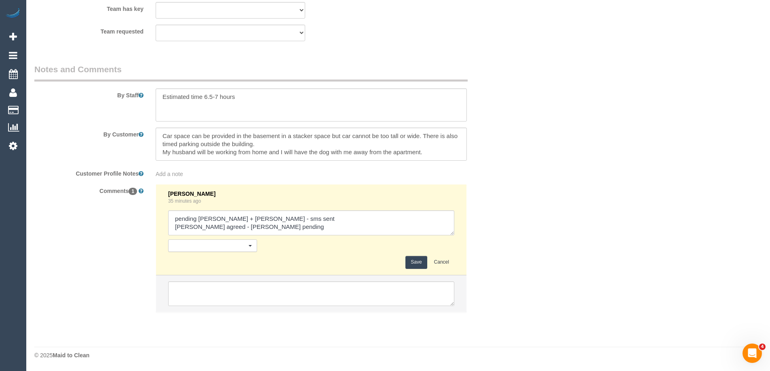
scroll to position [1326, 0]
click at [226, 228] on textarea at bounding box center [311, 222] width 286 height 25
drag, startPoint x: 273, startPoint y: 225, endPoint x: 164, endPoint y: 228, distance: 108.3
click at [165, 228] on li "Laura Butera 35 minutes ago Send to: Staff Nothing selected Send to: Staff Send…" at bounding box center [311, 230] width 310 height 91
type textarea "pending Darly + Karina - sms sent - agreed"
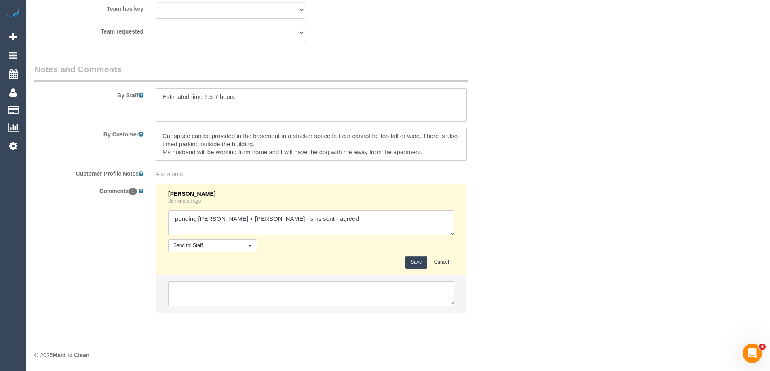
click at [411, 262] on button "Save" at bounding box center [415, 262] width 21 height 13
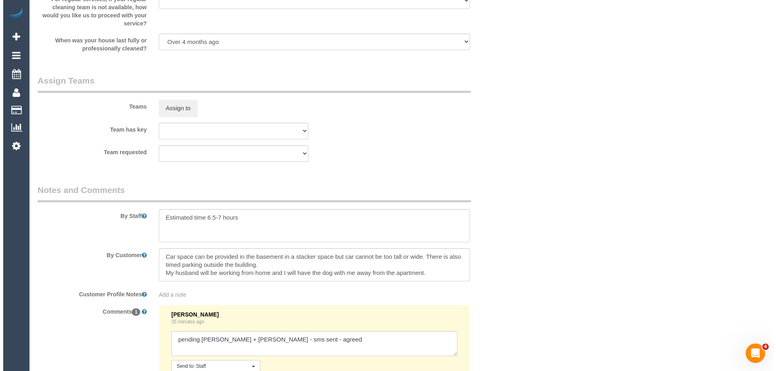
scroll to position [1205, 0]
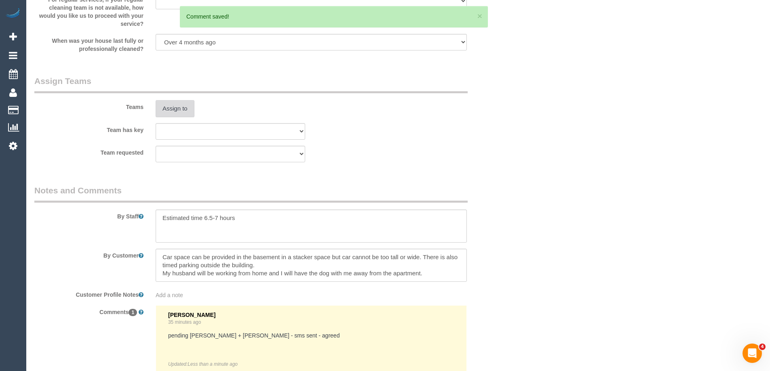
click at [190, 103] on button "Assign to" at bounding box center [175, 108] width 39 height 17
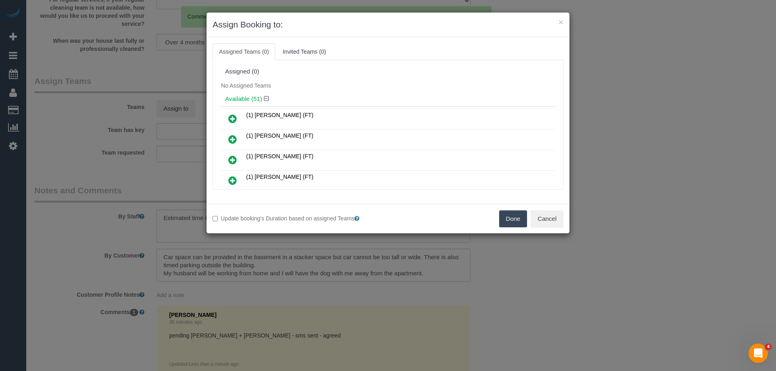
scroll to position [3996, 0]
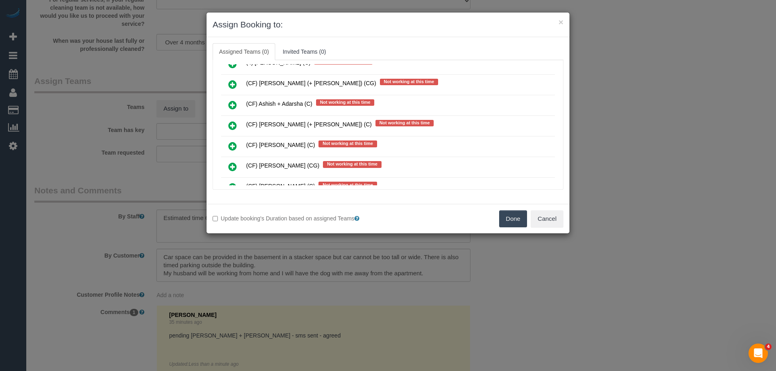
click at [231, 125] on icon at bounding box center [232, 126] width 8 height 10
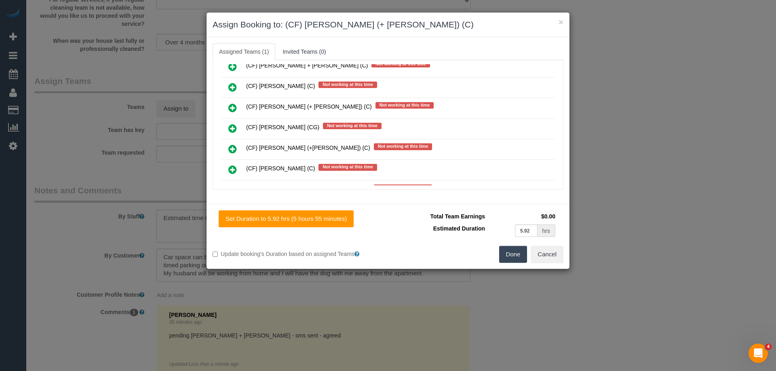
click at [229, 105] on icon at bounding box center [232, 108] width 8 height 10
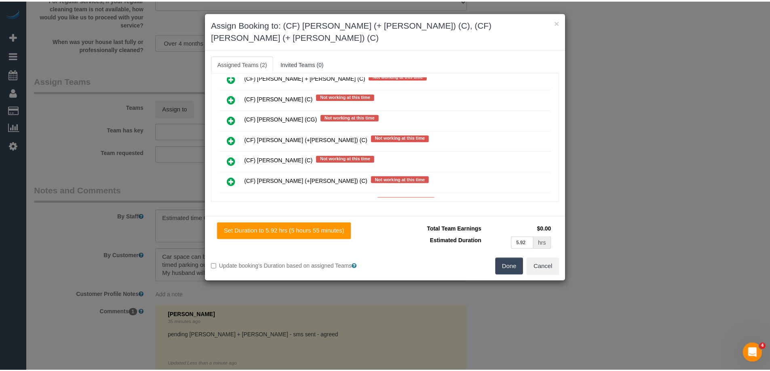
scroll to position [0, 0]
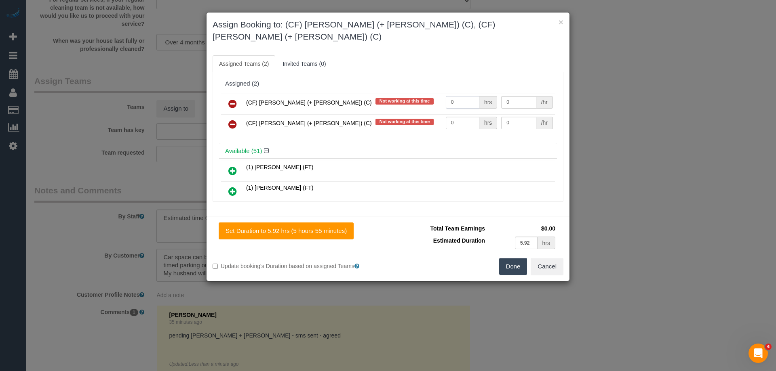
click at [460, 96] on input "0" at bounding box center [463, 102] width 34 height 13
type input "1"
click at [463, 114] on td "0 hrs" at bounding box center [472, 124] width 56 height 21
click at [462, 117] on input "0" at bounding box center [463, 123] width 34 height 13
type input "01"
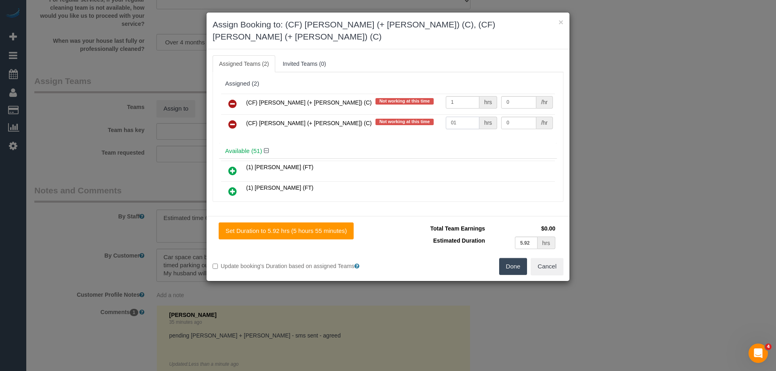
click at [466, 117] on input "01" at bounding box center [463, 123] width 34 height 13
type input "1"
click at [512, 96] on input "0" at bounding box center [518, 102] width 35 height 13
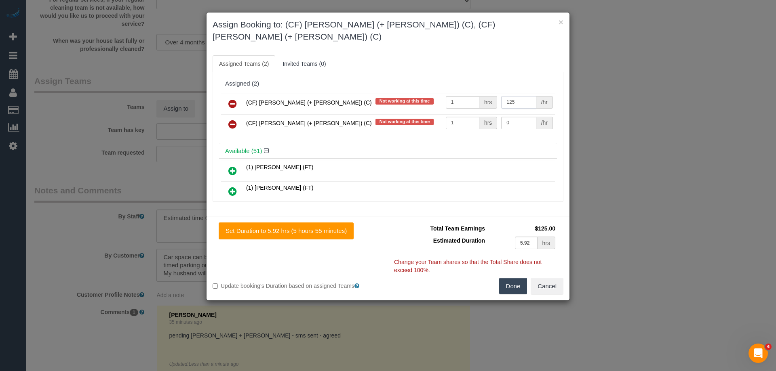
type input "125"
click at [511, 117] on input "0" at bounding box center [518, 123] width 35 height 13
type input "125"
click at [511, 278] on button "Done" at bounding box center [513, 286] width 28 height 17
click at [511, 275] on div "× Assign Booking to: (CF) Darly (+ Karina) (C), (CF) Karina (+ Darly) (C) Assig…" at bounding box center [388, 185] width 776 height 371
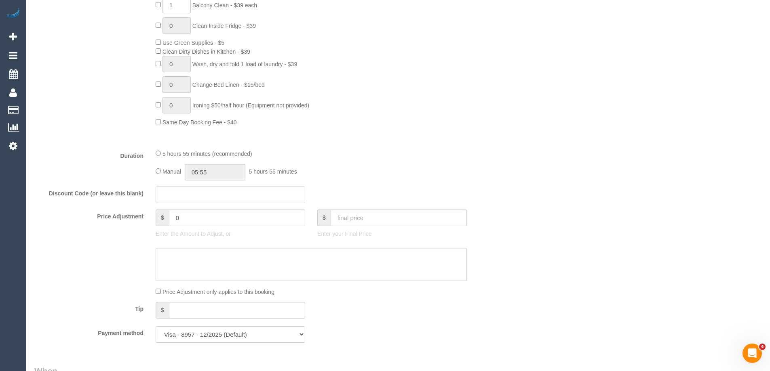
scroll to position [518, 0]
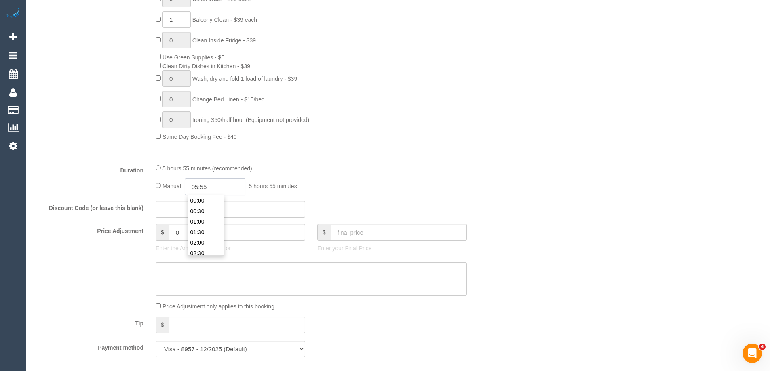
click at [209, 184] on input "05:55" at bounding box center [215, 187] width 61 height 17
type input "03:30"
click at [203, 224] on li "03:30" at bounding box center [206, 226] width 36 height 11
drag, startPoint x: 394, startPoint y: 171, endPoint x: 420, endPoint y: 174, distance: 26.4
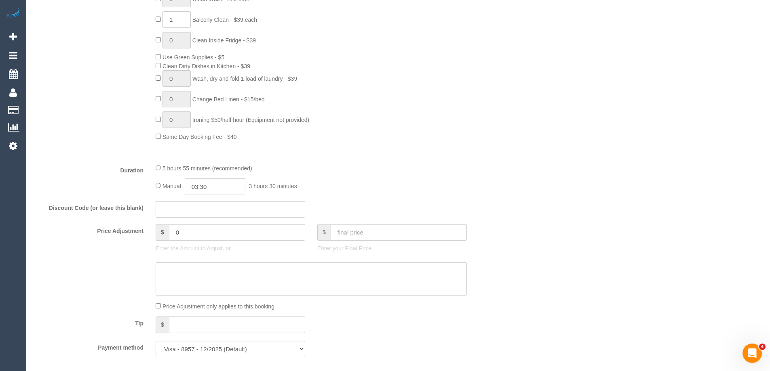
click at [396, 170] on div "5 hours 55 minutes (recommended)" at bounding box center [311, 168] width 311 height 9
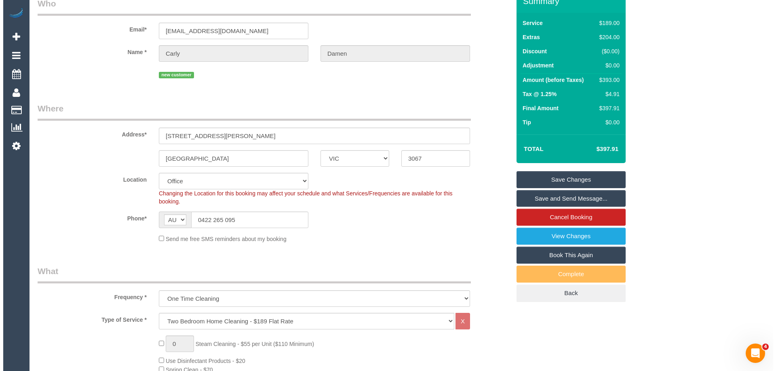
scroll to position [33, 0]
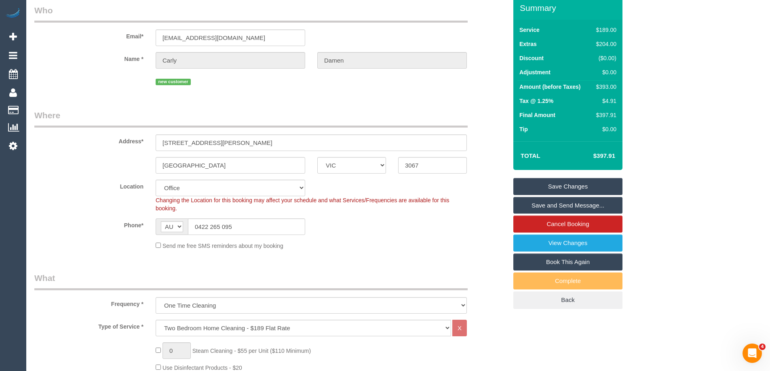
click at [544, 203] on link "Save and Send Message..." at bounding box center [567, 205] width 109 height 17
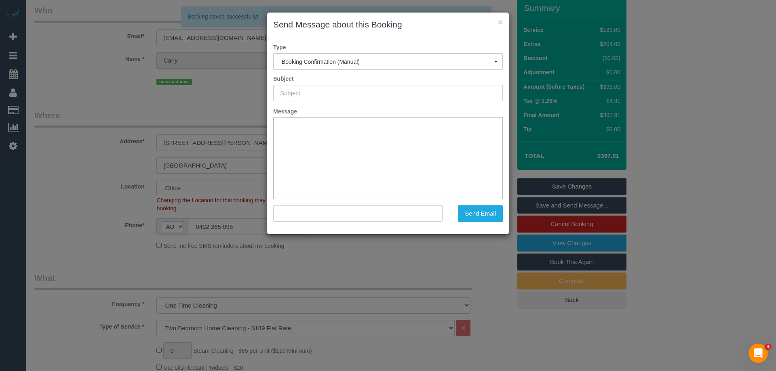
type input "Booking Confirmed"
type input ""Carly Damen" <carlydamen@gmail.com>"
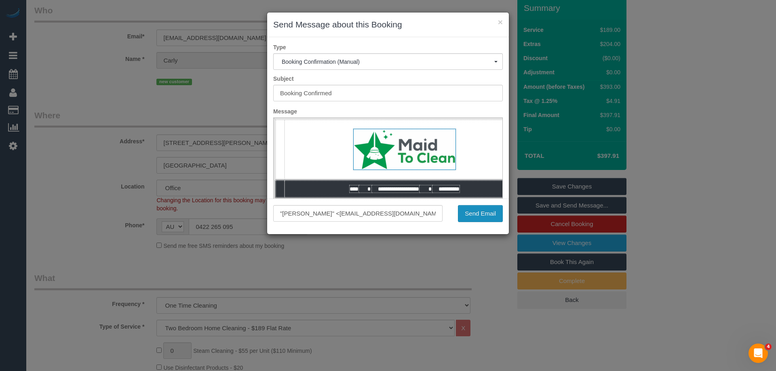
click at [483, 215] on button "Send Email" at bounding box center [480, 213] width 45 height 17
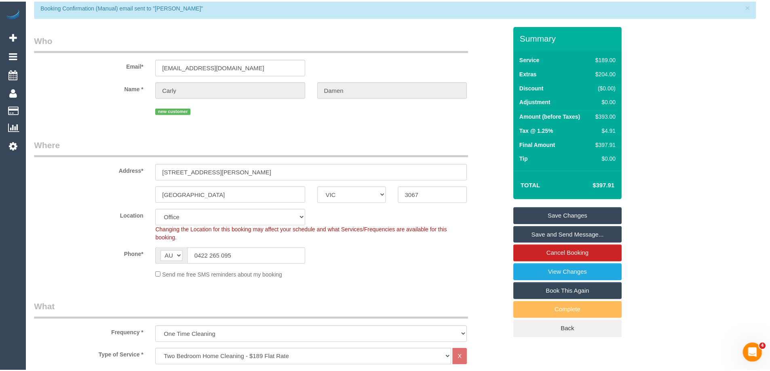
scroll to position [62, 0]
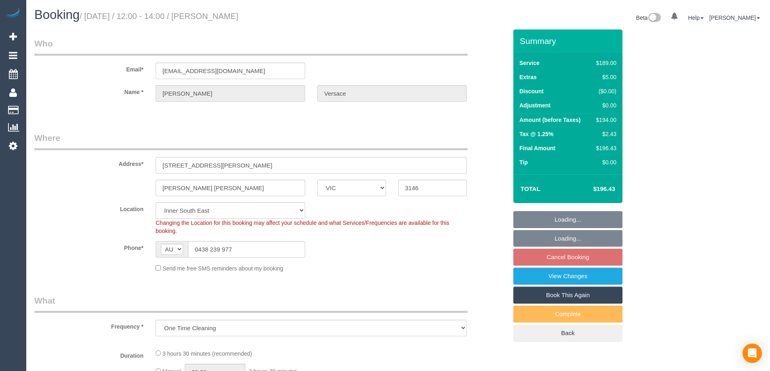
select select "VIC"
select select "string:stripe-pm_1RdPxJ2GScqysDRVBomYTnK4"
select select "number:29"
select select "number:14"
select select "number:19"
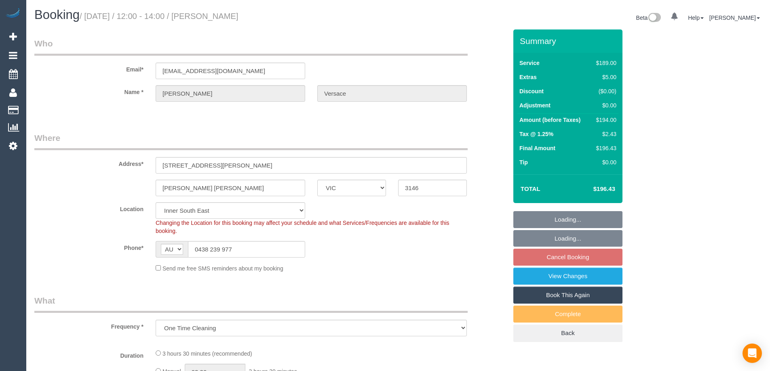
select select "number:22"
select select "number:13"
select select "object:675"
select select "spot1"
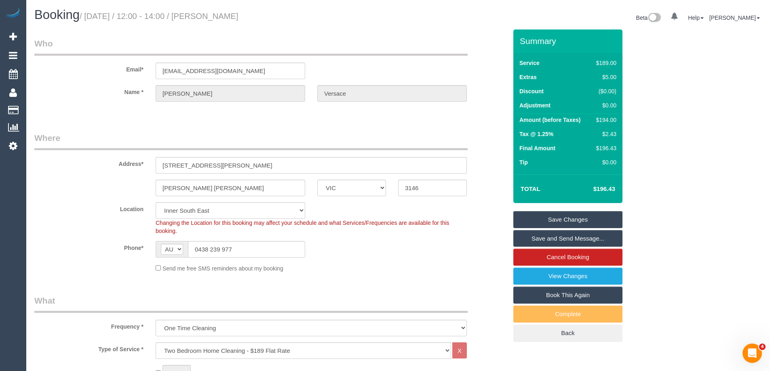
drag, startPoint x: 259, startPoint y: 15, endPoint x: 226, endPoint y: 15, distance: 32.3
click at [225, 15] on h1 "Booking / September 06, 2025 / 12:00 - 14:00 / Debbie Versace" at bounding box center [213, 15] width 358 height 14
click at [604, 122] on div "$194.00" at bounding box center [604, 120] width 23 height 8
copy div "194.00"
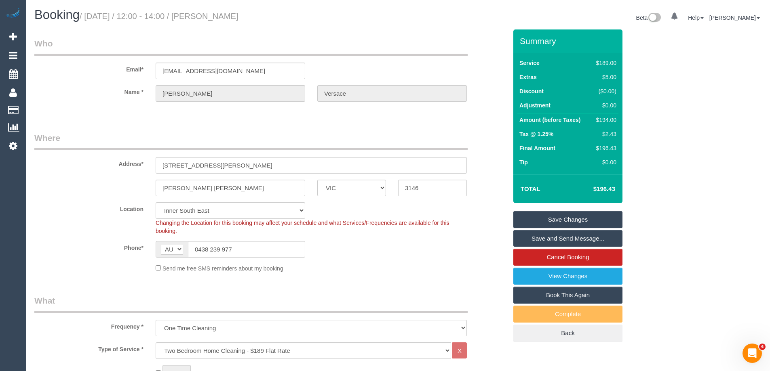
click at [664, 125] on div "Summary Service $189.00 Extras $5.00 Discount ($0.00) Adjustment $0.00 Amount (…" at bounding box center [598, 193] width 182 height 329
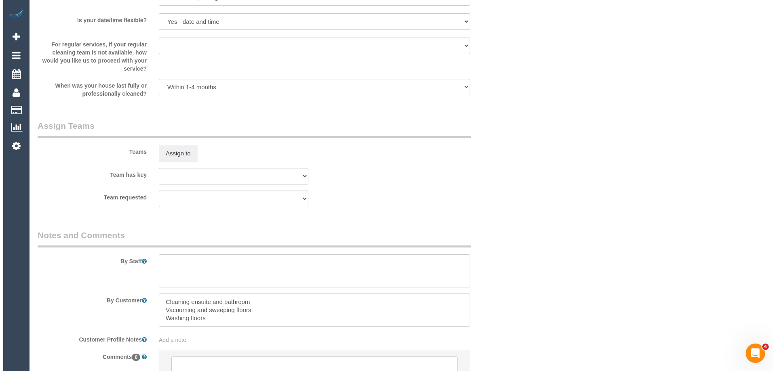
scroll to position [1181, 0]
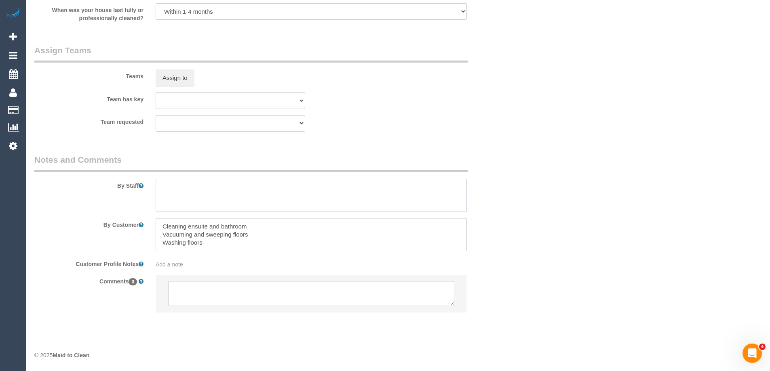
click at [203, 185] on textarea at bounding box center [311, 195] width 311 height 33
type textarea "E"
click at [293, 195] on textarea at bounding box center [311, 195] width 311 height 33
type textarea "Estimated time 3-3.5 hours"
click at [178, 88] on sui-booking-teams "Teams Assign to Team has key (0) Office (1) Debbie Brodjanac (FT) (1) Helen Tri…" at bounding box center [270, 87] width 473 height 87
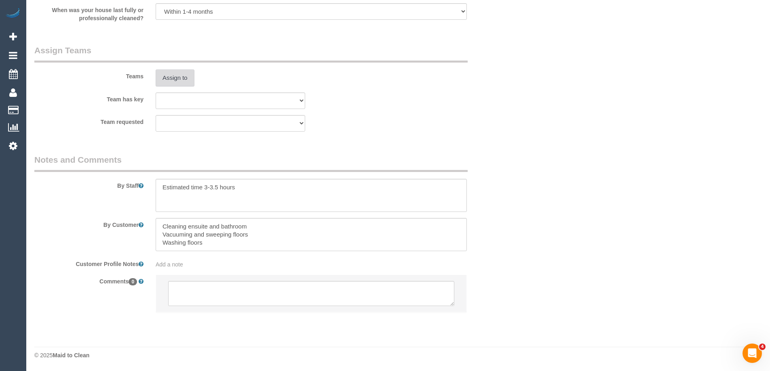
click at [178, 78] on button "Assign to" at bounding box center [175, 77] width 39 height 17
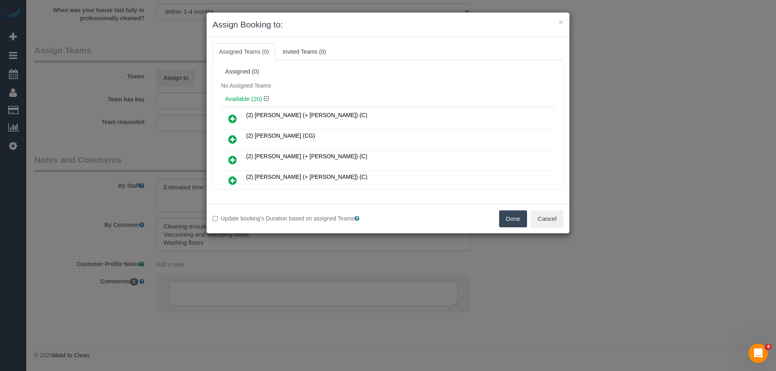
click at [357, 84] on div "No Assigned Teams" at bounding box center [388, 86] width 338 height 12
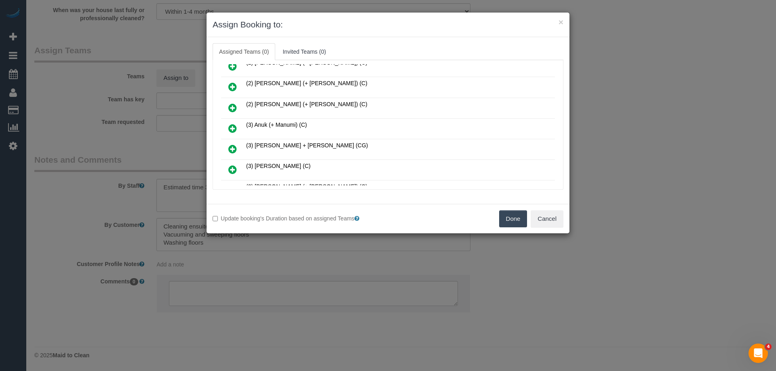
click at [235, 131] on icon at bounding box center [232, 129] width 8 height 10
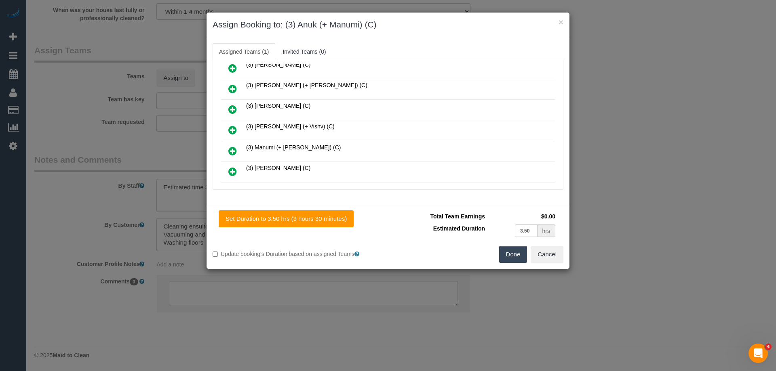
click at [230, 150] on icon at bounding box center [232, 151] width 8 height 10
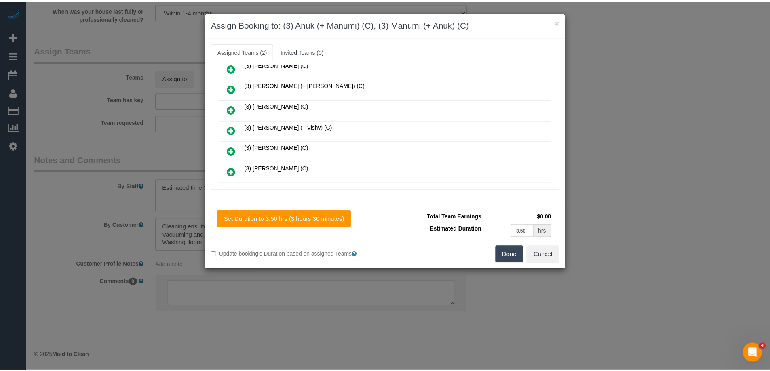
scroll to position [0, 0]
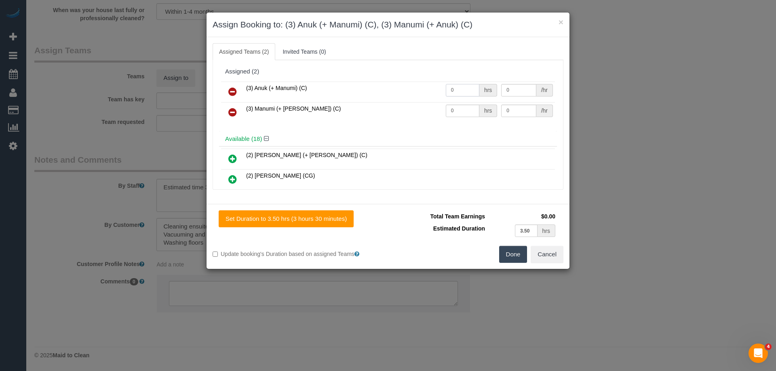
click at [465, 90] on input "0" at bounding box center [463, 90] width 34 height 13
type input "1"
click at [459, 113] on input "0" at bounding box center [463, 111] width 34 height 13
type input "1"
click at [515, 89] on input "0" at bounding box center [518, 90] width 35 height 13
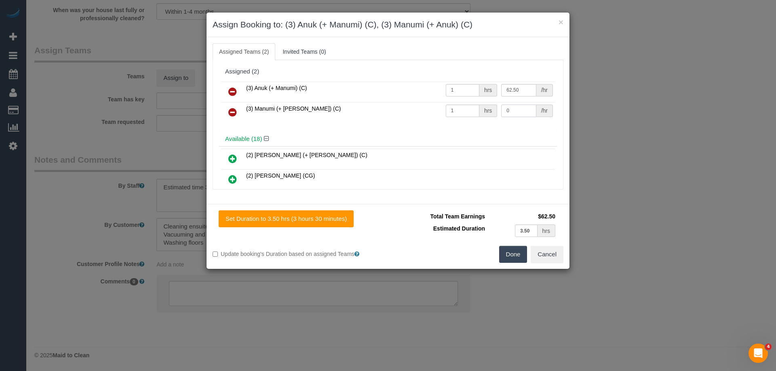
type input "62.5"
click at [524, 110] on input "0" at bounding box center [518, 111] width 35 height 13
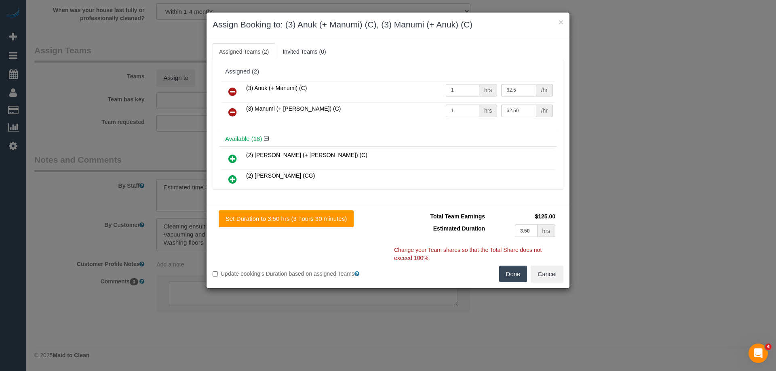
type input "62.5"
click at [513, 272] on button "Done" at bounding box center [513, 274] width 28 height 17
click at [513, 272] on div "× Assign Booking to: (3) Anuk (+ Manumi) (C), (3) Manumi (+ Anuk) (C) Assigned …" at bounding box center [388, 185] width 776 height 371
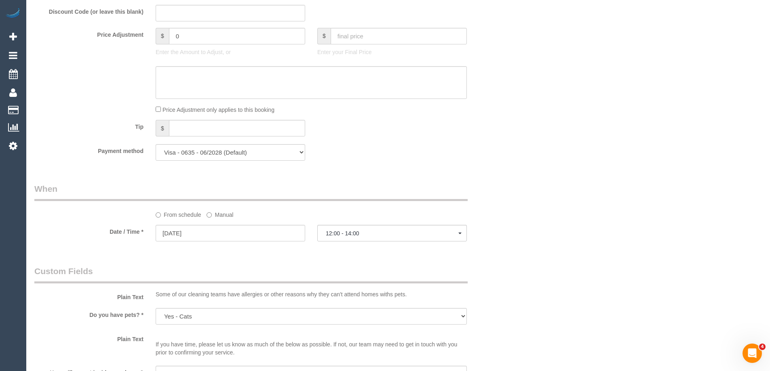
scroll to position [655, 0]
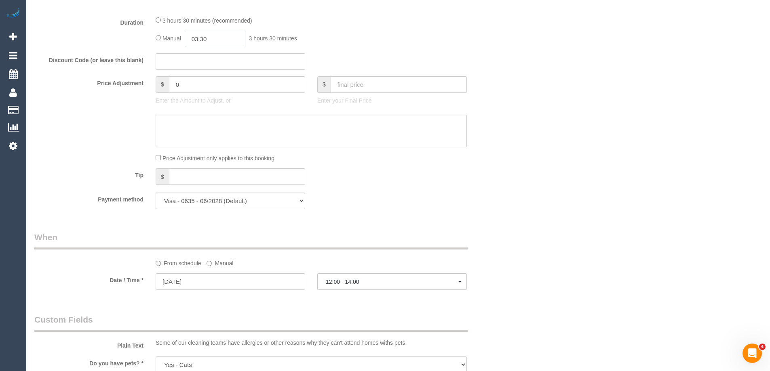
click at [227, 47] on input "03:30" at bounding box center [215, 39] width 61 height 17
drag, startPoint x: 206, startPoint y: 81, endPoint x: 227, endPoint y: 46, distance: 40.2
click at [207, 80] on li "01:30" at bounding box center [206, 84] width 36 height 11
click at [228, 41] on input "01:30" at bounding box center [215, 39] width 61 height 17
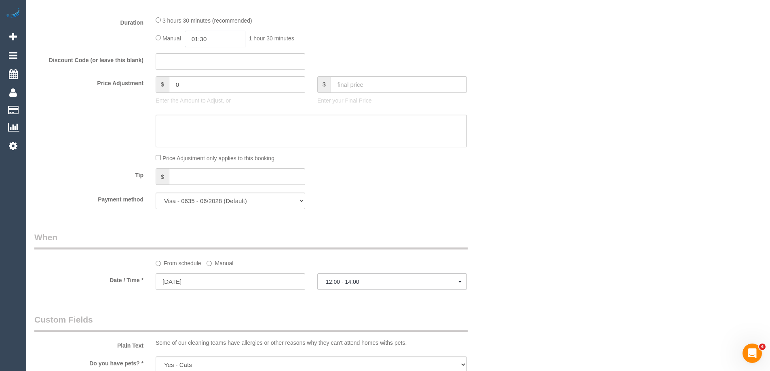
scroll to position [21, 0]
type input "01:4"
select select "spot11"
type input "01:45"
click at [570, 115] on div "Who Email* debbiejean05@hotmail.com Name * Debbie Versace Where Address* 23 Ber…" at bounding box center [397, 121] width 727 height 1494
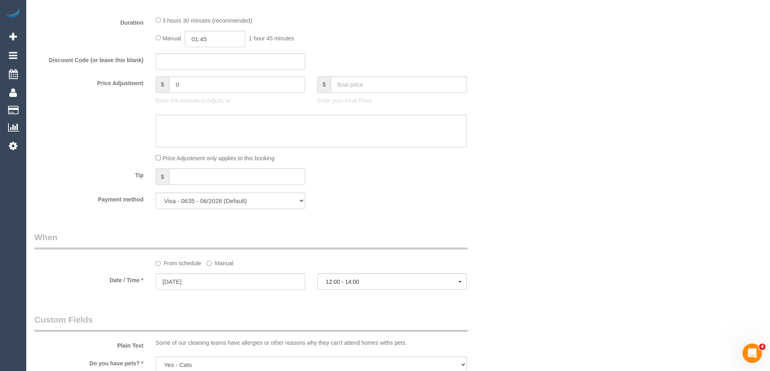
select select "spot21"
select select "spot31"
select select "spot41"
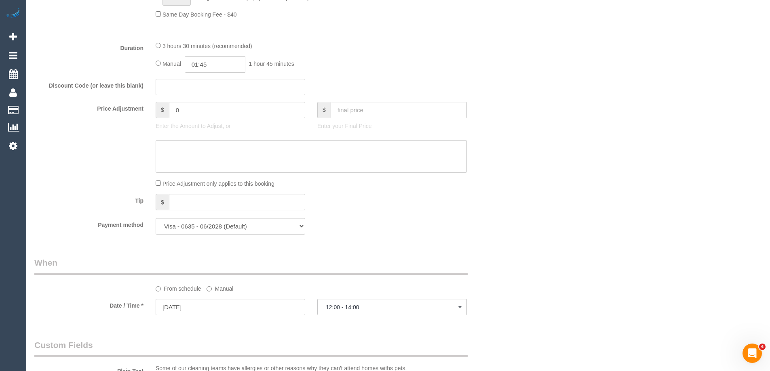
select select "spot51"
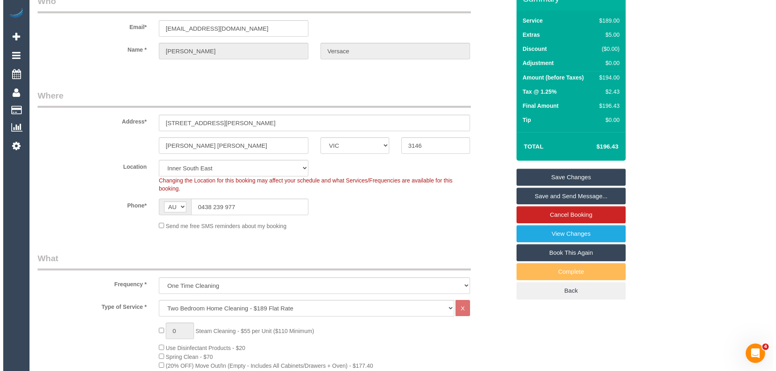
scroll to position [9, 0]
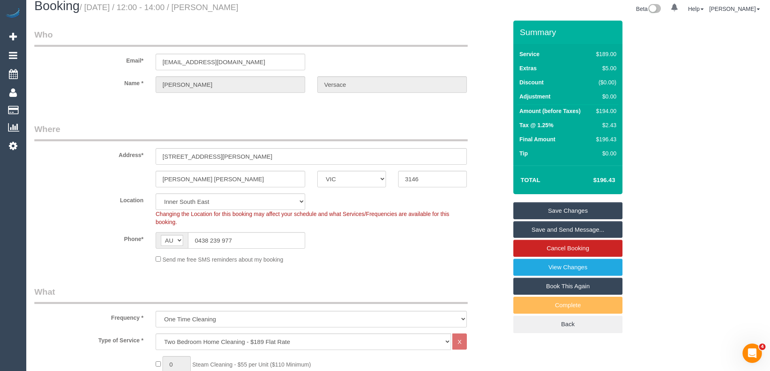
click at [570, 232] on link "Save and Send Message..." at bounding box center [567, 229] width 109 height 17
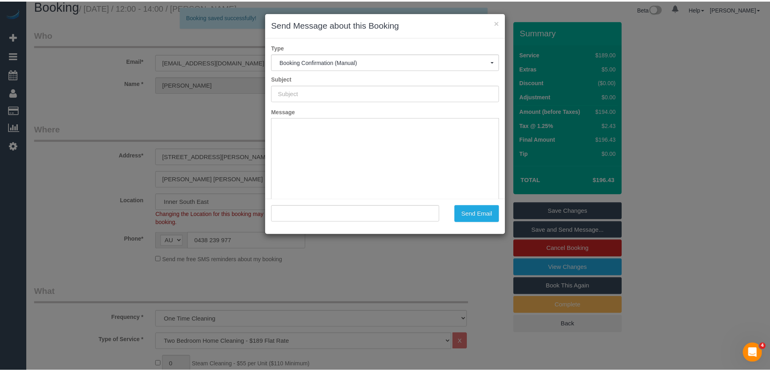
scroll to position [0, 0]
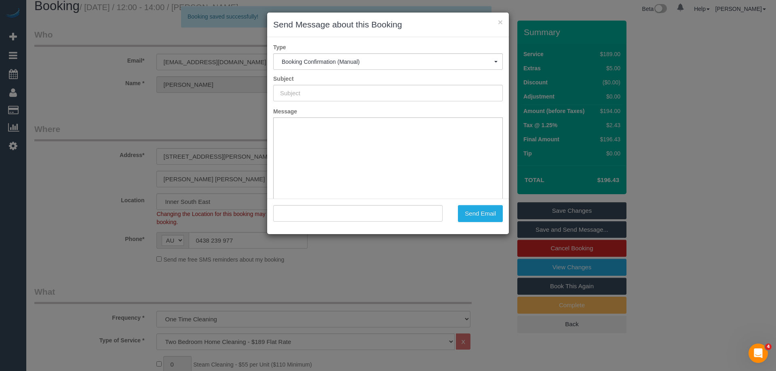
type input "Booking Confirmed"
type input ""Debbie Versace" <debbiejean05@hotmail.com>"
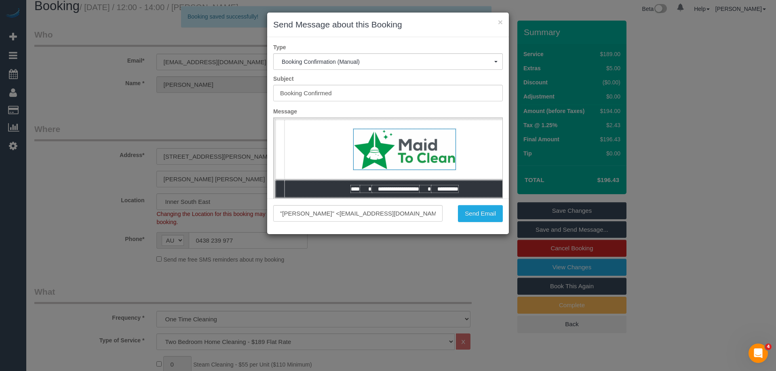
click at [479, 223] on div ""Debbie Versace" <debbiejean05@hotmail.com> Send Email" at bounding box center [388, 217] width 242 height 36
click at [483, 214] on button "Send Email" at bounding box center [480, 213] width 45 height 17
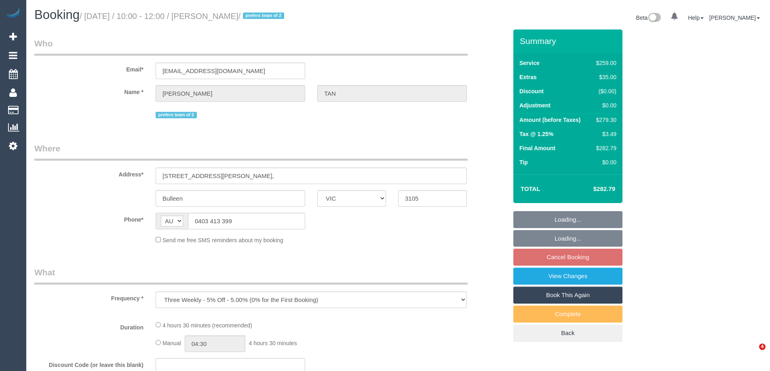
select select "VIC"
select select "number:28"
select select "number:14"
select select "number:19"
select select "number:24"
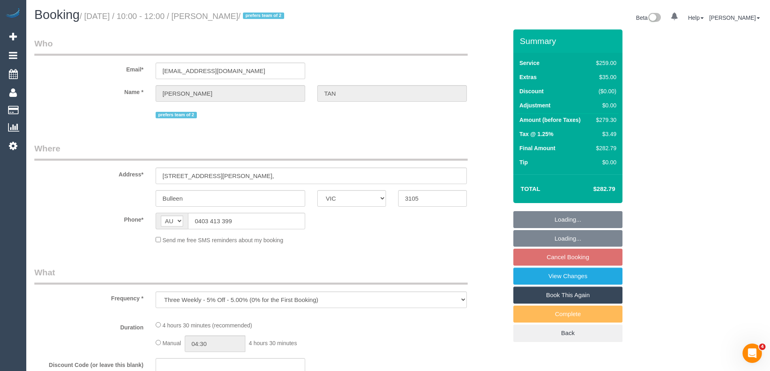
select select "number:34"
select select "number:26"
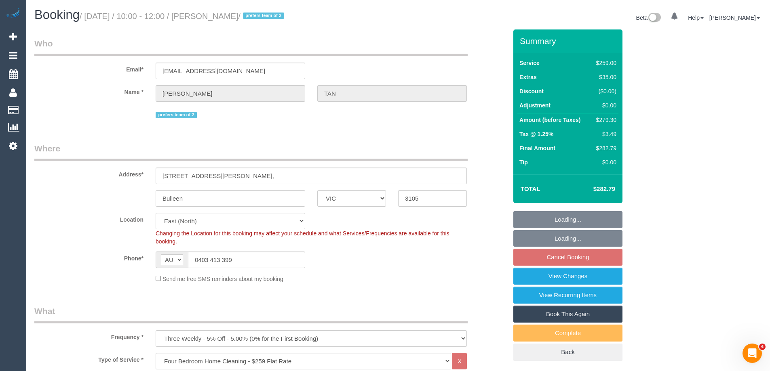
select select "object:782"
select select "string:stripe-pm_1RI0op2GScqysDRVmhx9fUxm"
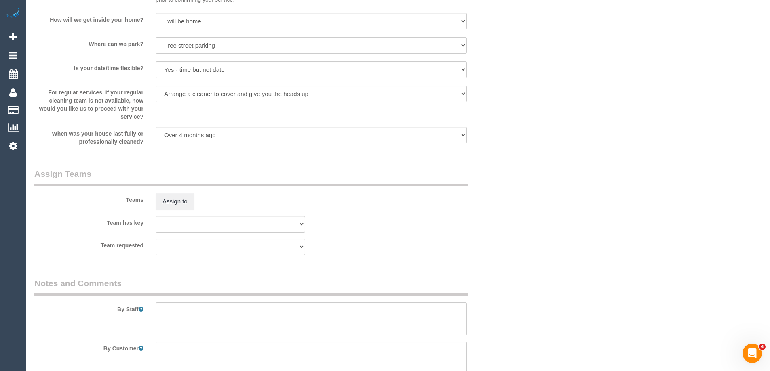
scroll to position [1235, 0]
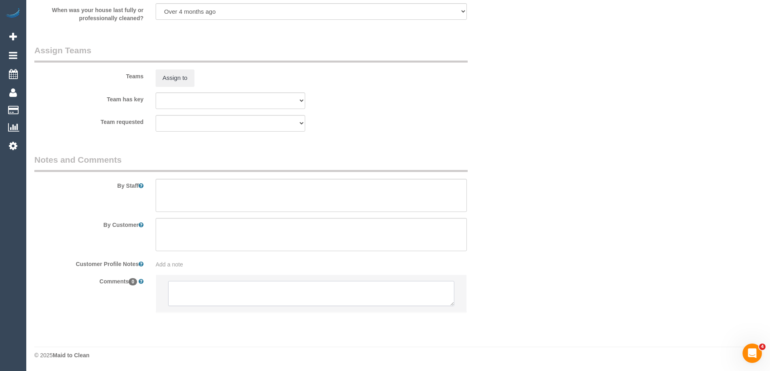
click at [221, 294] on textarea at bounding box center [311, 293] width 286 height 25
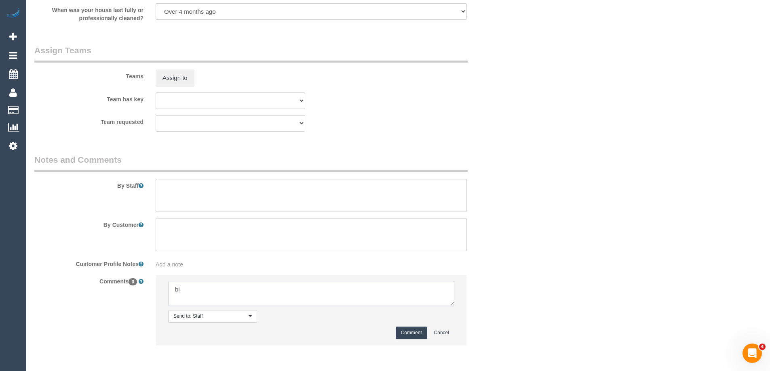
type textarea "b"
click at [179, 291] on textarea at bounding box center [311, 293] width 286 height 25
type textarea "Vish + Mad?"
drag, startPoint x: 414, startPoint y: 330, endPoint x: 620, endPoint y: 179, distance: 256.3
click at [414, 330] on button "Comment" at bounding box center [412, 333] width 32 height 13
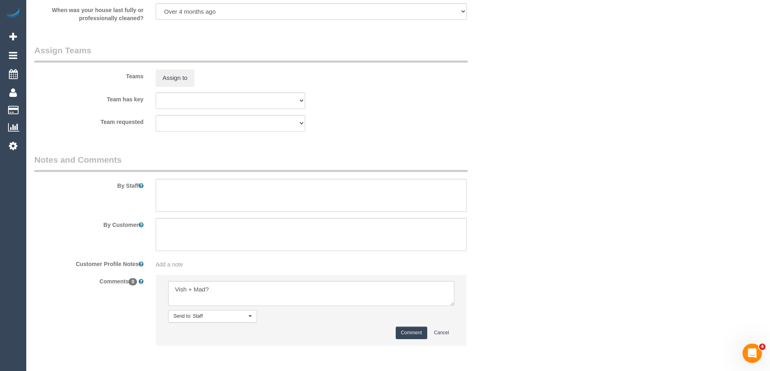
drag, startPoint x: 620, startPoint y: 179, endPoint x: 634, endPoint y: 175, distance: 14.3
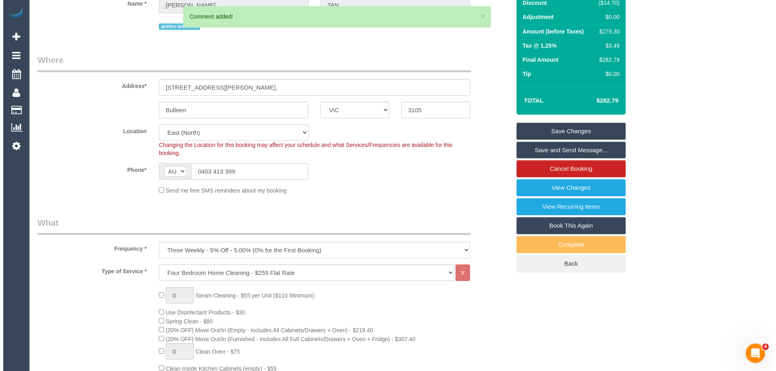
scroll to position [0, 0]
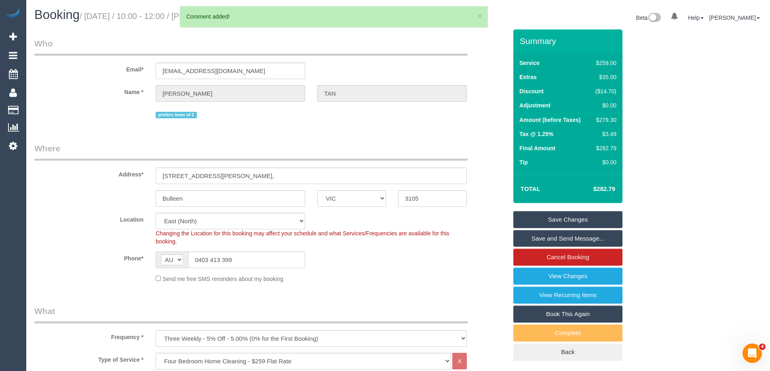
click at [598, 217] on link "Save Changes" at bounding box center [567, 219] width 109 height 17
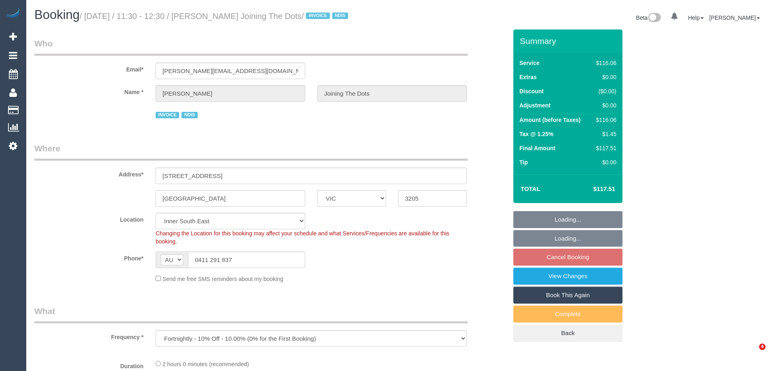
select select "VIC"
select select "object:585"
select select "number:28"
select select "number:14"
select select "number:19"
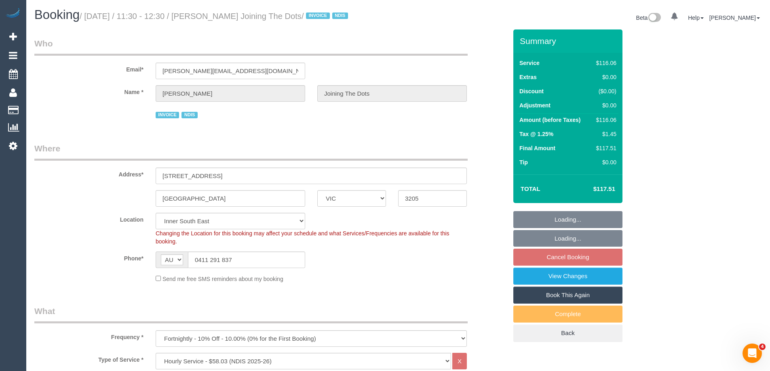
select select "number:36"
select select "number:35"
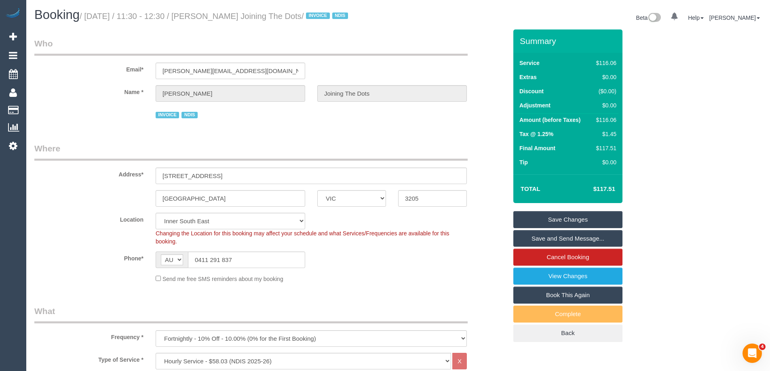
drag, startPoint x: 346, startPoint y: 17, endPoint x: 224, endPoint y: 13, distance: 122.1
click at [224, 13] on small "/ September 10, 2025 / 11:30 - 12:30 / Edwina Mendes Joining The Dots / INVOICE…" at bounding box center [215, 16] width 271 height 9
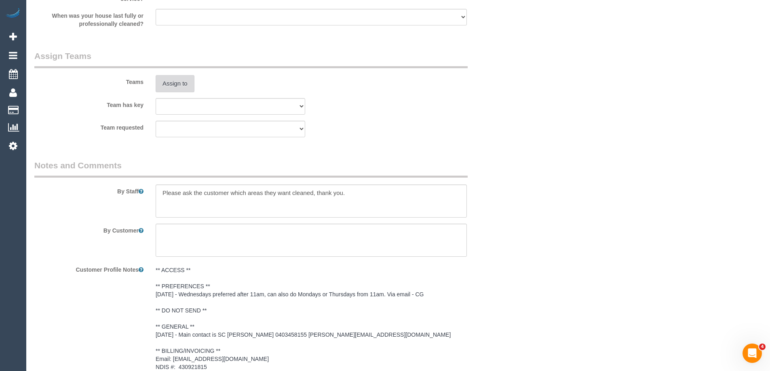
click at [168, 92] on button "Assign to" at bounding box center [175, 83] width 39 height 17
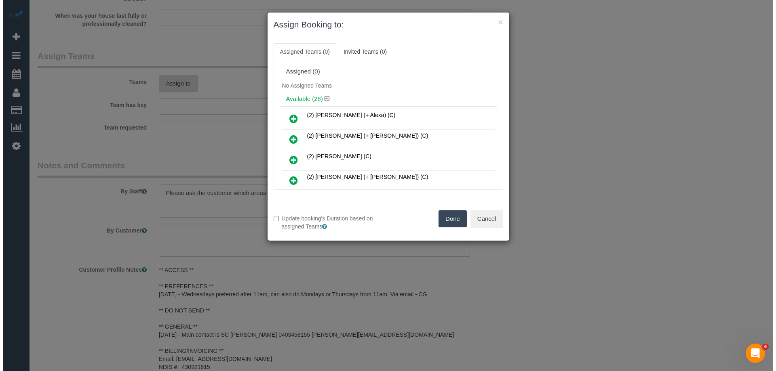
scroll to position [960, 0]
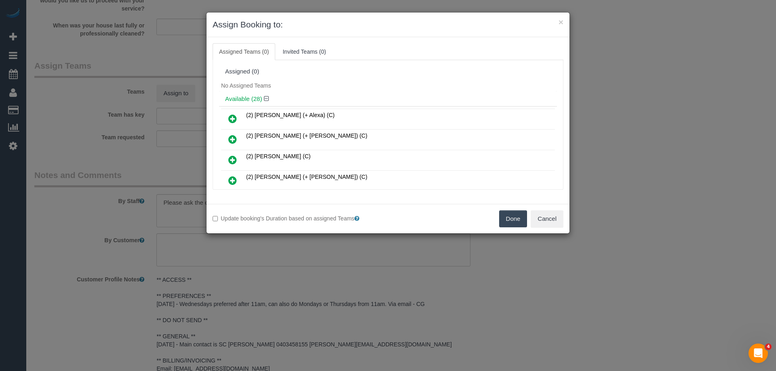
click at [350, 76] on div "Assigned (0)" at bounding box center [388, 71] width 338 height 15
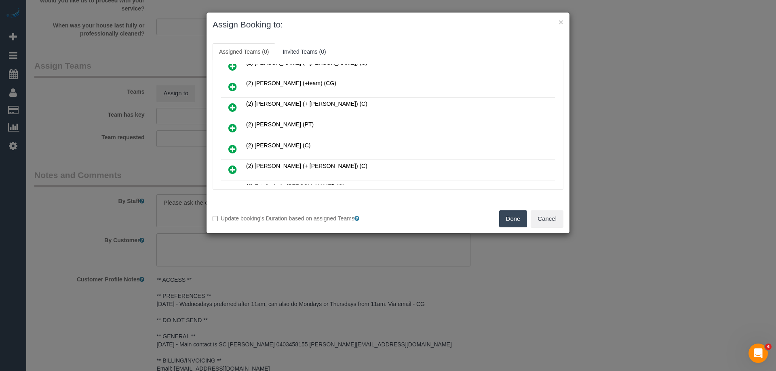
click at [234, 128] on icon at bounding box center [232, 128] width 8 height 10
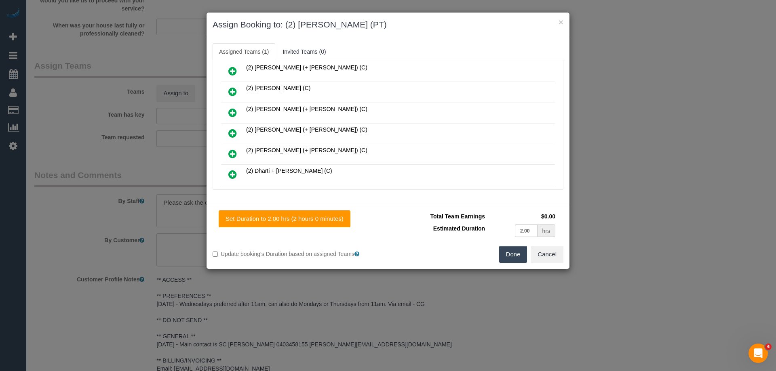
scroll to position [0, 0]
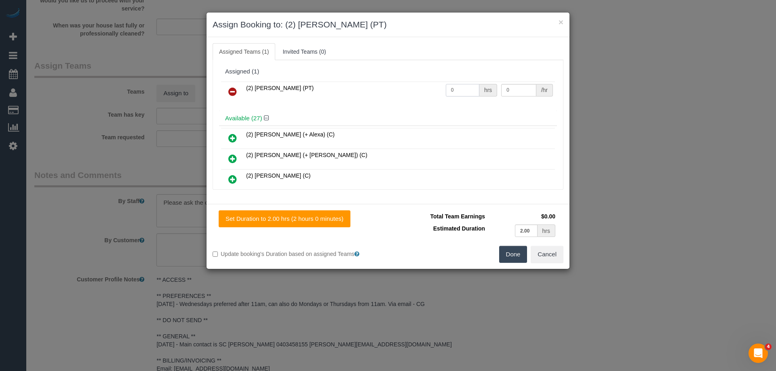
click at [465, 88] on input "0" at bounding box center [463, 90] width 34 height 13
type input "2"
click at [515, 88] on input "0" at bounding box center [518, 90] width 35 height 13
type input "37.5"
click at [508, 259] on button "Done" at bounding box center [513, 254] width 28 height 17
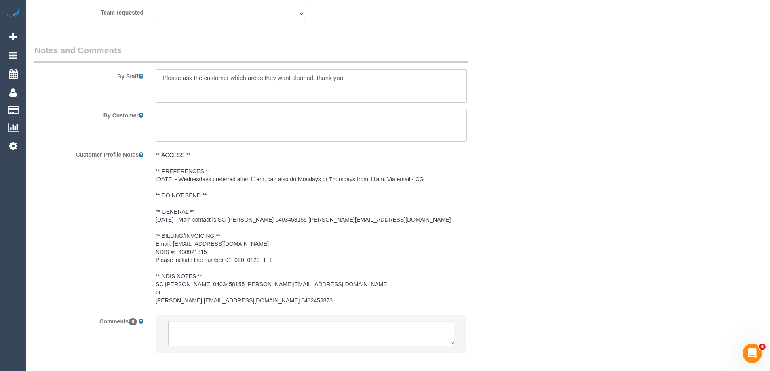
scroll to position [1134, 0]
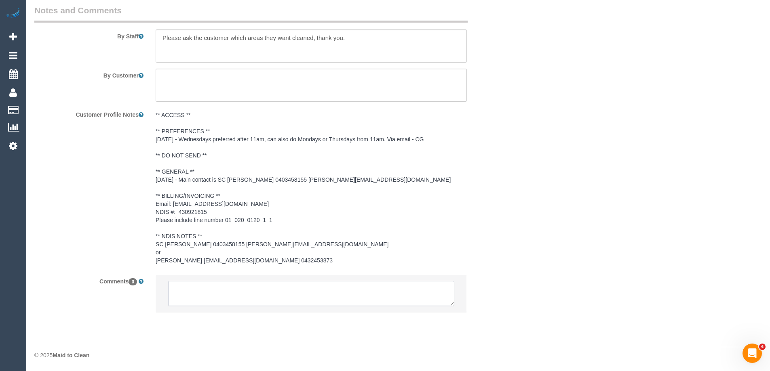
click at [202, 295] on textarea at bounding box center [311, 293] width 286 height 25
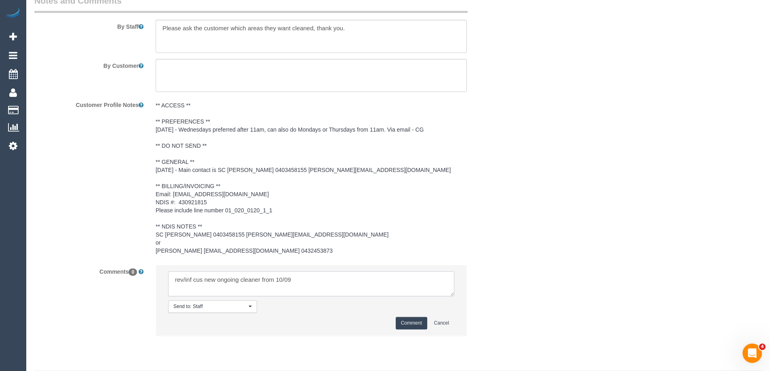
type textarea "rev/inf cus new ongoing cleaner from 10/09"
click at [414, 330] on button "Comment" at bounding box center [412, 323] width 32 height 13
drag, startPoint x: 517, startPoint y: 251, endPoint x: 525, endPoint y: 235, distance: 18.1
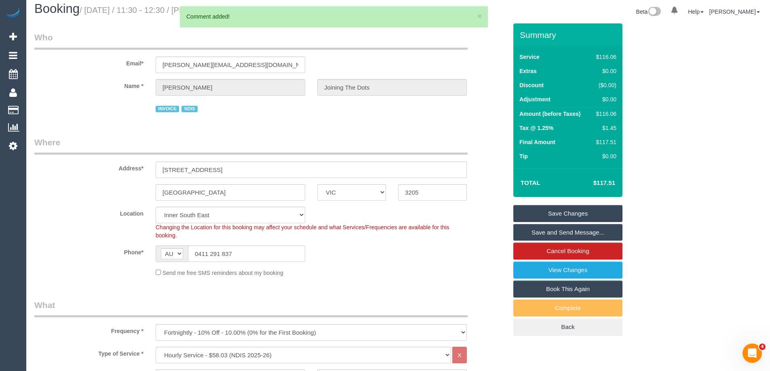
scroll to position [3, 0]
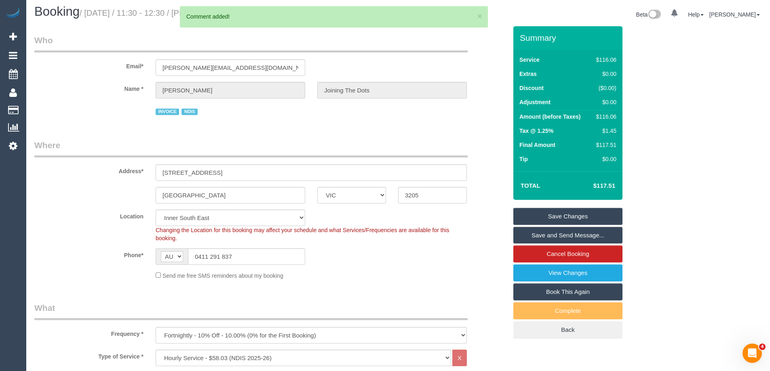
click at [580, 221] on link "Save Changes" at bounding box center [567, 216] width 109 height 17
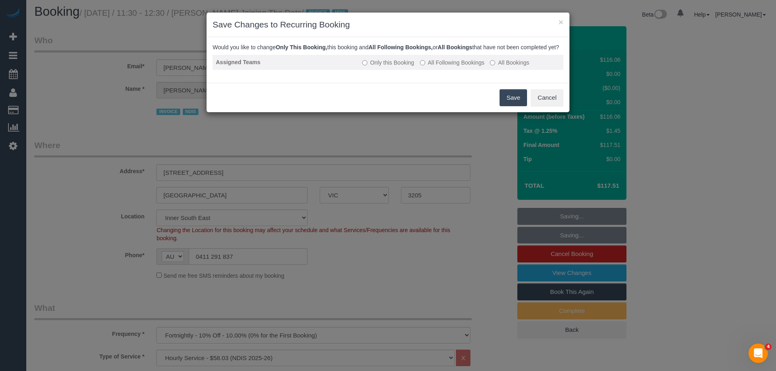
click at [461, 67] on label "All Following Bookings" at bounding box center [452, 63] width 65 height 8
click at [516, 106] on button "Save" at bounding box center [512, 97] width 27 height 17
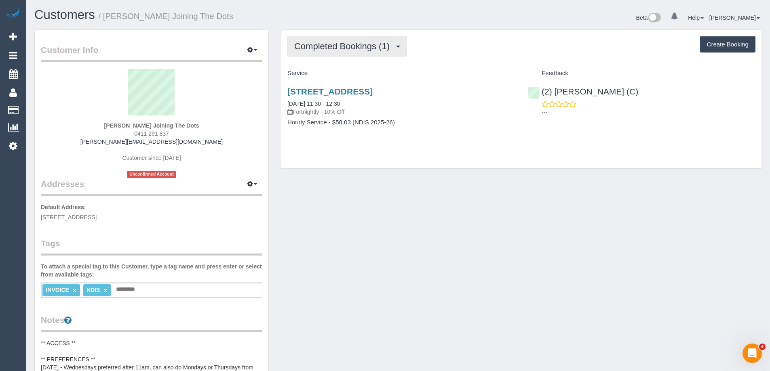
click at [305, 46] on span "Completed Bookings (1)" at bounding box center [343, 46] width 99 height 10
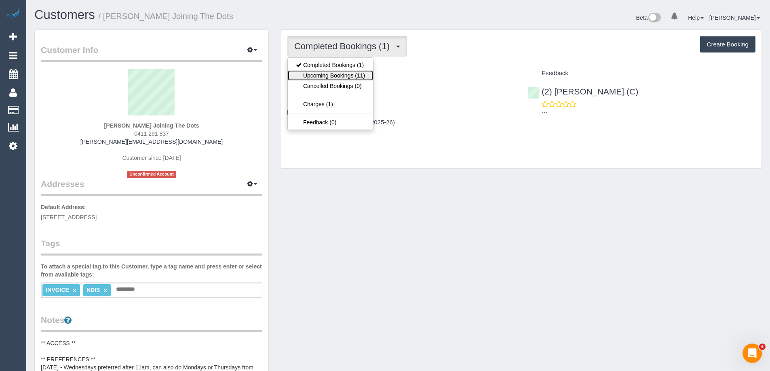
click at [308, 72] on link "Upcoming Bookings (11)" at bounding box center [330, 75] width 85 height 11
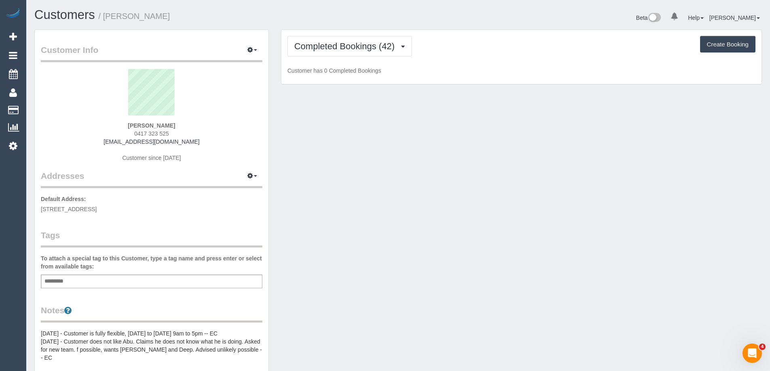
click at [340, 33] on div "Completed Bookings (42) Completed Bookings (42) Upcoming Bookings (12) Cancelle…" at bounding box center [521, 57] width 480 height 55
click at [341, 57] on div "Completed Bookings (42) Completed Bookings (42) Upcoming Bookings (12) Cancelle…" at bounding box center [521, 57] width 480 height 55
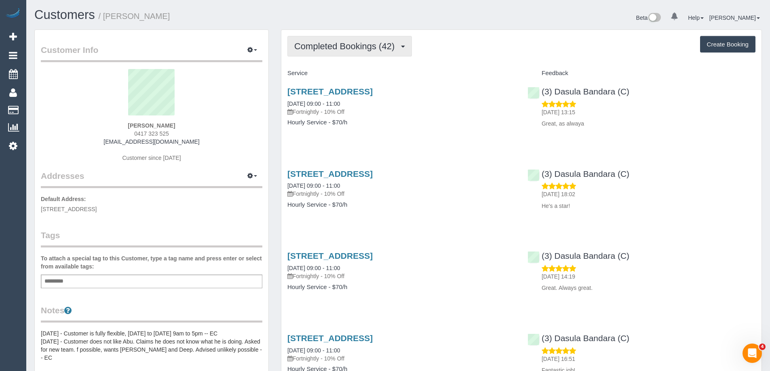
click at [324, 46] on span "Completed Bookings (42)" at bounding box center [346, 46] width 104 height 10
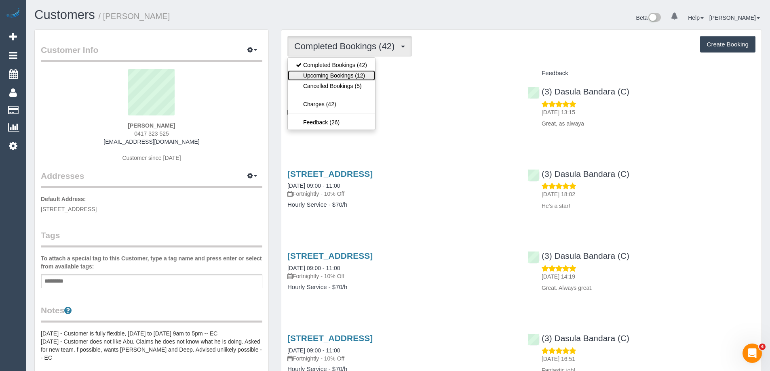
click at [320, 75] on link "Upcoming Bookings (12)" at bounding box center [331, 75] width 87 height 11
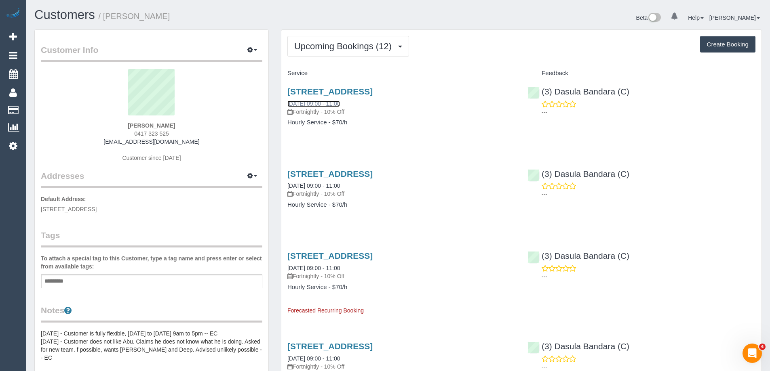
click at [313, 101] on link "06/09/2025 09:00 - 11:00" at bounding box center [313, 104] width 53 height 6
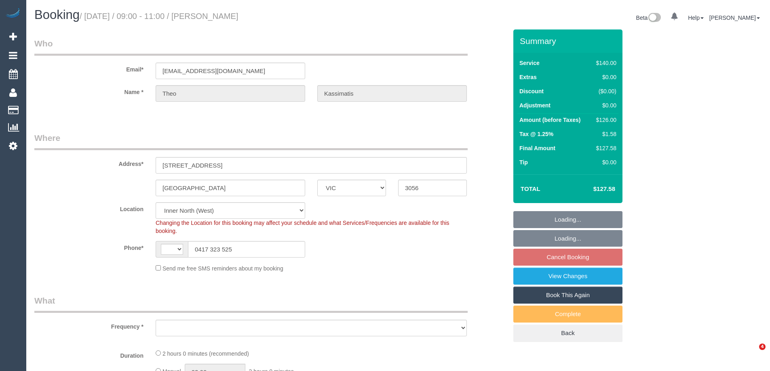
select select "VIC"
select select "string:AU"
select select "string:stripe-pm_1PnA5P2GScqysDRViUaVAO6Q"
select select "number:29"
select select "number:14"
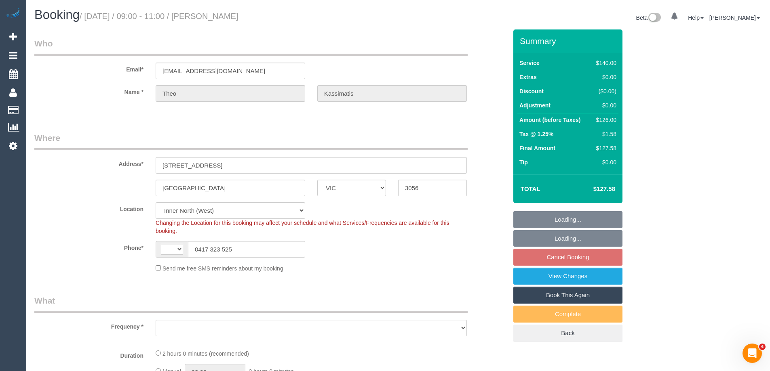
select select "number:19"
select select "number:24"
select select "number:35"
select select "number:11"
select select "object:1717"
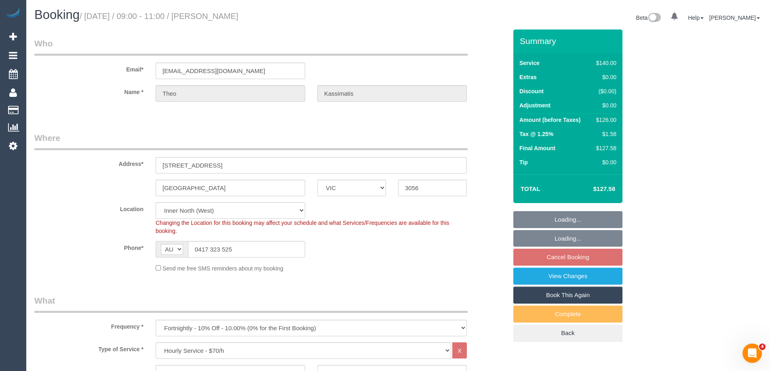
select select "spot1"
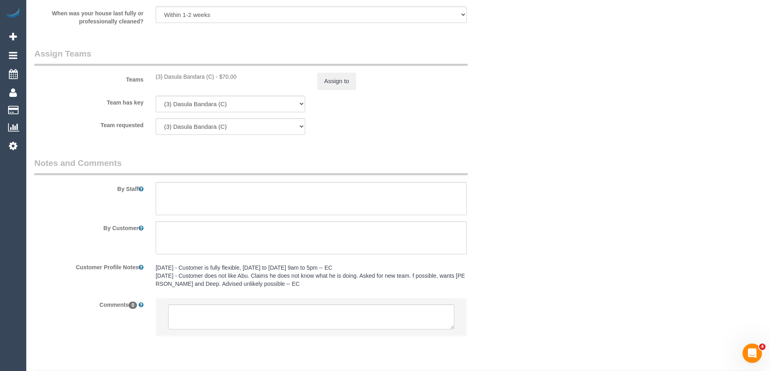
scroll to position [1193, 0]
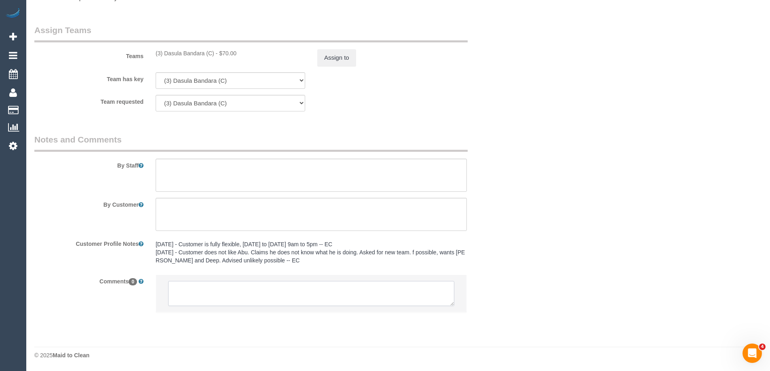
click at [210, 293] on textarea at bounding box center [311, 293] width 286 height 25
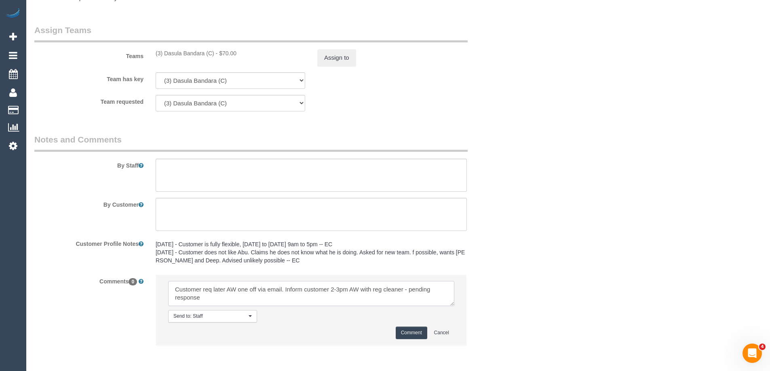
click at [357, 304] on textarea at bounding box center [311, 293] width 286 height 25
type textarea "Customer req later AW one off via email. Inform customer 2-3pm AW with reg clea…"
click at [412, 335] on button "Comment" at bounding box center [412, 333] width 32 height 13
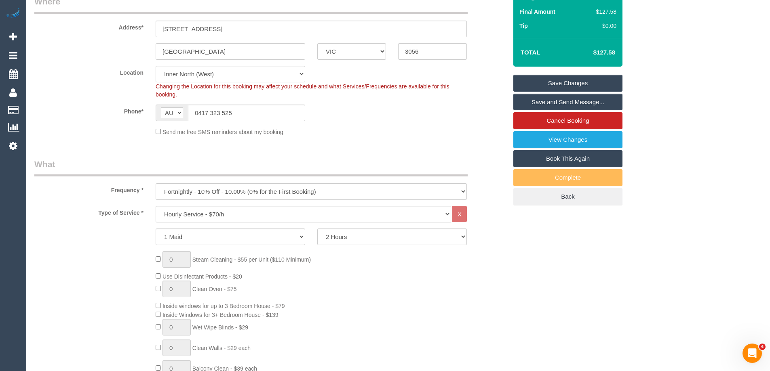
scroll to position [0, 0]
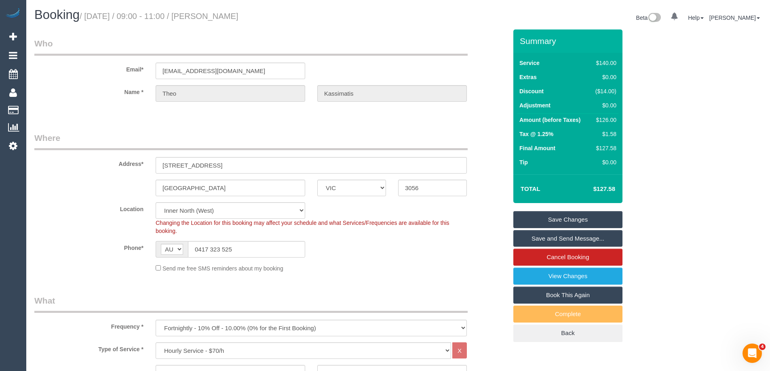
click at [238, 16] on small "/ September 06, 2025 / 09:00 - 11:00 / Theo Kassimatis" at bounding box center [159, 16] width 159 height 9
copy small "Kassimatis"
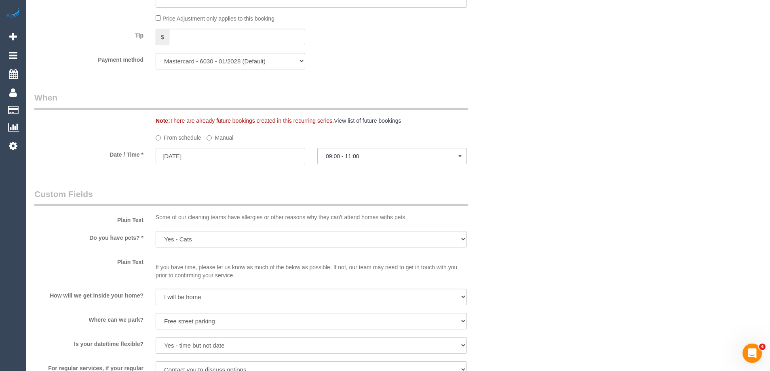
scroll to position [769, 0]
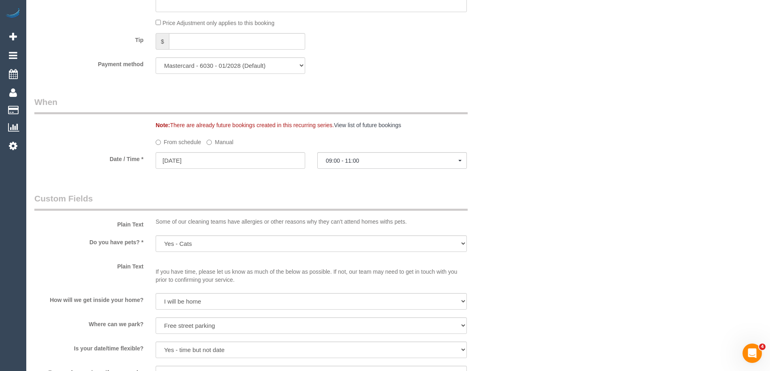
click at [220, 143] on label "Manual" at bounding box center [219, 140] width 27 height 11
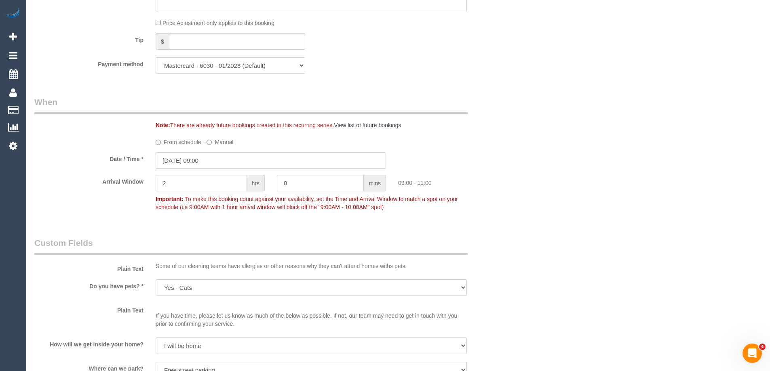
click at [215, 162] on input "06/09/2025 09:00" at bounding box center [271, 160] width 230 height 17
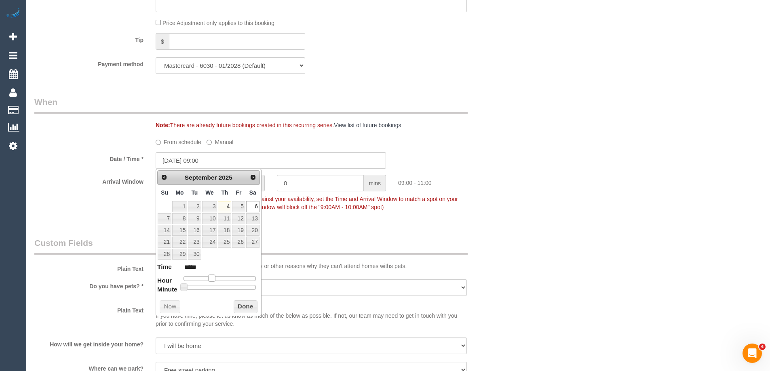
type input "06/09/2025 10:00"
type input "*****"
type input "06/09/2025 11:00"
type input "*****"
type input "06/09/2025 15:00"
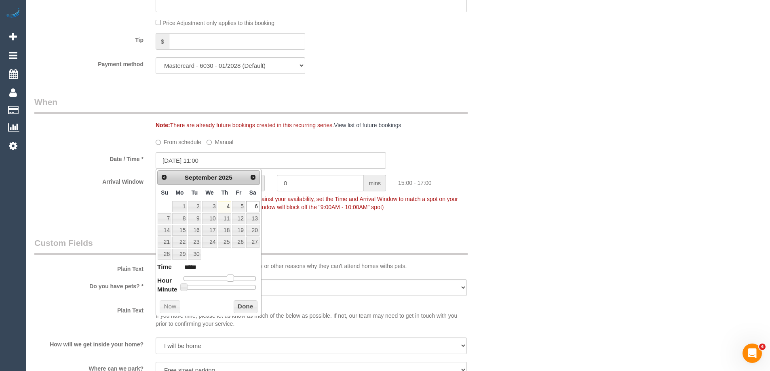
type input "*****"
type input "06/09/2025 14:00"
type input "*****"
drag, startPoint x: 213, startPoint y: 278, endPoint x: 229, endPoint y: 284, distance: 18.0
click at [229, 284] on dl "Time ***** Hour Minute Second Millisecond Microsecond Time Zone ***** ***** ***…" at bounding box center [208, 277] width 103 height 28
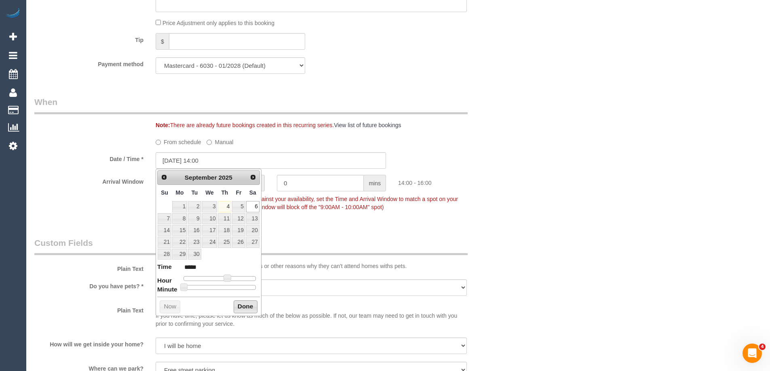
click at [245, 305] on button "Done" at bounding box center [246, 307] width 24 height 13
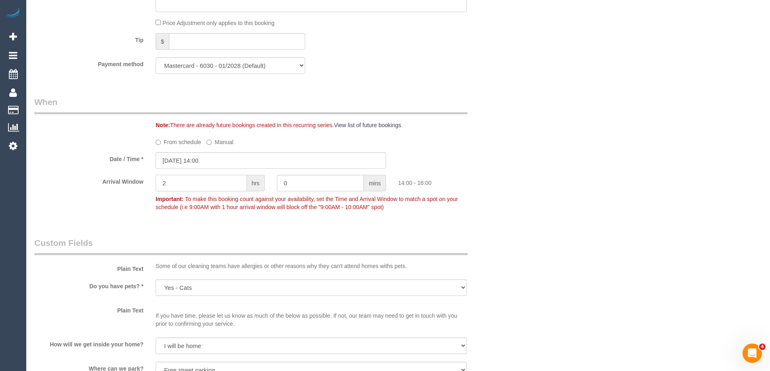
click at [210, 179] on input "2" at bounding box center [201, 183] width 91 height 17
click at [217, 187] on input "2" at bounding box center [201, 183] width 91 height 17
type input "1"
click at [593, 170] on div "Who Email* theo.kassimatis@vicbar.com.au Name * Theo Kassimatis Where Address* …" at bounding box center [397, 67] width 727 height 1612
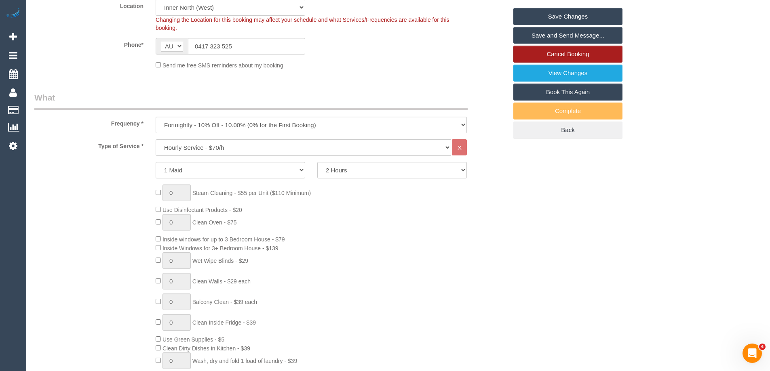
scroll to position [72, 0]
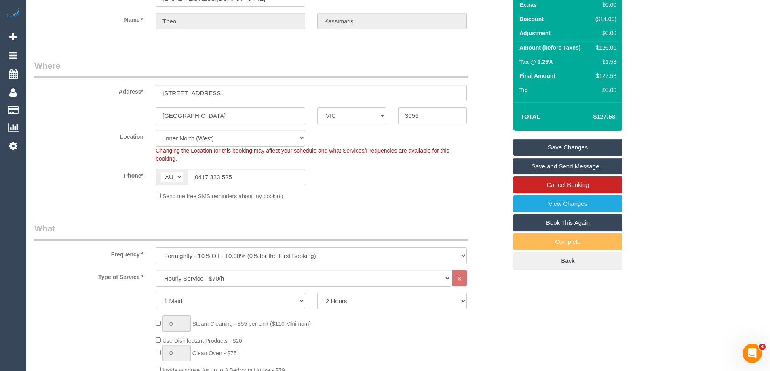
click at [549, 156] on link "Save Changes" at bounding box center [567, 147] width 109 height 17
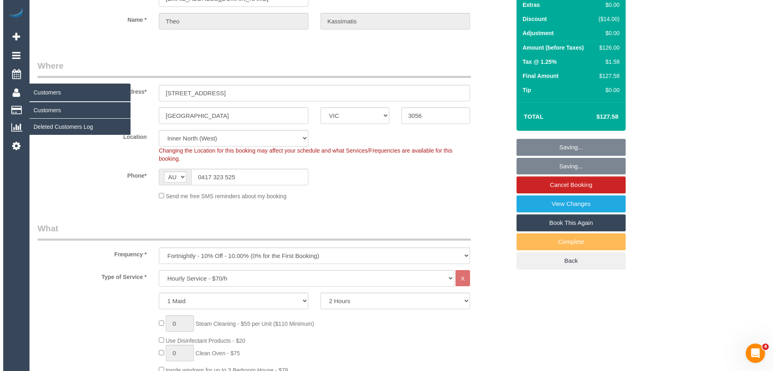
scroll to position [0, 0]
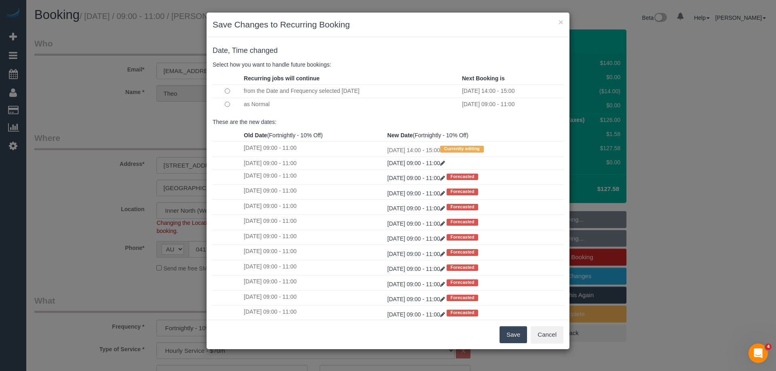
click at [511, 335] on button "Save" at bounding box center [512, 334] width 27 height 17
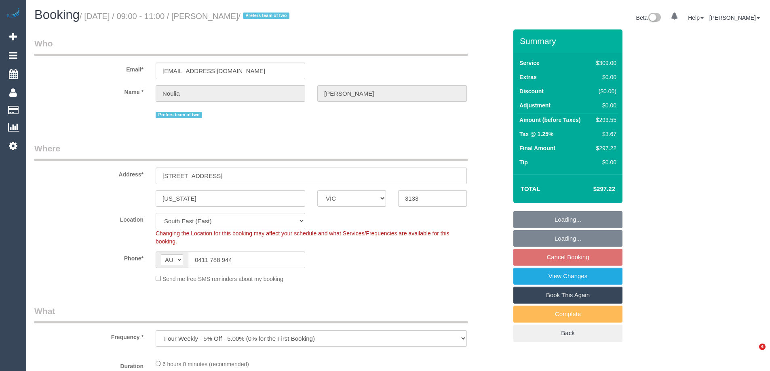
select select "VIC"
select select "number:28"
select select "number:14"
select select "number:19"
select select "number:25"
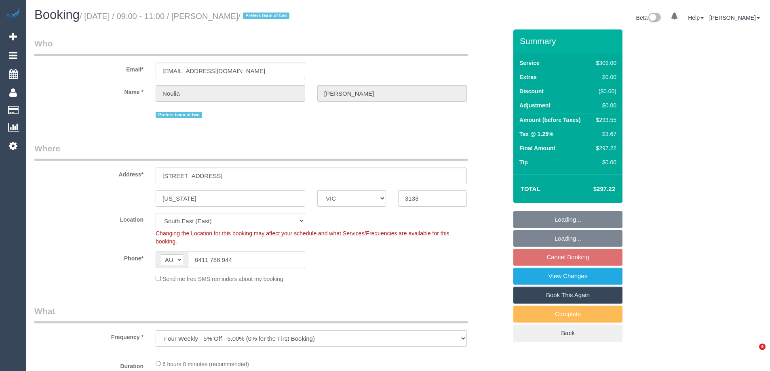
select select "number:34"
select select "number:12"
select select "object:1325"
select select "string:stripe-pm_1PW6oT2GScqysDRV2P9vVk8G"
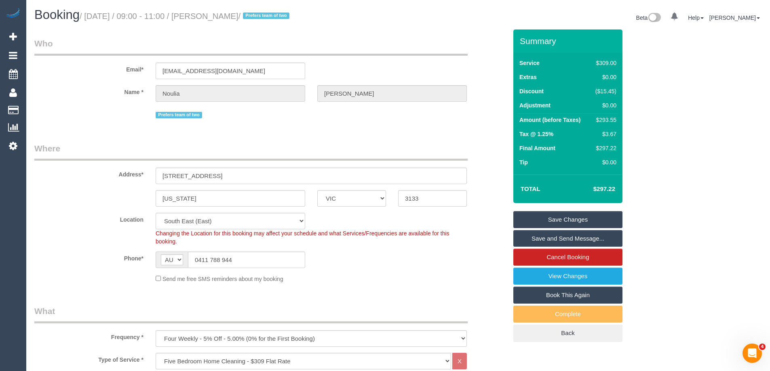
drag, startPoint x: 284, startPoint y: 17, endPoint x: 224, endPoint y: 20, distance: 59.5
click at [224, 20] on small "/ [DATE] / 09:00 - 11:00 / [PERSON_NAME] / Prefers team of two" at bounding box center [186, 16] width 212 height 9
copy small "[PERSON_NAME]"
click at [342, 272] on sui-booking-location "Location [GEOGRAPHIC_DATA] (North) East (South) [GEOGRAPHIC_DATA] (East) [GEOGR…" at bounding box center [270, 248] width 473 height 70
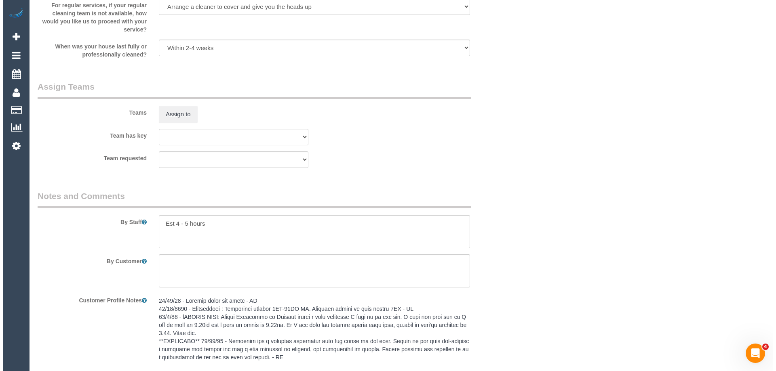
scroll to position [1212, 0]
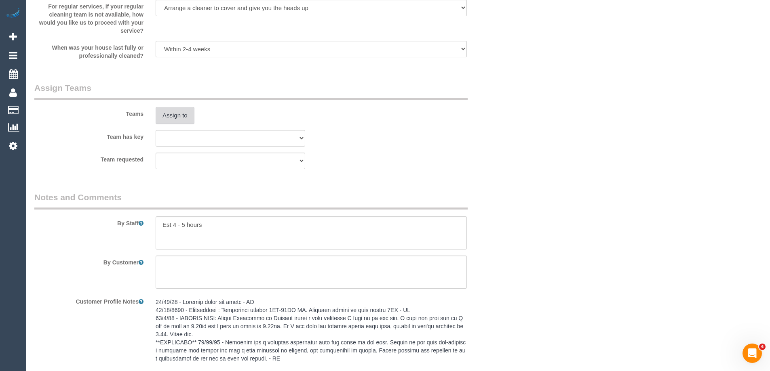
click at [181, 116] on button "Assign to" at bounding box center [175, 115] width 39 height 17
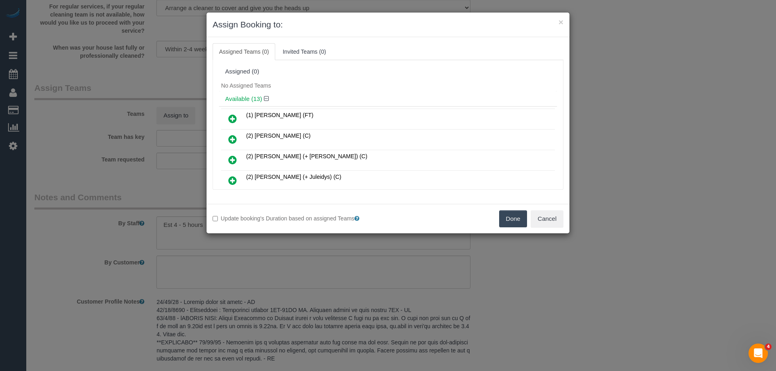
scroll to position [752, 0]
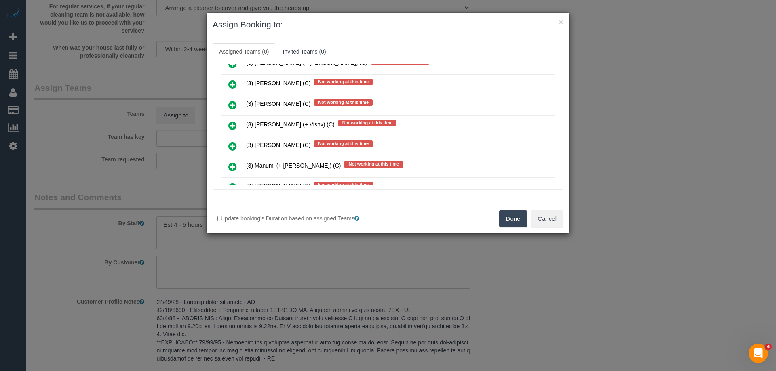
click at [227, 128] on link at bounding box center [232, 126] width 19 height 16
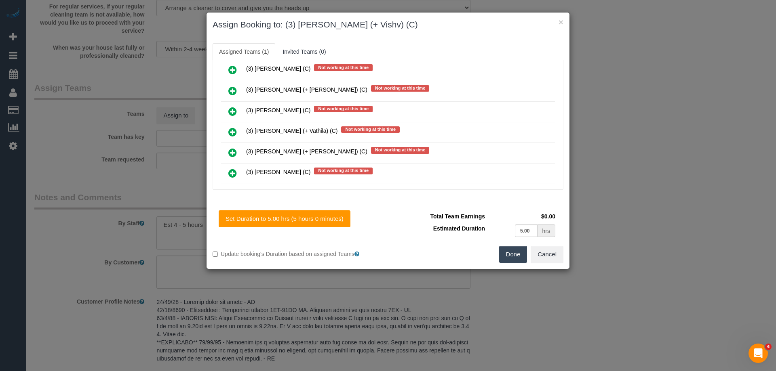
scroll to position [934, 0]
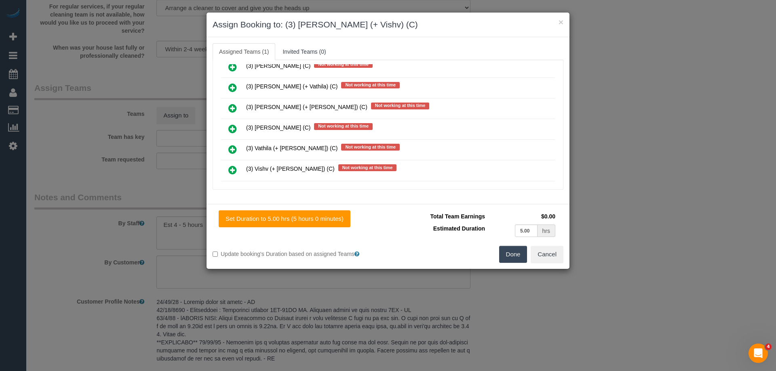
click at [232, 170] on icon at bounding box center [232, 170] width 8 height 10
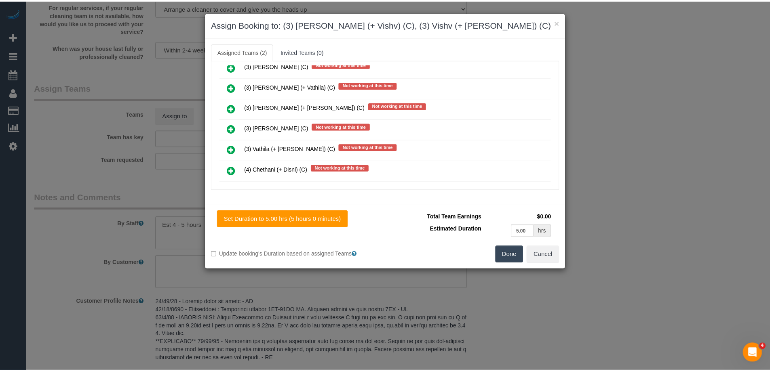
scroll to position [0, 0]
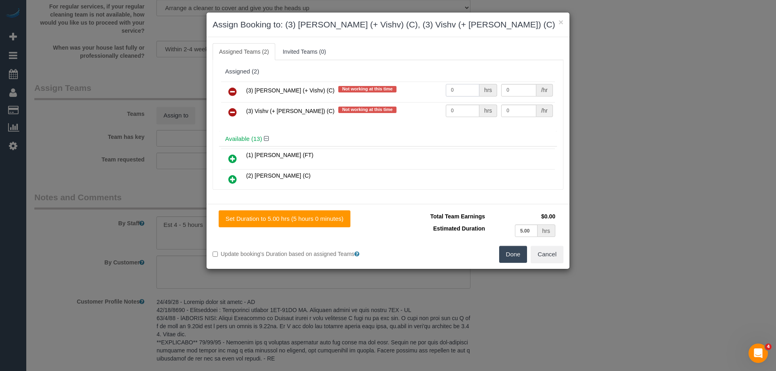
click at [467, 91] on input "0" at bounding box center [463, 90] width 34 height 13
type input "1"
click at [467, 112] on input "0" at bounding box center [463, 111] width 34 height 13
type input "1"
click at [517, 23] on h3 "Assign Booking to: (3) [PERSON_NAME] (+ Vishv) (C), (3) Vishv (+ [PERSON_NAME])…" at bounding box center [388, 25] width 351 height 12
